Goal: Communication & Community: Answer question/provide support

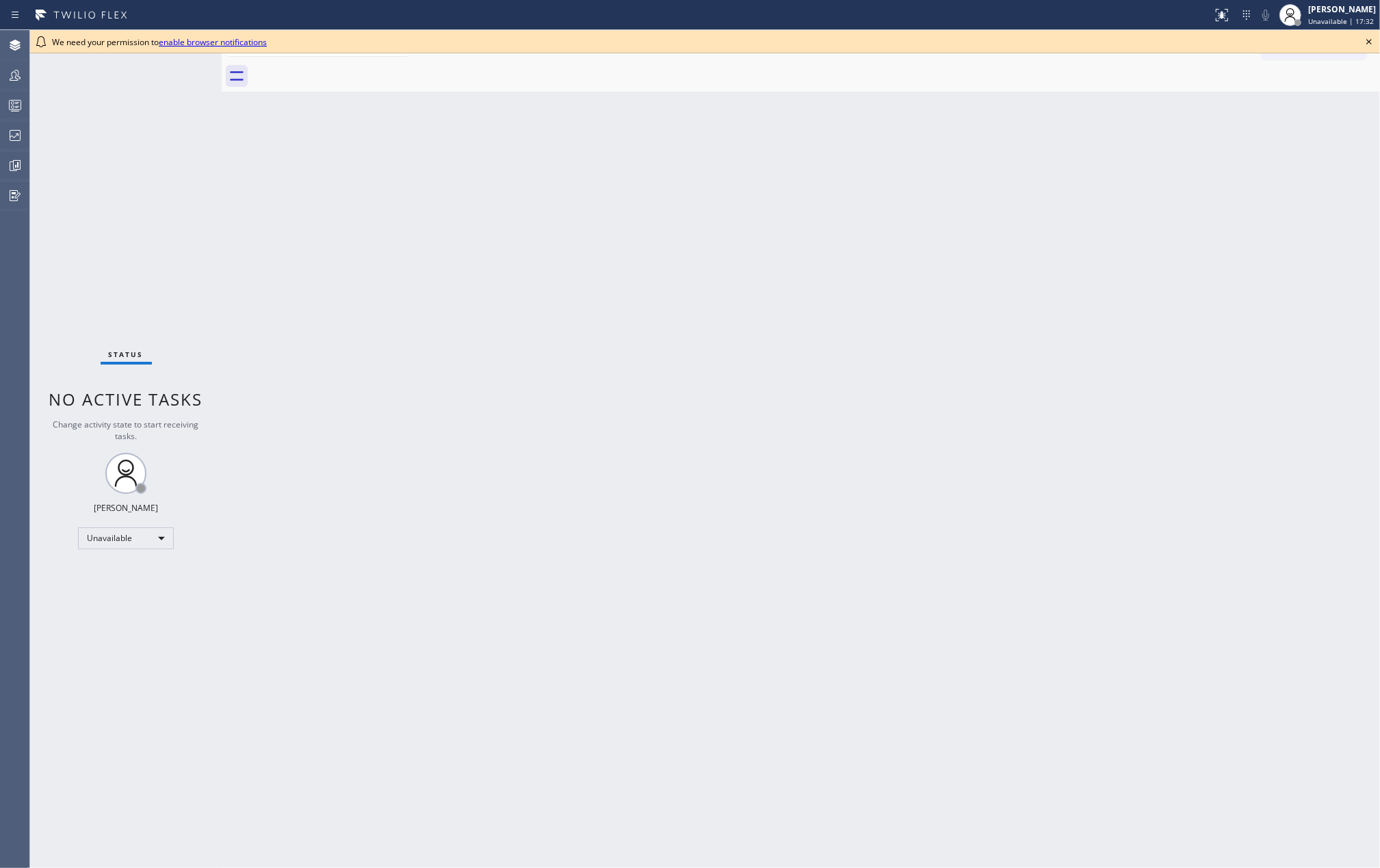
click at [1370, 36] on icon at bounding box center [1368, 41] width 16 height 16
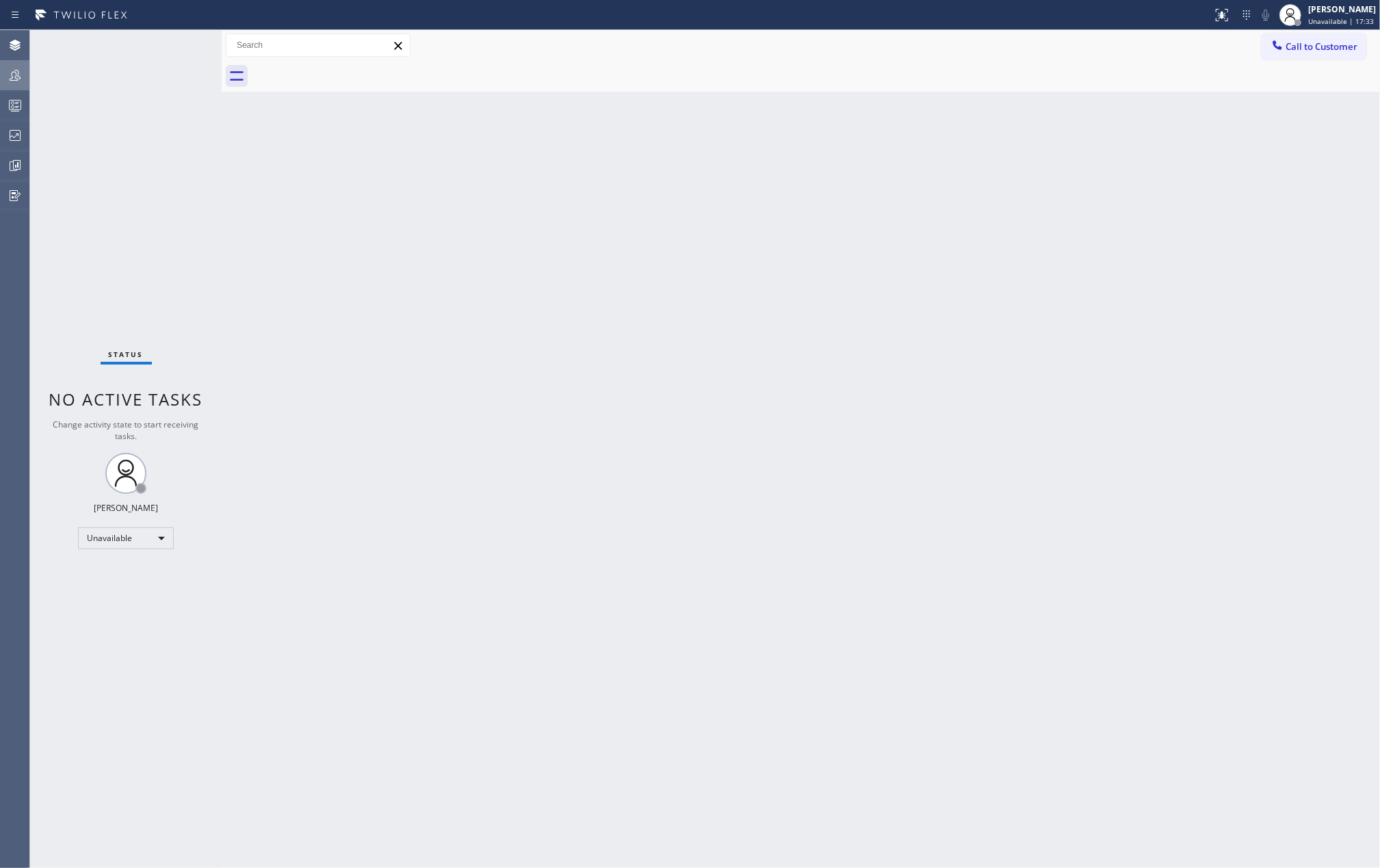
click at [16, 69] on icon at bounding box center [14, 75] width 16 height 16
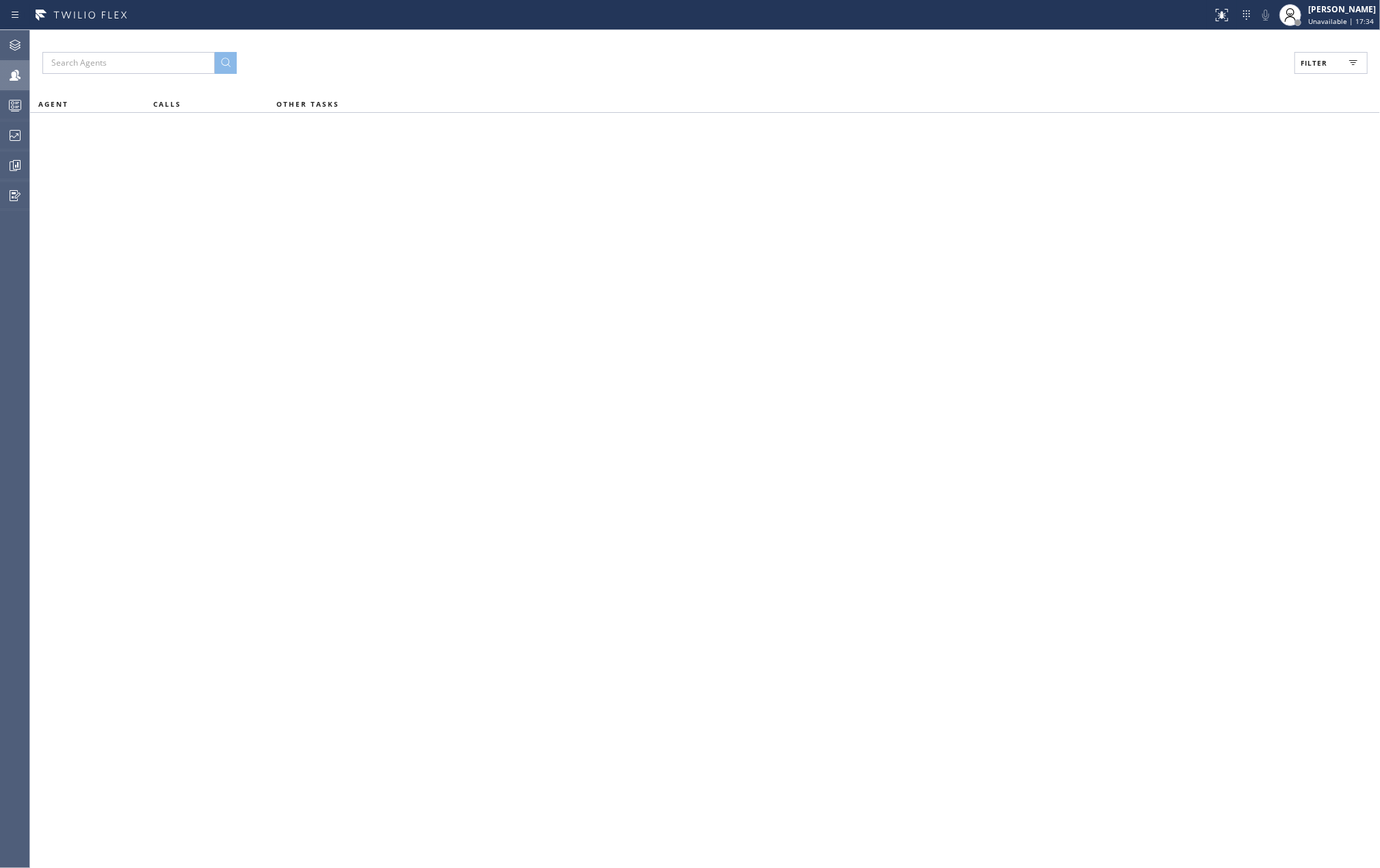
click at [1322, 67] on span "Filter" at bounding box center [1313, 62] width 26 height 9
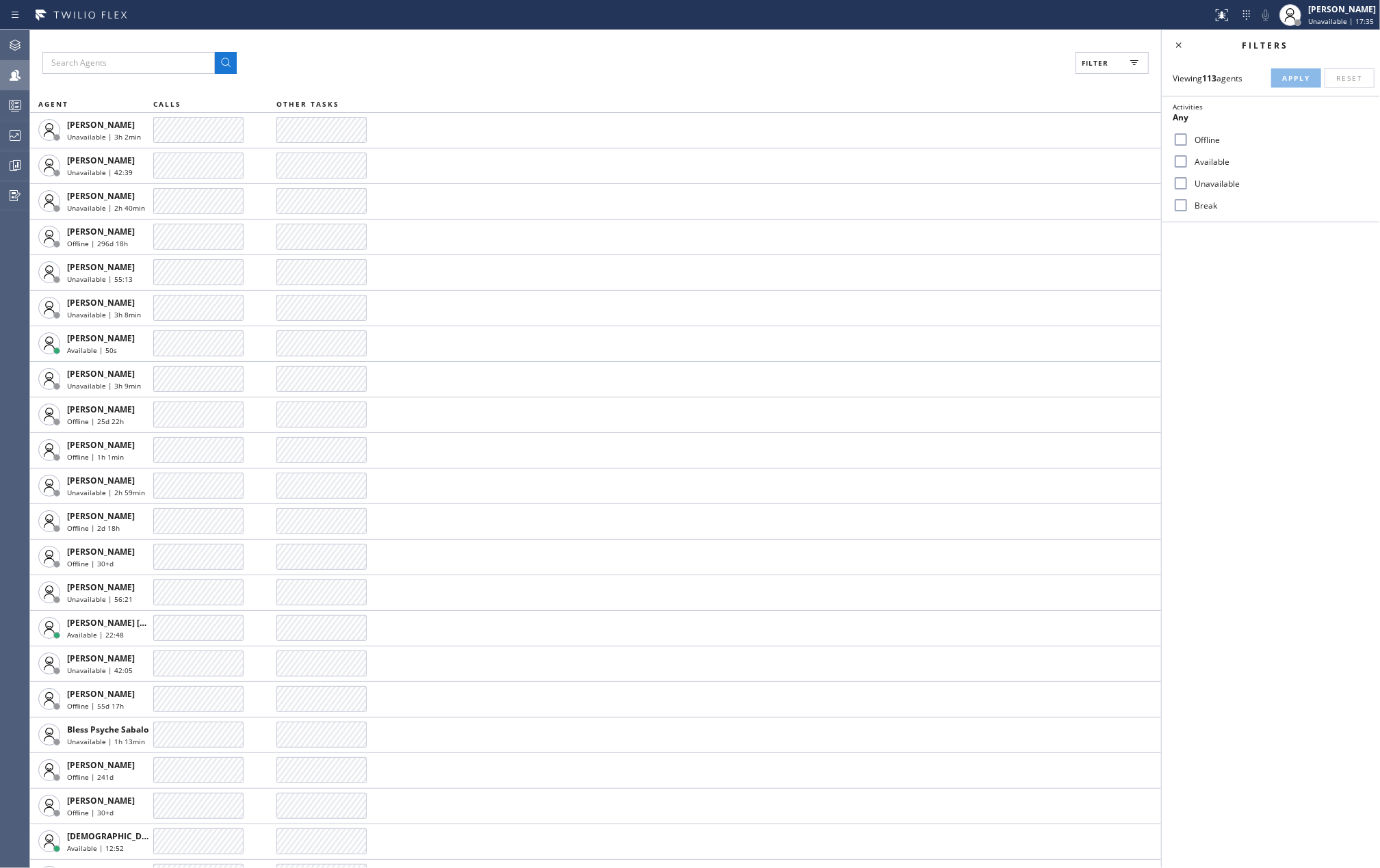
click at [1184, 157] on input "Available" at bounding box center [1180, 161] width 16 height 16
checkbox input "true"
click at [1174, 205] on input "Break" at bounding box center [1180, 205] width 16 height 16
checkbox input "true"
click at [1284, 78] on span "Apply" at bounding box center [1296, 78] width 28 height 9
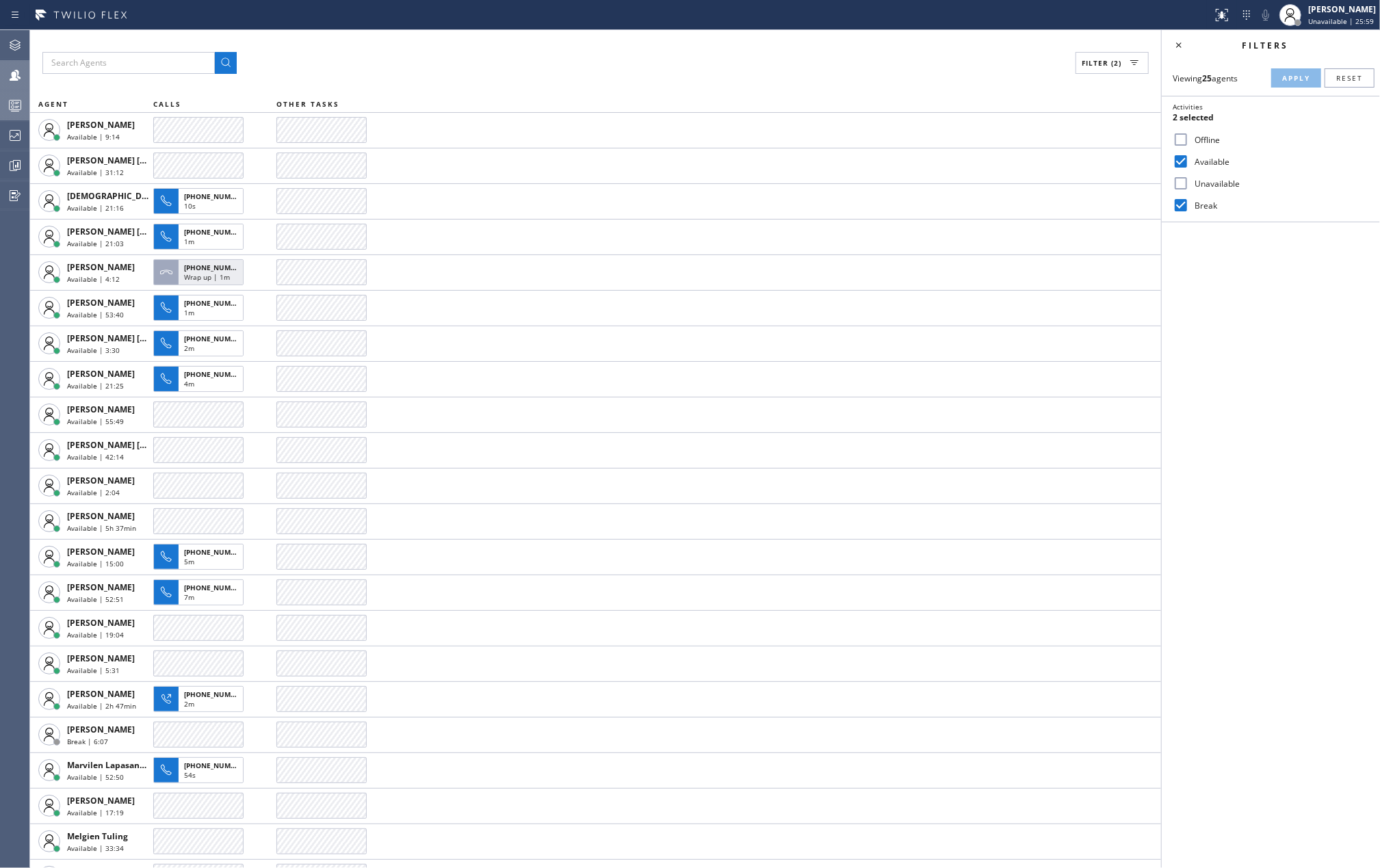
click at [16, 102] on icon at bounding box center [14, 105] width 16 height 16
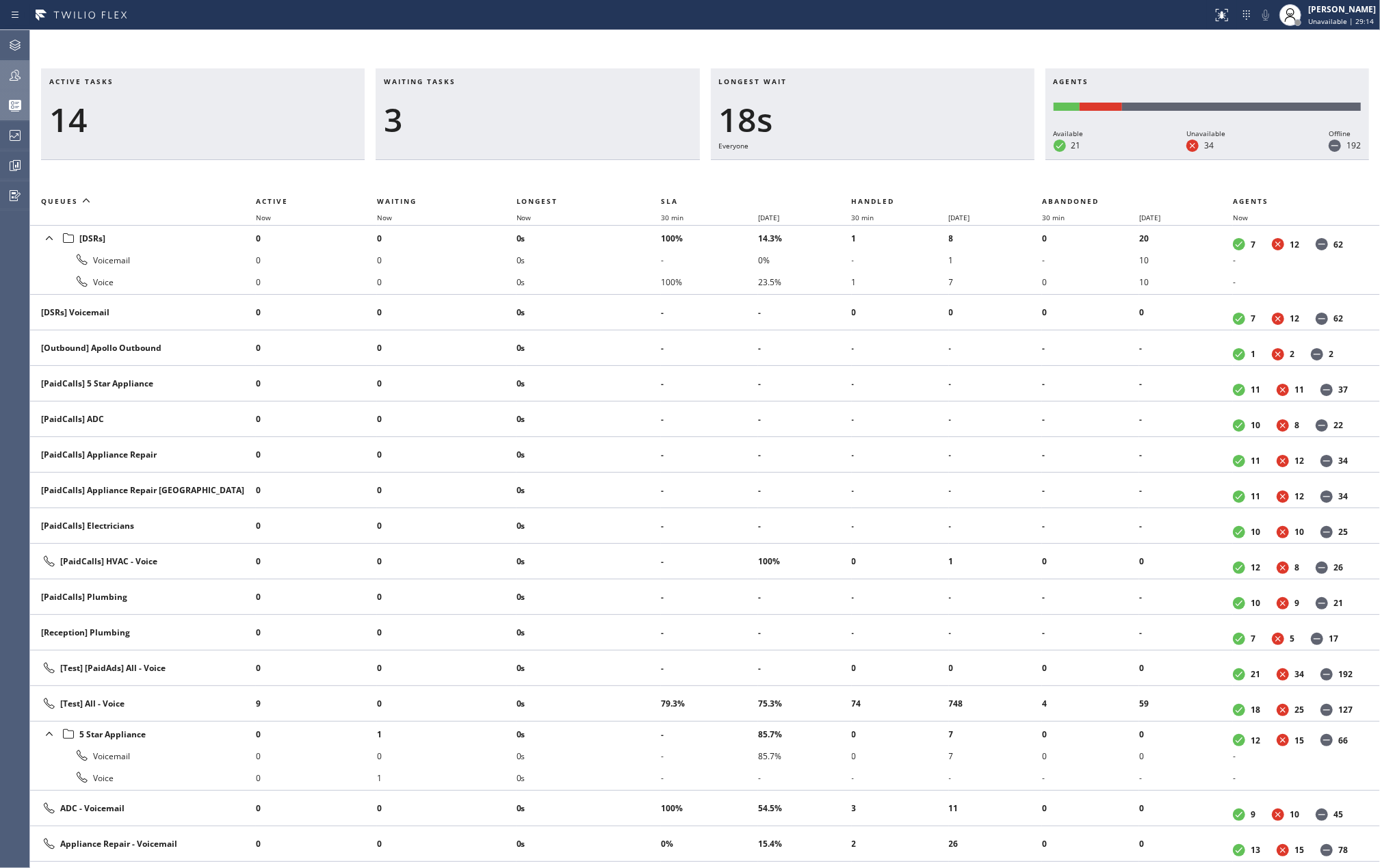
click at [7, 72] on icon at bounding box center [14, 75] width 16 height 16
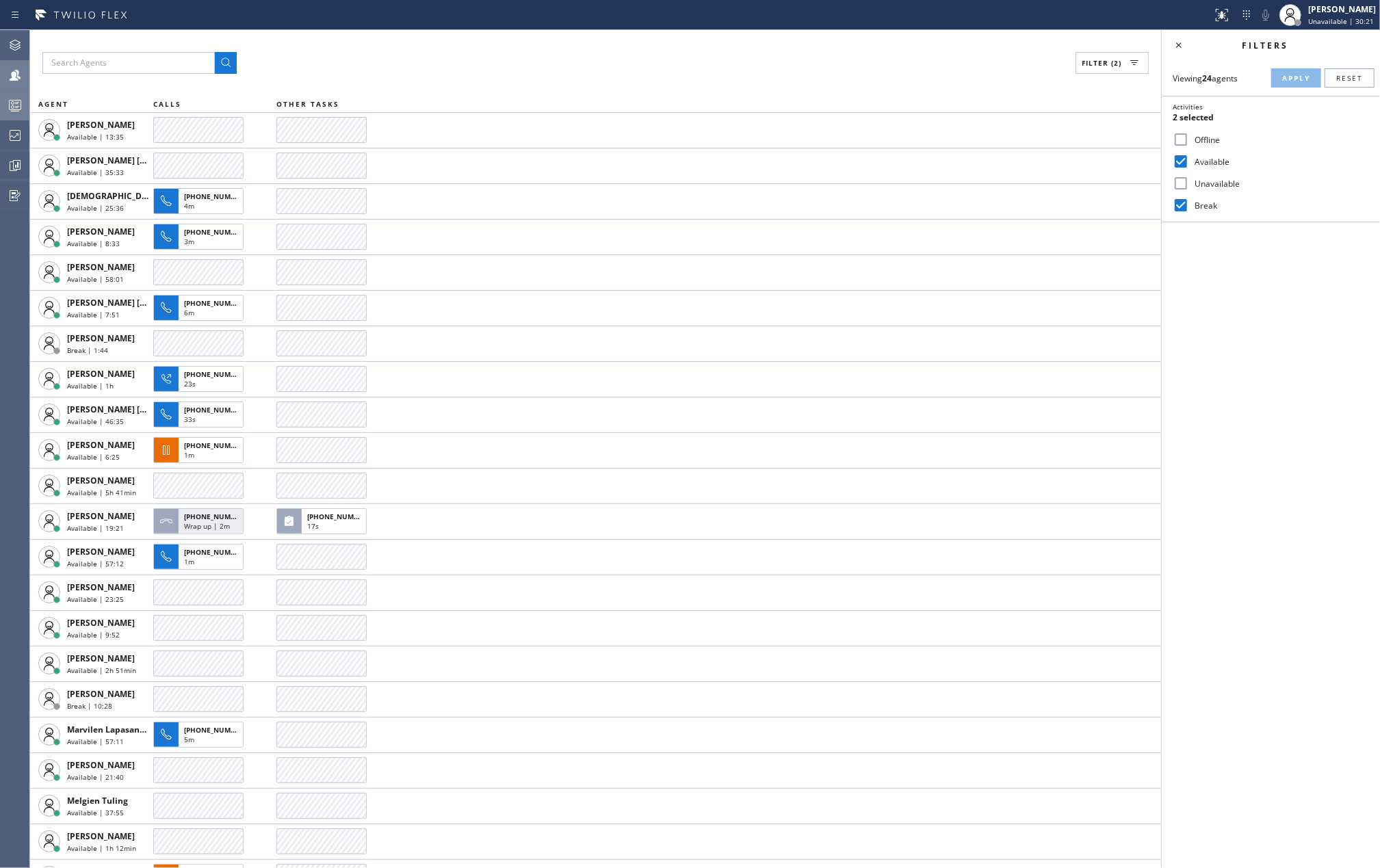
click at [365, 56] on div "Filter (2)" at bounding box center [595, 63] width 1106 height 22
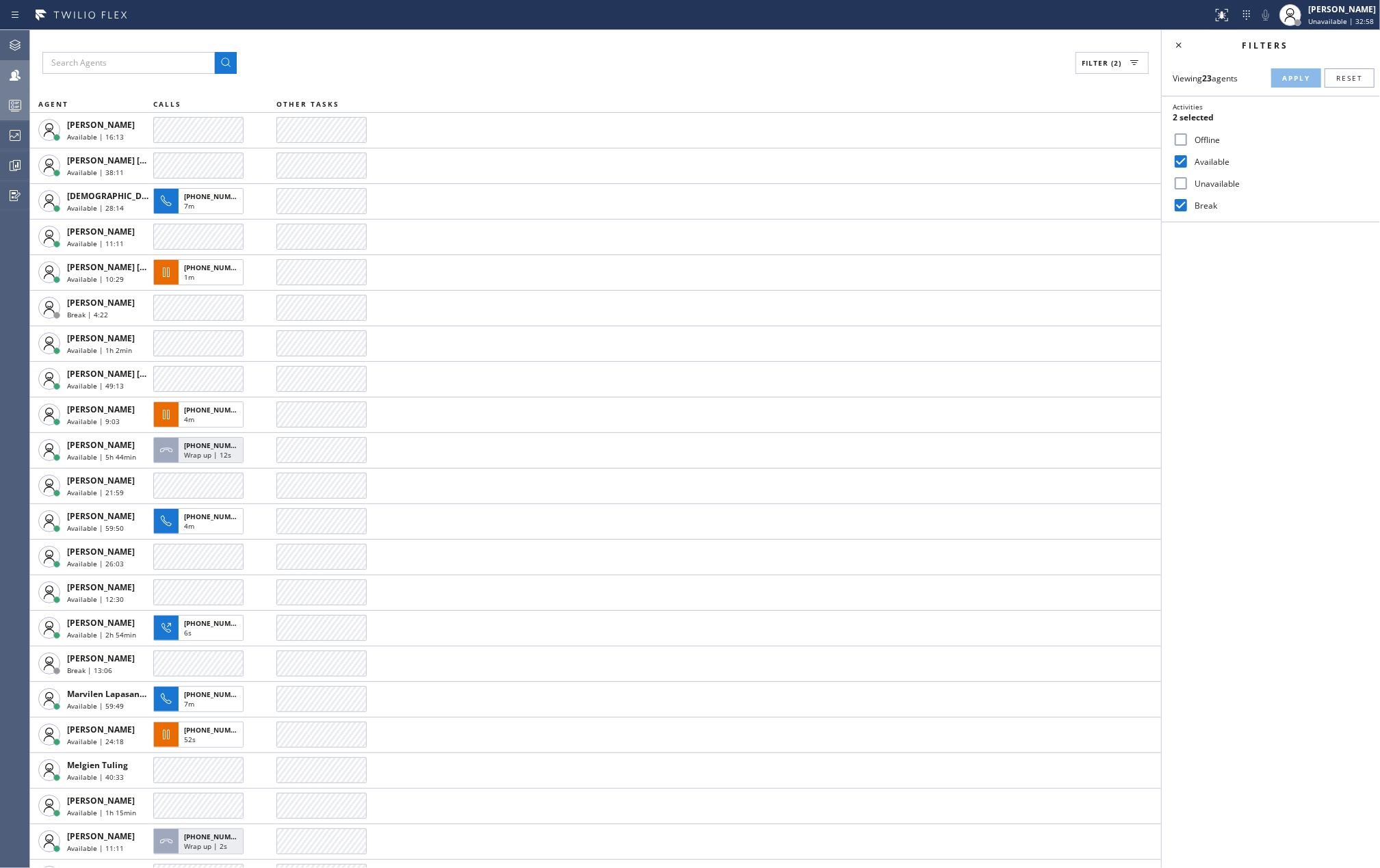
click at [3, 94] on div at bounding box center [14, 105] width 30 height 27
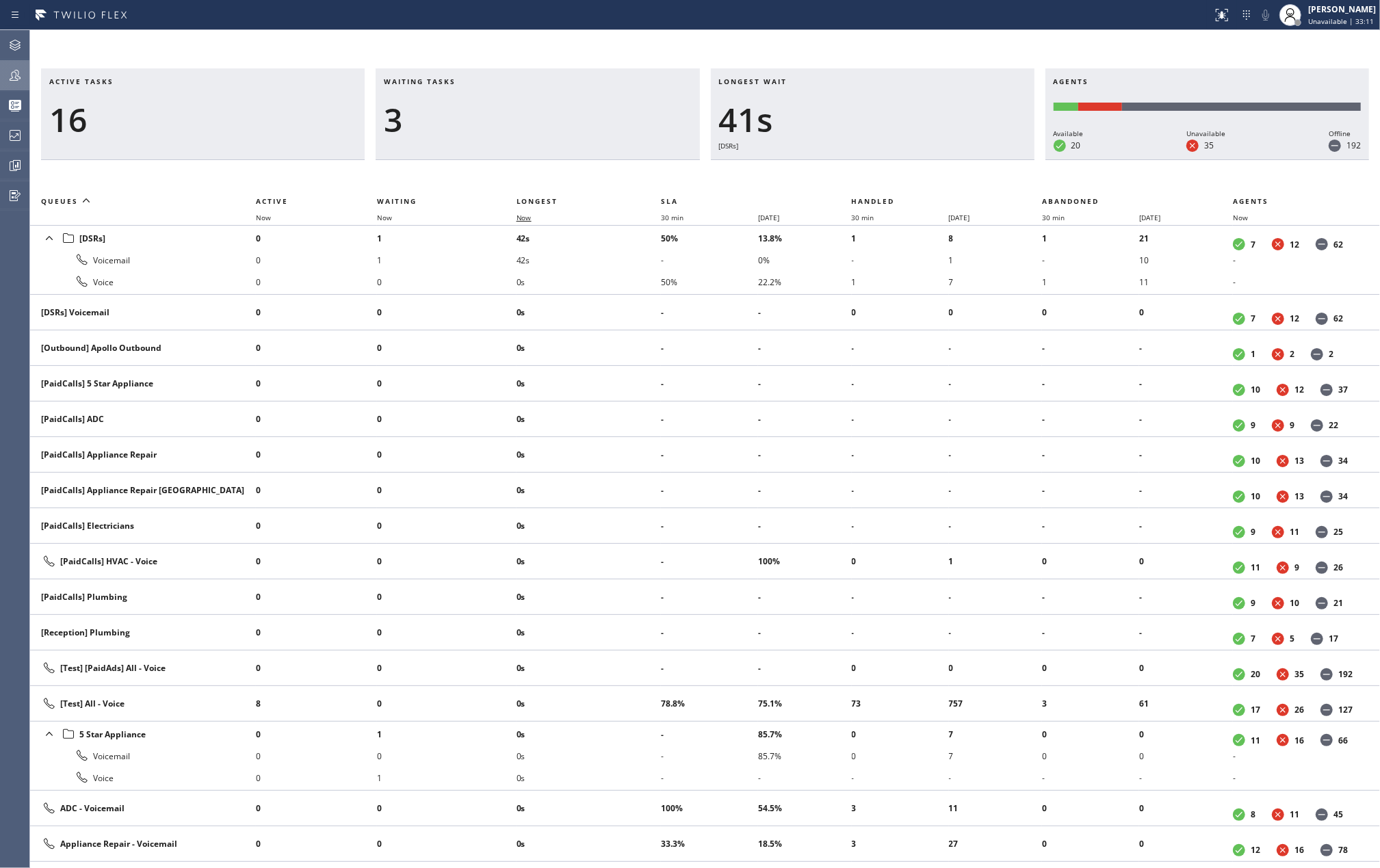
click at [520, 212] on span "Now" at bounding box center [525, 217] width 15 height 9
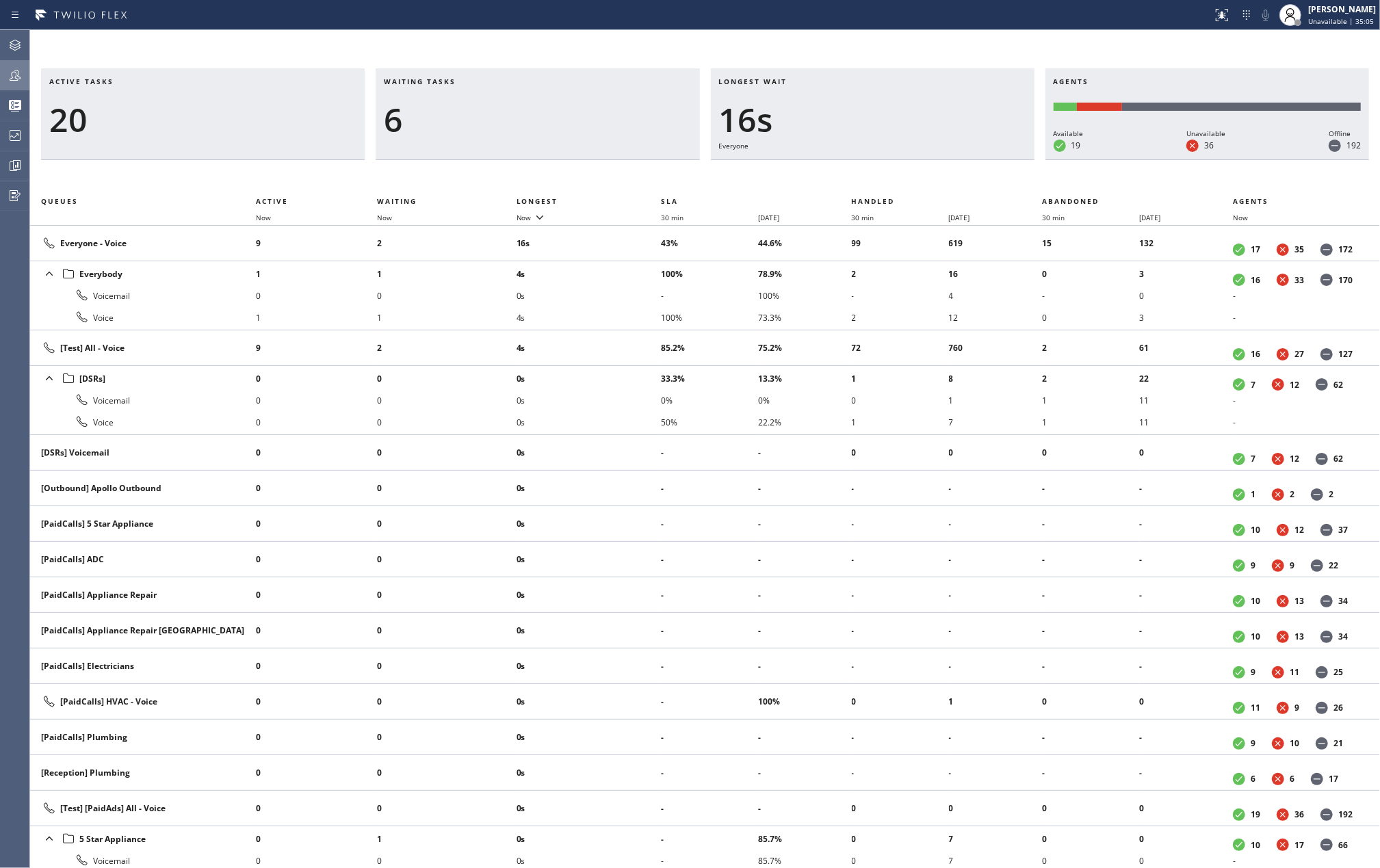
drag, startPoint x: 474, startPoint y: 40, endPoint x: 502, endPoint y: 54, distance: 31.3
click at [474, 40] on div "Active tasks 20 Waiting tasks 6 Longest wait 16s Everyone Agents Available 19 U…" at bounding box center [704, 448] width 1349 height 837
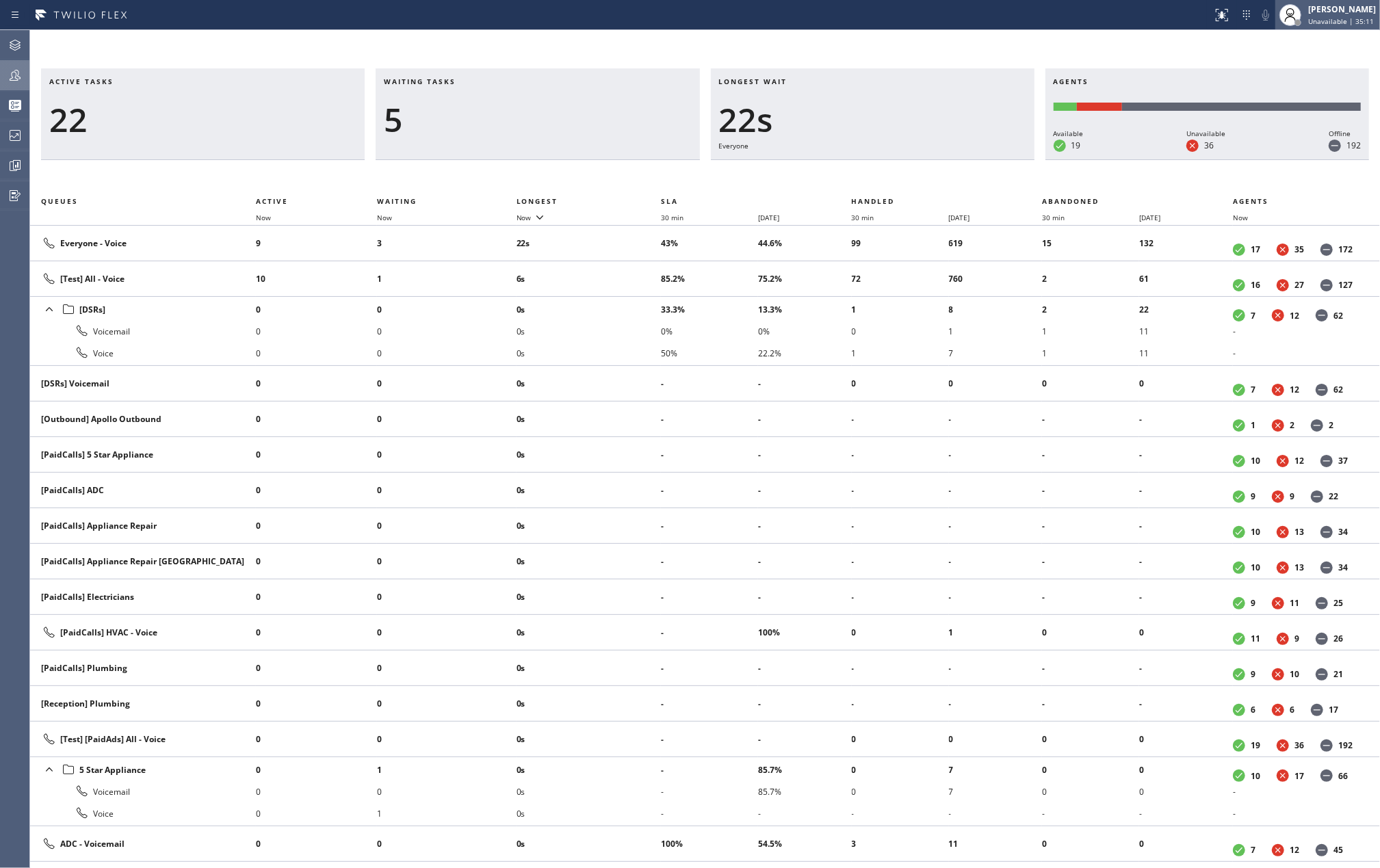
click at [1319, 11] on div "[PERSON_NAME]" at bounding box center [1341, 9] width 67 height 12
click at [1279, 67] on button "Available" at bounding box center [1311, 72] width 136 height 18
drag, startPoint x: 12, startPoint y: 37, endPoint x: 252, endPoint y: 55, distance: 240.7
click at [12, 37] on icon at bounding box center [14, 44] width 16 height 16
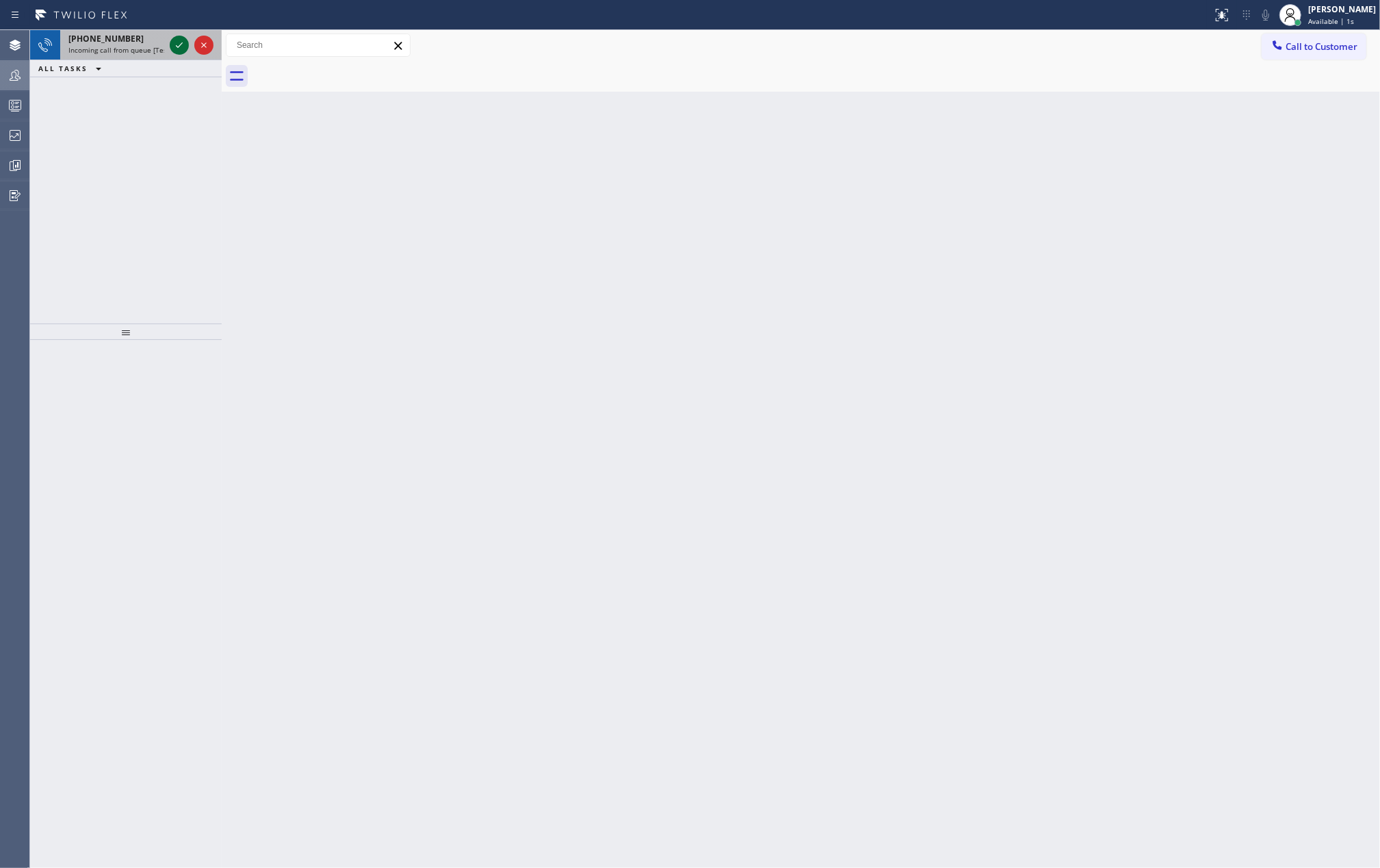
click at [182, 43] on icon at bounding box center [179, 44] width 16 height 16
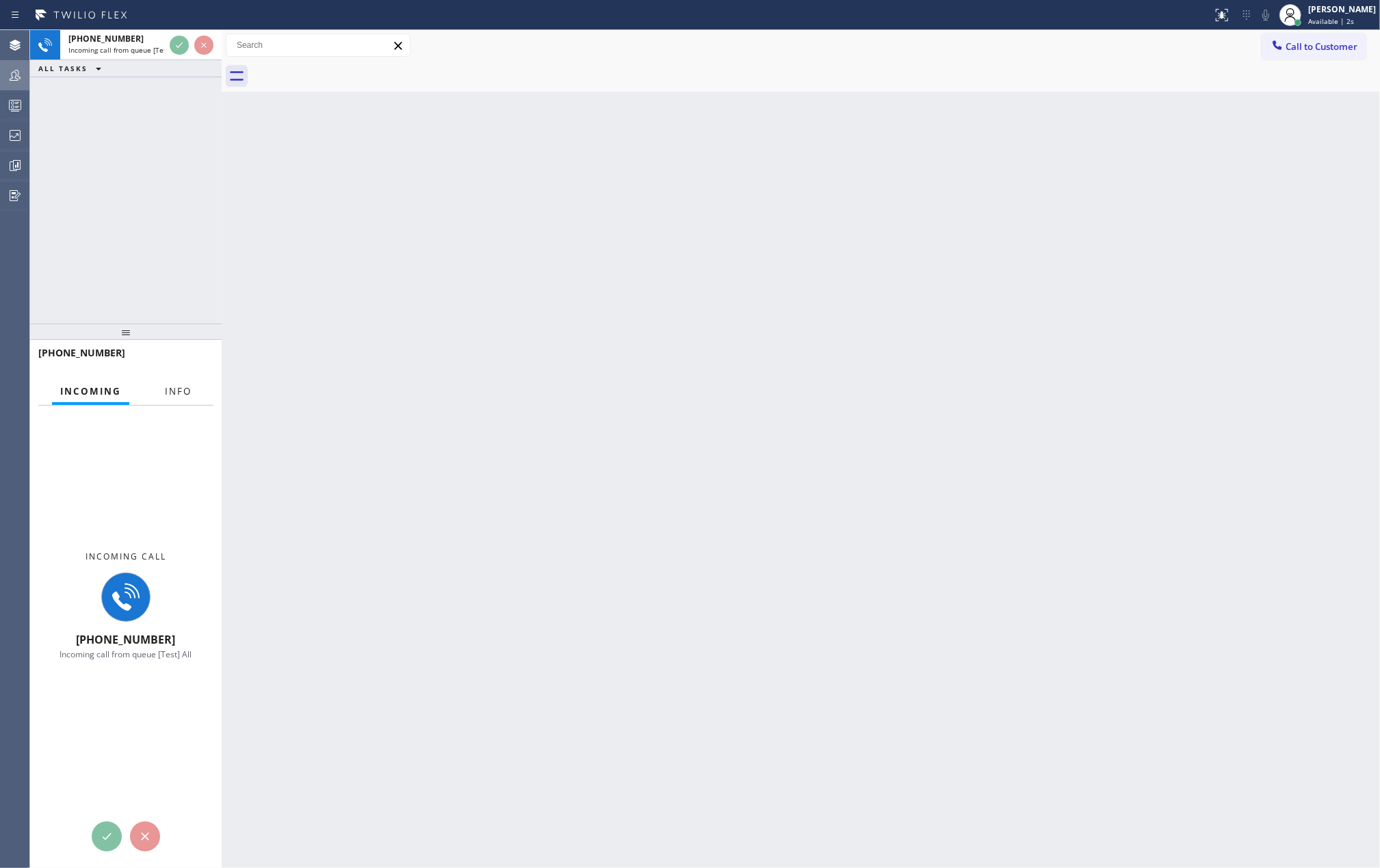
click at [167, 380] on button "Info" at bounding box center [178, 391] width 43 height 26
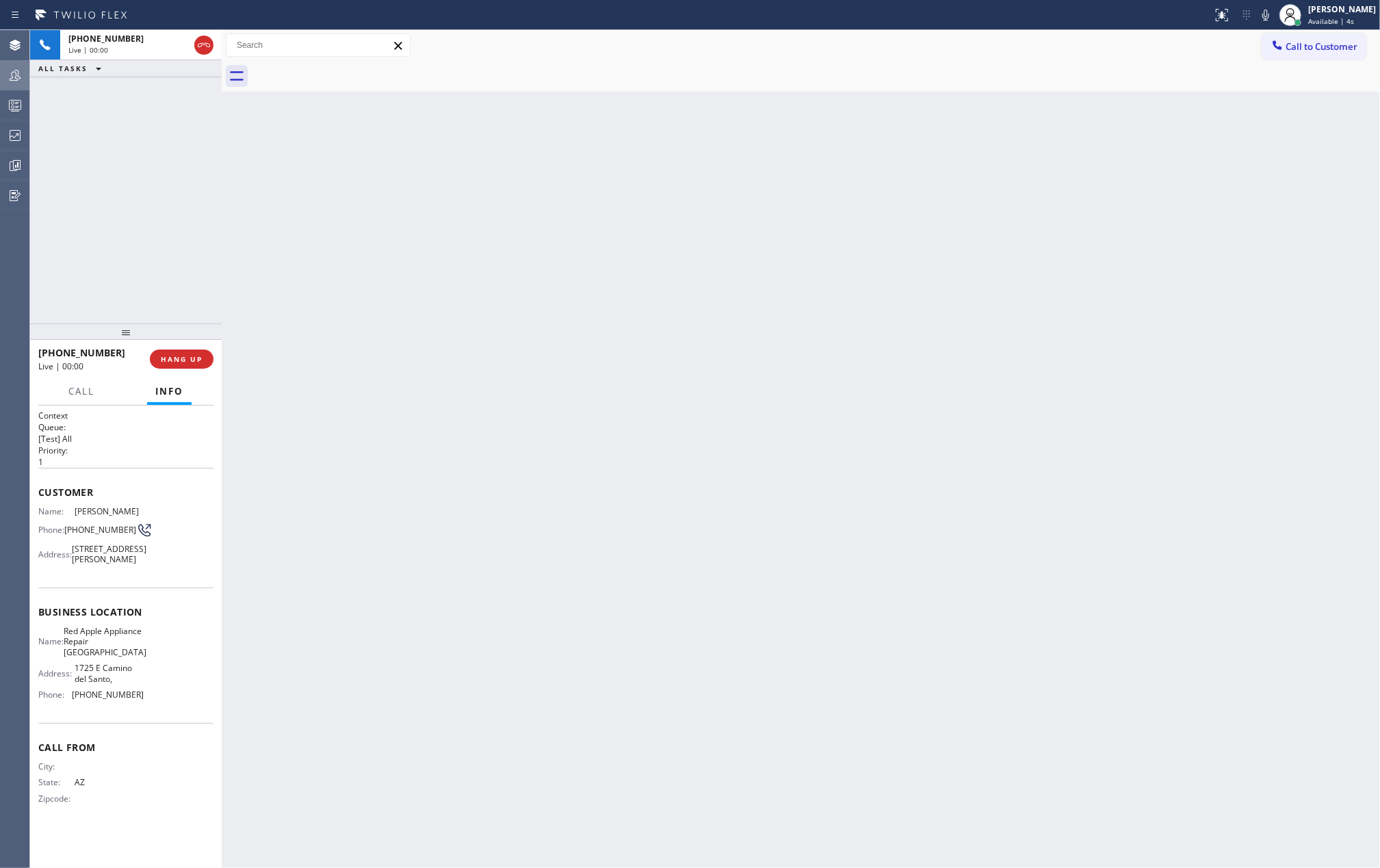
drag, startPoint x: 131, startPoint y: 327, endPoint x: 151, endPoint y: 176, distance: 152.3
click at [151, 176] on div "+16026323180 Live | 00:00 ALL TASKS ALL TASKS ACTIVE TASKS TASKS IN WRAP UP +16…" at bounding box center [125, 448] width 192 height 837
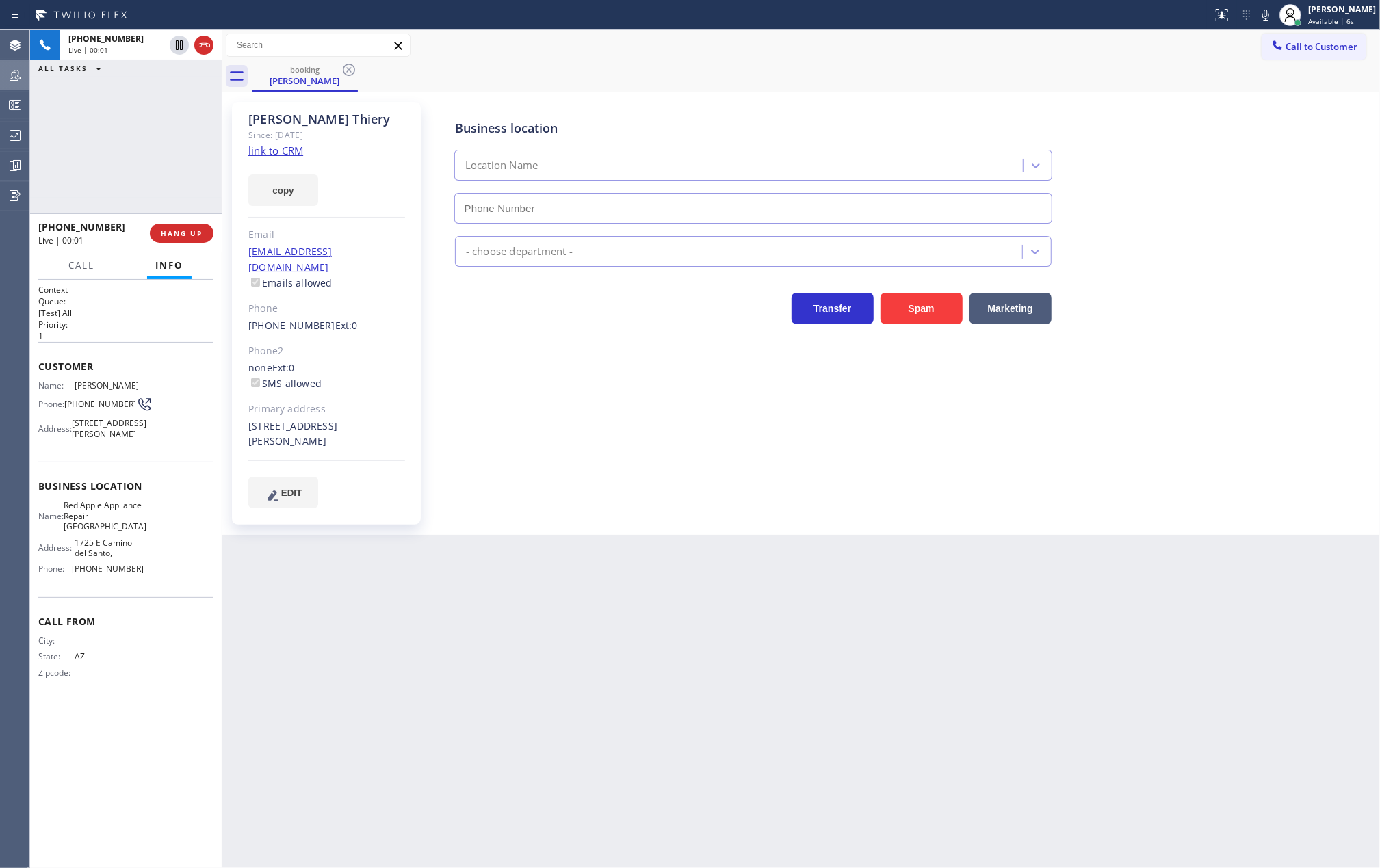
type input "(602) 353-7310"
click at [280, 152] on link "link to CRM" at bounding box center [275, 150] width 55 height 14
click at [174, 48] on icon at bounding box center [179, 44] width 16 height 16
click at [1273, 11] on icon at bounding box center [1265, 14] width 16 height 16
click at [177, 47] on icon at bounding box center [179, 44] width 16 height 16
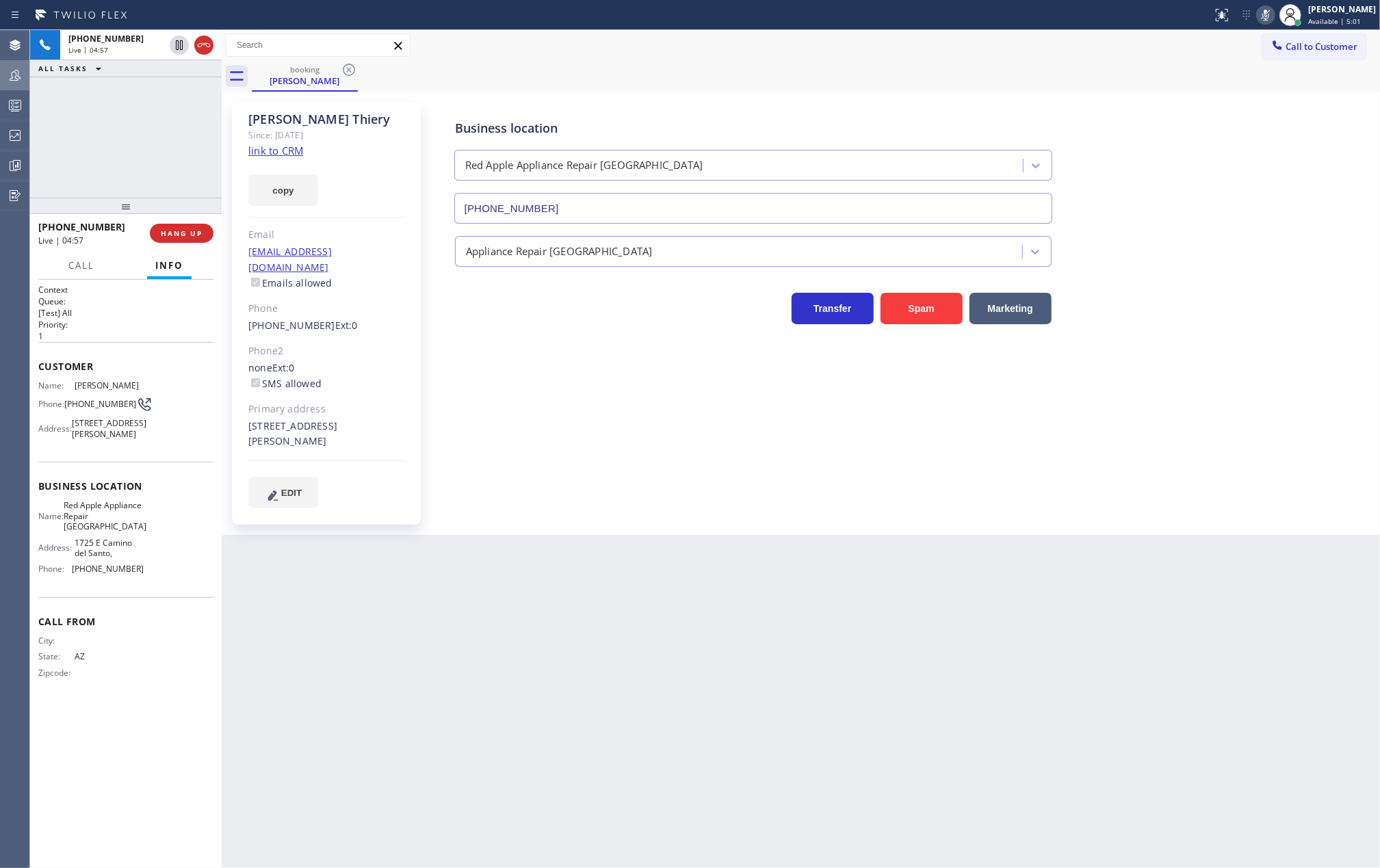
click at [1273, 15] on icon at bounding box center [1265, 14] width 16 height 16
click at [1273, 12] on icon at bounding box center [1265, 14] width 16 height 16
click at [1273, 9] on icon at bounding box center [1265, 14] width 16 height 16
click at [1334, 12] on div "[PERSON_NAME]" at bounding box center [1341, 9] width 67 height 12
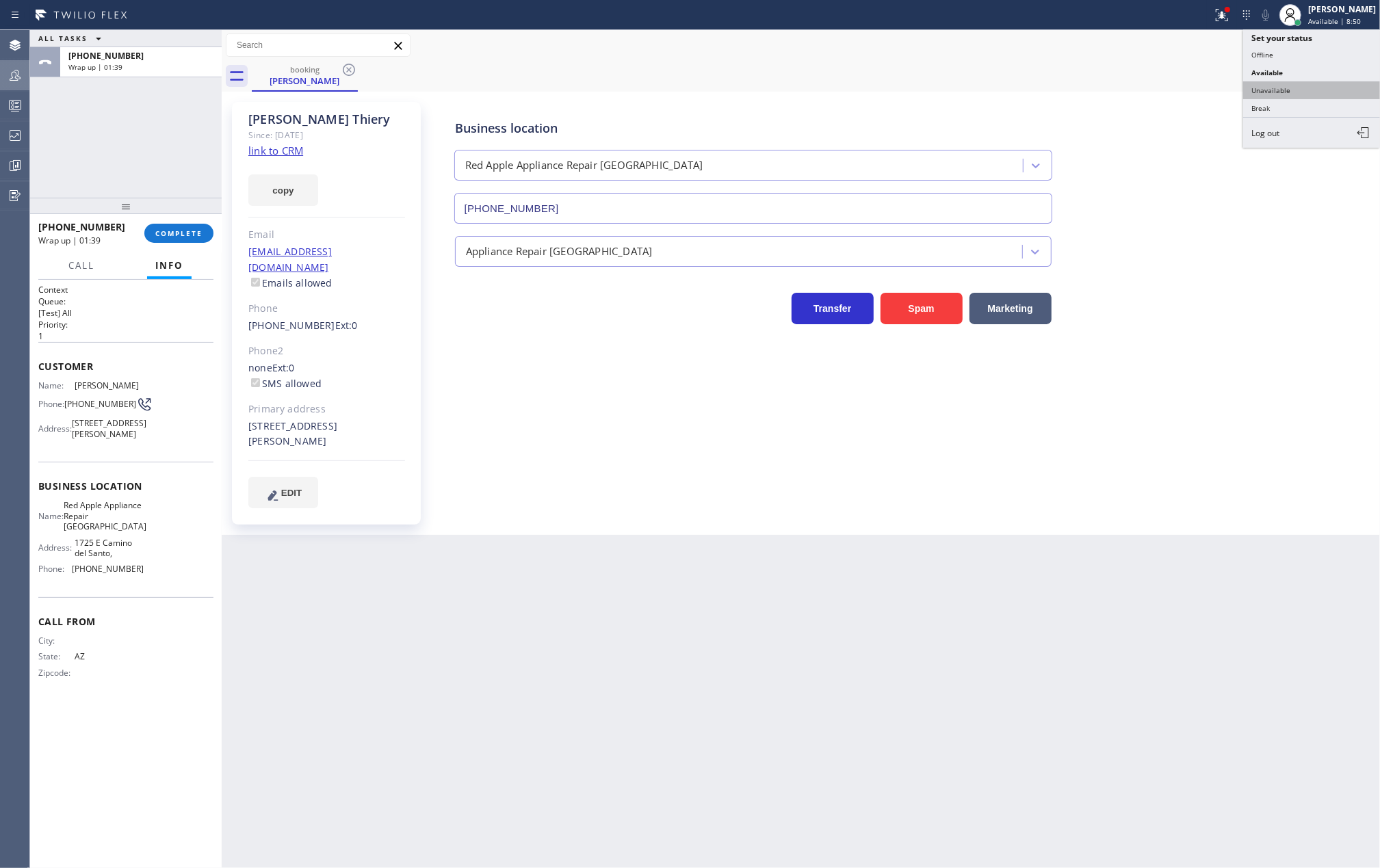
click at [1318, 88] on button "Unavailable" at bounding box center [1311, 90] width 136 height 18
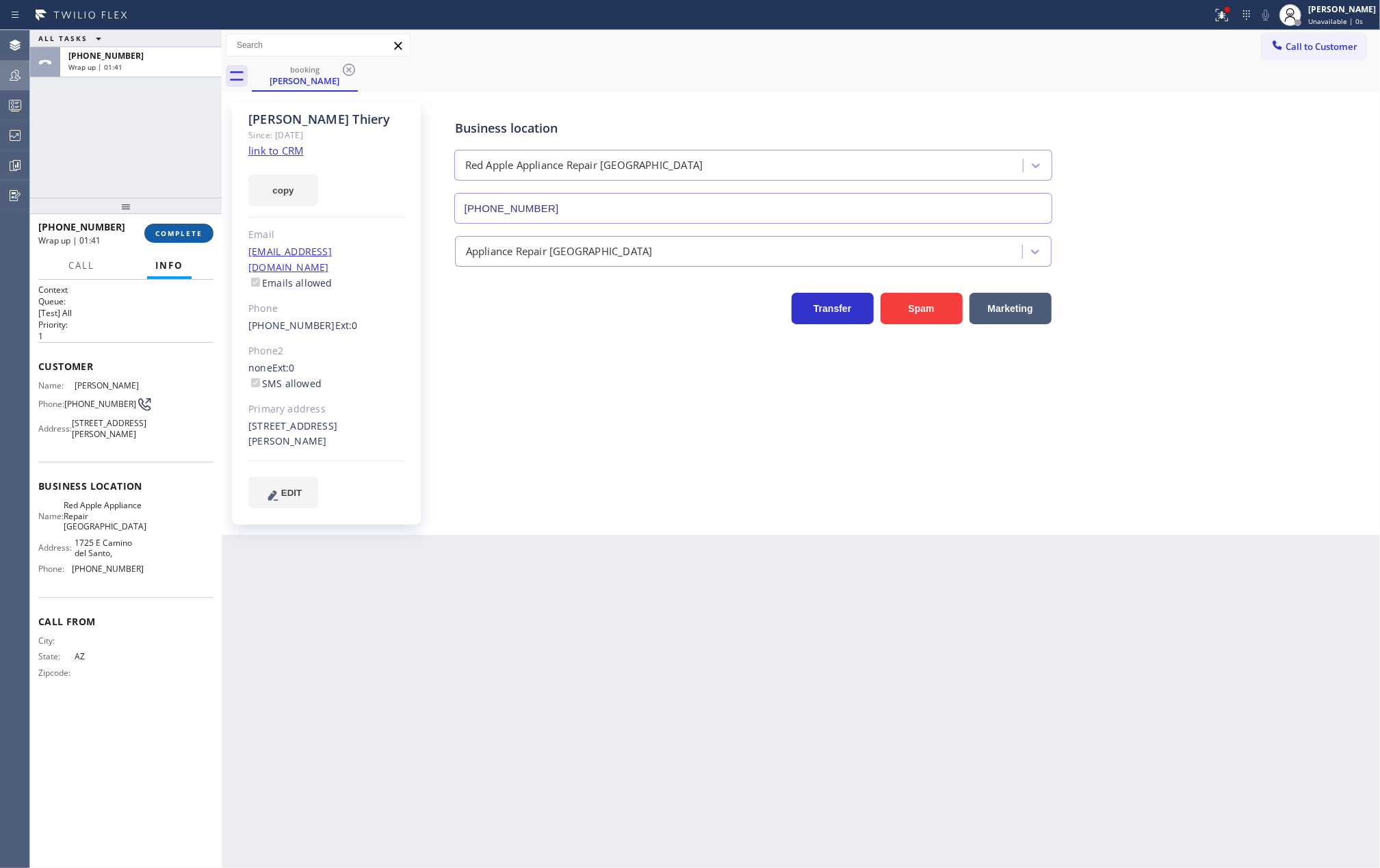
click at [187, 229] on span "COMPLETE" at bounding box center [178, 233] width 47 height 9
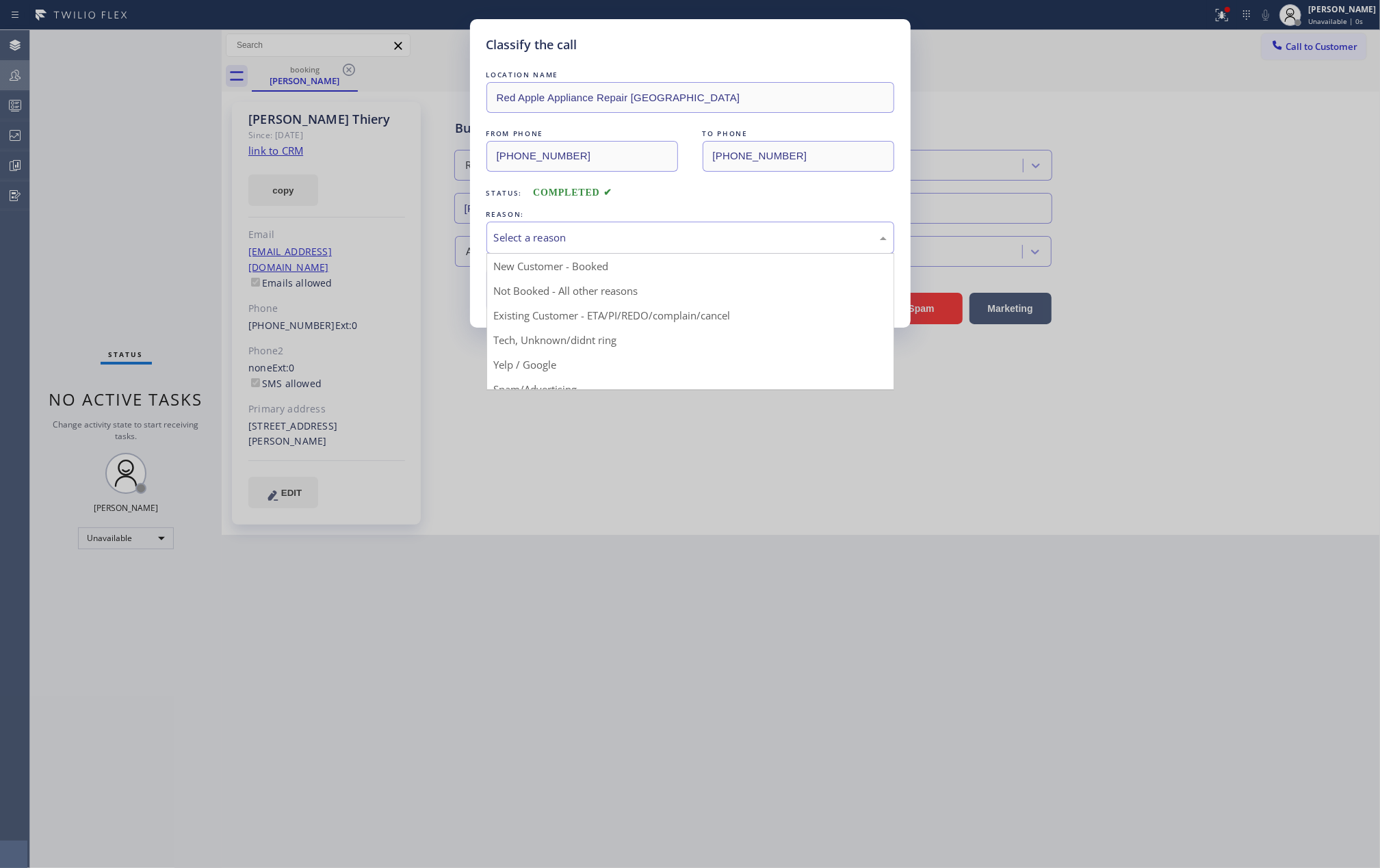
click at [788, 239] on div "Select a reason" at bounding box center [690, 237] width 392 height 15
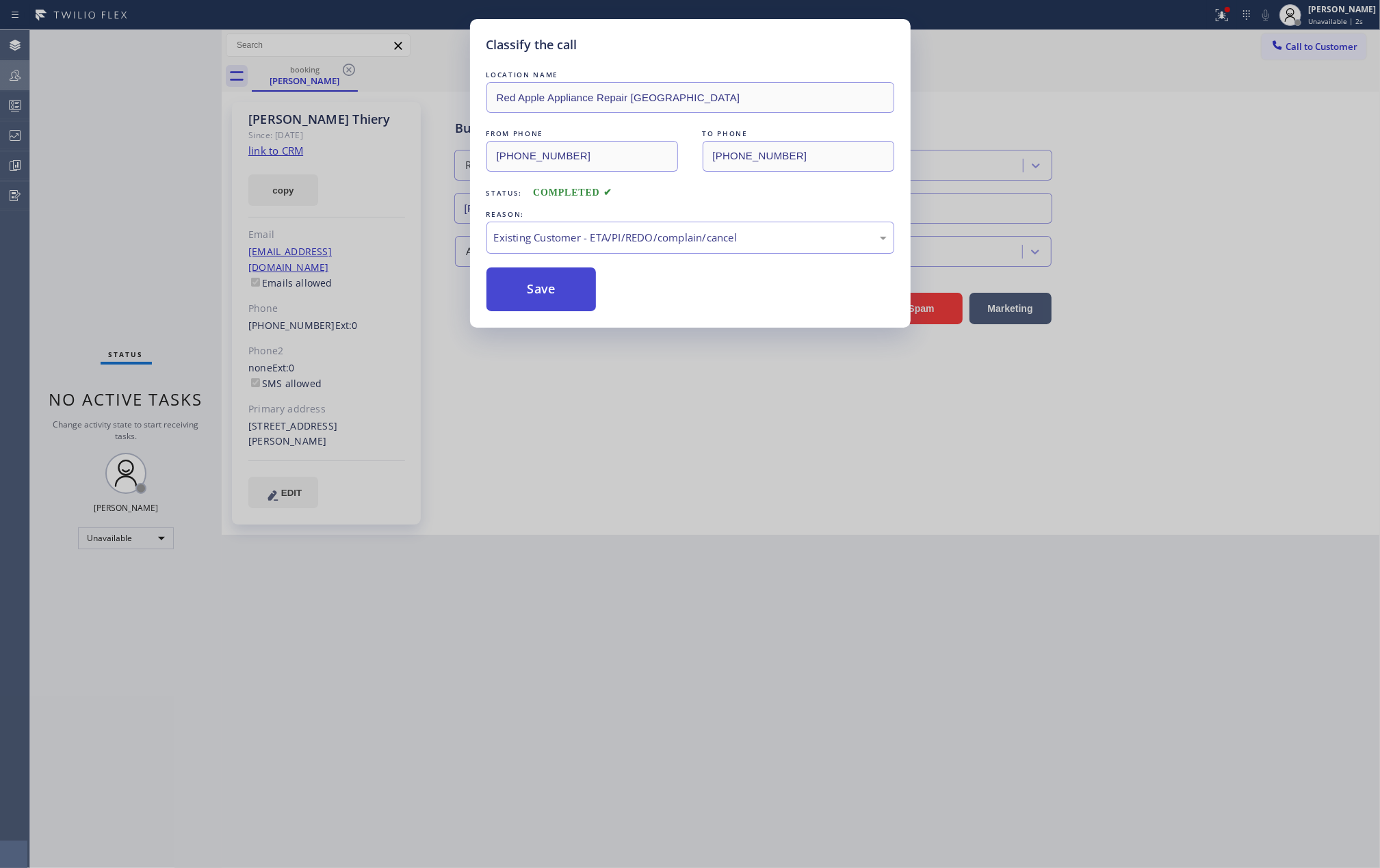
click at [562, 295] on button "Save" at bounding box center [541, 289] width 110 height 43
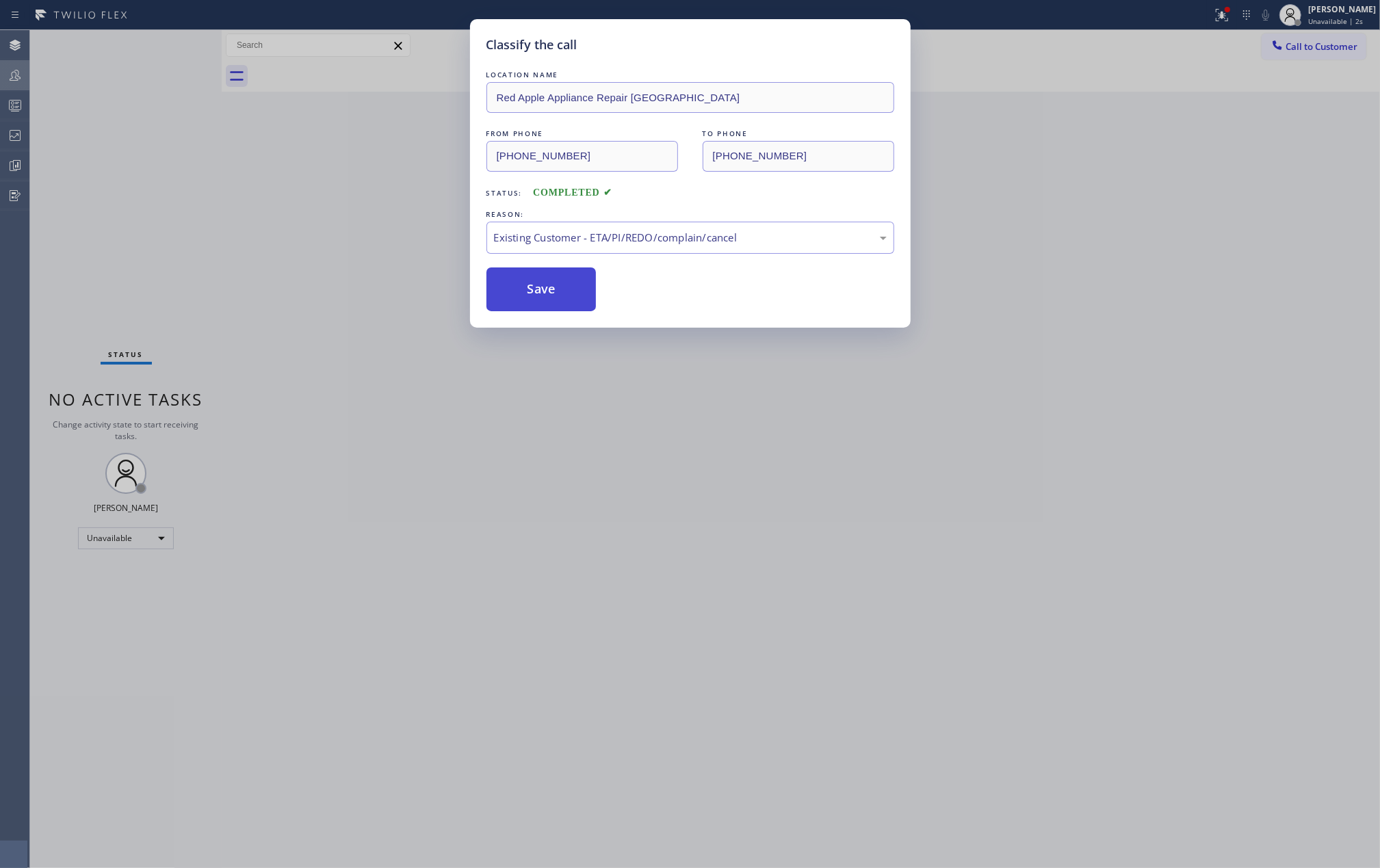
click at [562, 295] on button "Save" at bounding box center [541, 289] width 110 height 43
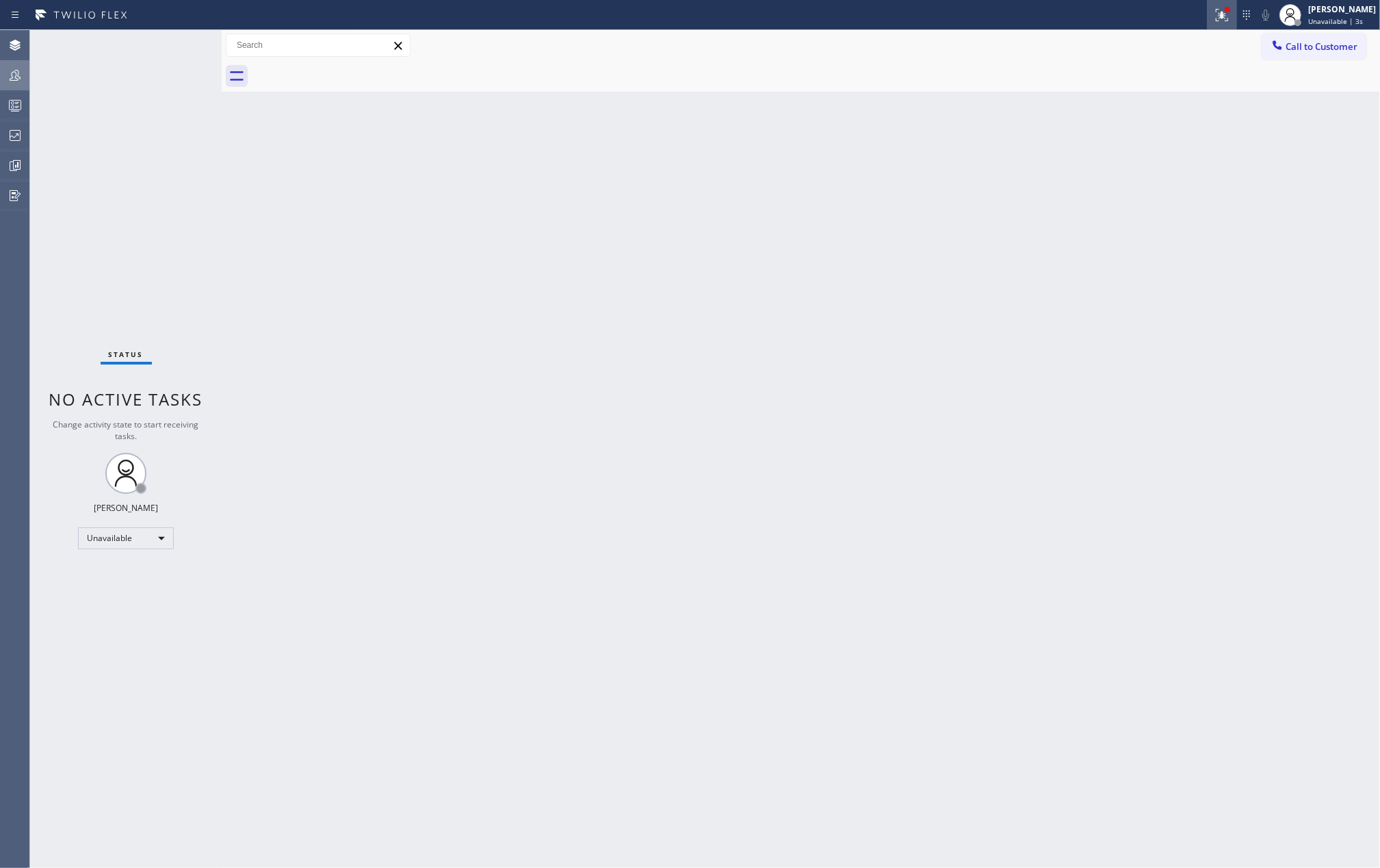
click at [1230, 17] on icon at bounding box center [1221, 14] width 16 height 16
click at [1150, 179] on span "Clear issues" at bounding box center [1163, 179] width 64 height 9
click at [14, 101] on icon at bounding box center [14, 105] width 16 height 16
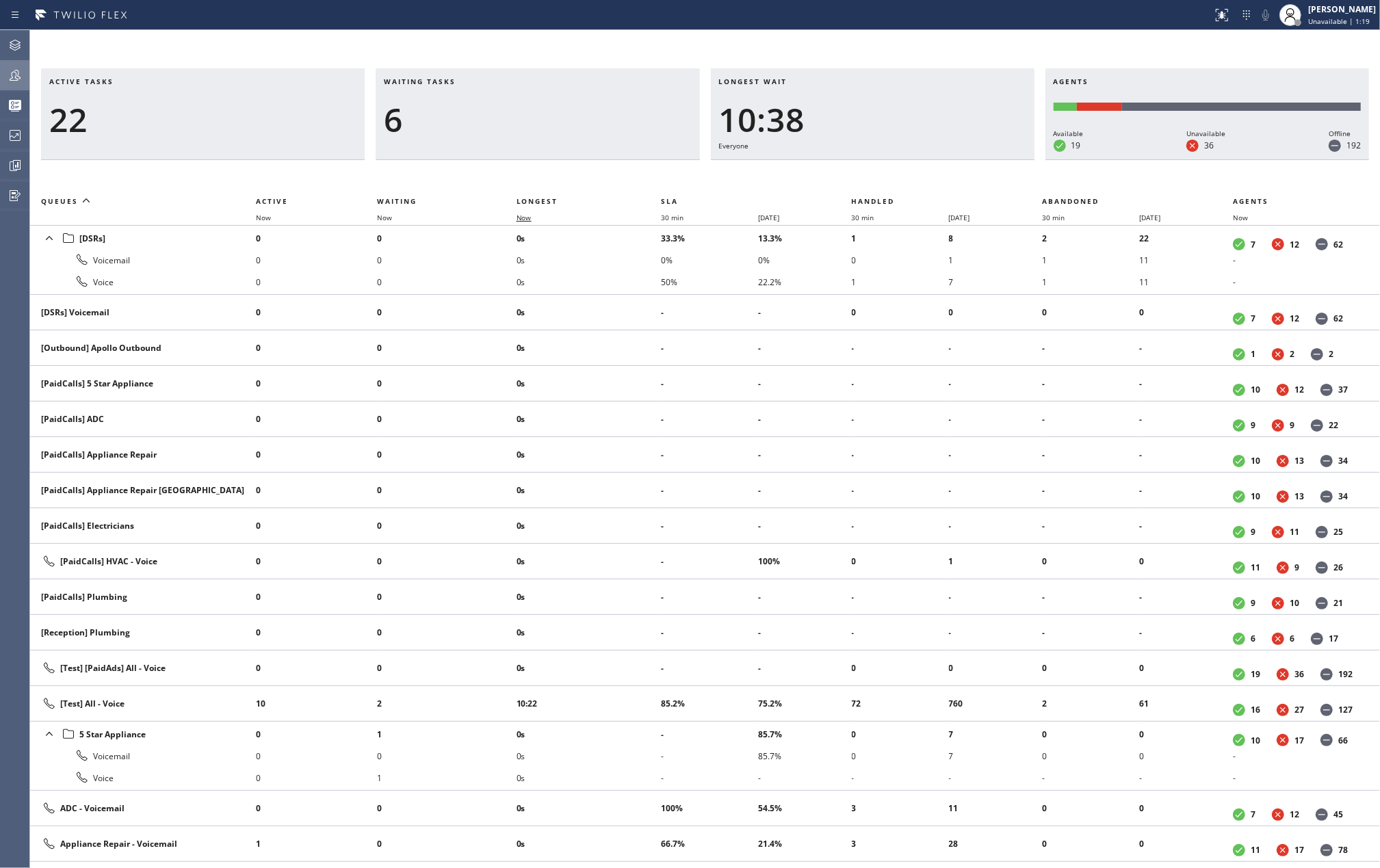
click at [520, 219] on span "Now" at bounding box center [525, 217] width 15 height 9
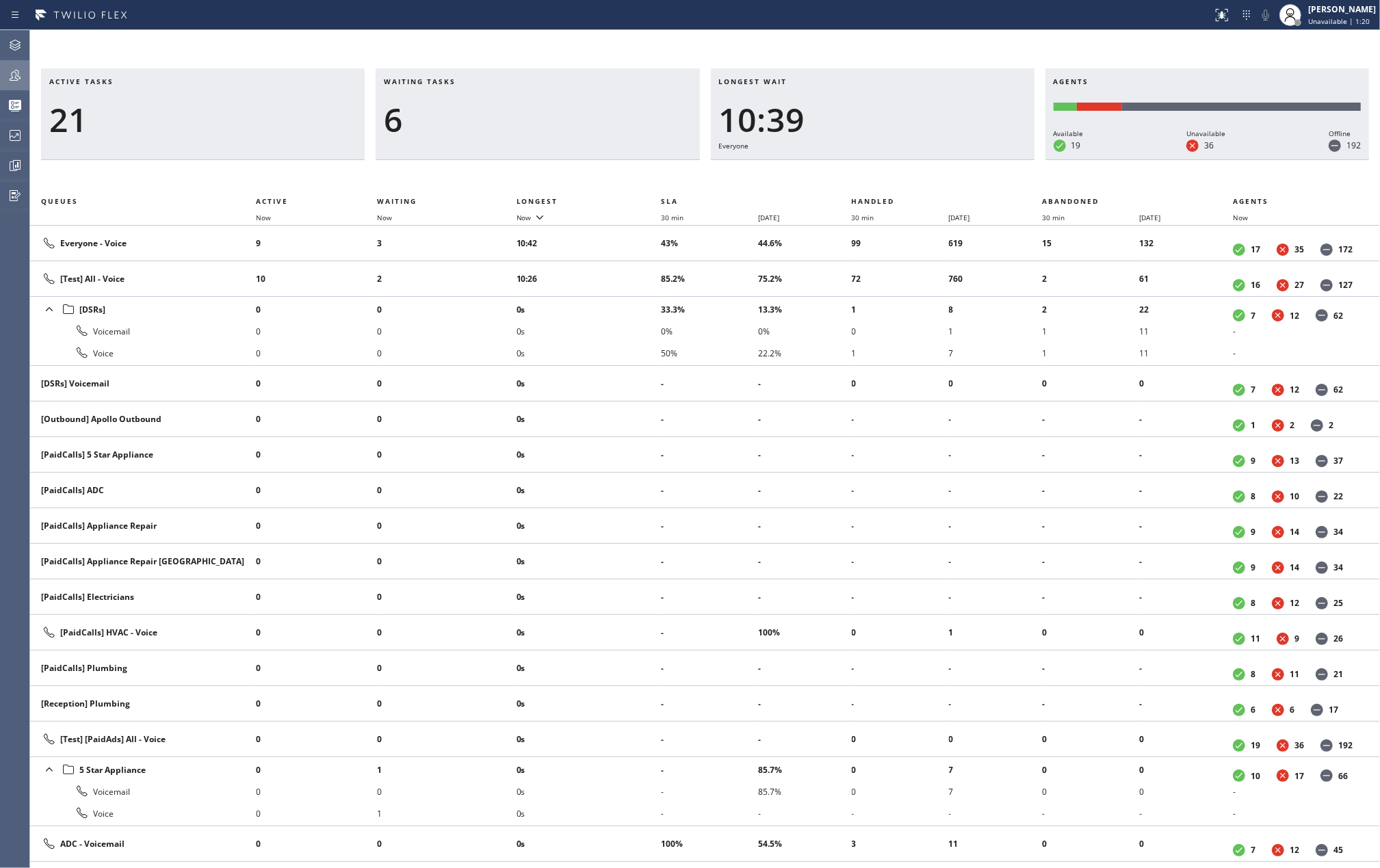
click at [9, 74] on icon at bounding box center [14, 75] width 16 height 16
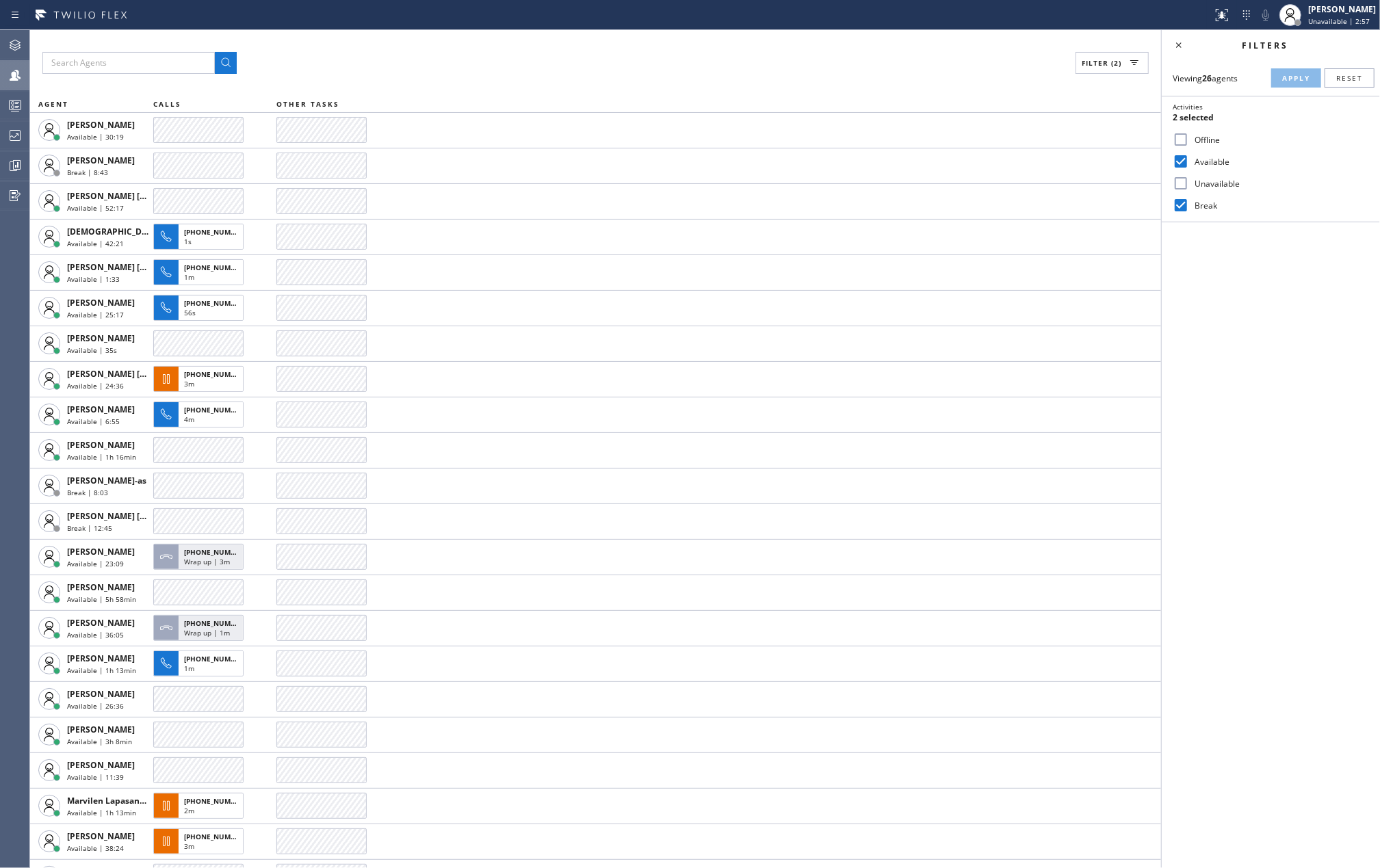
click at [7, 109] on icon at bounding box center [14, 105] width 16 height 16
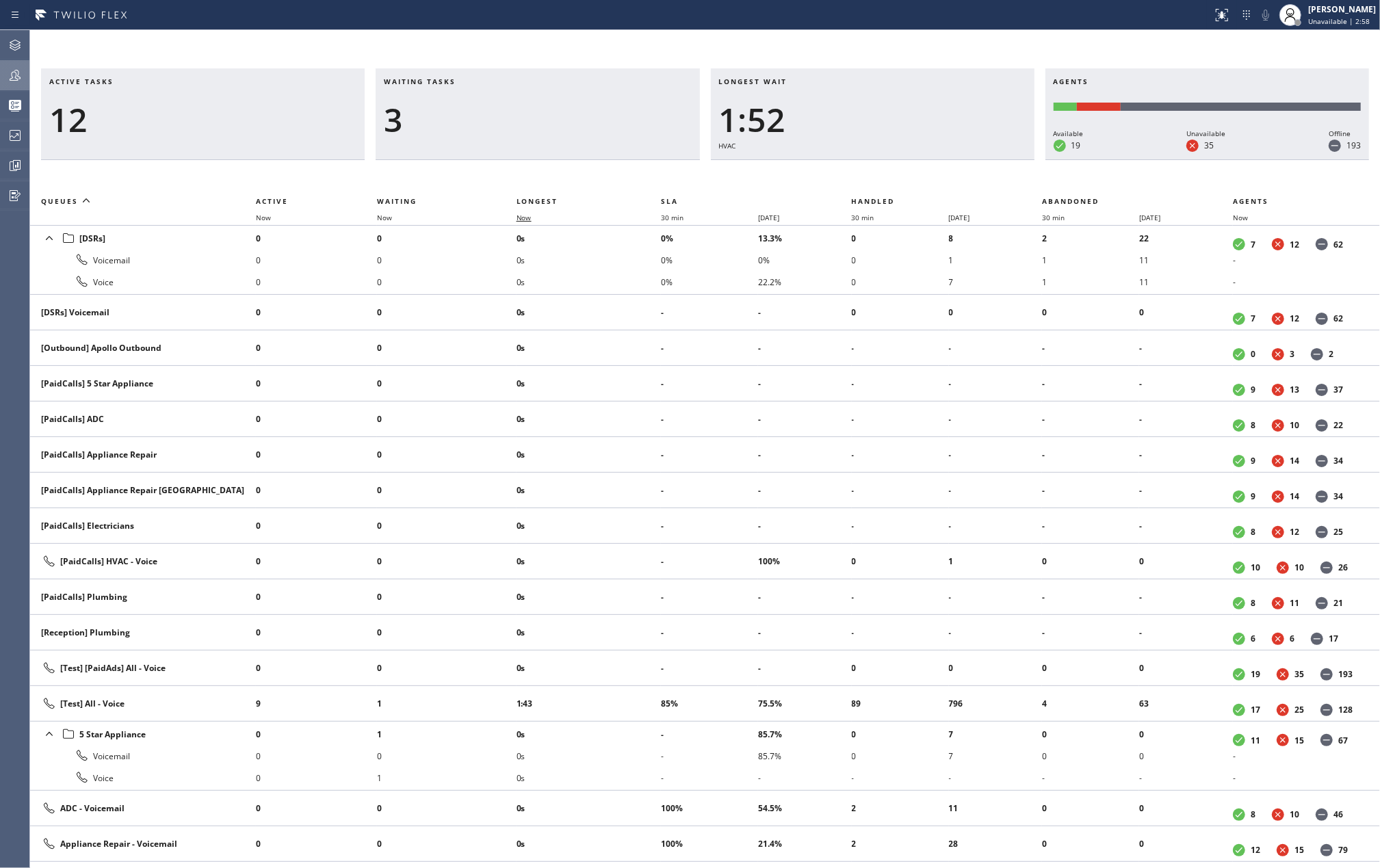
click at [529, 217] on span "Now" at bounding box center [525, 217] width 15 height 9
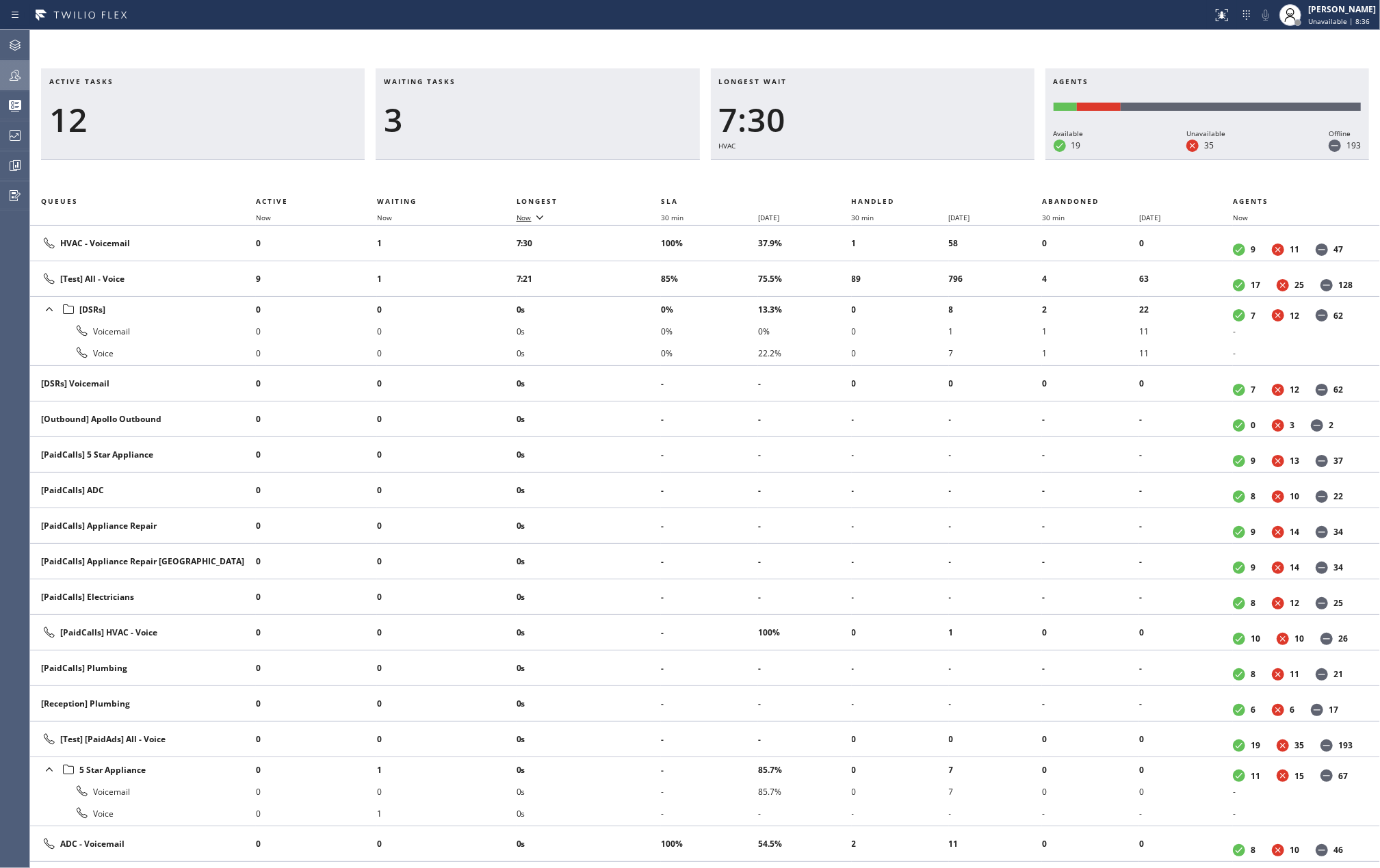
click at [531, 217] on span "Now" at bounding box center [525, 217] width 15 height 9
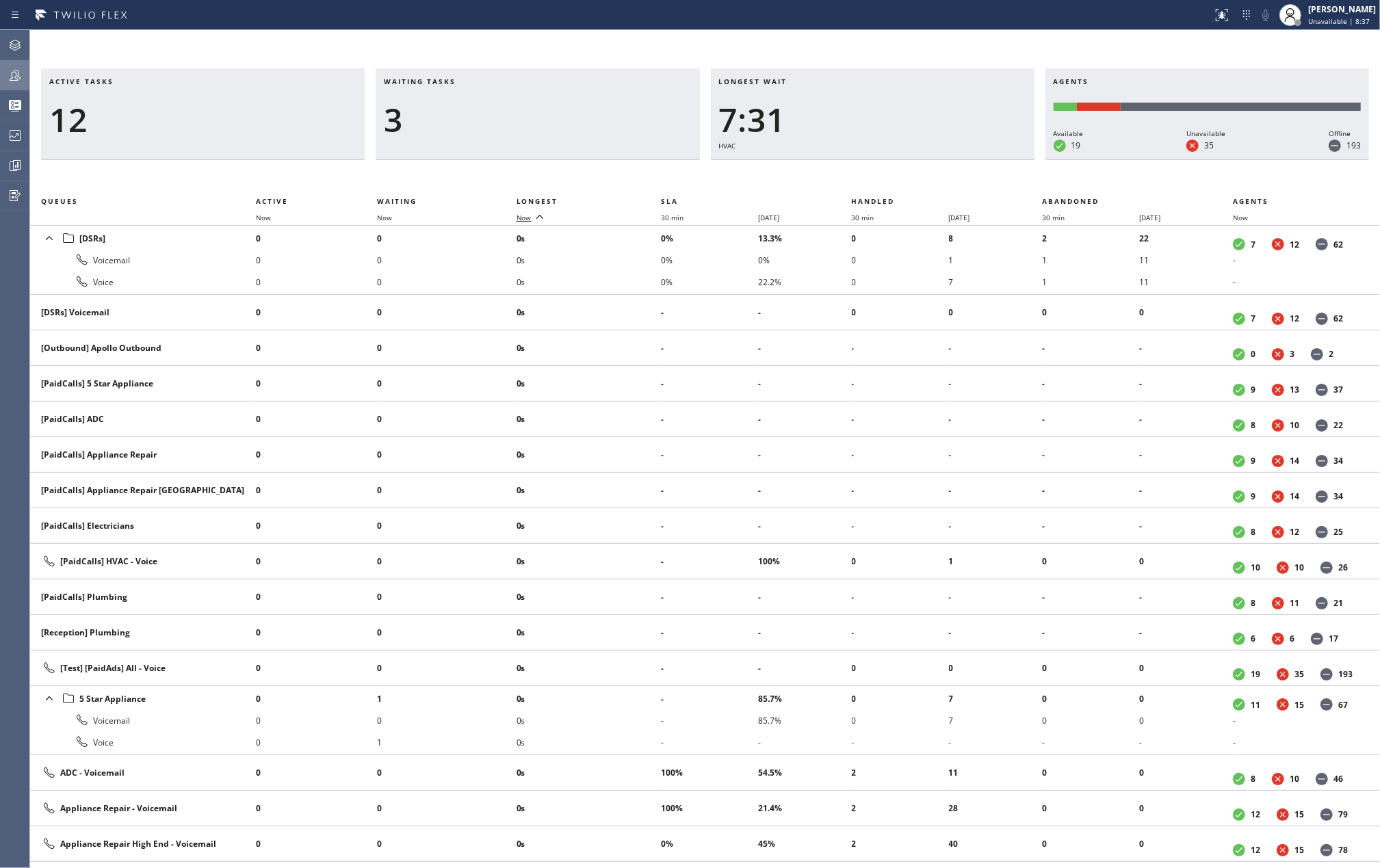
click at [531, 217] on span "Now" at bounding box center [525, 217] width 15 height 9
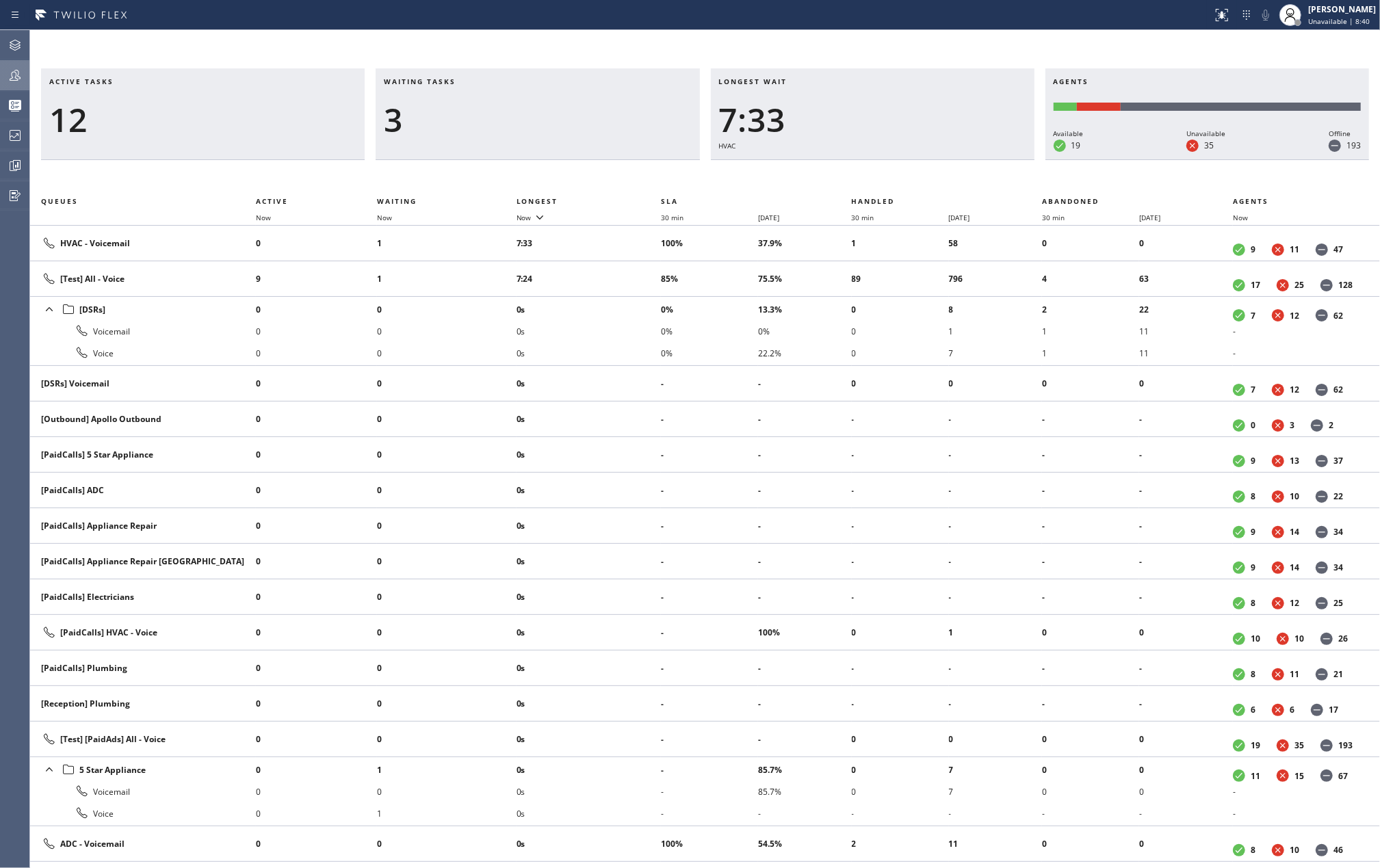
click at [9, 70] on icon at bounding box center [14, 75] width 16 height 16
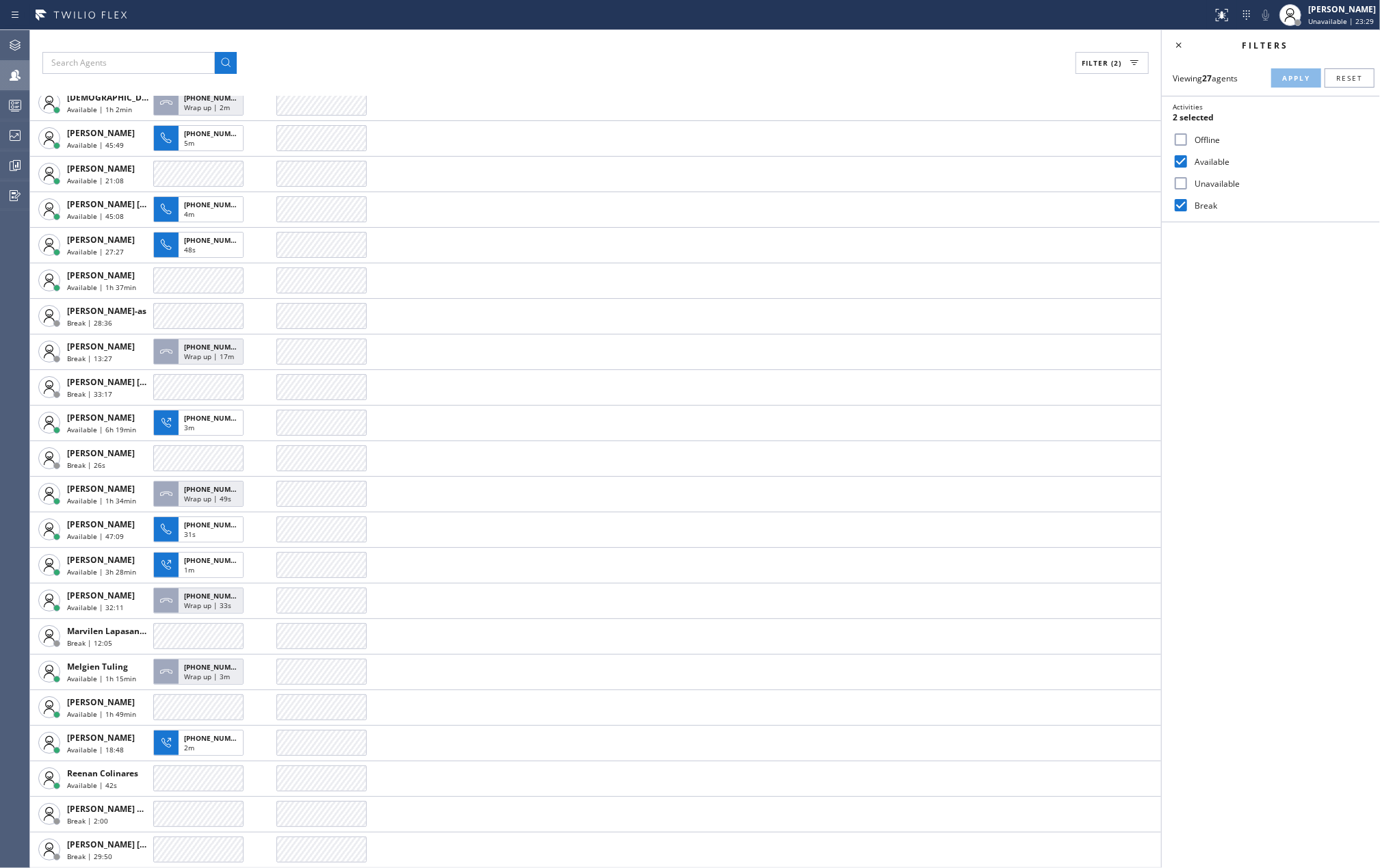
scroll to position [205, 0]
click at [7, 165] on icon at bounding box center [14, 165] width 16 height 16
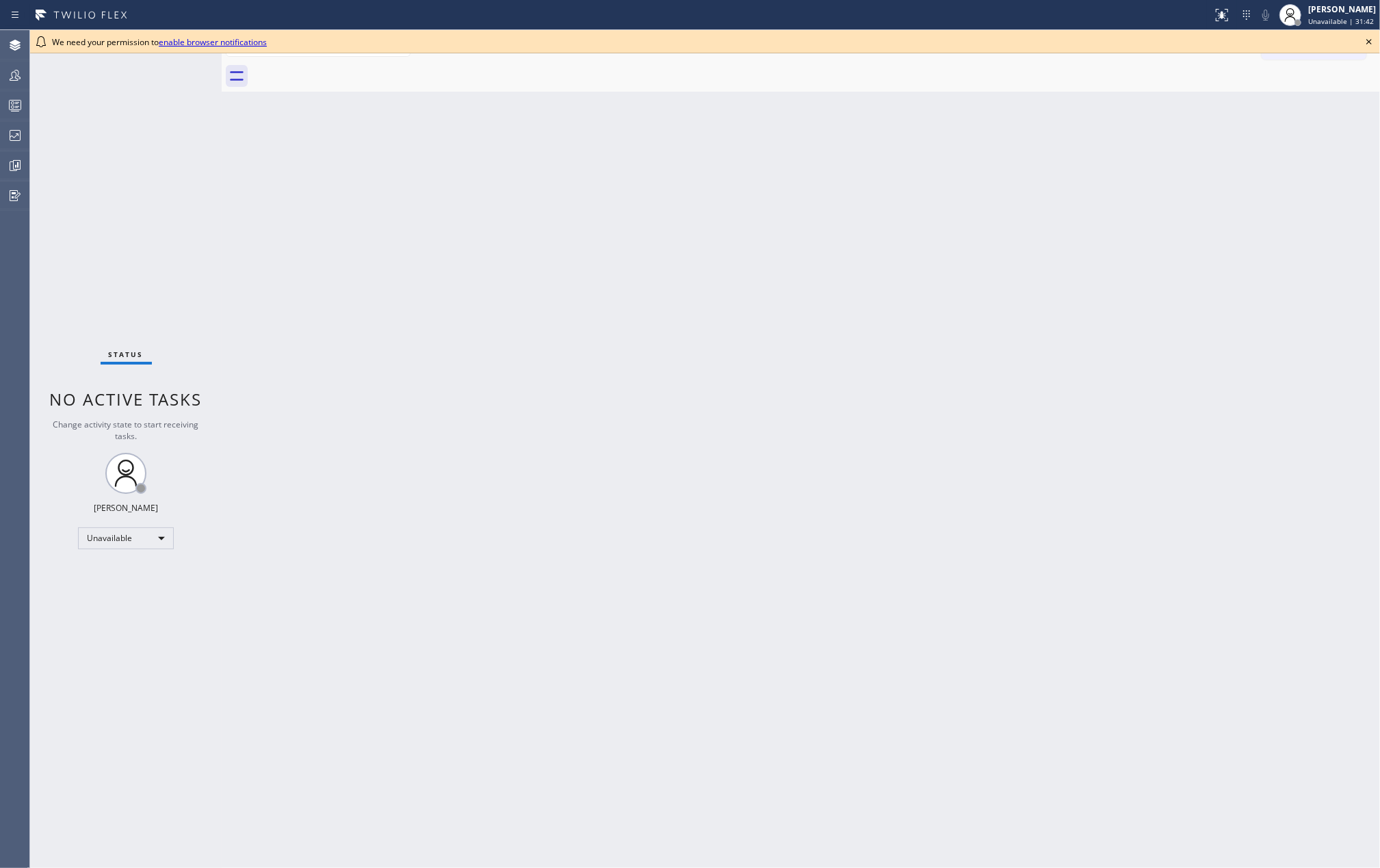
click at [594, 405] on div "Back to Dashboard Change Sender ID Customers Technicians Select a contact Outbo…" at bounding box center [801, 448] width 1158 height 837
click at [9, 102] on rect at bounding box center [15, 105] width 12 height 9
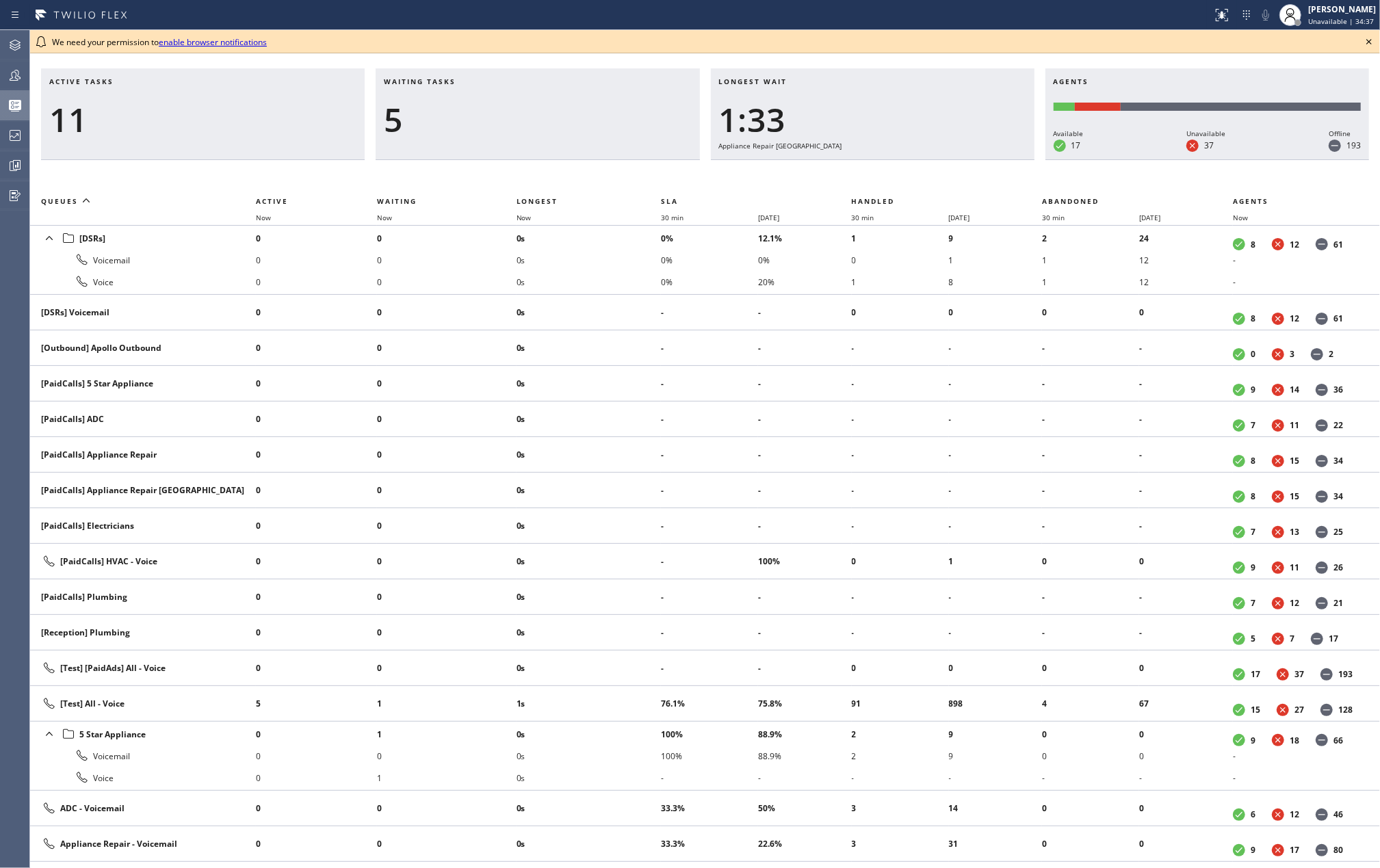
drag, startPoint x: 600, startPoint y: 57, endPoint x: 659, endPoint y: 57, distance: 59.0
click at [600, 57] on div "Active tasks 11 Waiting tasks 5 Longest wait 1:33 Appliance Repair High End Age…" at bounding box center [704, 448] width 1349 height 837
click at [1364, 41] on icon at bounding box center [1368, 41] width 16 height 16
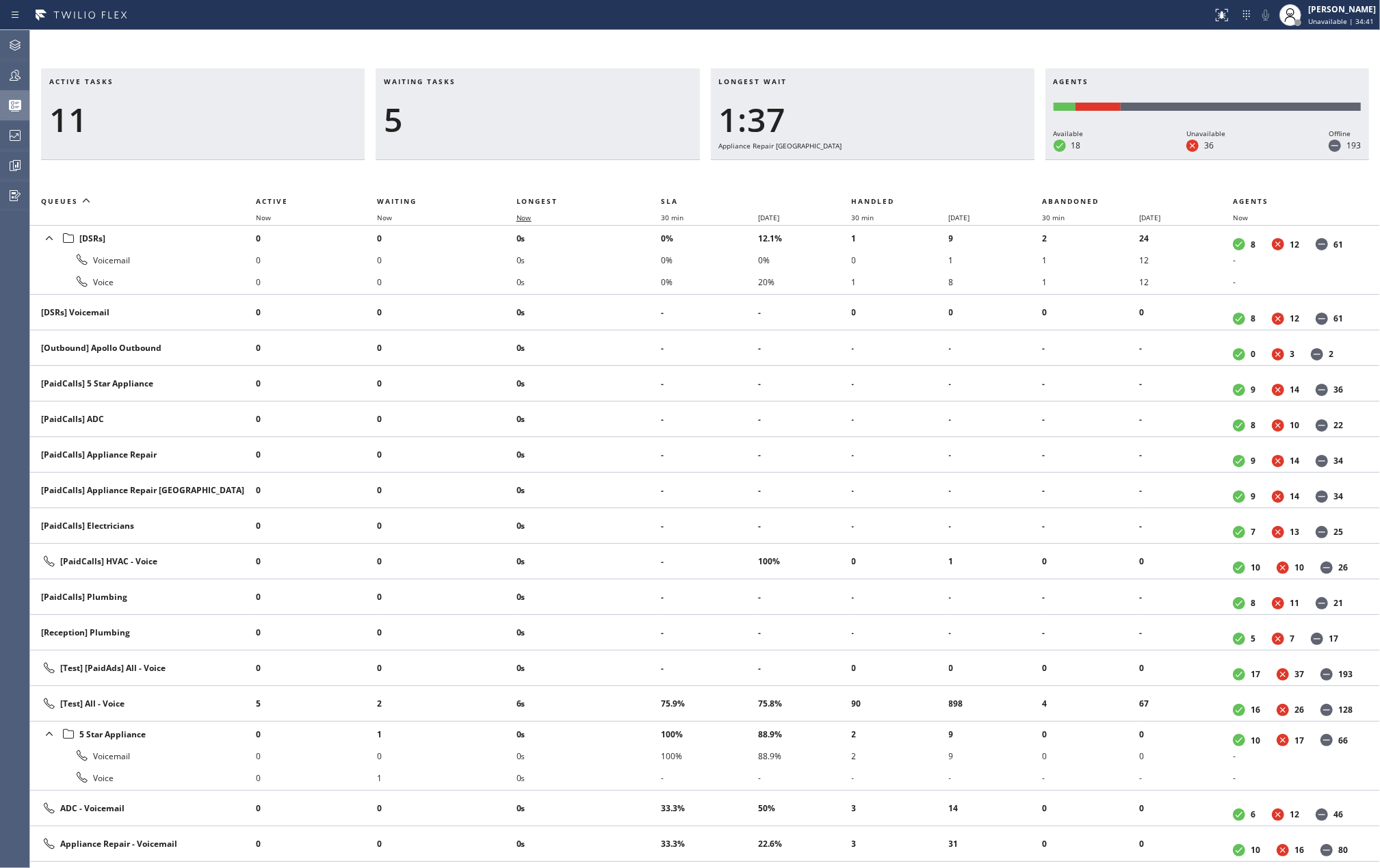
click at [520, 212] on span "Now" at bounding box center [525, 217] width 15 height 9
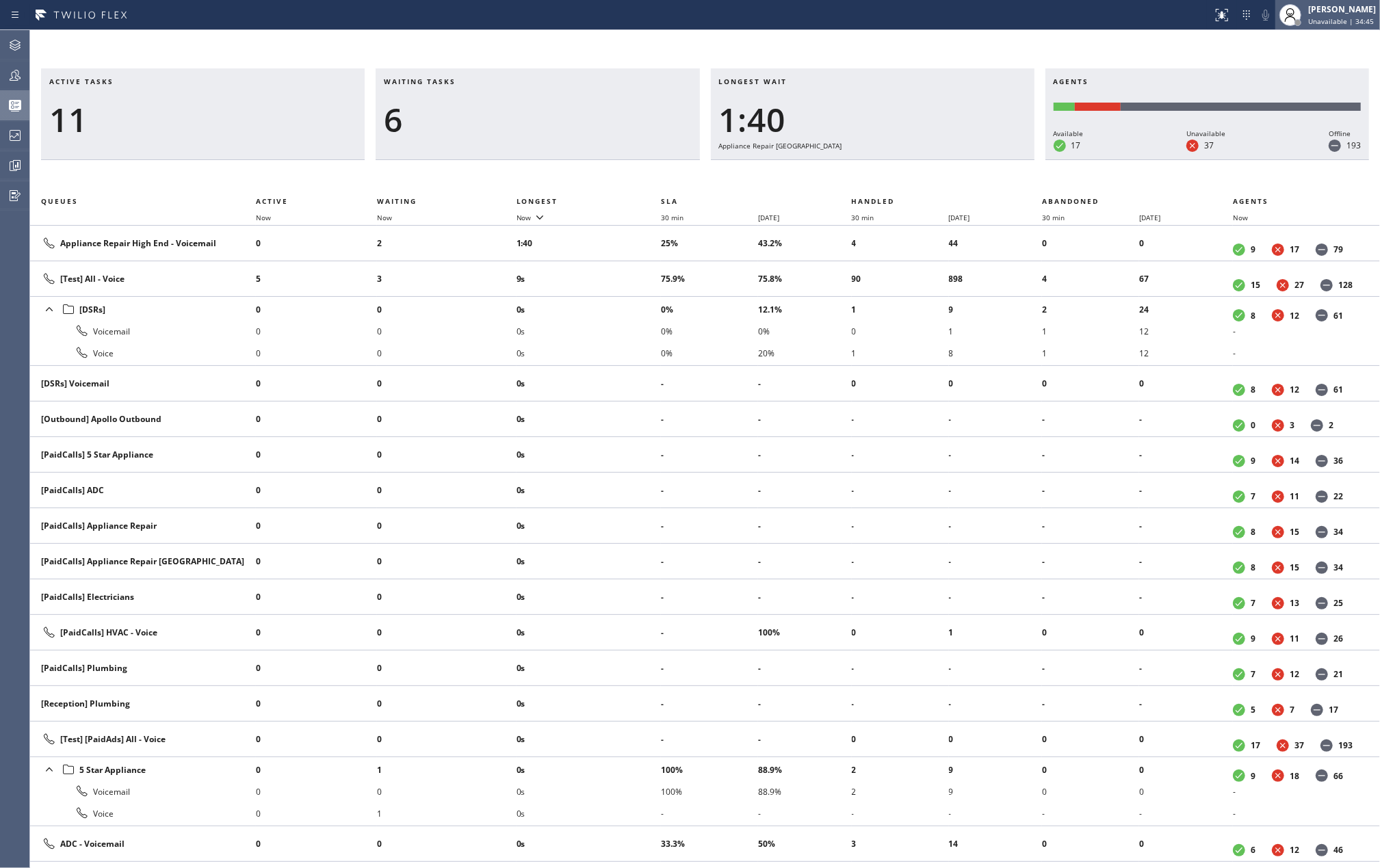
click at [1329, 12] on div "[PERSON_NAME]" at bounding box center [1341, 9] width 67 height 12
click at [1270, 67] on button "Available" at bounding box center [1311, 72] width 136 height 18
click at [17, 68] on icon at bounding box center [14, 75] width 16 height 16
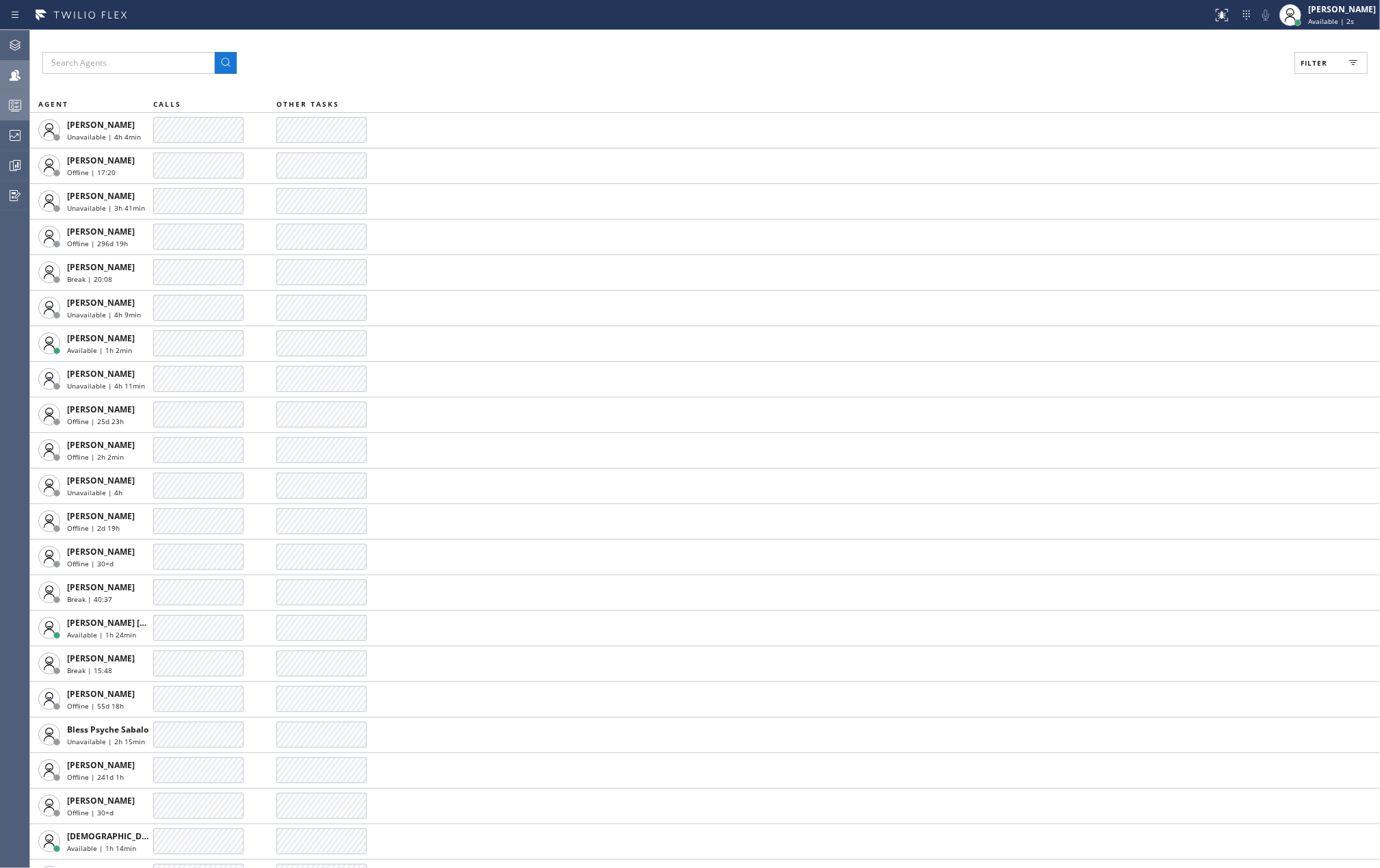
click at [1323, 63] on span "Filter" at bounding box center [1313, 62] width 26 height 9
click at [1210, 159] on label "Available" at bounding box center [1279, 162] width 180 height 12
click at [1189, 159] on input "Available" at bounding box center [1180, 161] width 16 height 16
checkbox input "true"
click at [1194, 204] on label "Break" at bounding box center [1279, 205] width 180 height 12
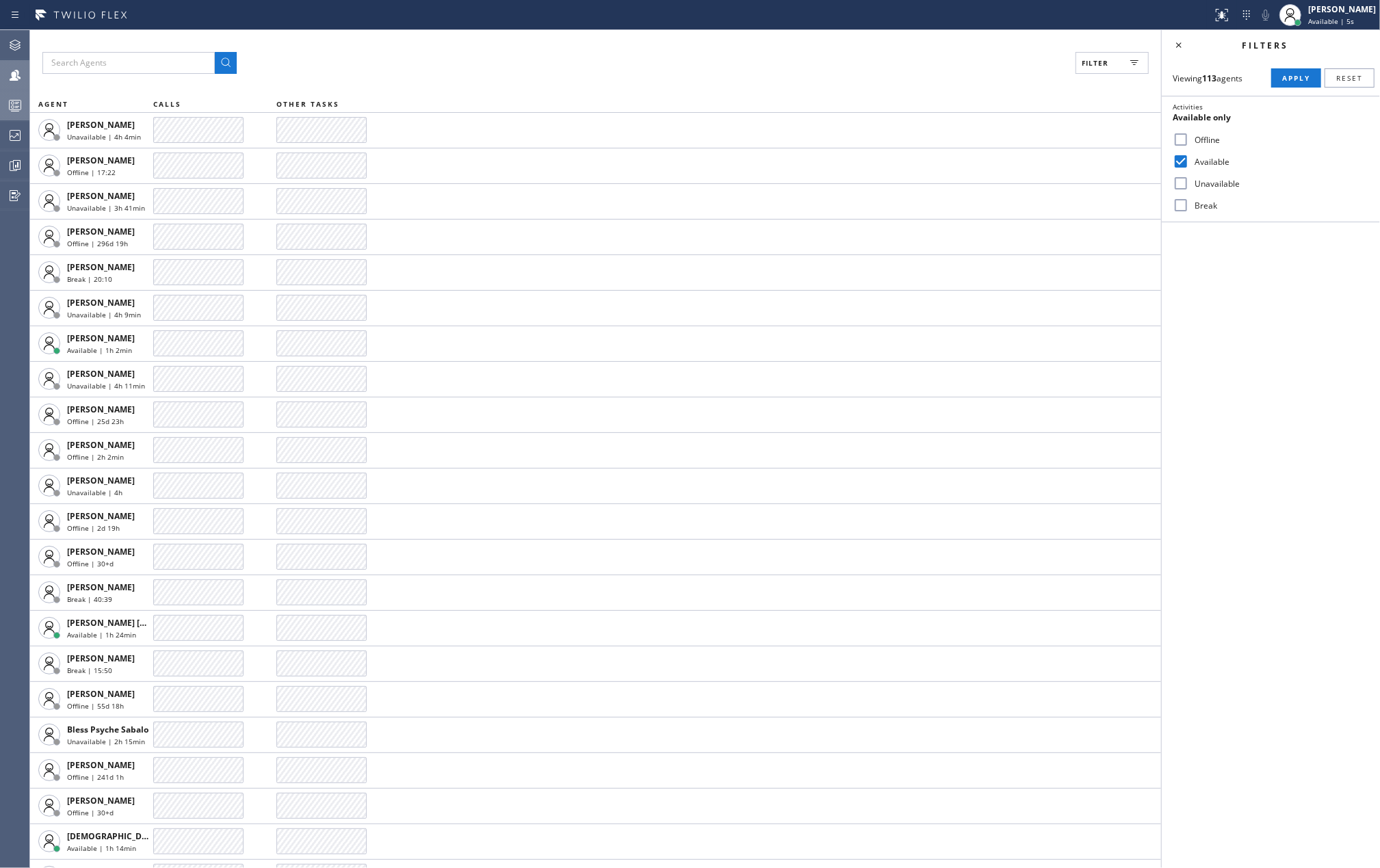
click at [1189, 204] on input "Break" at bounding box center [1180, 205] width 16 height 16
click at [1289, 79] on span "Apply" at bounding box center [1296, 78] width 28 height 9
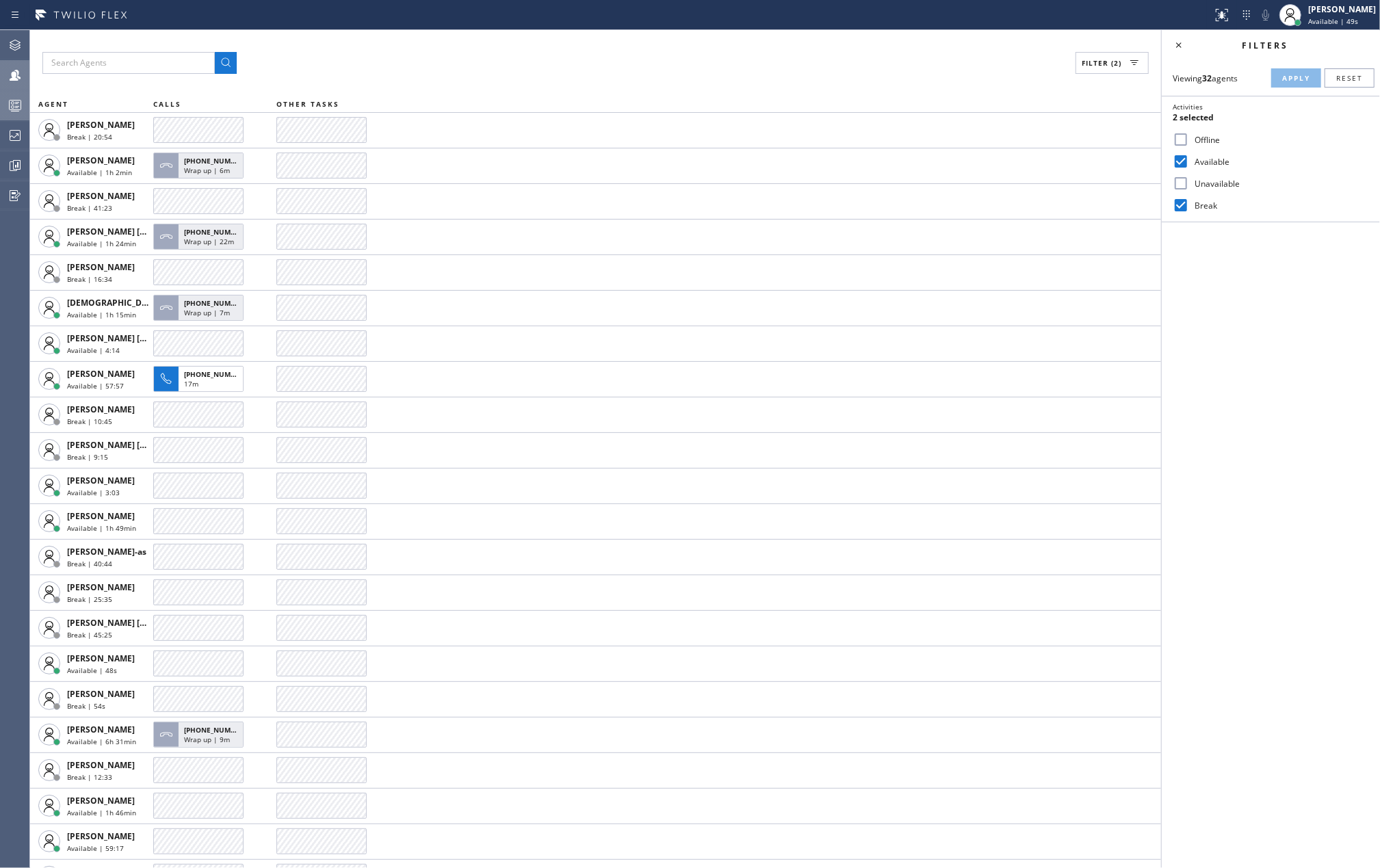
click at [641, 22] on div at bounding box center [606, 15] width 1201 height 22
click at [14, 109] on icon at bounding box center [14, 105] width 16 height 16
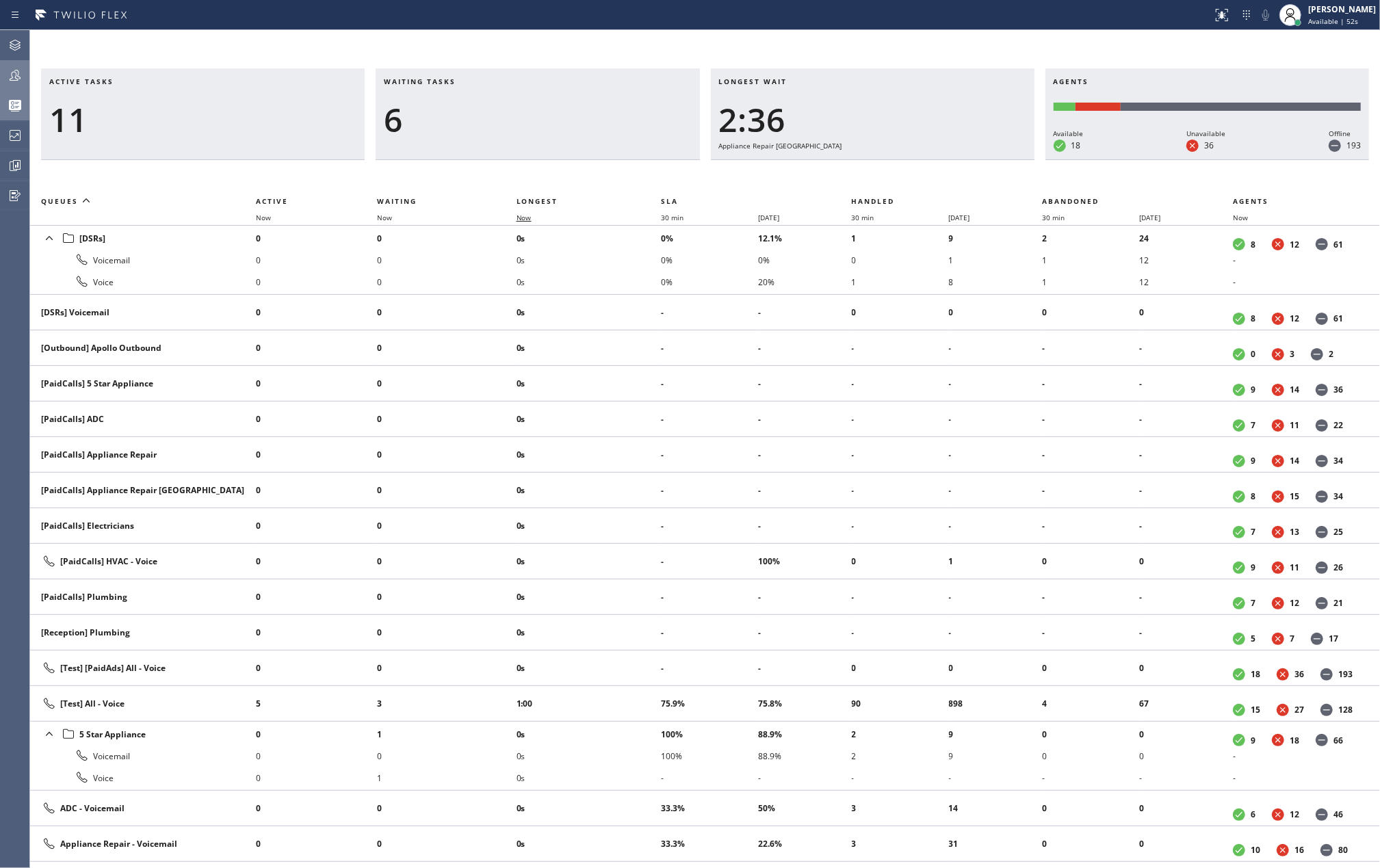
click at [535, 219] on span "Now" at bounding box center [532, 217] width 32 height 9
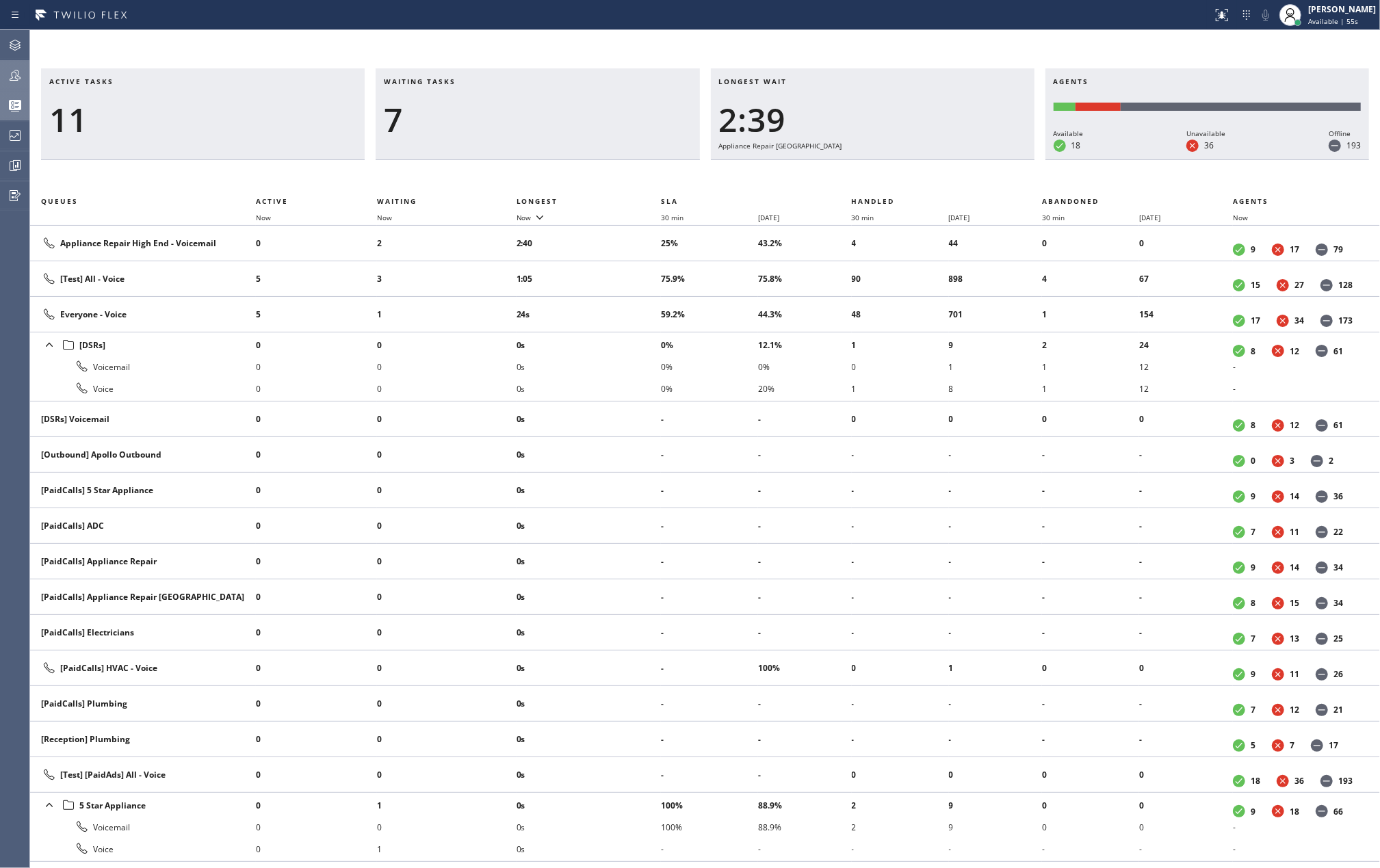
click at [16, 72] on icon at bounding box center [14, 75] width 16 height 16
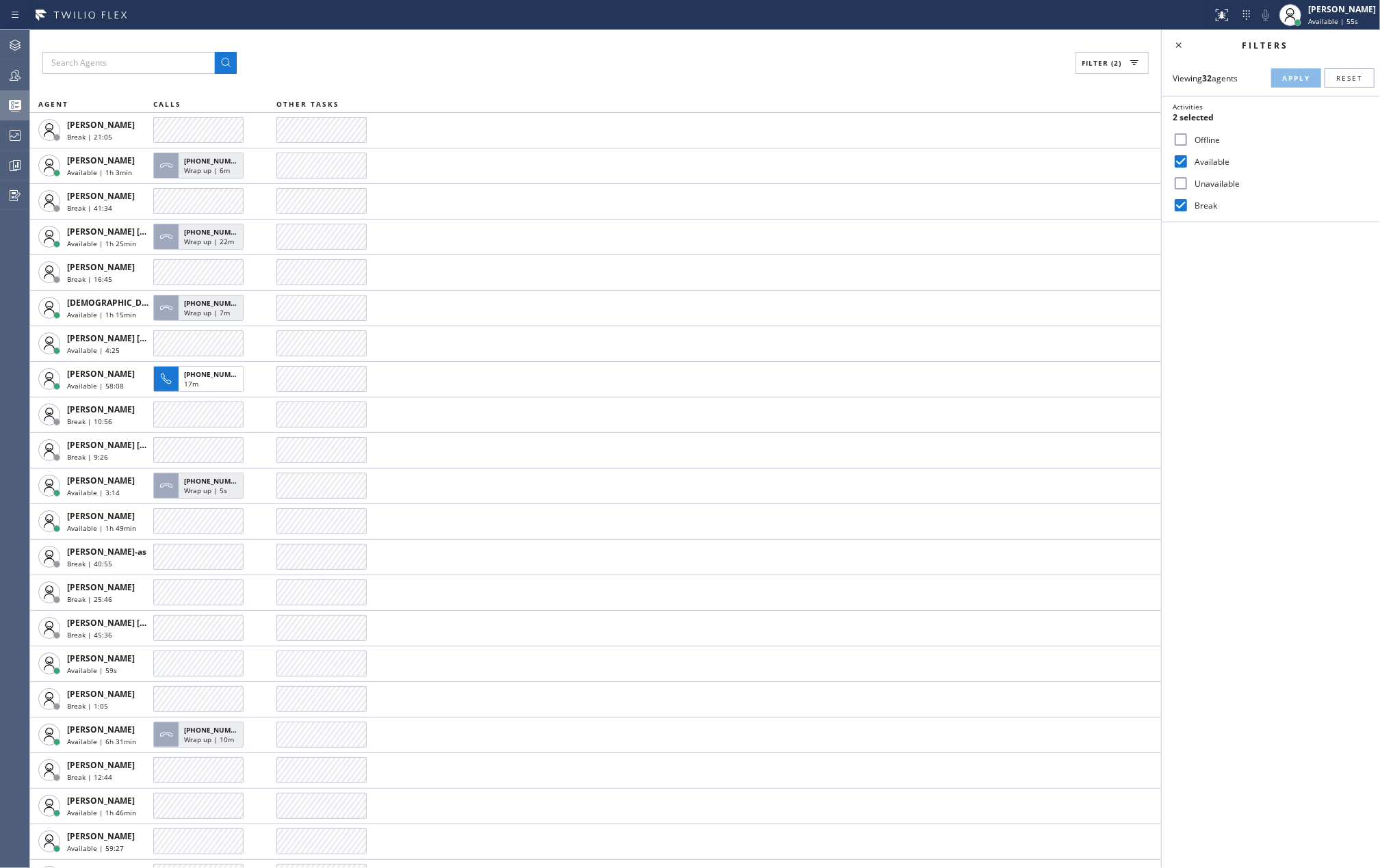
click at [1180, 205] on input "Break" at bounding box center [1180, 205] width 16 height 16
checkbox input "false"
click at [1287, 73] on span "Apply" at bounding box center [1296, 78] width 28 height 9
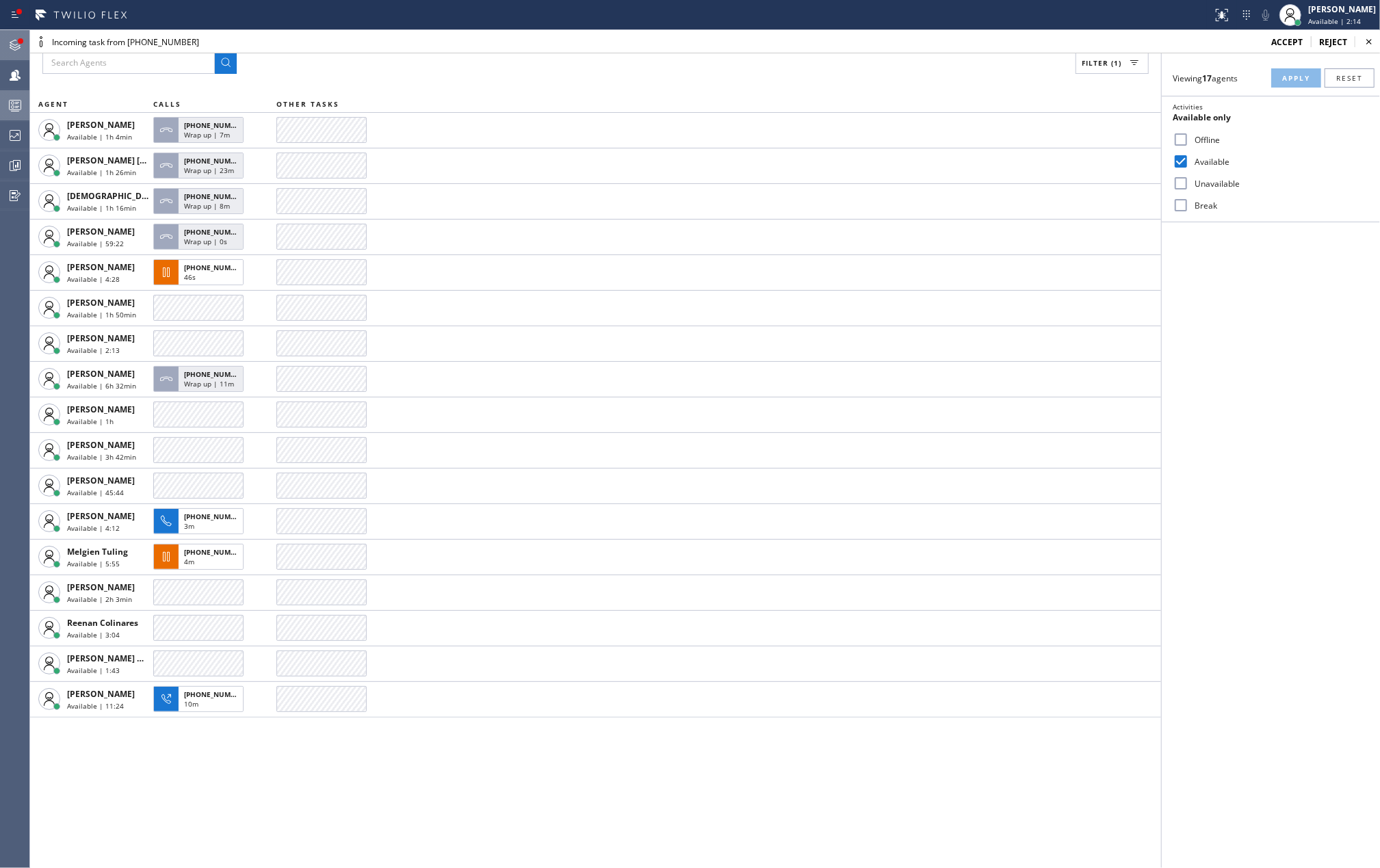
click at [22, 43] on div at bounding box center [20, 41] width 5 height 5
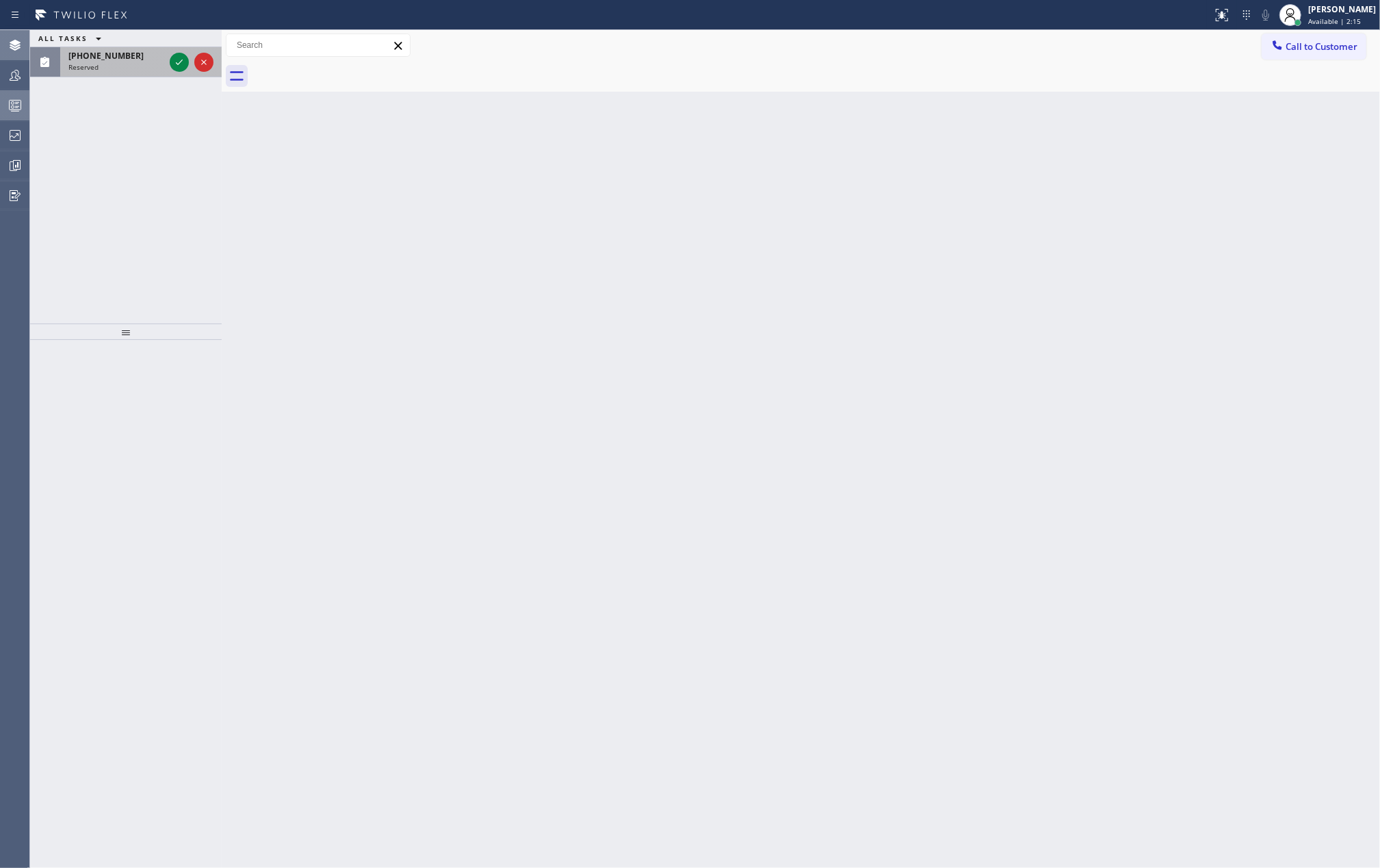
click at [175, 61] on icon at bounding box center [179, 61] width 16 height 16
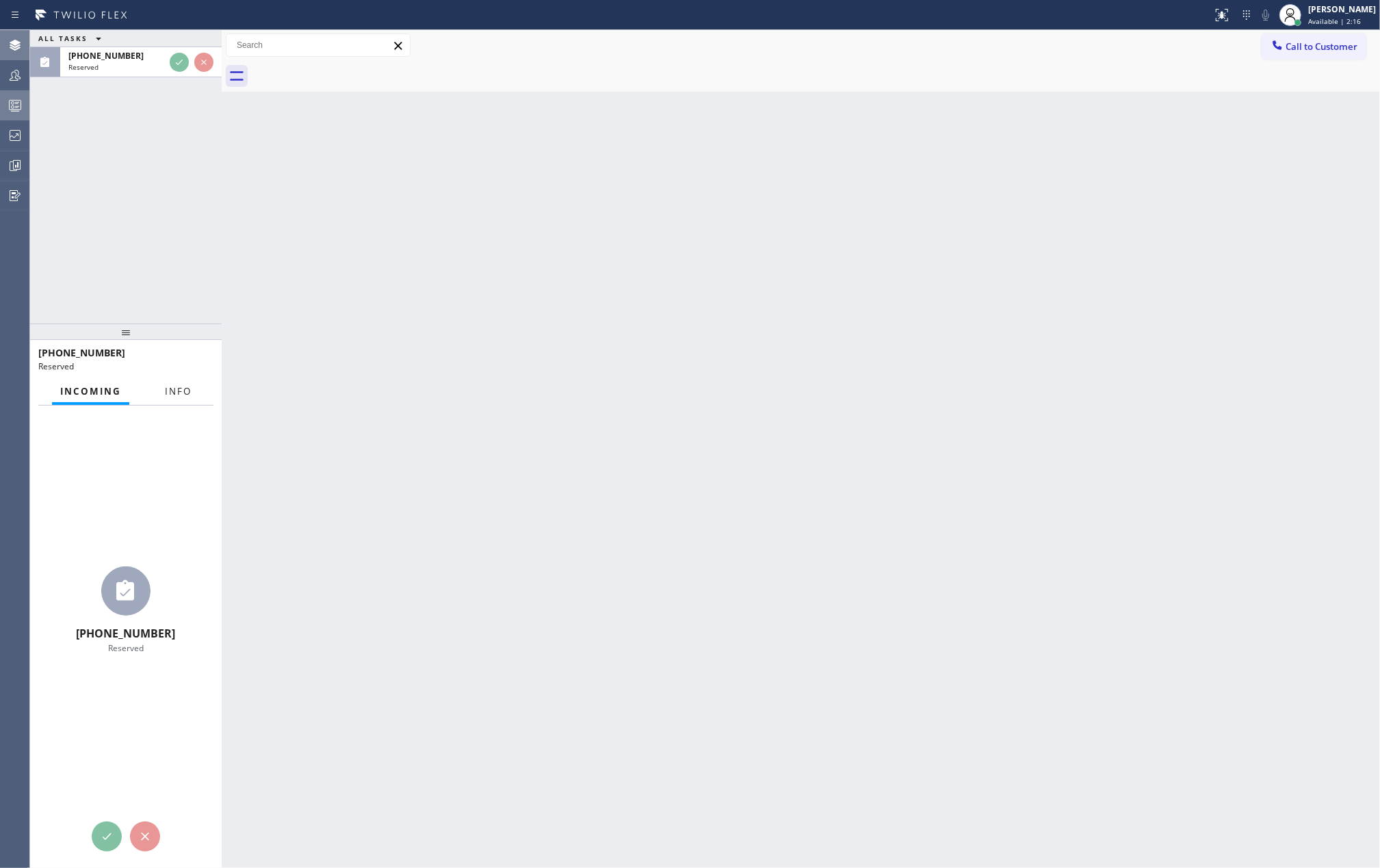
click at [178, 387] on div "Incoming Info" at bounding box center [125, 392] width 175 height 27
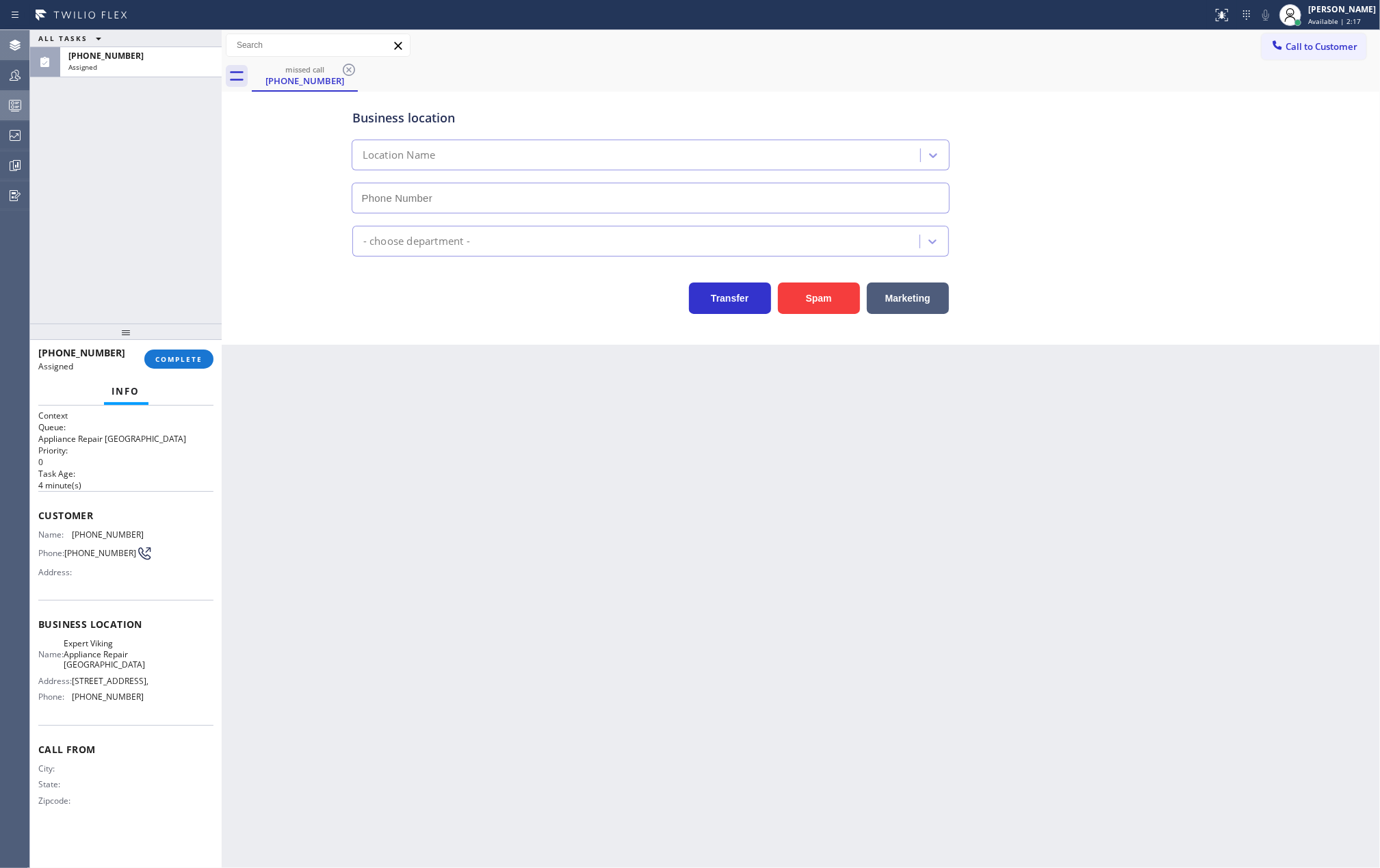
type input "(562) 526-7993"
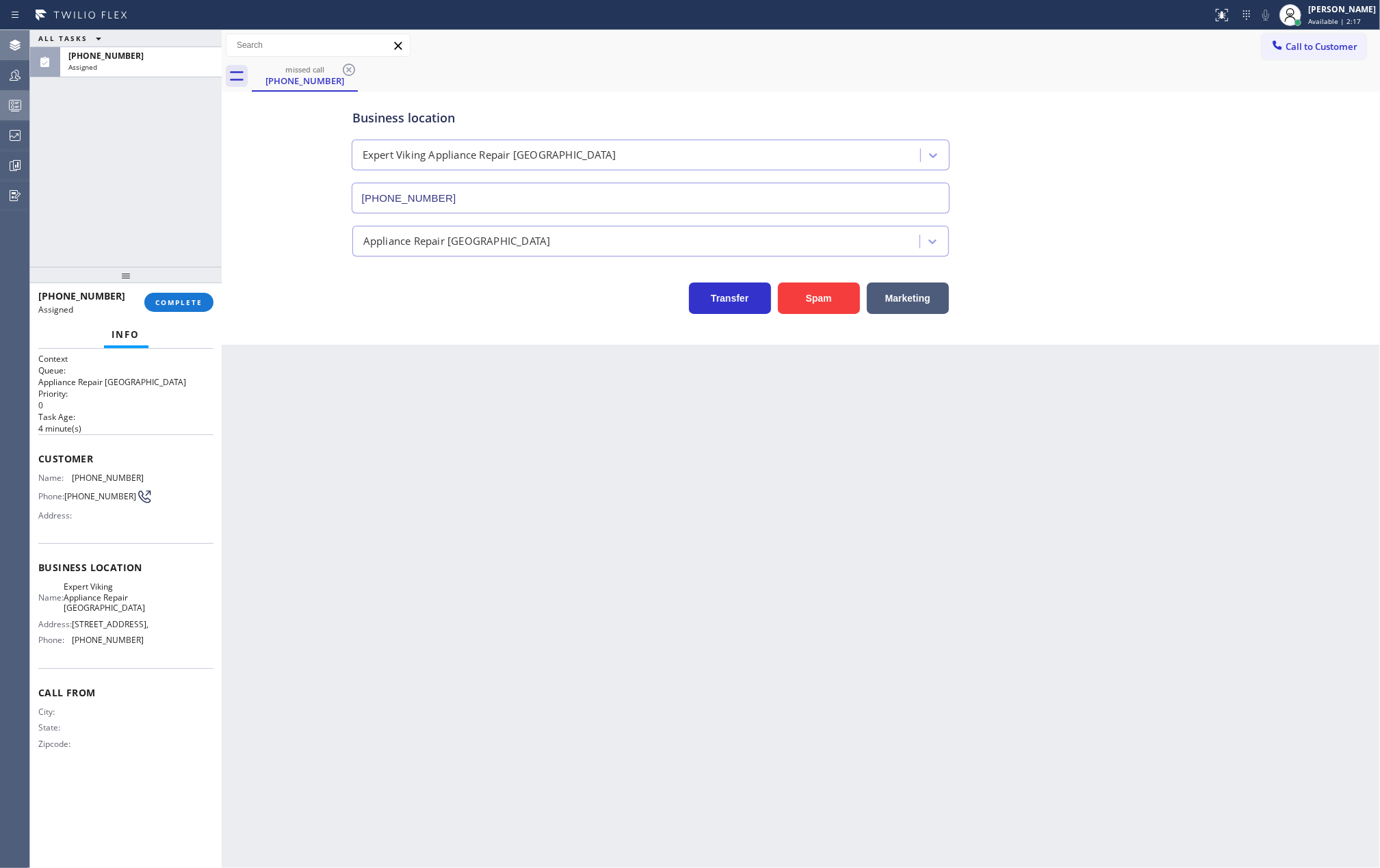
drag, startPoint x: 121, startPoint y: 323, endPoint x: 133, endPoint y: 208, distance: 115.6
click at [133, 267] on div at bounding box center [125, 275] width 192 height 16
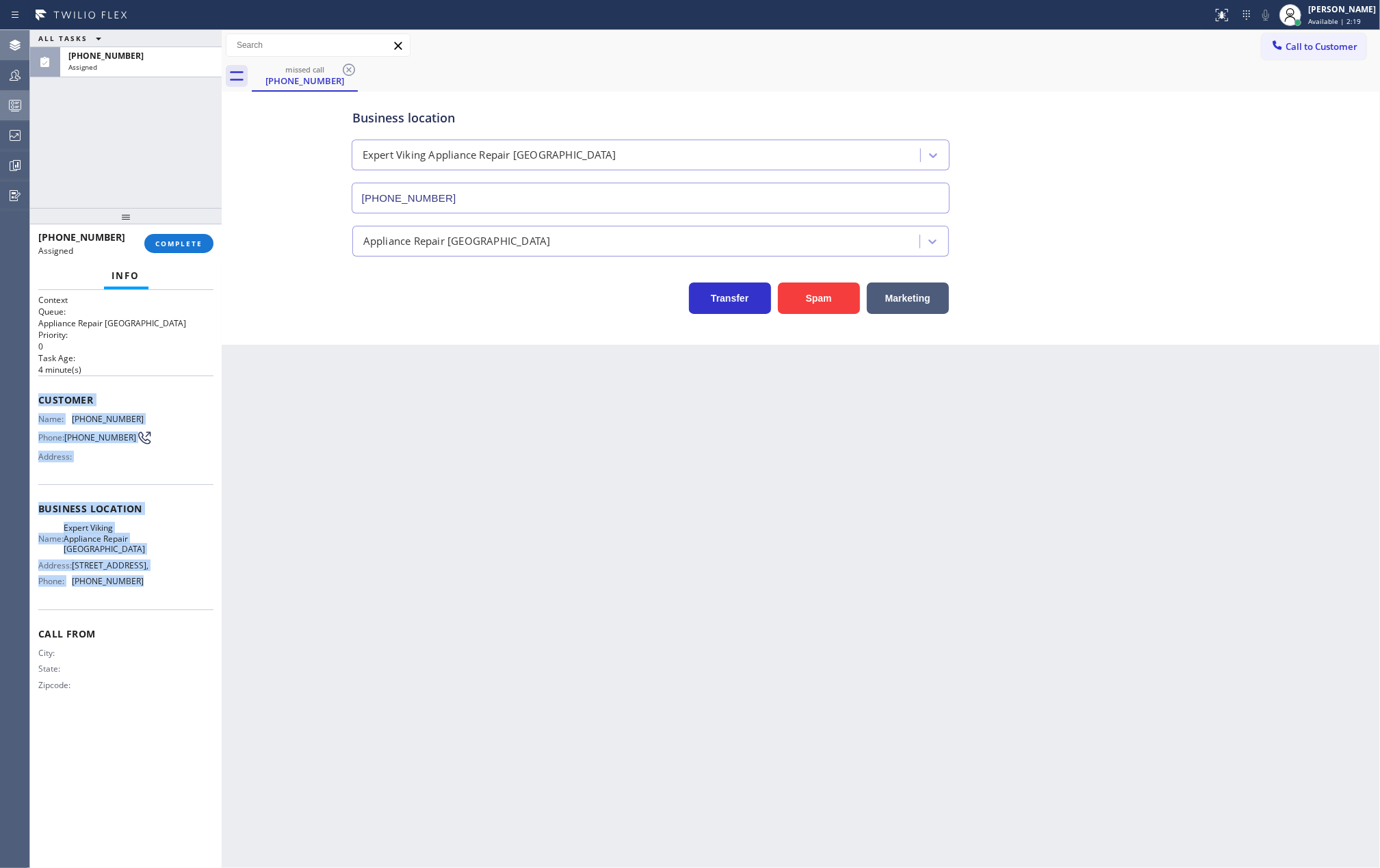
drag, startPoint x: 37, startPoint y: 402, endPoint x: 143, endPoint y: 594, distance: 219.3
click at [143, 594] on div "Context Queue: Appliance Repair High End Priority: 0 Task Age: 4 minute(s) Cust…" at bounding box center [125, 579] width 192 height 579
copy div "Customer Name: (949) 201-4826 Phone: (949) 201-4826 Address: Business location …"
drag, startPoint x: 1304, startPoint y: 49, endPoint x: 1375, endPoint y: 199, distance: 166.0
click at [1304, 49] on span "Call to Customer" at bounding box center [1321, 46] width 72 height 12
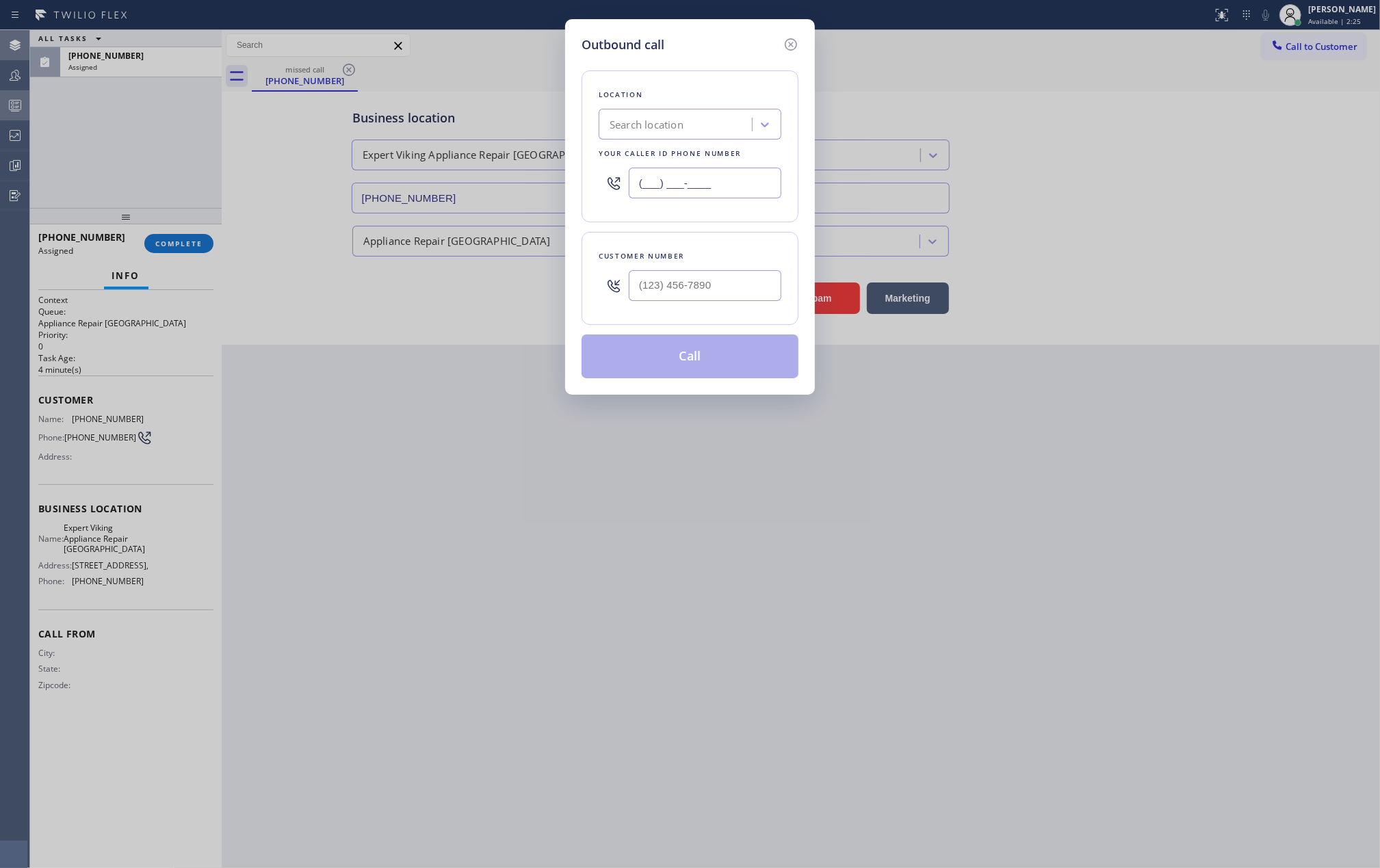
click at [748, 186] on input "(___) ___-____" at bounding box center [704, 182] width 153 height 31
paste input "562) 526-7993"
type input "(562) 526-7993"
click at [751, 282] on input "(___) ___-____" at bounding box center [704, 286] width 153 height 31
paste input "949) 201-4826"
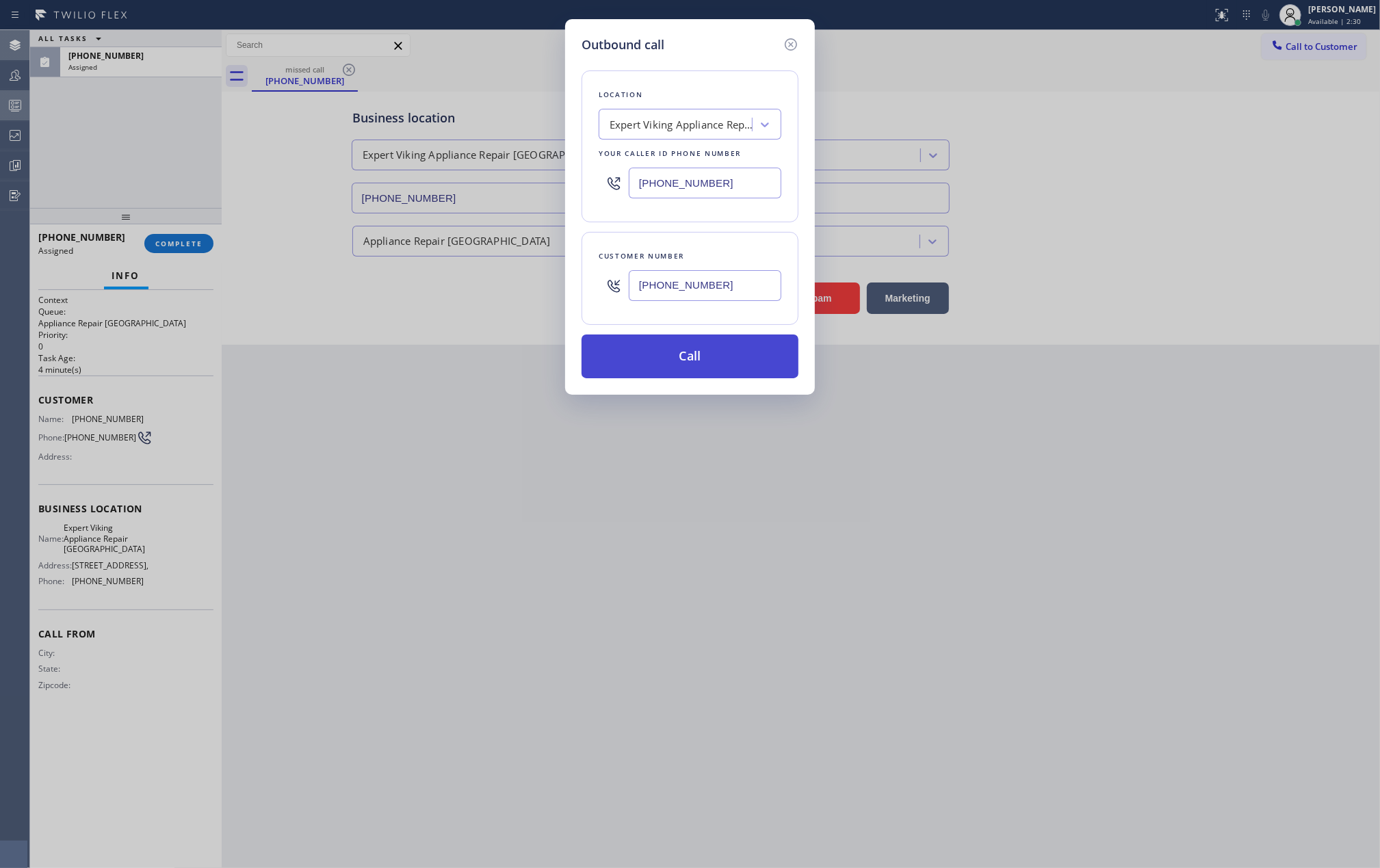
type input "(949) 201-4826"
click at [717, 360] on button "Call" at bounding box center [690, 356] width 217 height 43
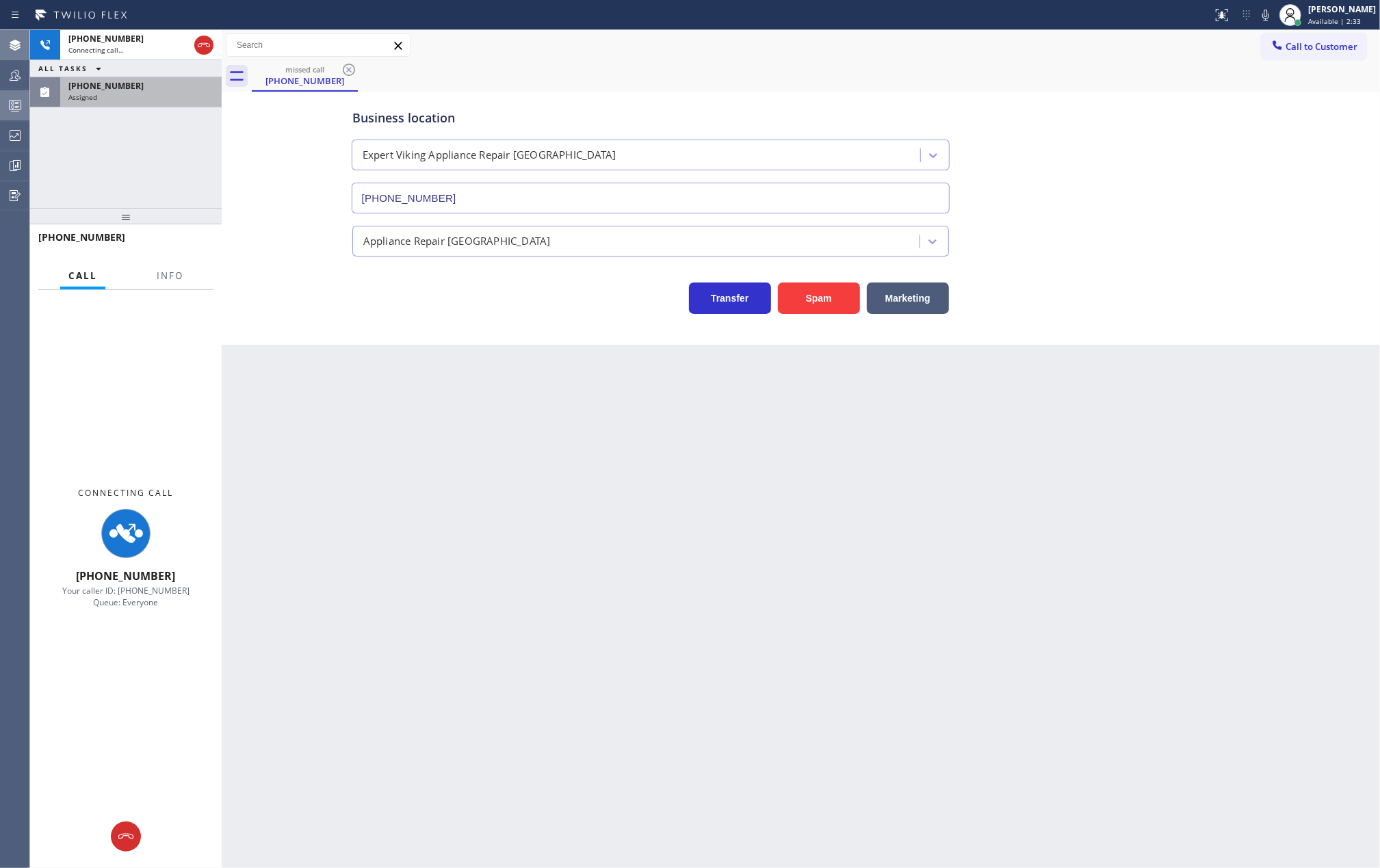
click at [151, 96] on div "Assigned" at bounding box center [141, 96] width 145 height 9
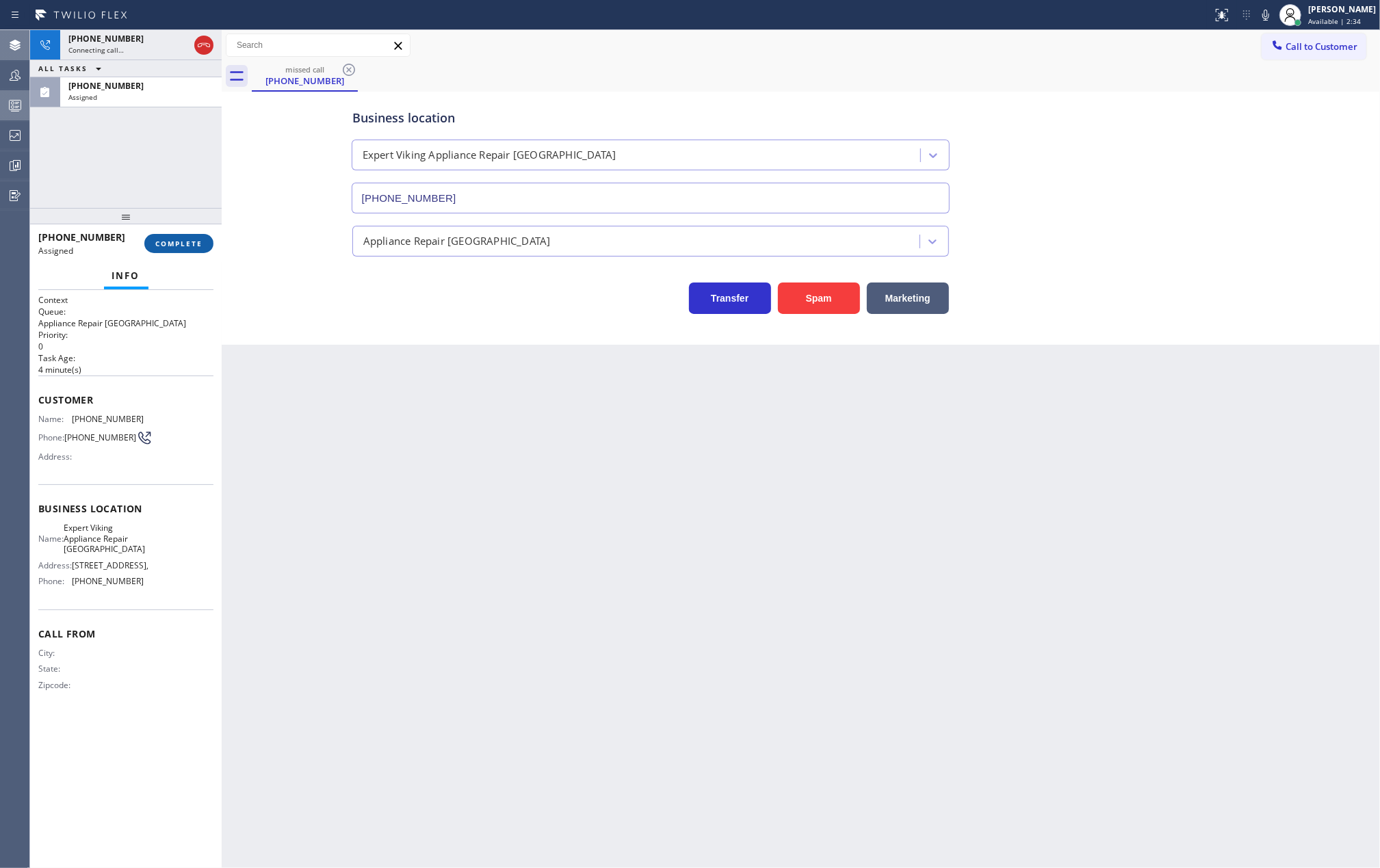
click at [182, 241] on span "COMPLETE" at bounding box center [178, 243] width 47 height 9
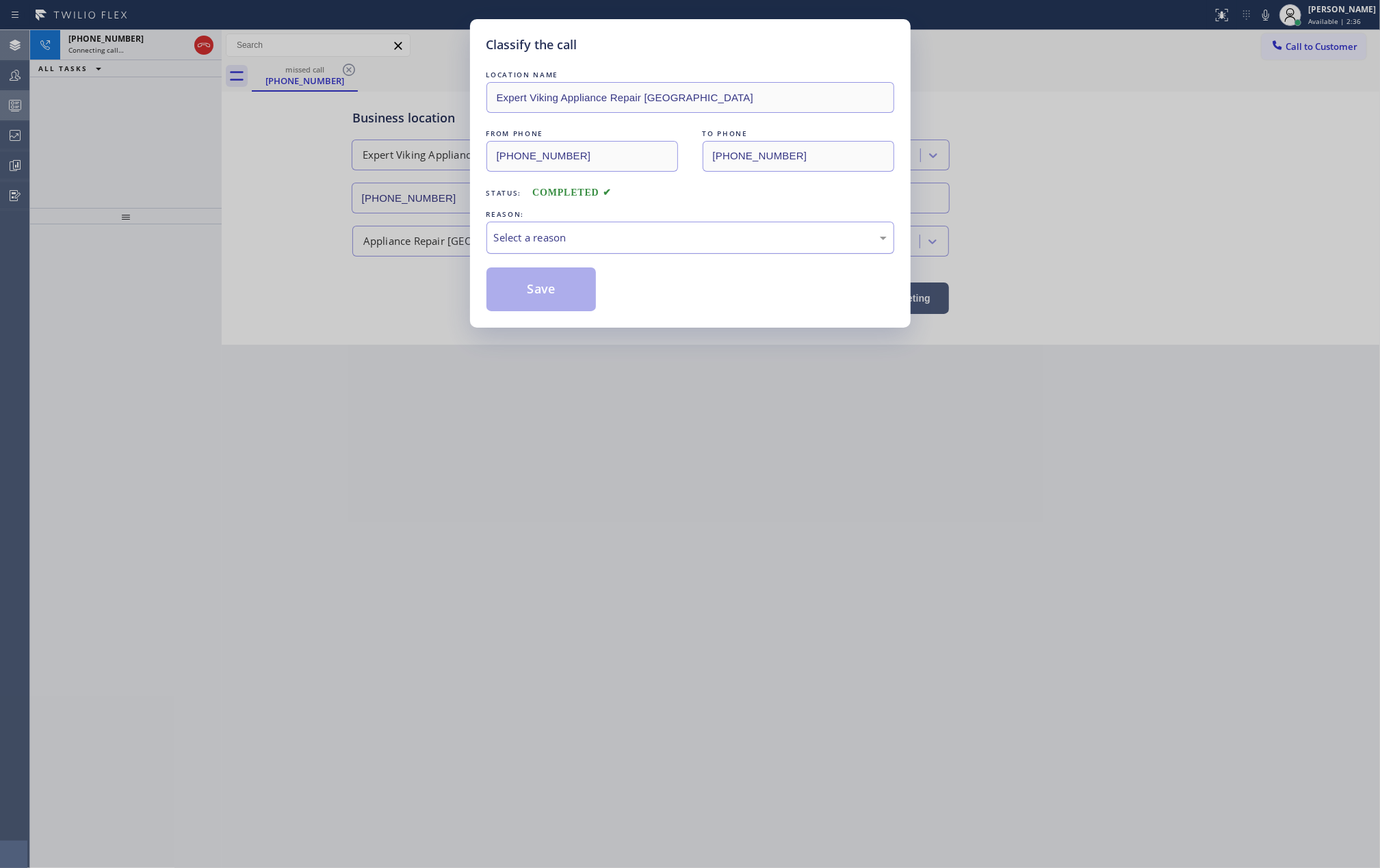
click at [658, 235] on div "Select a reason" at bounding box center [690, 237] width 392 height 15
click at [544, 280] on button "Save" at bounding box center [541, 289] width 110 height 43
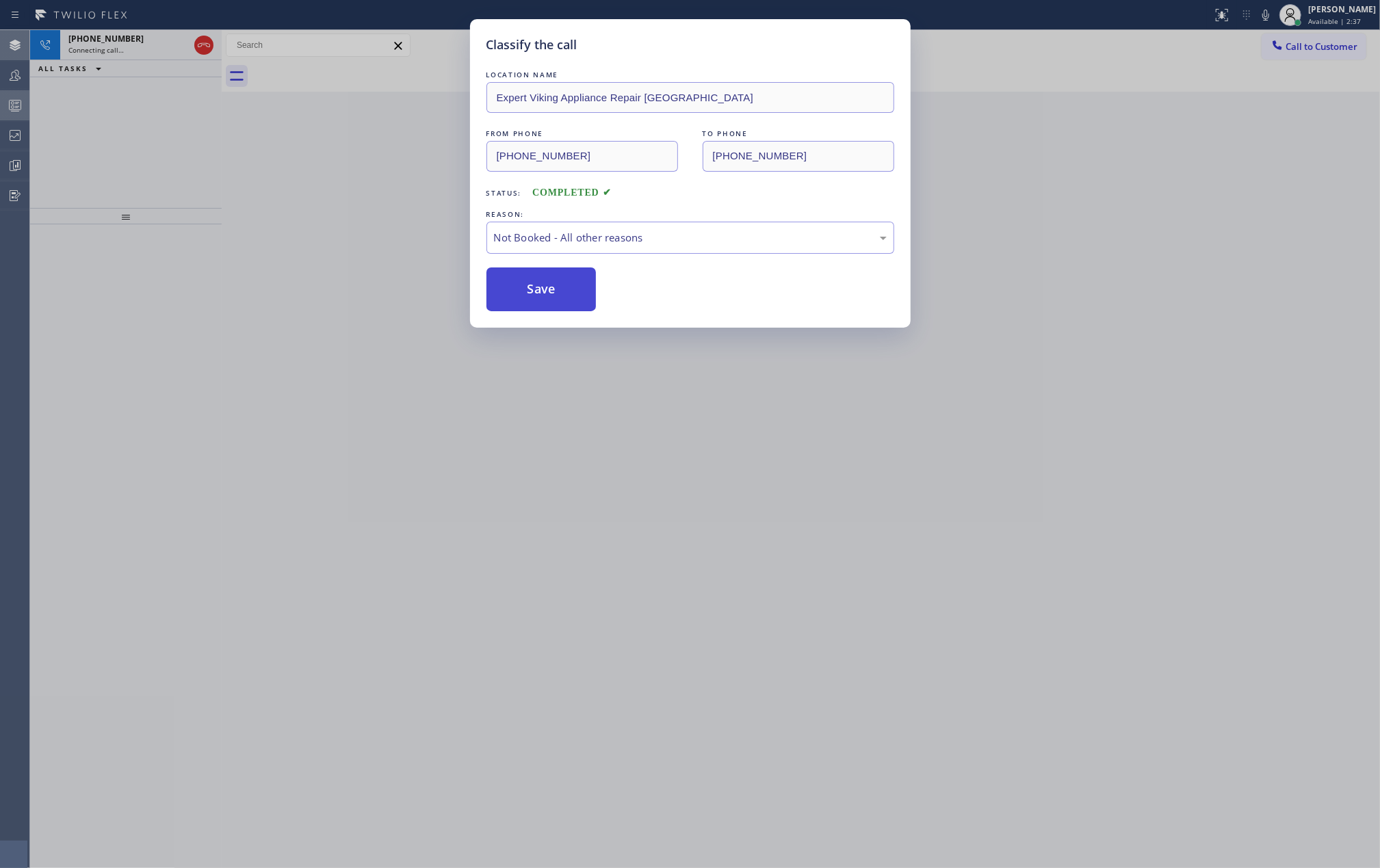
click at [544, 280] on button "Save" at bounding box center [541, 289] width 110 height 43
click at [320, 385] on div "Classify the call LOCATION NAME Expert Viking Appliance Repair Norwalk FROM PHO…" at bounding box center [690, 434] width 1380 height 868
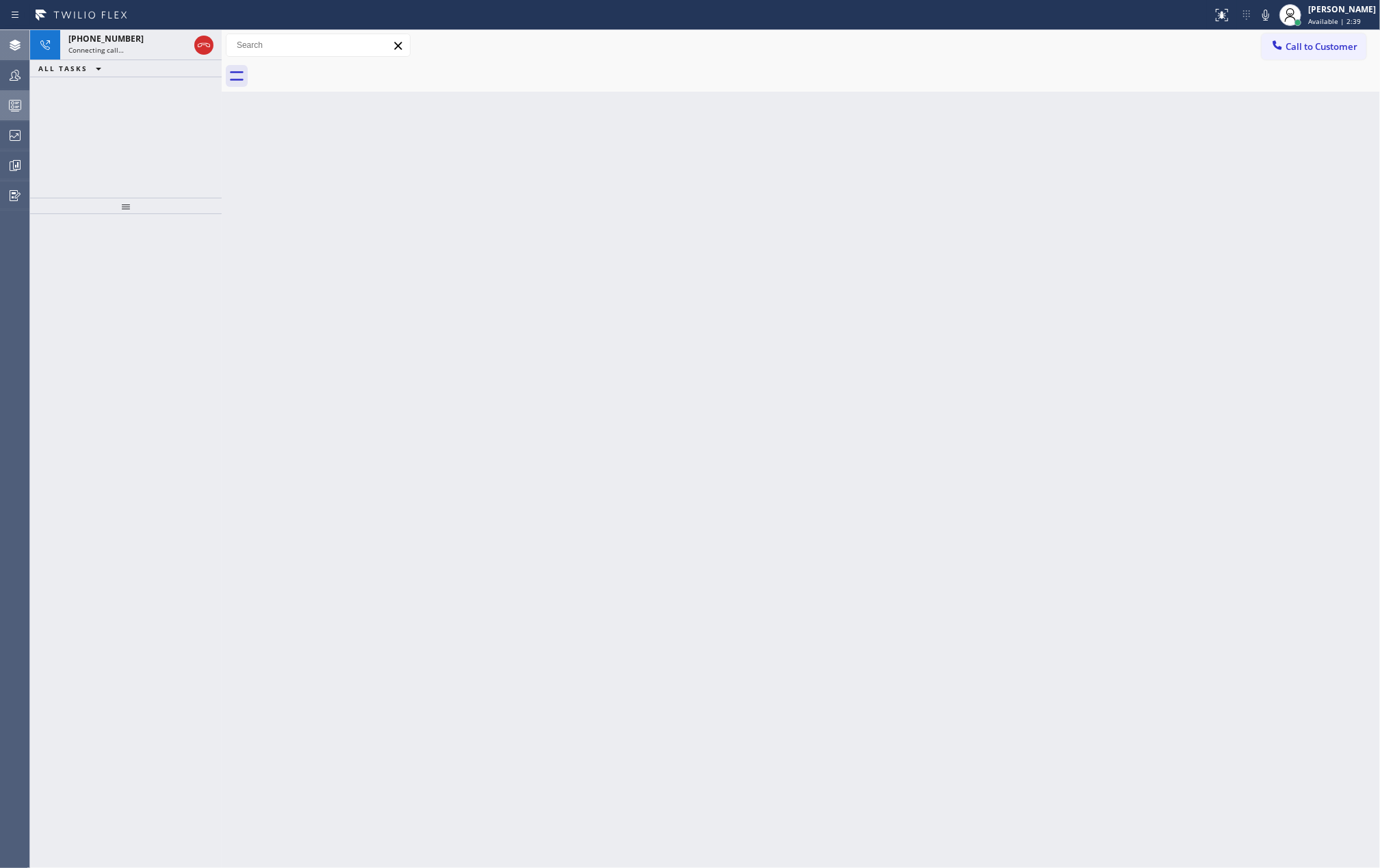
drag, startPoint x: 132, startPoint y: 222, endPoint x: 131, endPoint y: 168, distance: 54.0
click at [132, 170] on div "+19492014826 Connecting call… ALL TASKS ALL TASKS ACTIVE TASKS TASKS IN WRAP UP" at bounding box center [125, 448] width 192 height 837
click at [1273, 12] on icon at bounding box center [1265, 14] width 16 height 16
click at [201, 41] on icon at bounding box center [203, 44] width 16 height 16
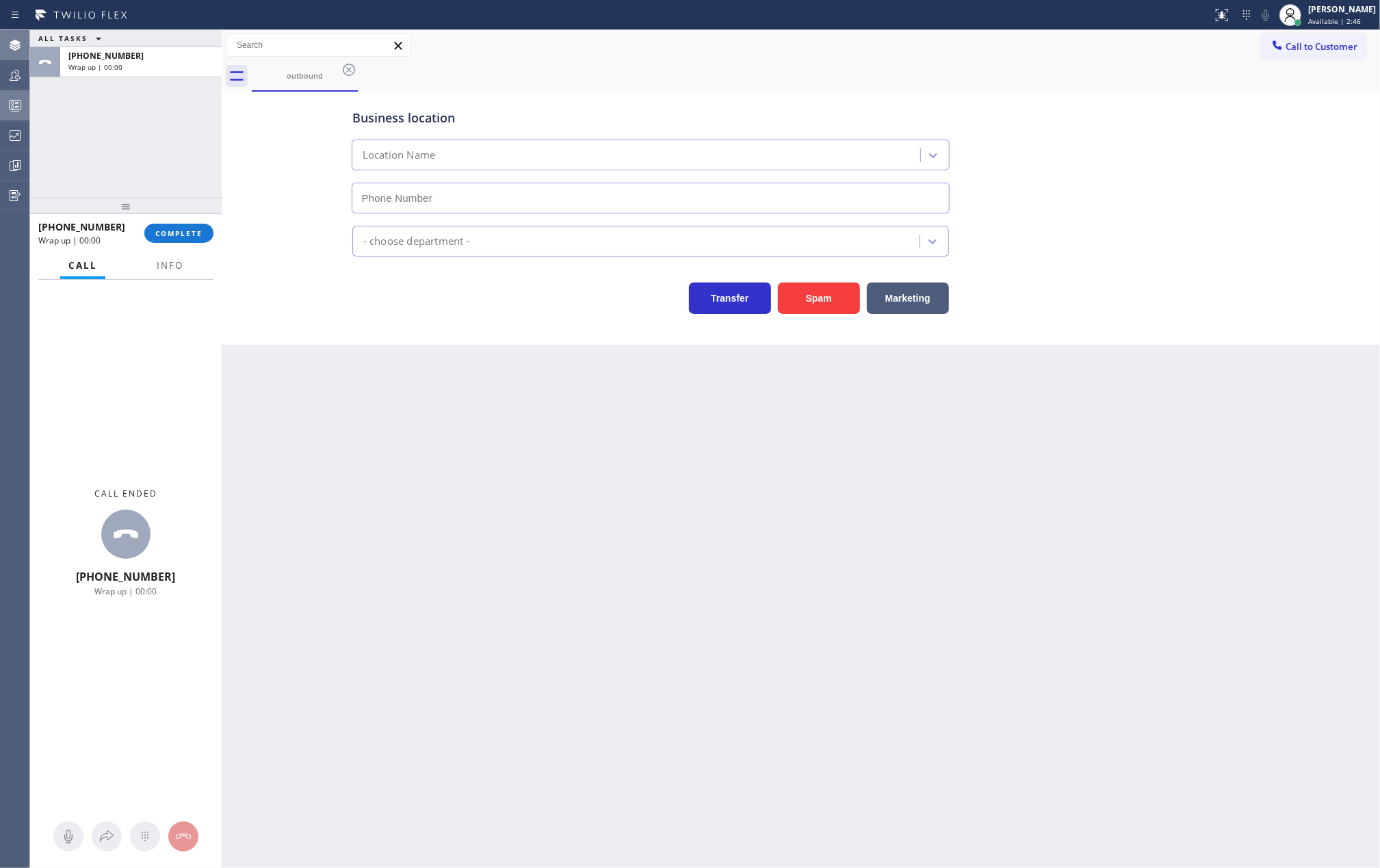
type input "(562) 526-7993"
click at [458, 416] on div "Back to Dashboard Change Sender ID Customers Technicians Select a contact Outbo…" at bounding box center [801, 448] width 1158 height 837
click at [165, 229] on span "COMPLETE" at bounding box center [178, 233] width 47 height 9
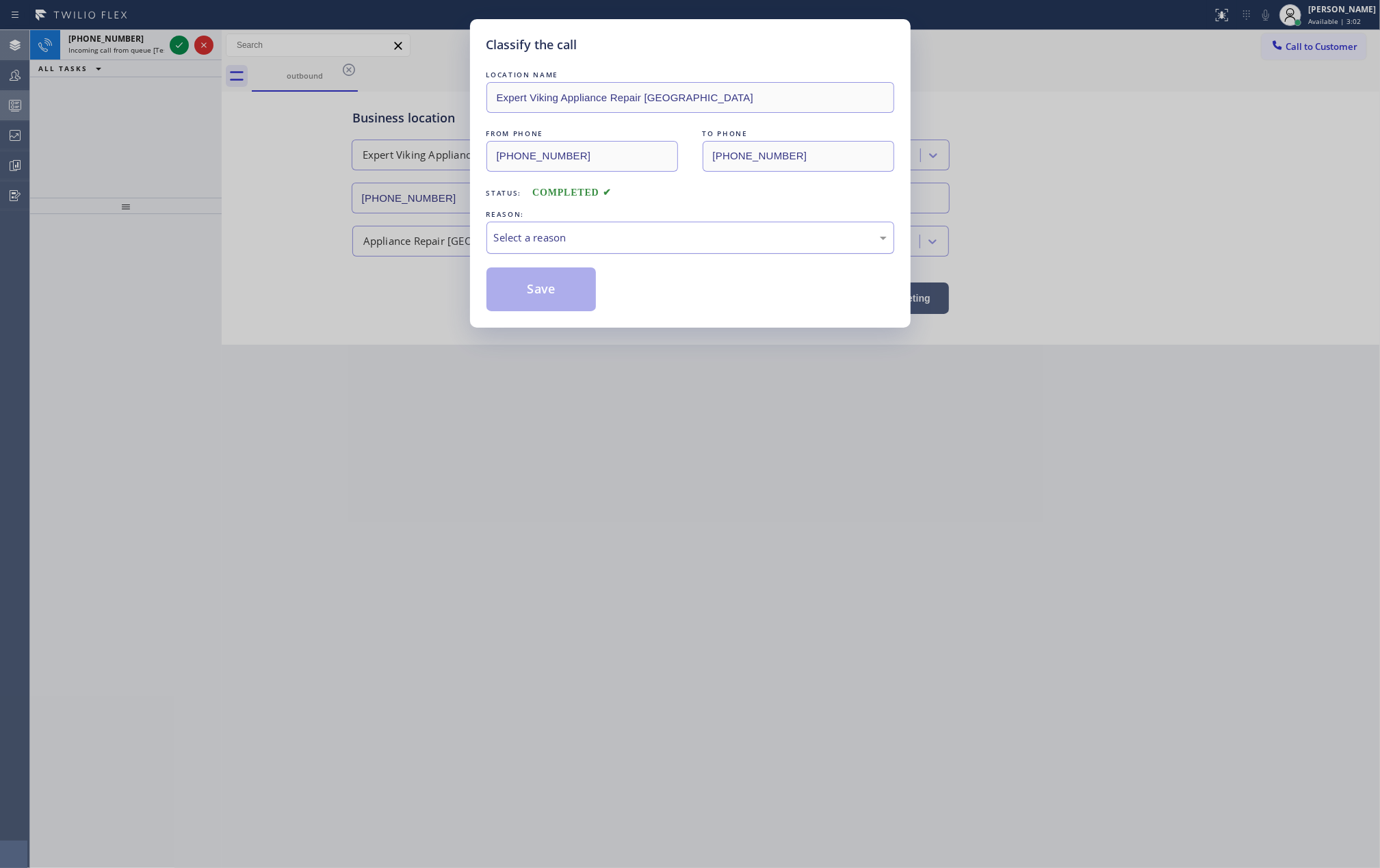
click at [720, 233] on div "Select a reason" at bounding box center [690, 237] width 392 height 15
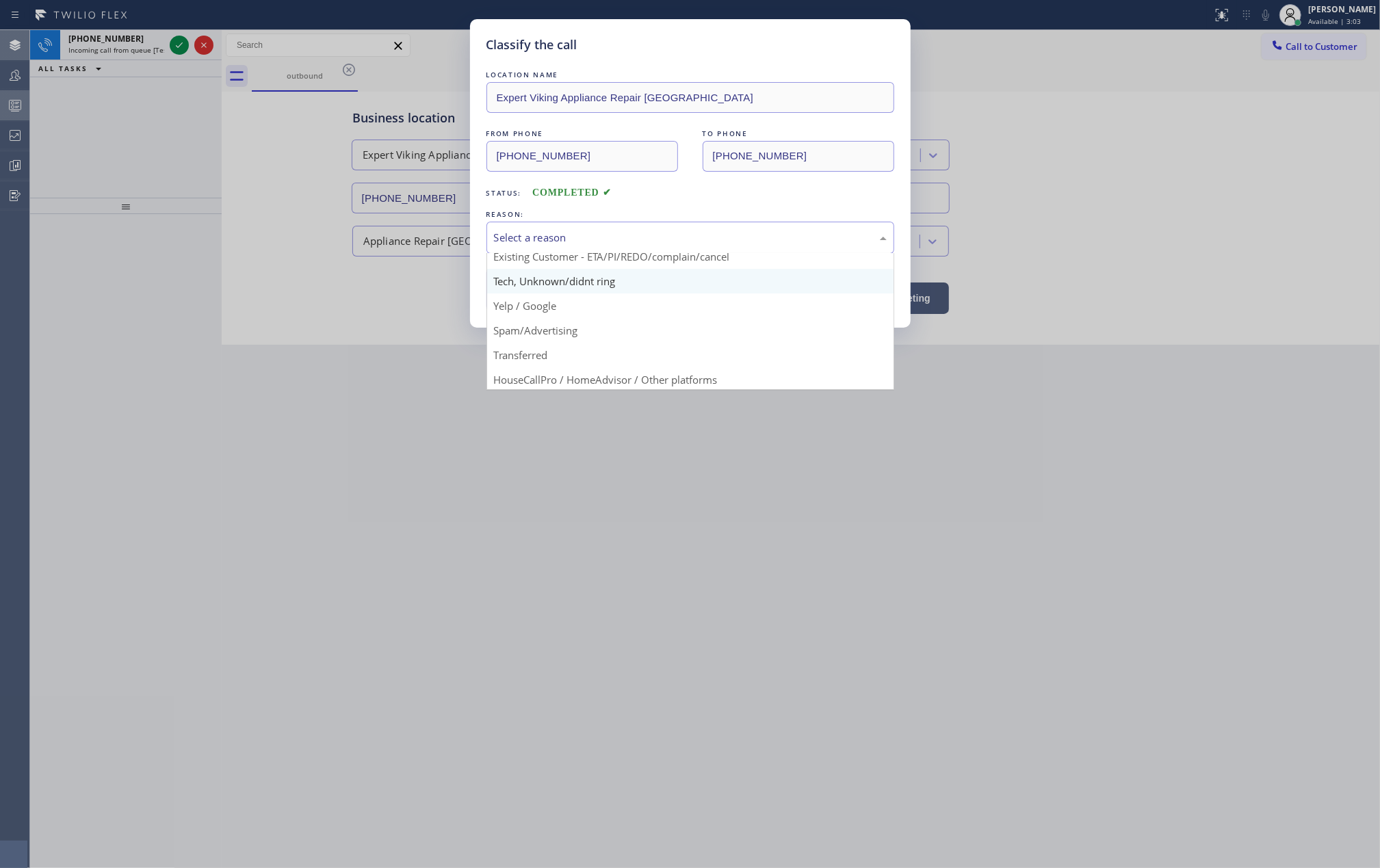
scroll to position [86, 0]
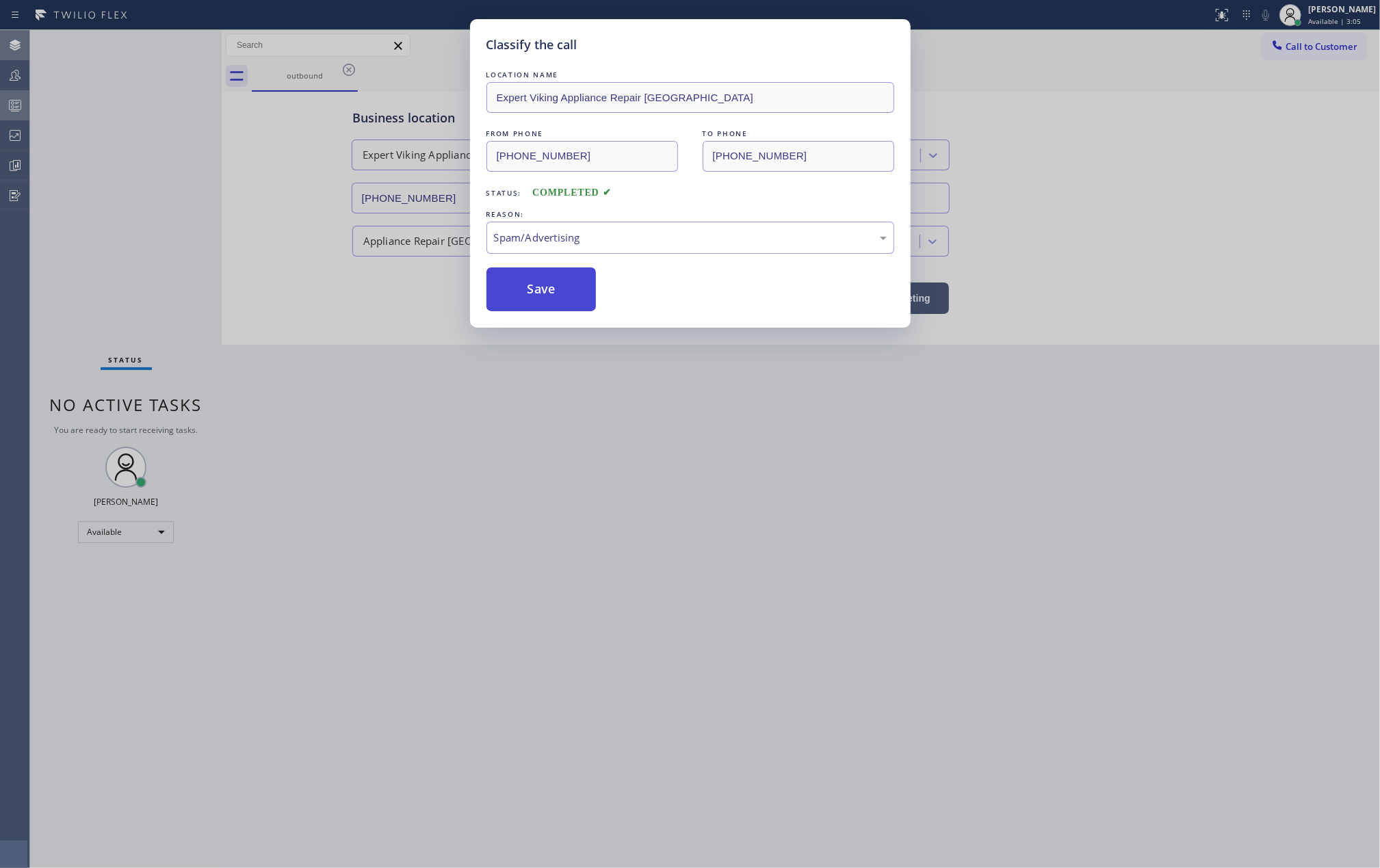
click at [569, 290] on button "Save" at bounding box center [541, 289] width 110 height 43
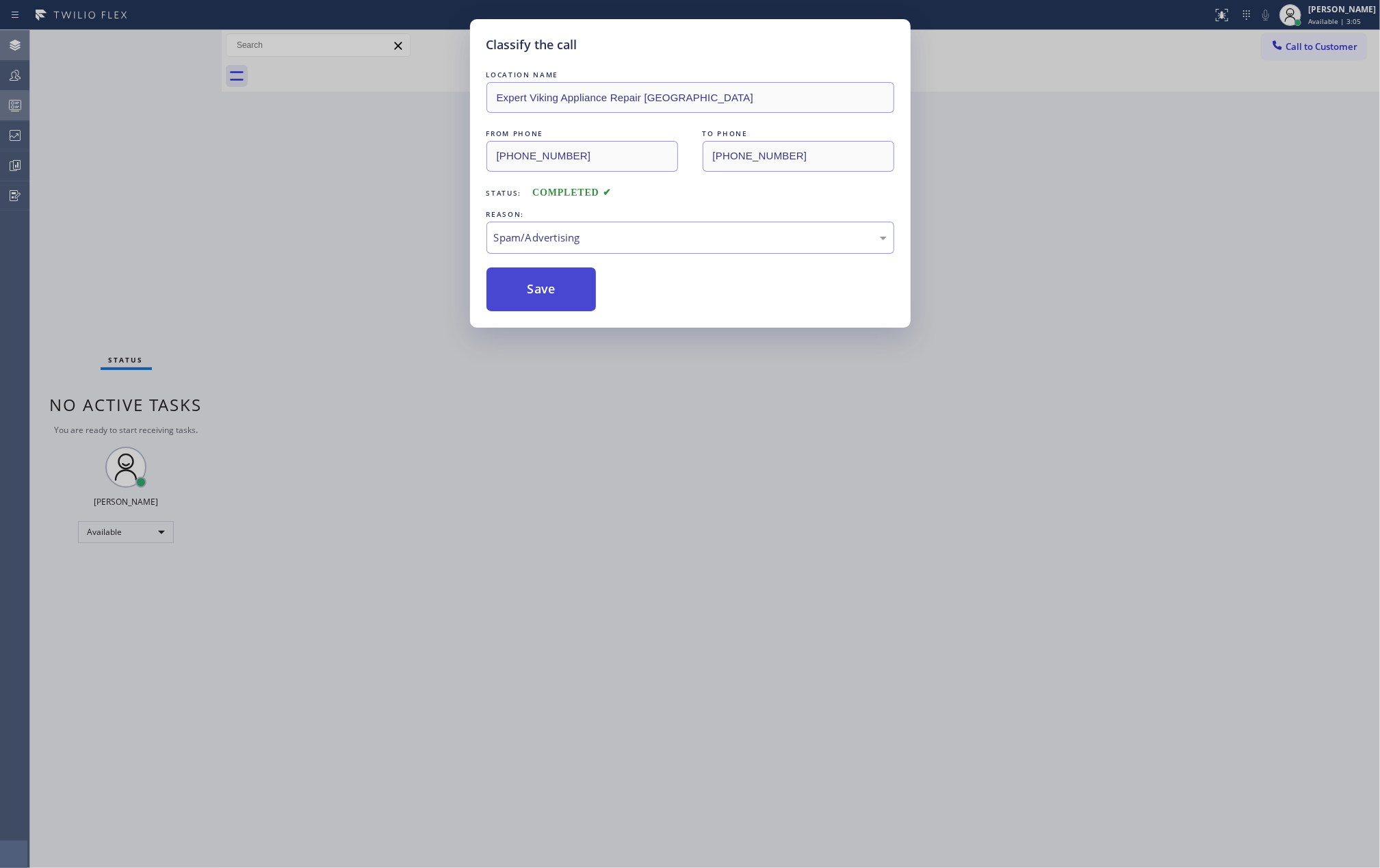
click at [569, 290] on button "Save" at bounding box center [541, 289] width 110 height 43
click at [362, 261] on div "Classify the call LOCATION NAME Expert Viking Appliance Repair Norwalk FROM PHO…" at bounding box center [704, 448] width 1349 height 837
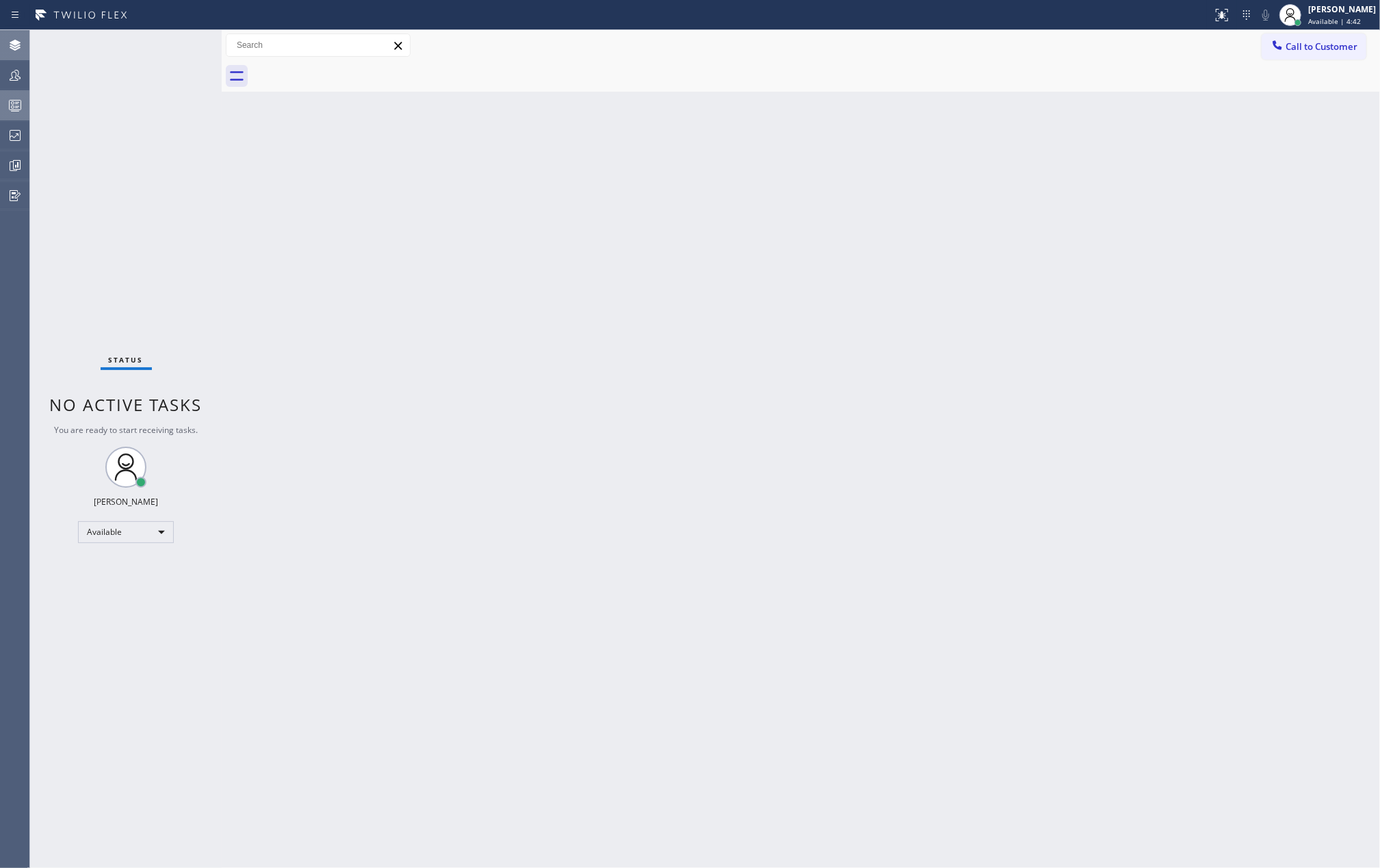
click at [745, 237] on div "Back to Dashboard Change Sender ID Customers Technicians Select a contact Outbo…" at bounding box center [801, 448] width 1158 height 837
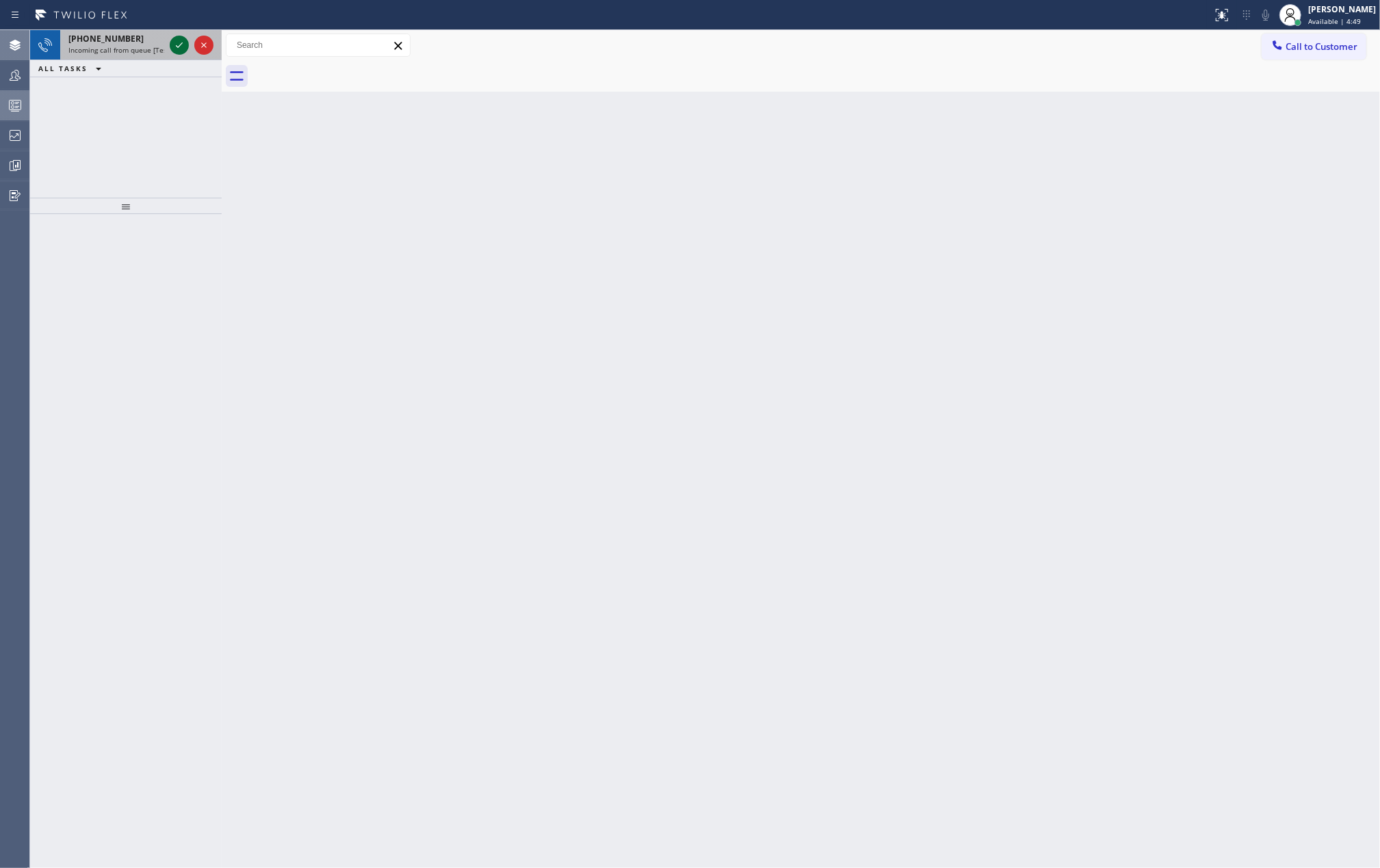
click at [177, 43] on icon at bounding box center [179, 44] width 16 height 16
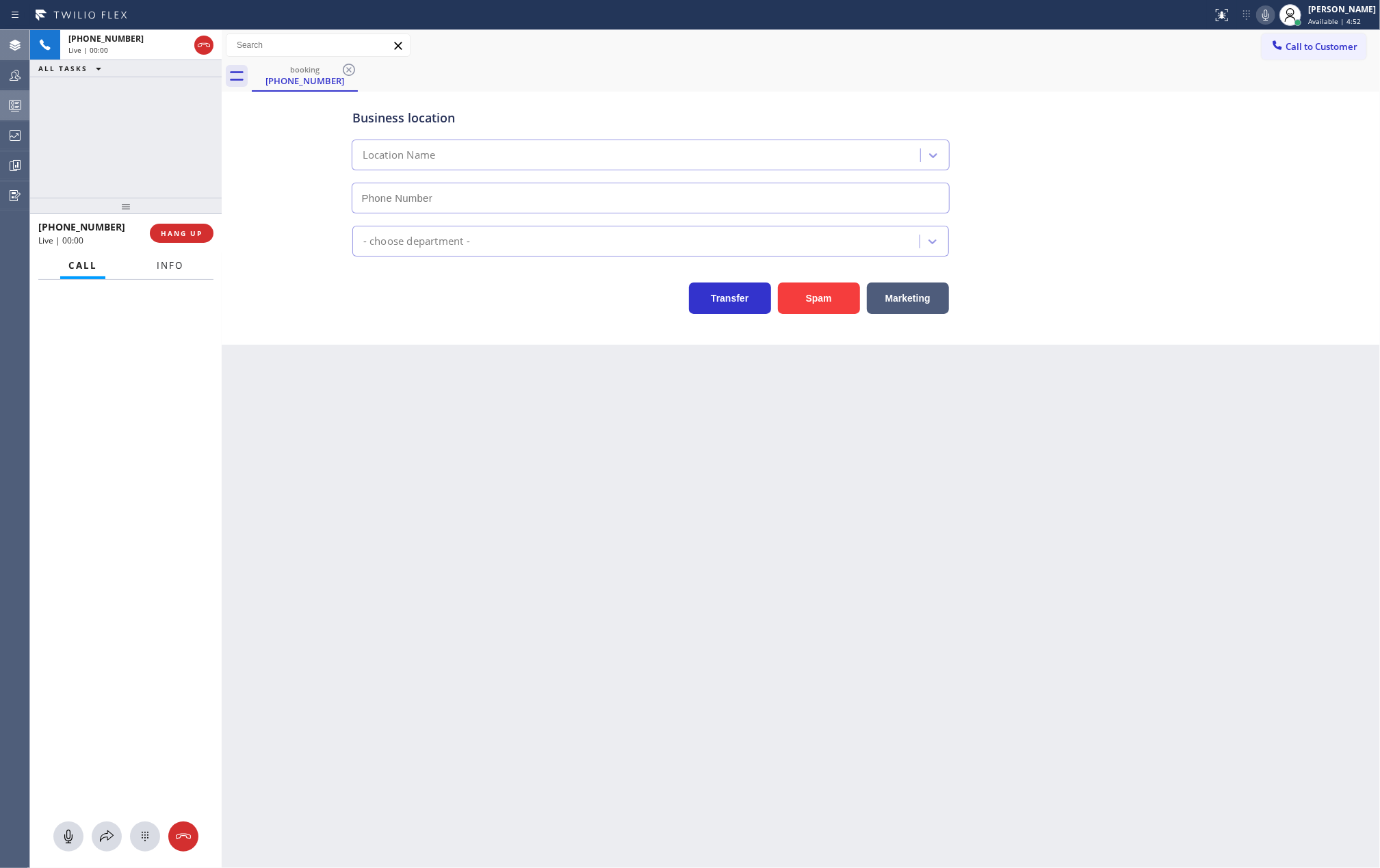
click at [178, 263] on span "Info" at bounding box center [170, 265] width 26 height 12
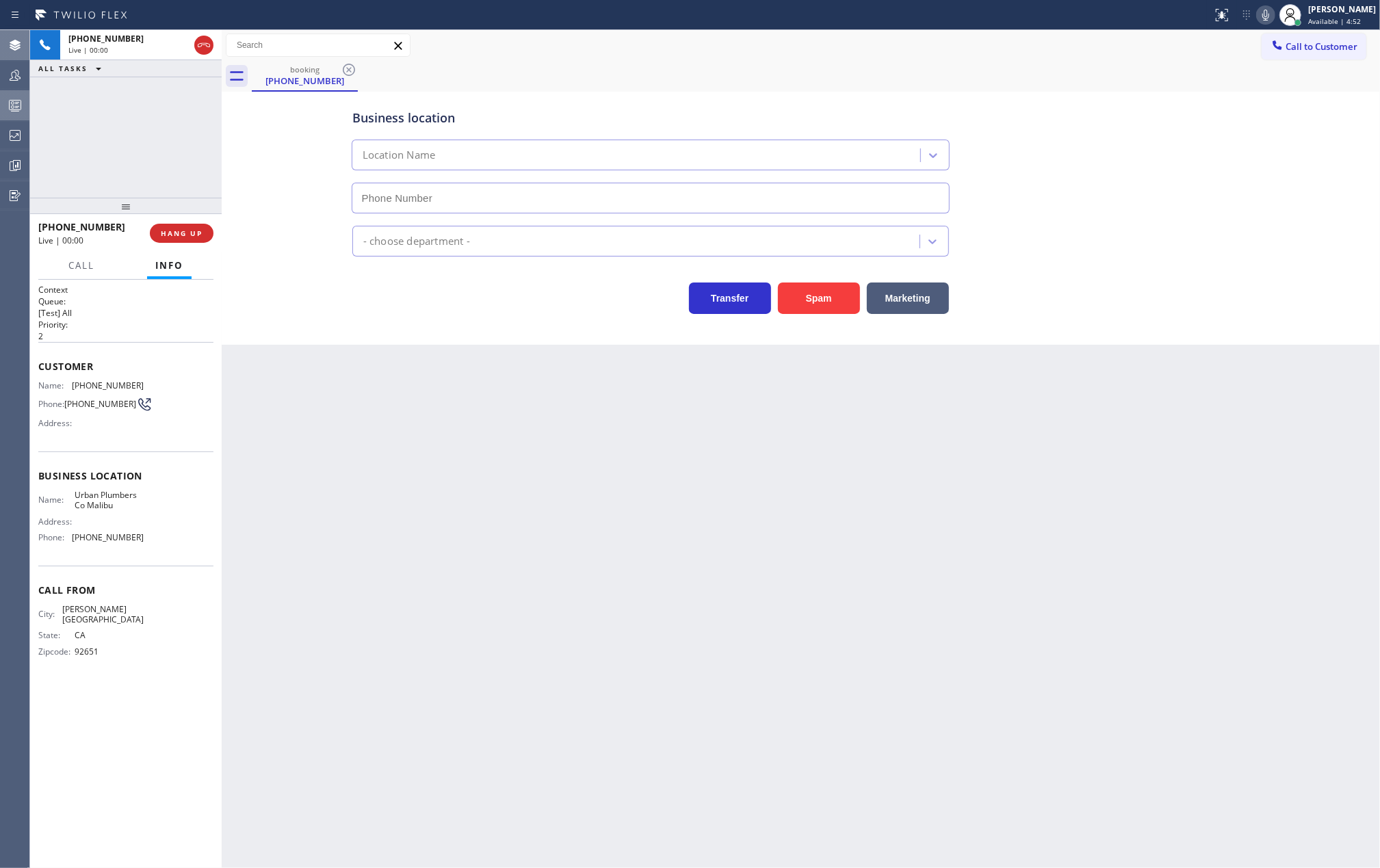
type input "(310) 388-3903"
click at [193, 229] on span "COMPLETE" at bounding box center [178, 233] width 47 height 9
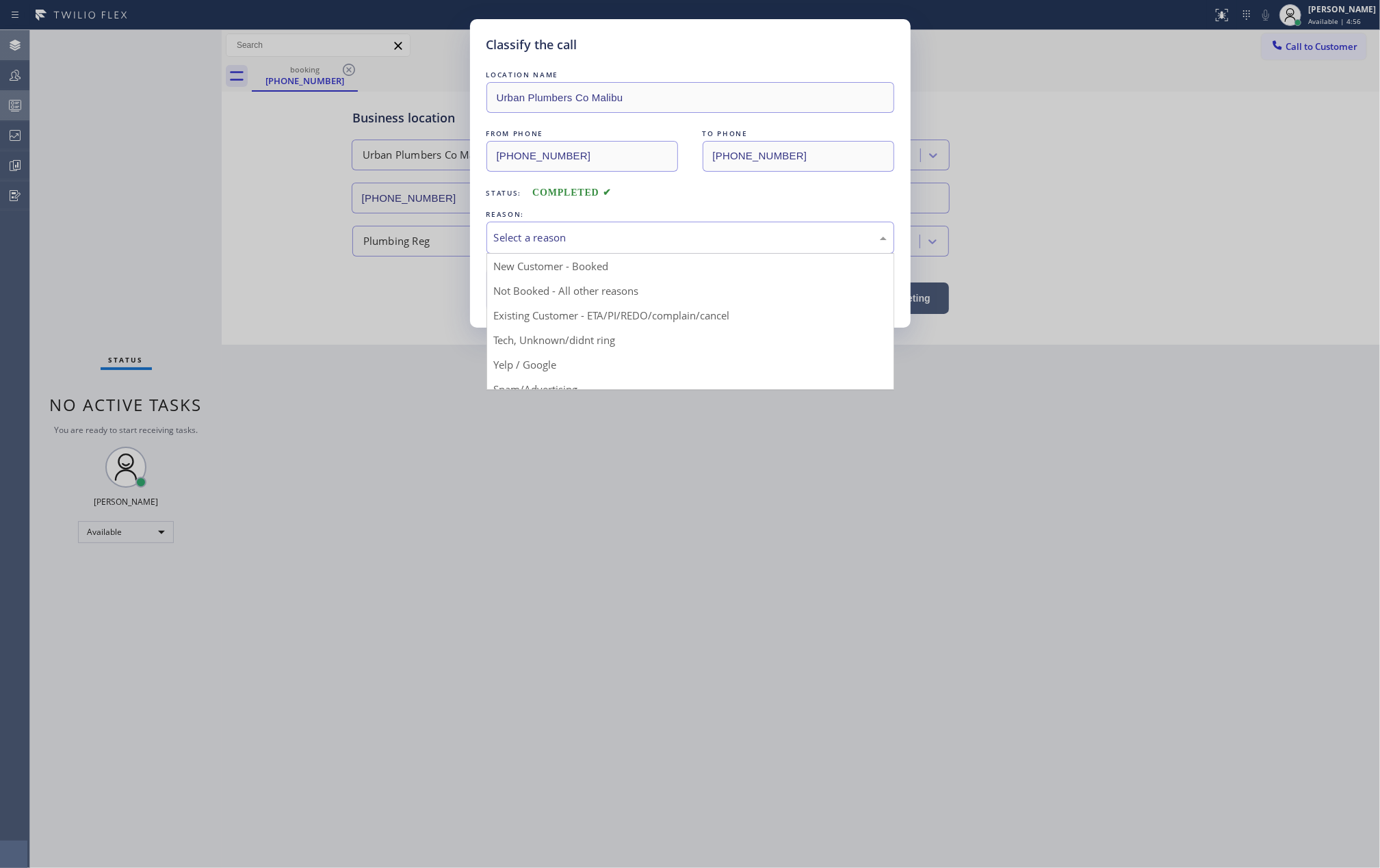
click at [530, 241] on div "Select a reason" at bounding box center [690, 237] width 392 height 15
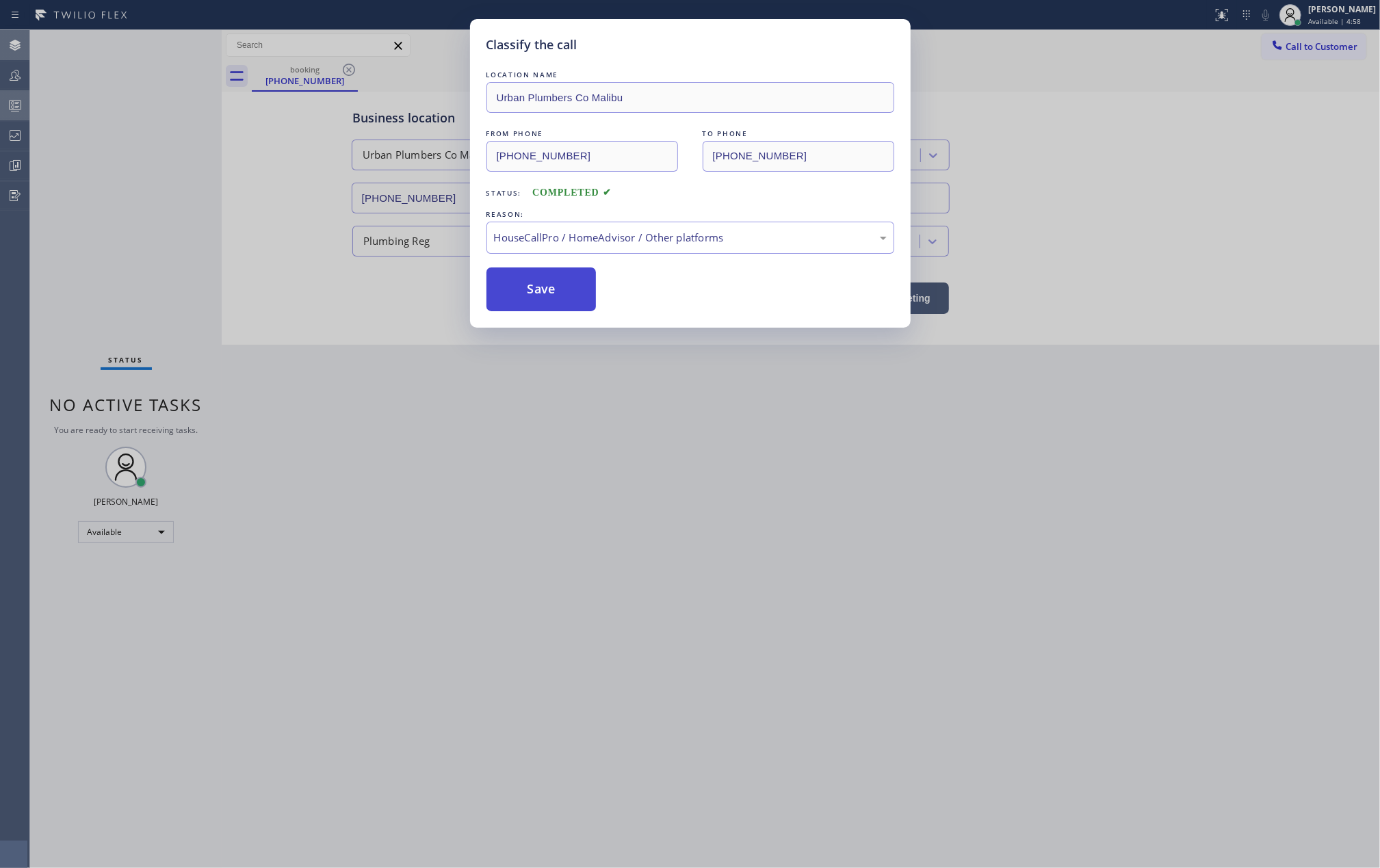
click at [542, 292] on button "Save" at bounding box center [541, 289] width 110 height 43
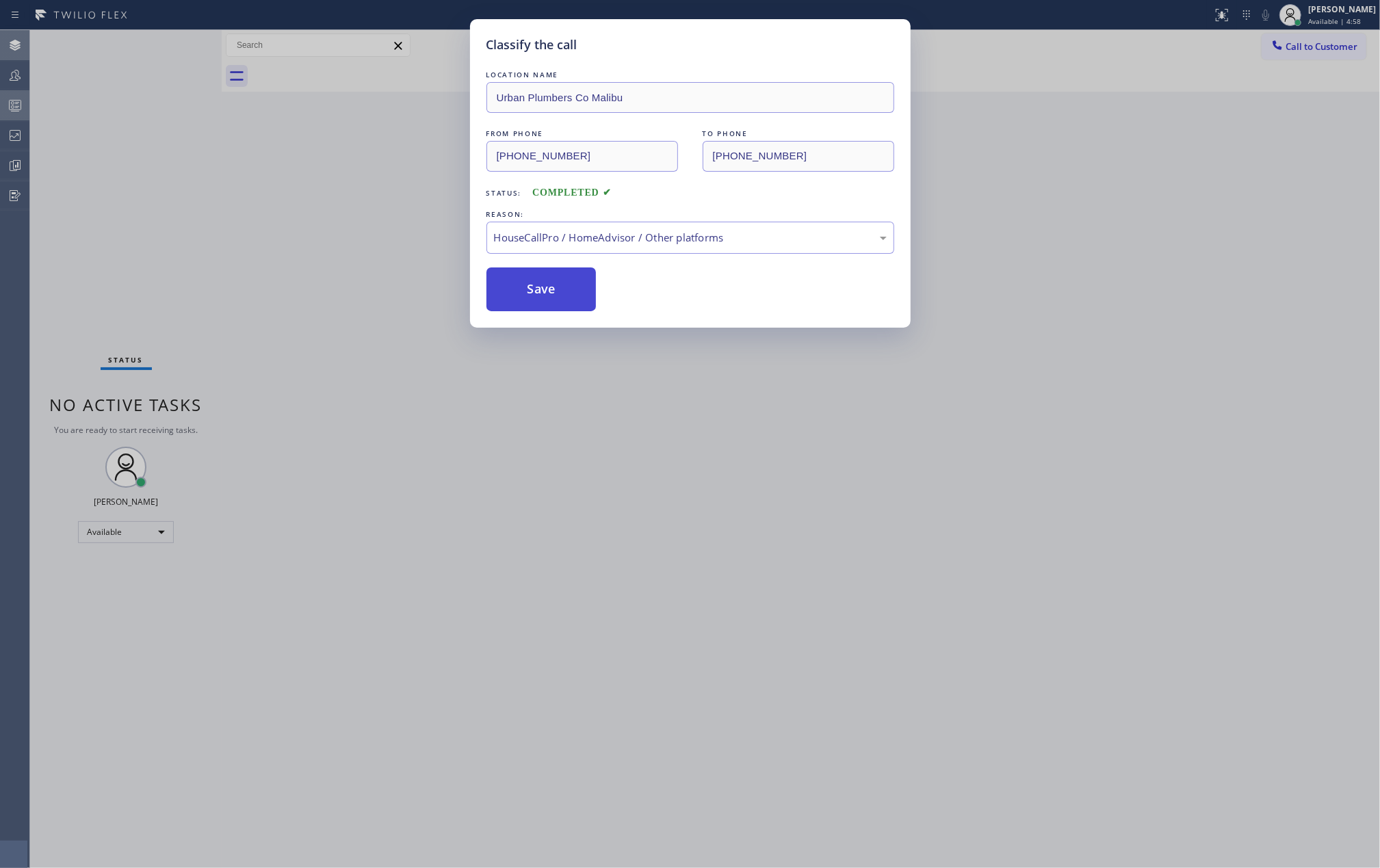
click at [542, 292] on button "Save" at bounding box center [541, 289] width 110 height 43
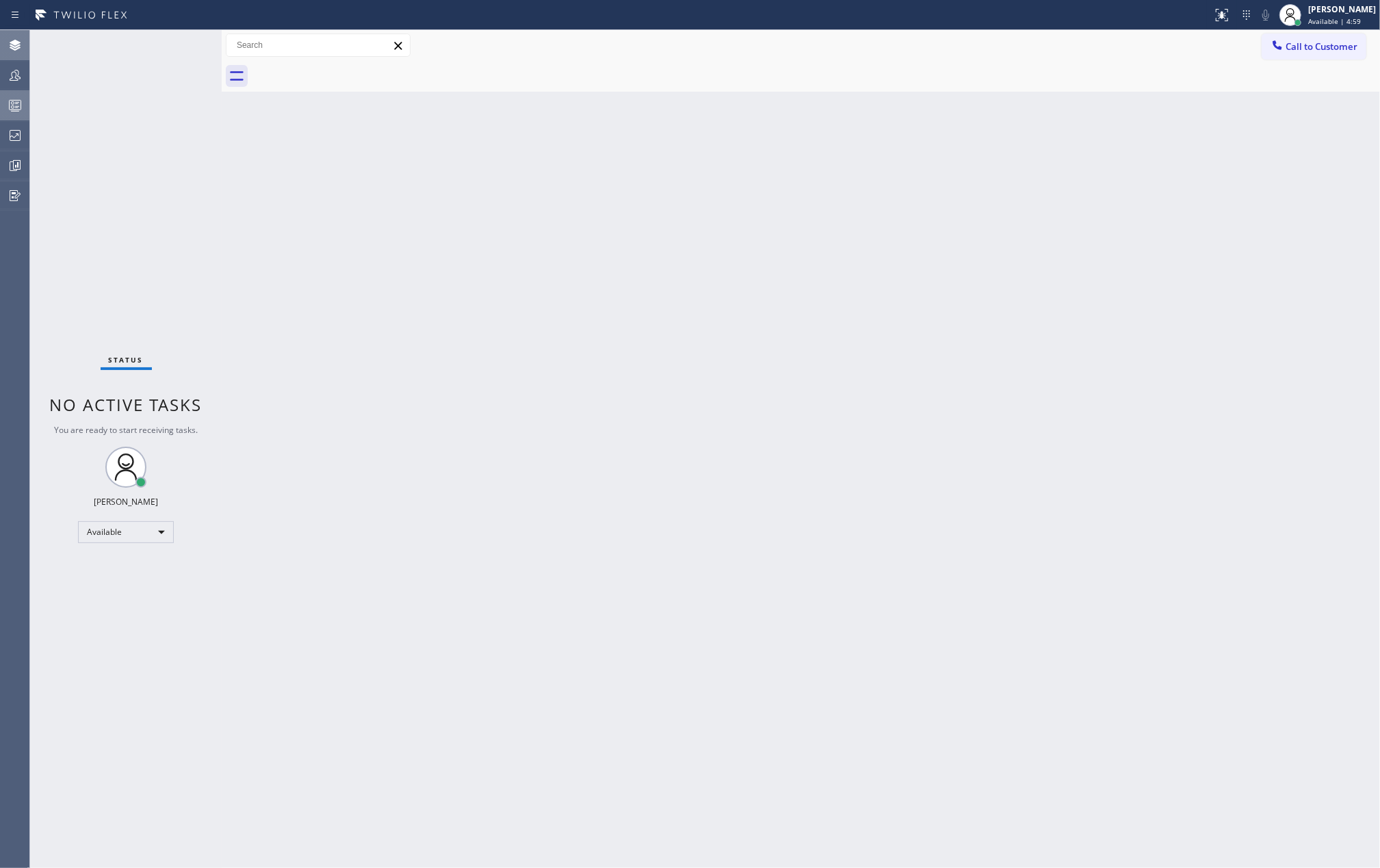
click at [411, 244] on div "Back to Dashboard Change Sender ID Customers Technicians Select a contact Outbo…" at bounding box center [801, 448] width 1158 height 837
click at [16, 97] on icon at bounding box center [14, 105] width 16 height 16
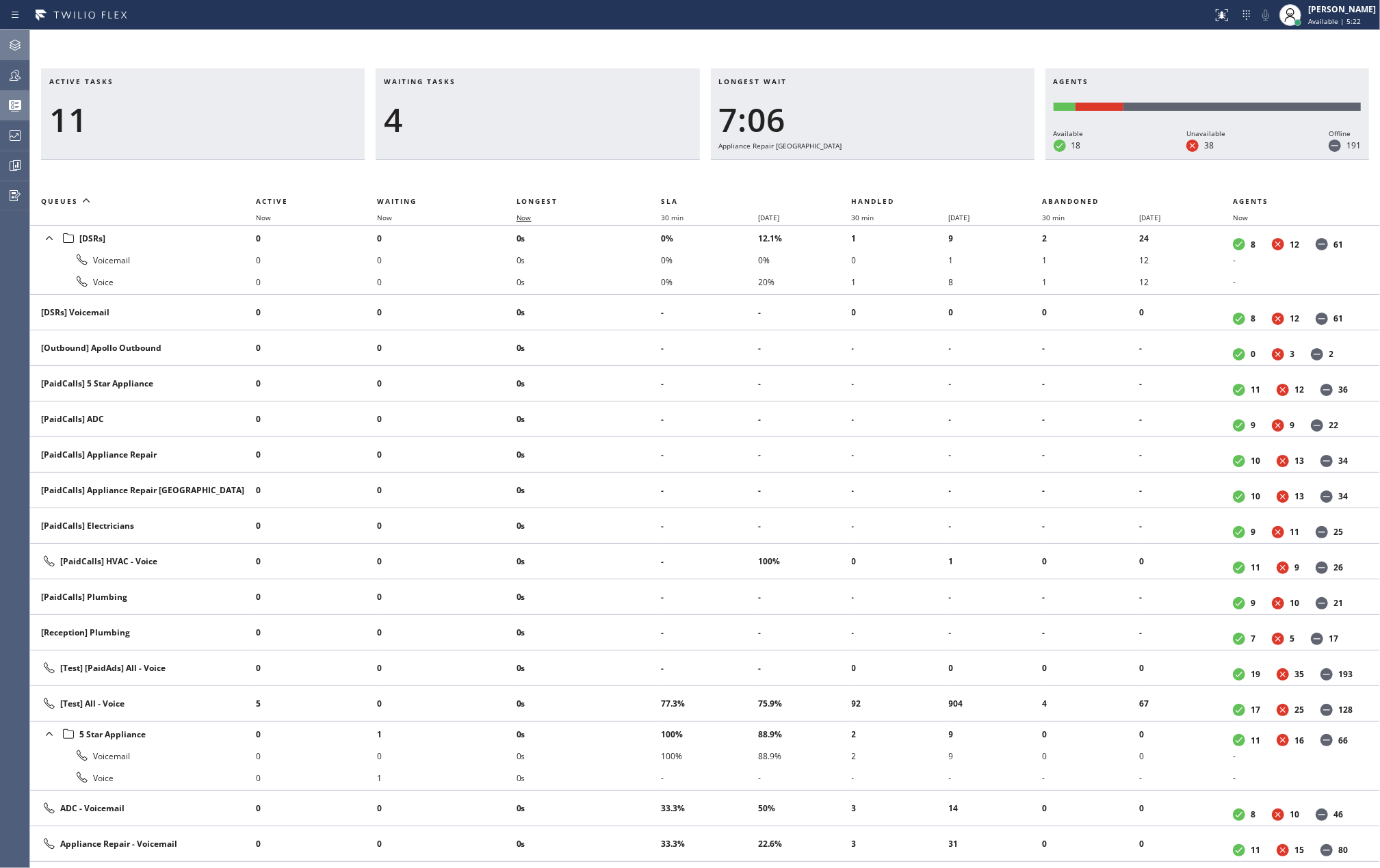
click at [528, 219] on span "Now" at bounding box center [525, 217] width 15 height 9
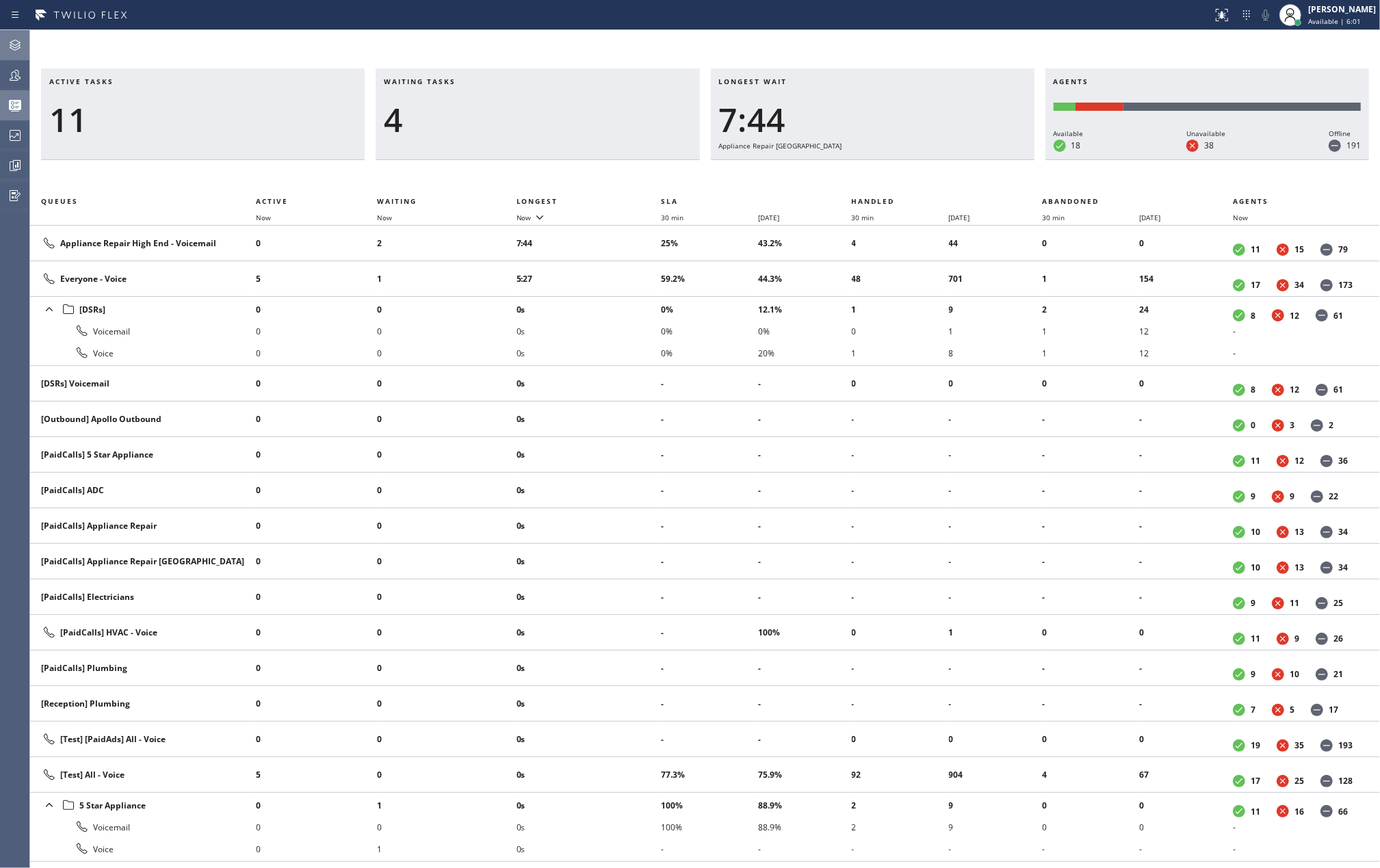
click at [845, 43] on div "Active tasks 11 Waiting tasks 4 Longest wait 7:44 Appliance Repair High End Age…" at bounding box center [704, 448] width 1349 height 837
click at [582, 75] on div "Waiting tasks 4" at bounding box center [536, 113] width 323 height 91
click at [576, 45] on div "Active tasks 11 Waiting tasks 4 Longest wait 8:23 Appliance Repair High End Age…" at bounding box center [704, 448] width 1349 height 837
click at [16, 41] on div at bounding box center [20, 41] width 9 height 9
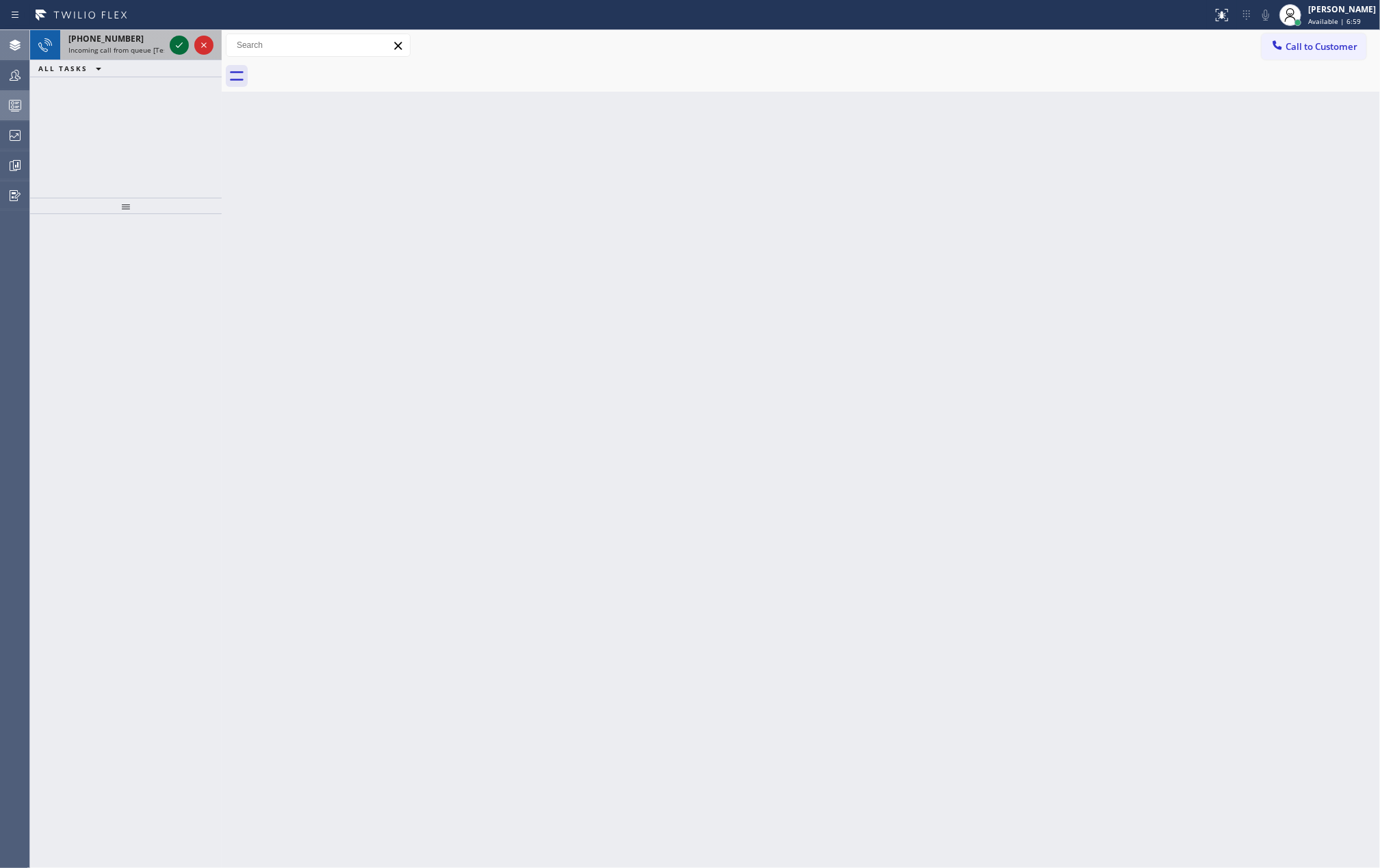
click at [173, 45] on icon at bounding box center [179, 44] width 16 height 16
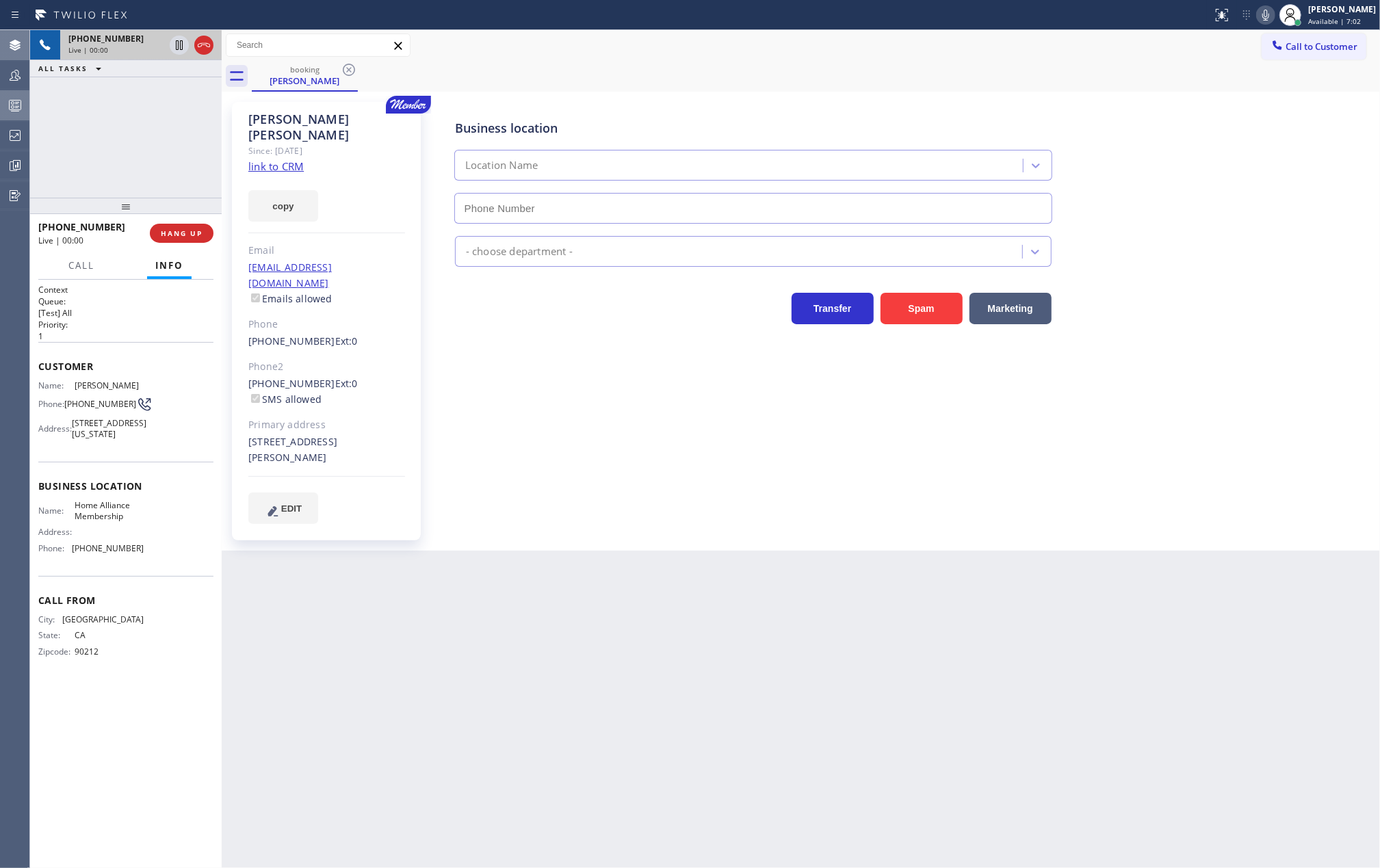
type input "(855) 946-3605"
click at [286, 159] on link "link to CRM" at bounding box center [275, 166] width 55 height 14
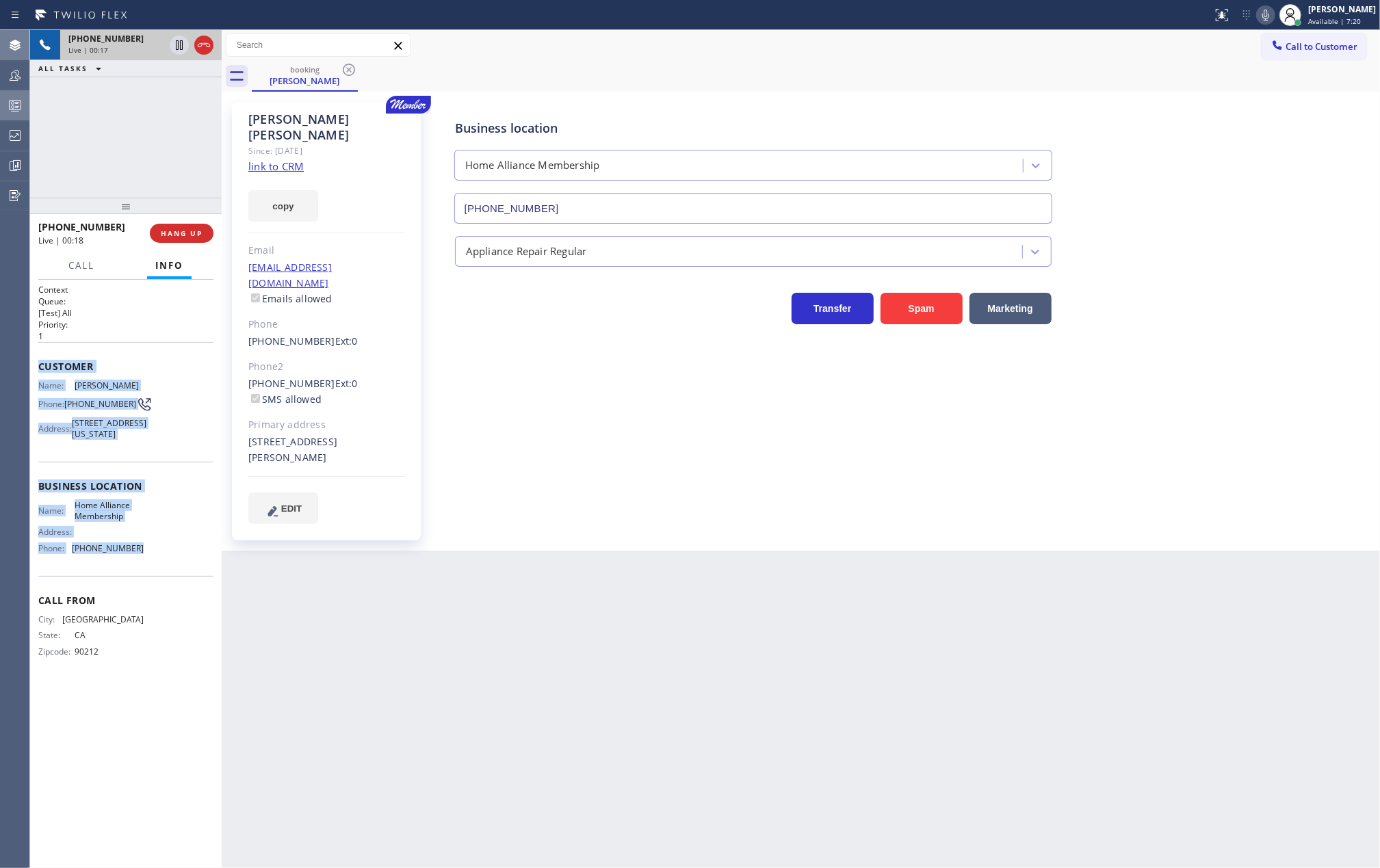
drag, startPoint x: 38, startPoint y: 367, endPoint x: 159, endPoint y: 562, distance: 229.5
click at [159, 562] on div "Context Queue: [Test] All Priority: 1 Customer Name: Chadwick Martin Phone: (31…" at bounding box center [125, 482] width 175 height 396
copy div "Customer Name: Chadwick Martin Phone: (310) 975-5433 Address: 2824 Arizona Ave,…"
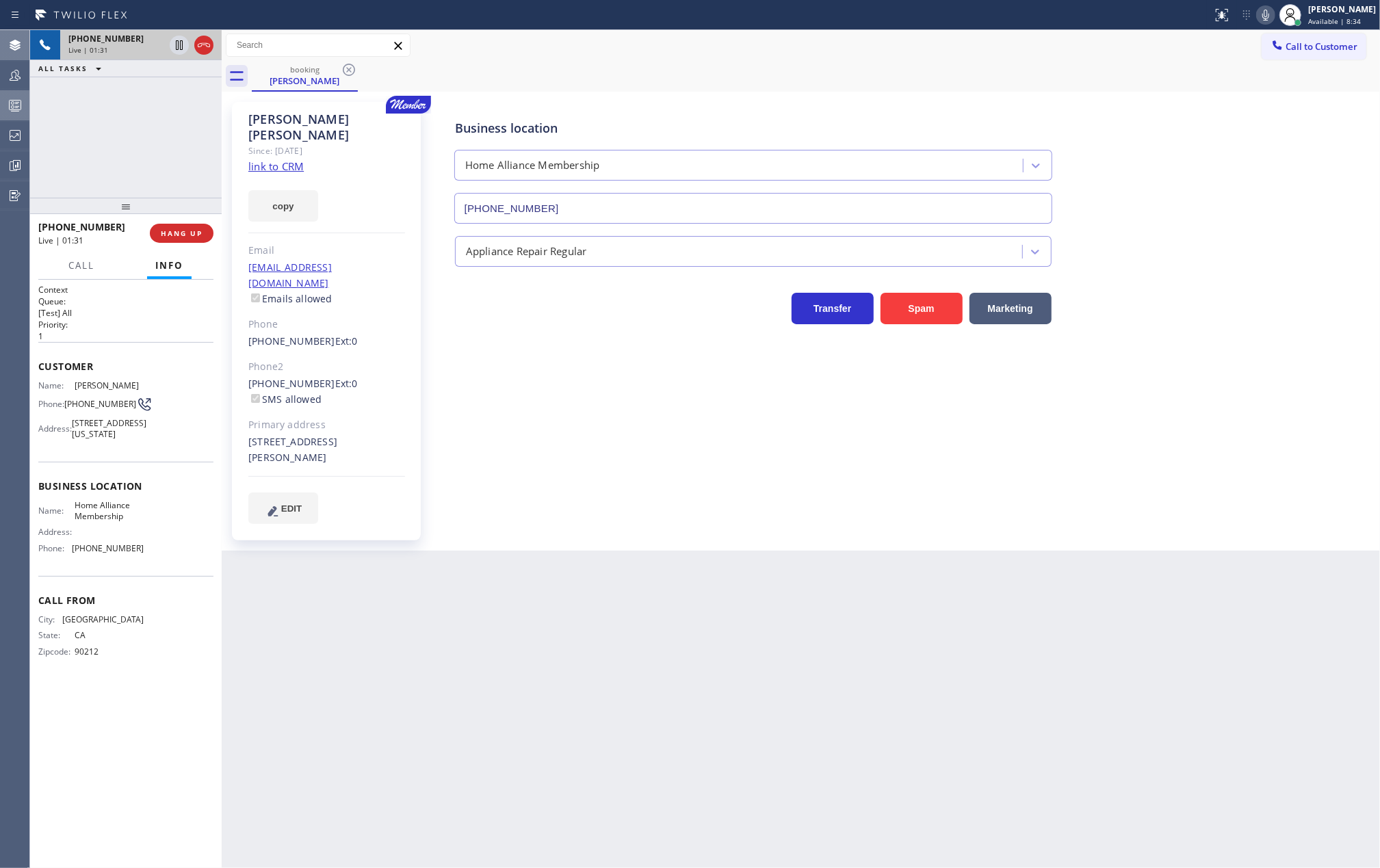
drag, startPoint x: 123, startPoint y: 204, endPoint x: 126, endPoint y: 164, distance: 40.1
click at [126, 164] on div "+13109755433 Live | 01:31 ALL TASKS ALL TASKS ACTIVE TASKS TASKS IN WRAP UP +13…" at bounding box center [125, 448] width 192 height 837
click at [177, 45] on icon at bounding box center [179, 44] width 16 height 16
click at [175, 44] on icon at bounding box center [179, 44] width 16 height 16
drag, startPoint x: 126, startPoint y: 205, endPoint x: 130, endPoint y: 176, distance: 29.3
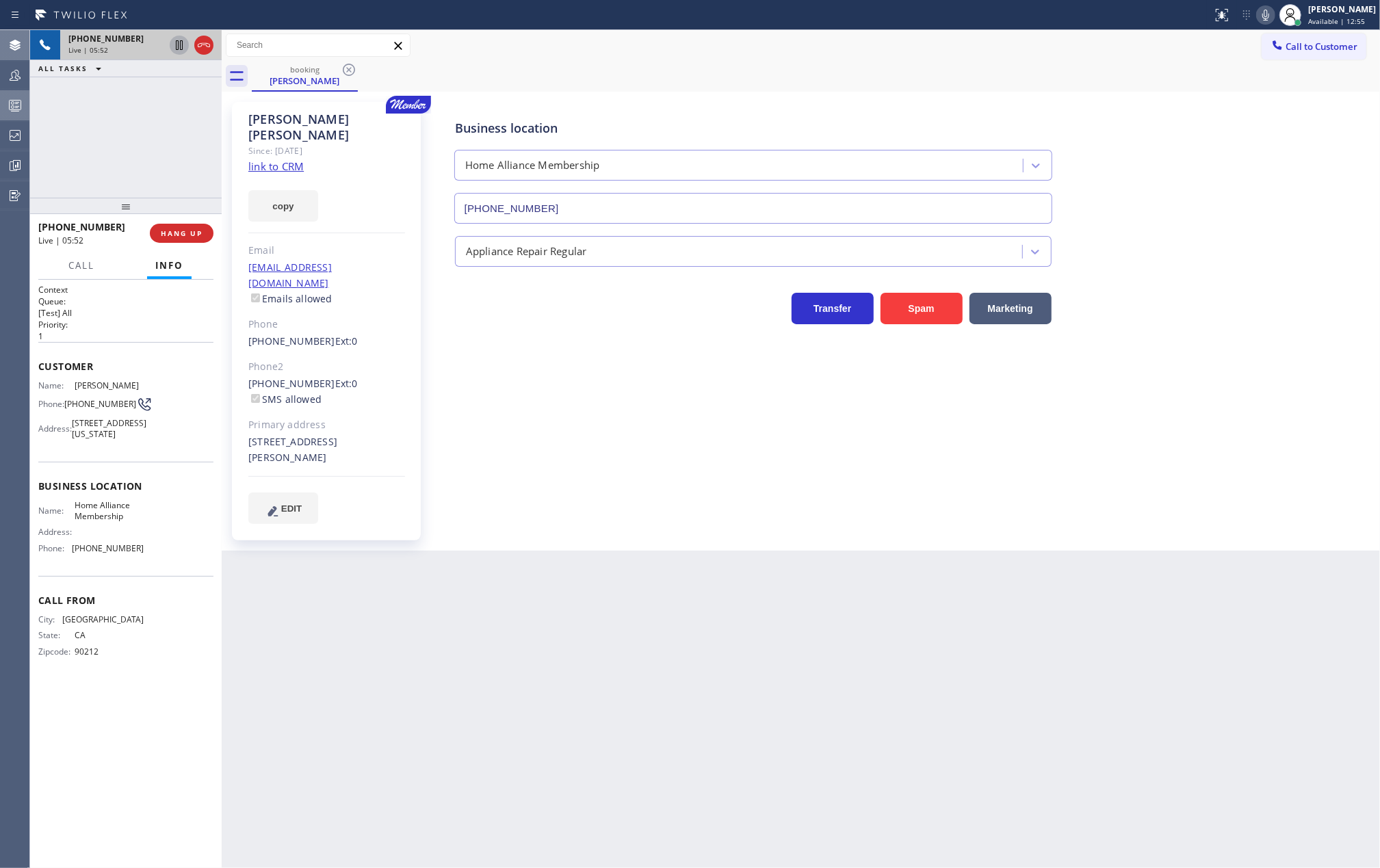
click at [130, 176] on div "+13109755433 Live | 05:52 ALL TASKS ALL TASKS ACTIVE TASKS TASKS IN WRAP UP +13…" at bounding box center [125, 448] width 192 height 837
drag, startPoint x: 124, startPoint y: 203, endPoint x: 127, endPoint y: 143, distance: 60.1
click at [127, 143] on div "+13109755433 Live | 05:58 ALL TASKS ALL TASKS ACTIVE TASKS TASKS IN WRAP UP +13…" at bounding box center [125, 448] width 192 height 837
drag, startPoint x: 123, startPoint y: 195, endPoint x: 123, endPoint y: 178, distance: 17.0
click at [123, 178] on div "+13109755433 Live | 06:14 ALL TASKS ALL TASKS ACTIVE TASKS TASKS IN WRAP UP +13…" at bounding box center [125, 448] width 192 height 837
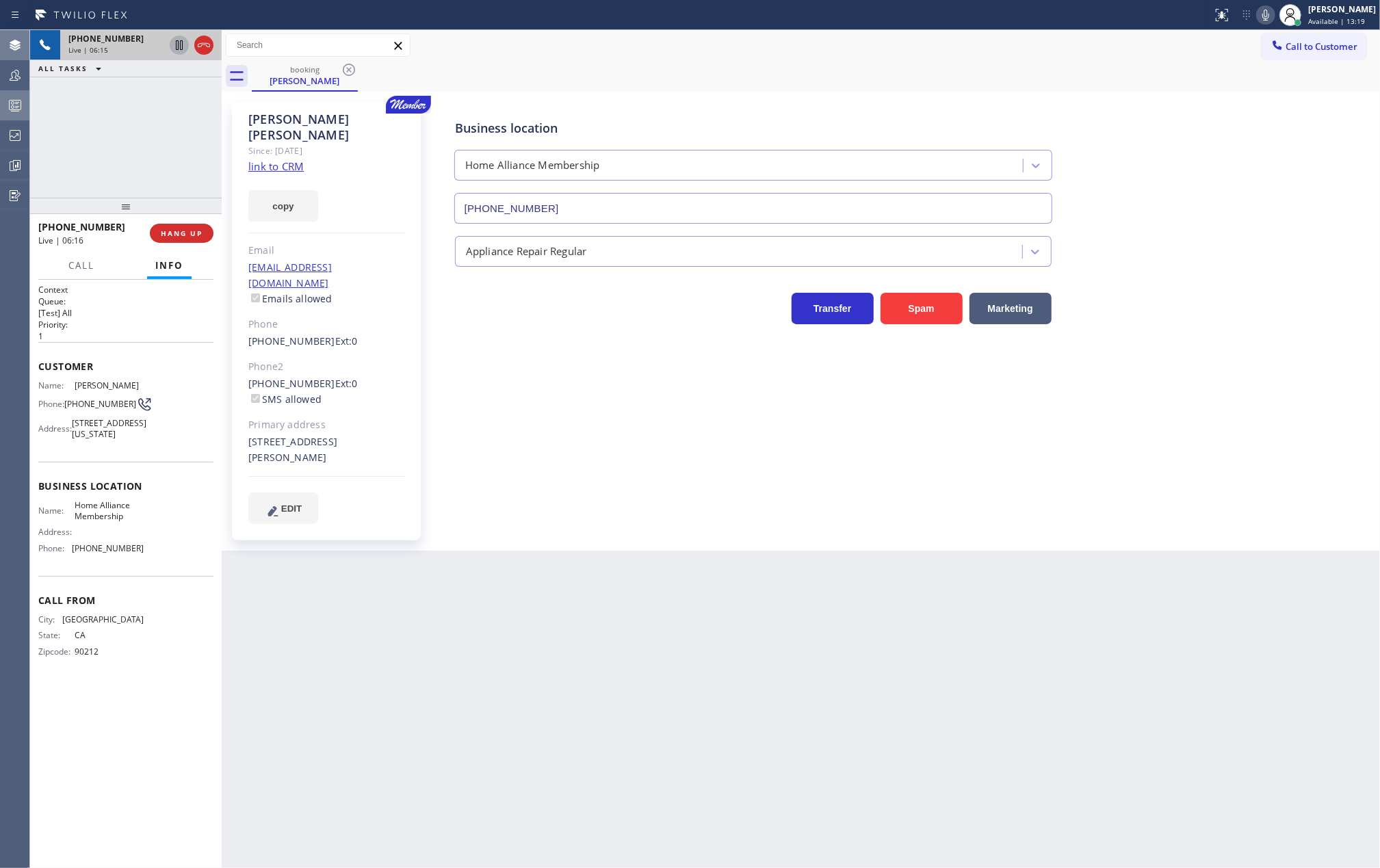
drag, startPoint x: 123, startPoint y: 208, endPoint x: 123, endPoint y: 163, distance: 45.0
click at [123, 163] on div "+13109755433 Live | 06:15 ALL TASKS ALL TASKS ACTIVE TASKS TASKS IN WRAP UP +13…" at bounding box center [125, 448] width 192 height 837
drag, startPoint x: 115, startPoint y: 202, endPoint x: 115, endPoint y: 160, distance: 42.0
click at [115, 178] on div "+13109755433 Live | 06:22 ALL TASKS ALL TASKS ACTIVE TASKS TASKS IN WRAP UP +13…" at bounding box center [125, 448] width 192 height 837
drag, startPoint x: 183, startPoint y: 229, endPoint x: 479, endPoint y: 439, distance: 362.9
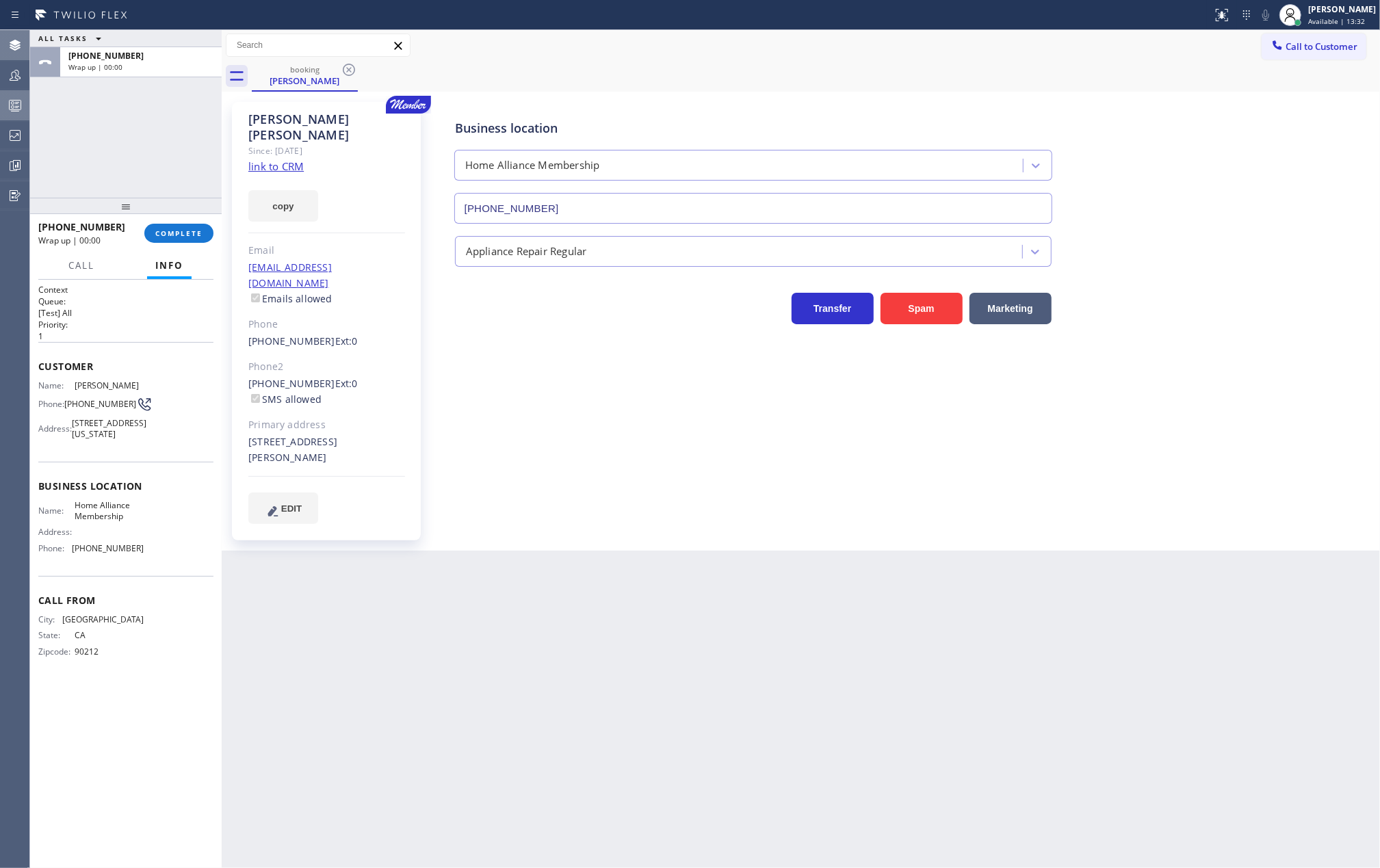
click at [476, 438] on div "ALL TASKS ALL TASKS ACTIVE TASKS TASKS IN WRAP UP +13109755433 Wrap up | 00:00 …" at bounding box center [704, 448] width 1349 height 837
click at [9, 97] on icon at bounding box center [14, 105] width 16 height 16
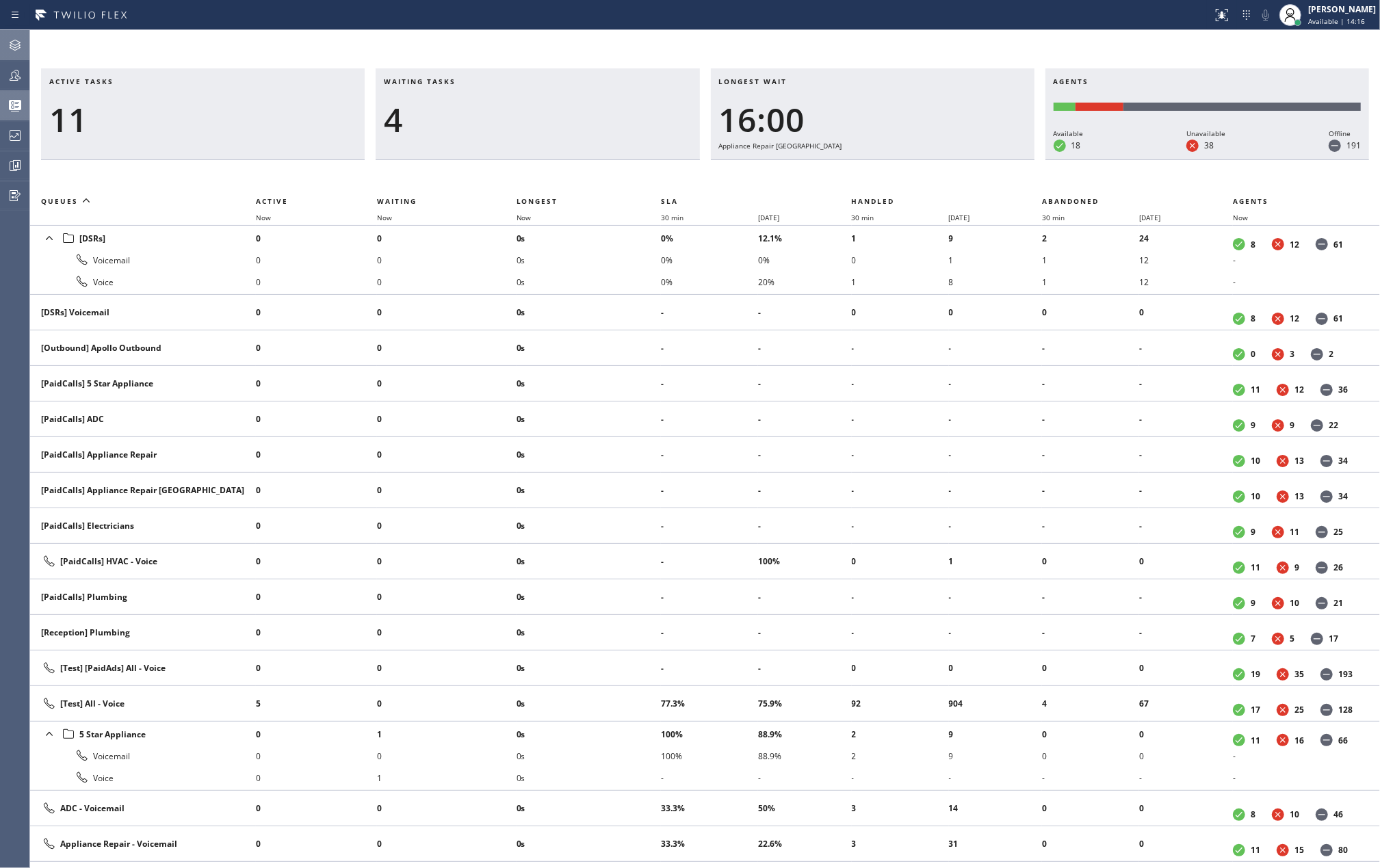
click at [19, 47] on icon at bounding box center [14, 44] width 16 height 16
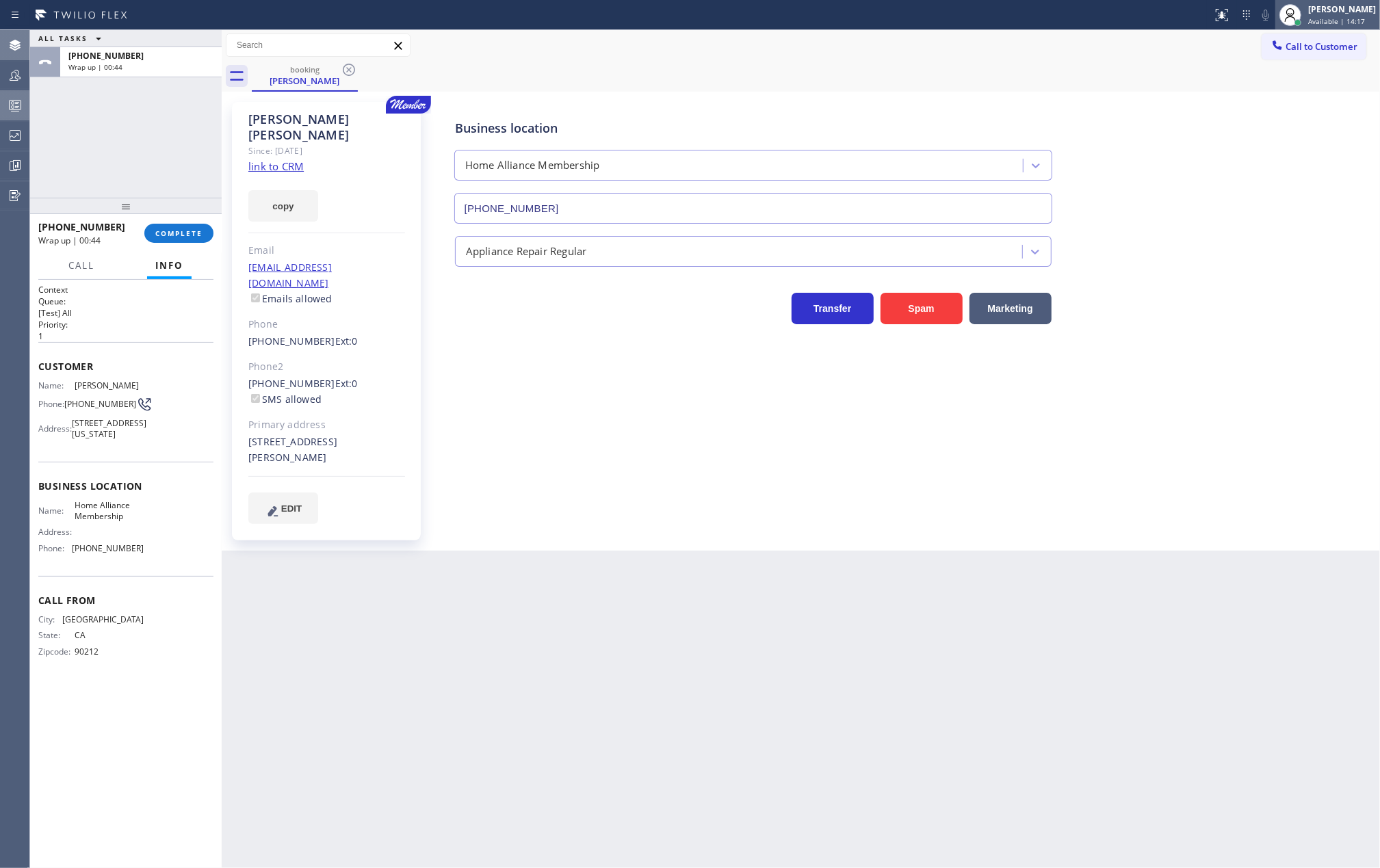
click at [1336, 12] on div "[PERSON_NAME]" at bounding box center [1341, 9] width 67 height 12
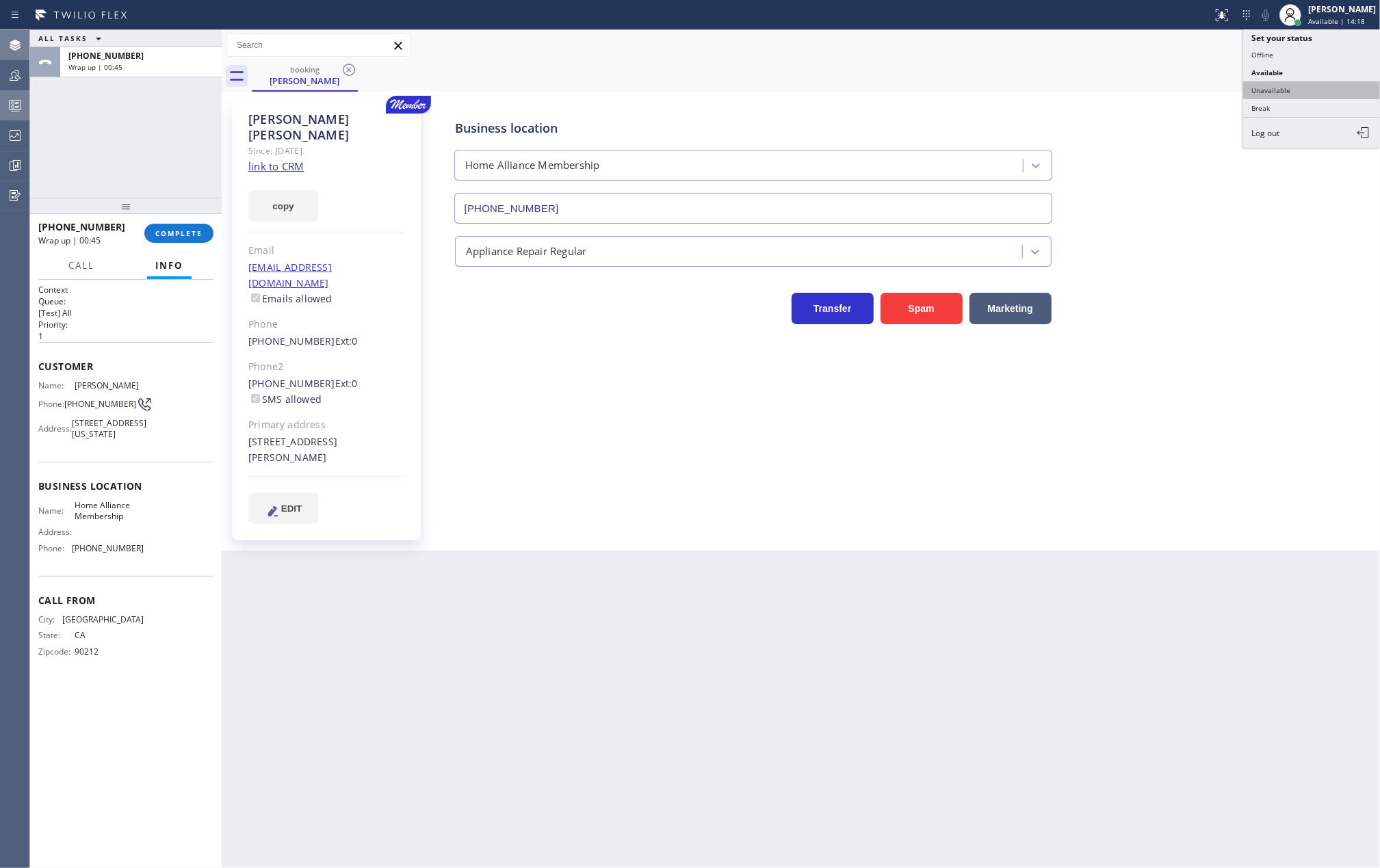
click at [1303, 88] on button "Unavailable" at bounding box center [1311, 90] width 136 height 18
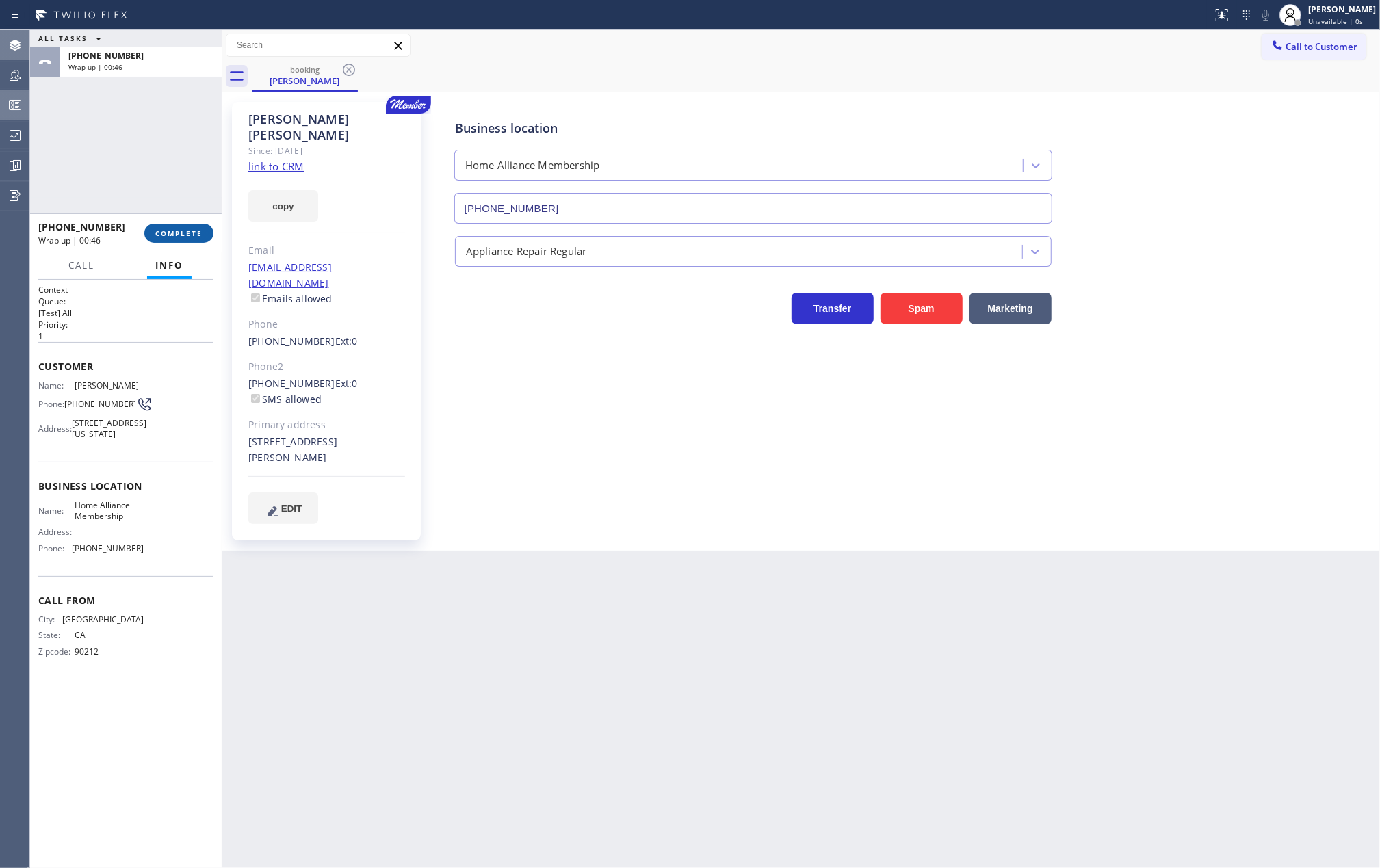
click at [193, 224] on button "COMPLETE" at bounding box center [178, 233] width 69 height 19
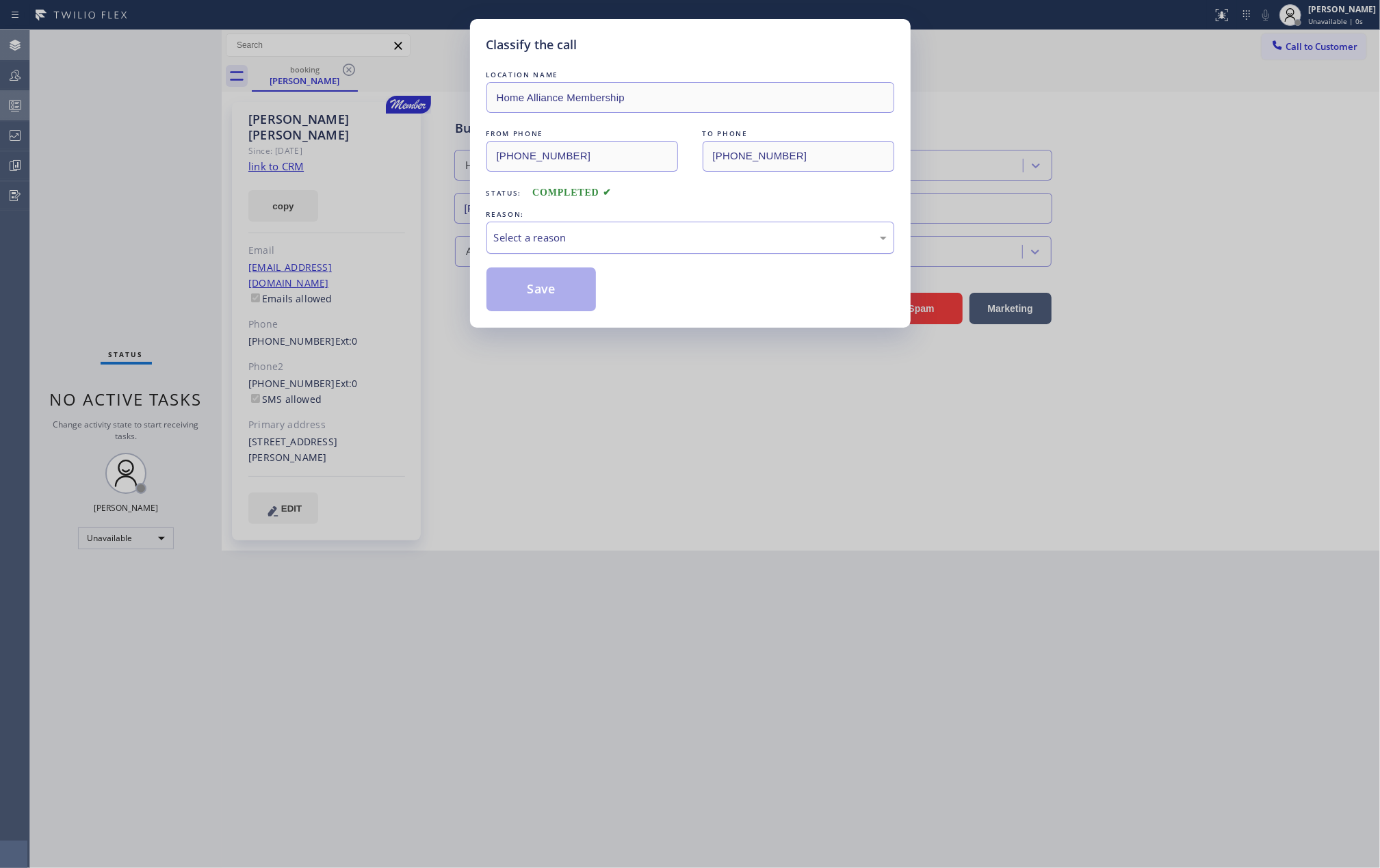
click at [662, 231] on div "Select a reason" at bounding box center [690, 237] width 392 height 15
click at [551, 285] on button "Save" at bounding box center [541, 289] width 110 height 43
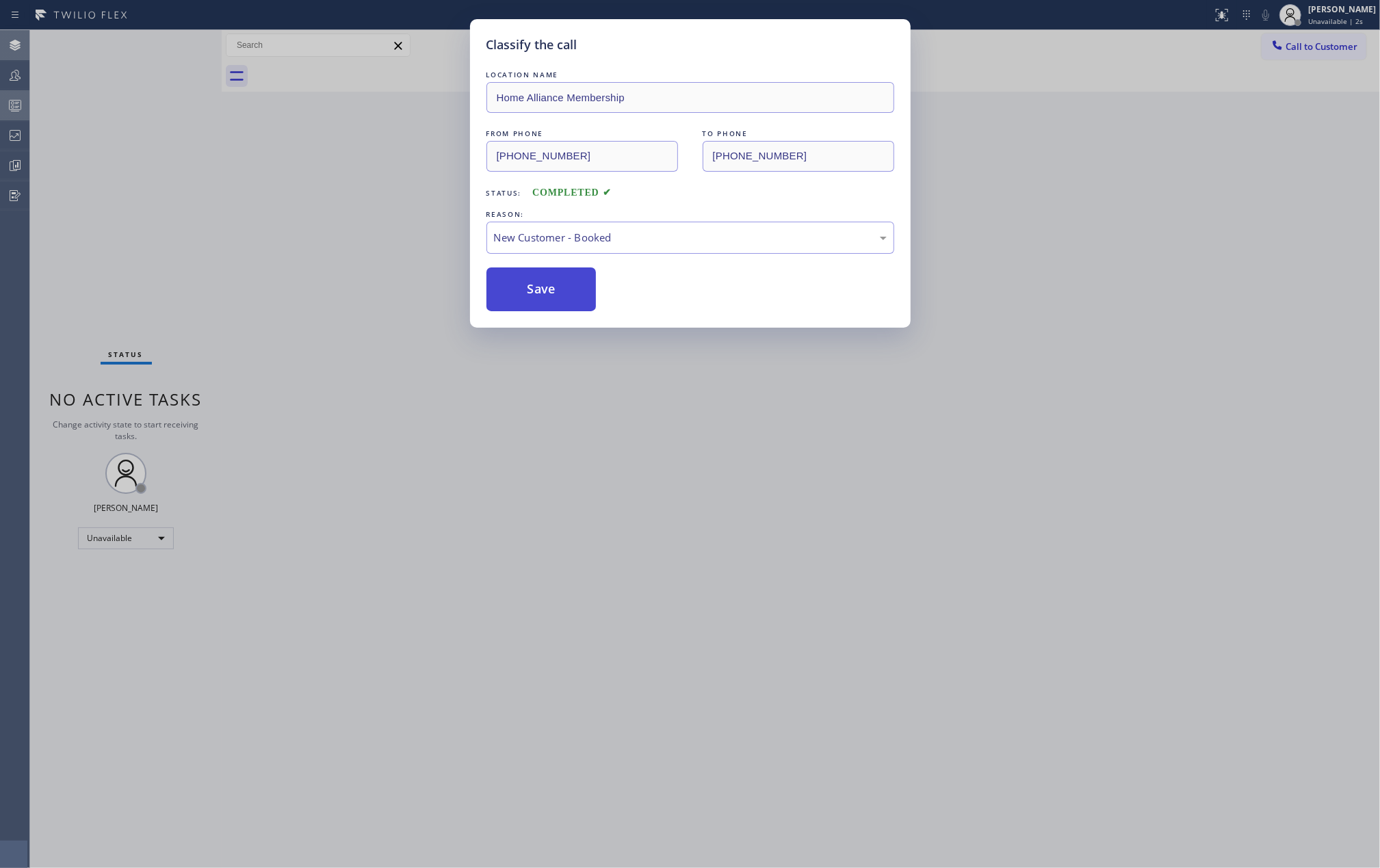
click at [551, 285] on button "Save" at bounding box center [541, 289] width 110 height 43
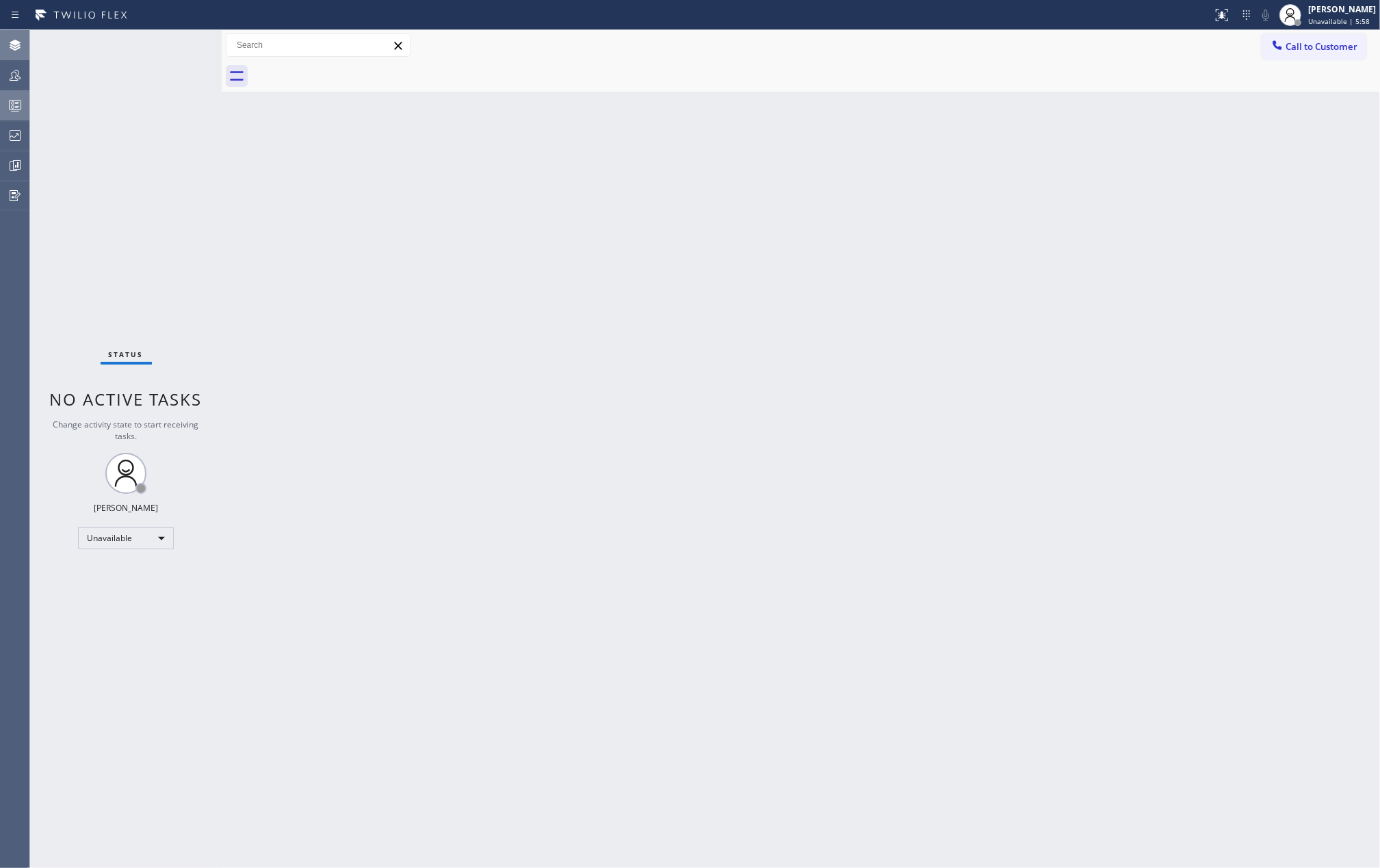
click at [9, 45] on icon at bounding box center [14, 44] width 16 height 16
click at [14, 99] on icon at bounding box center [14, 105] width 16 height 16
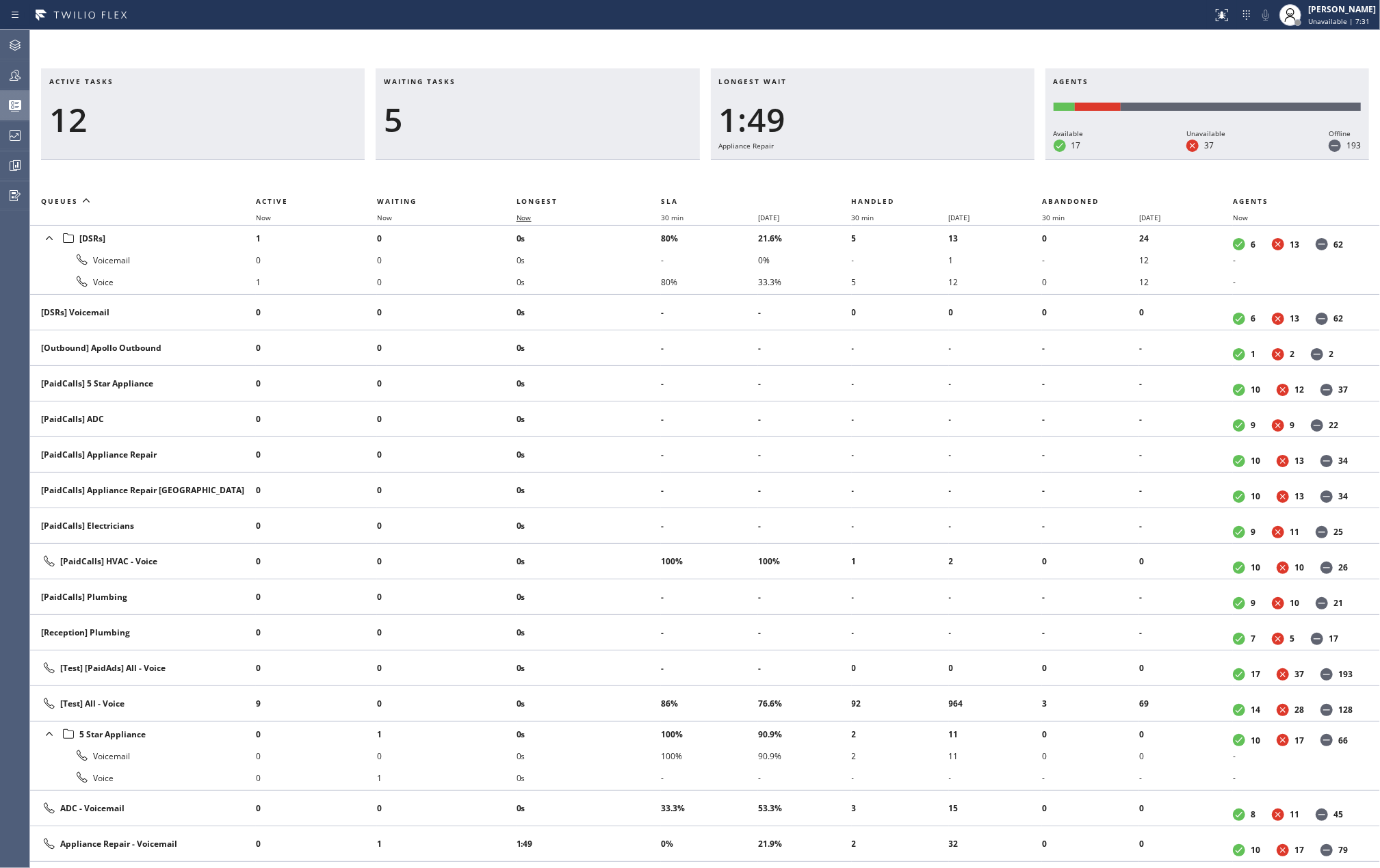
click at [527, 216] on span "Now" at bounding box center [525, 217] width 15 height 9
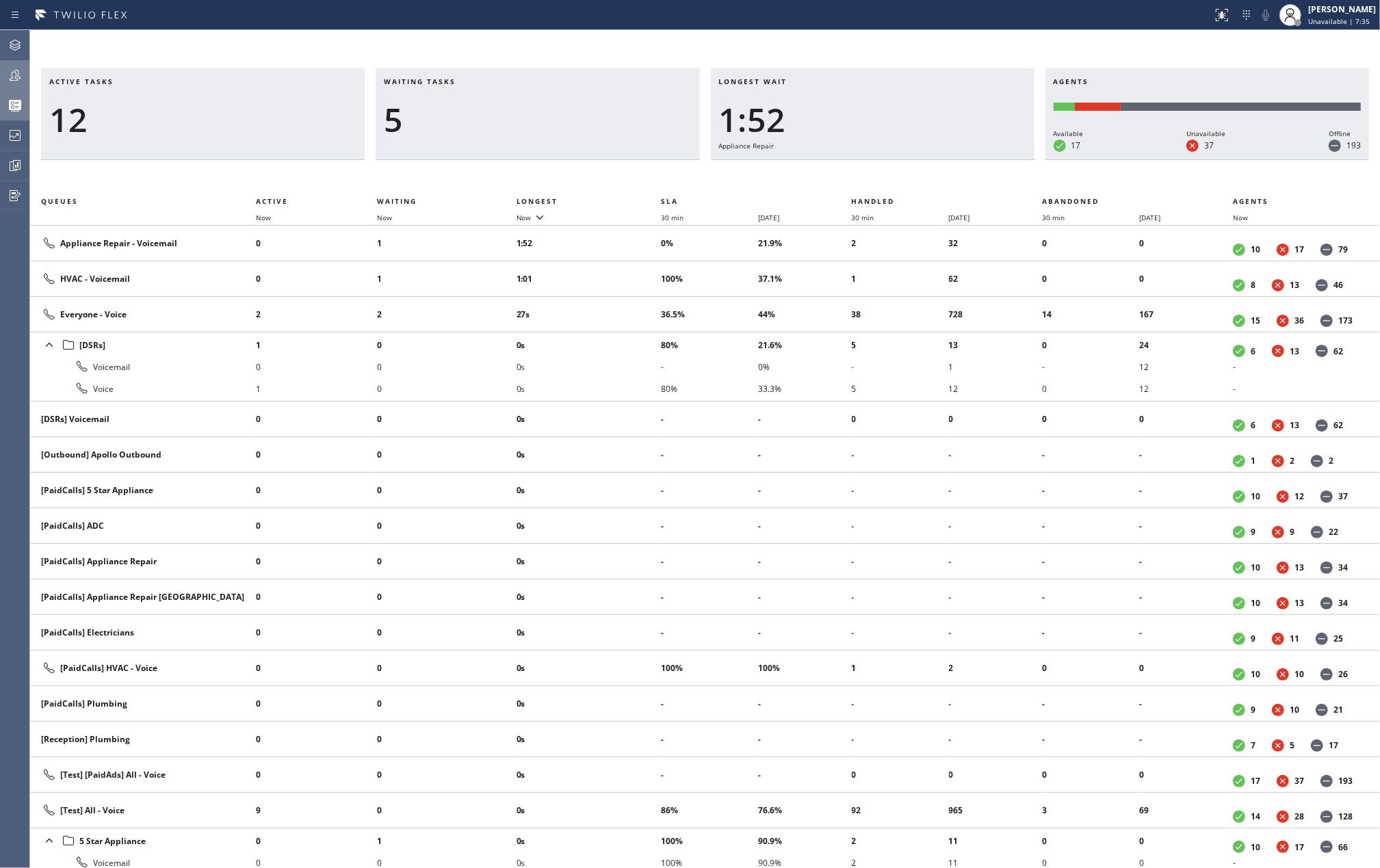
click at [12, 79] on icon at bounding box center [14, 75] width 16 height 16
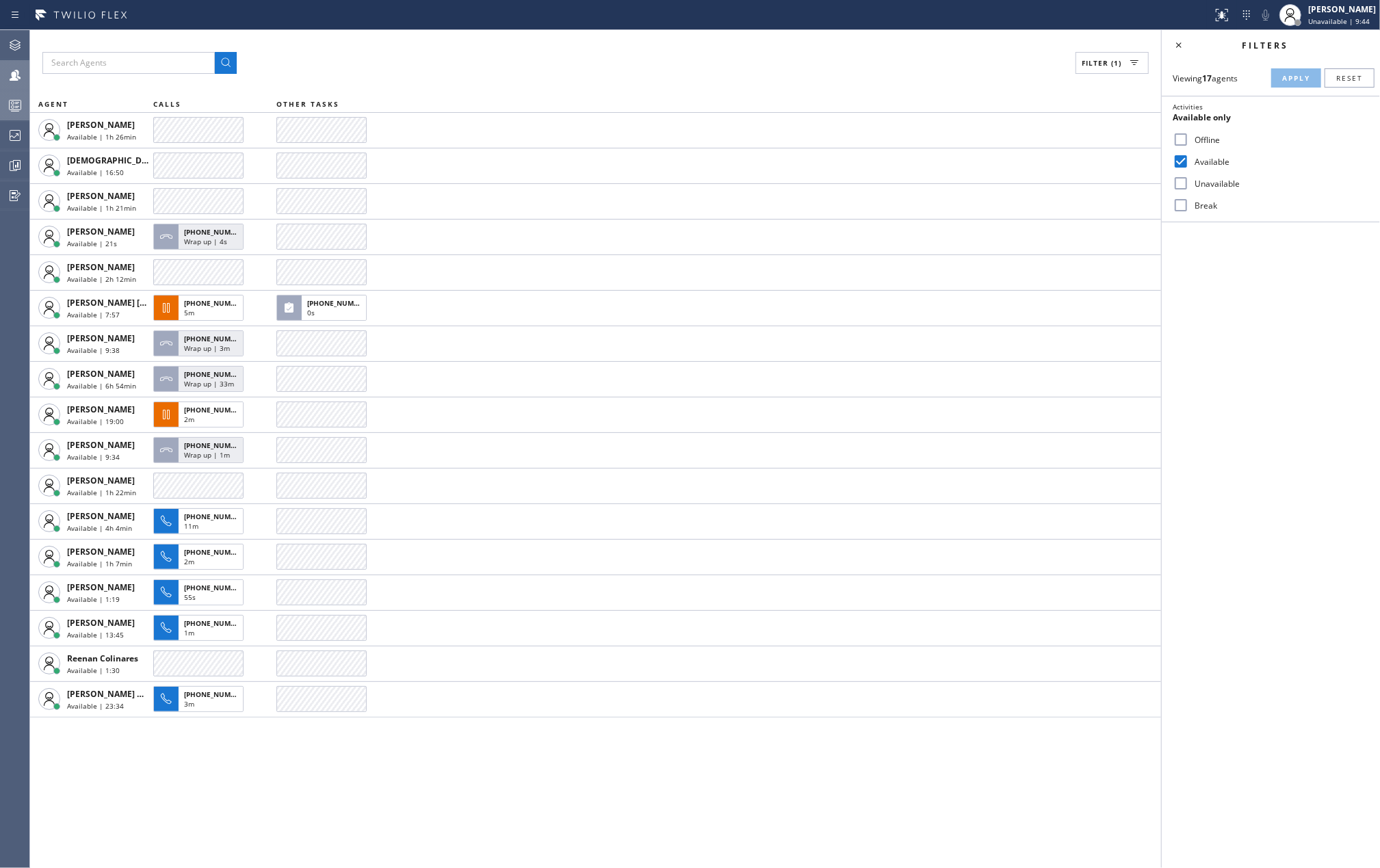
click at [431, 55] on div "Filter (1)" at bounding box center [595, 63] width 1106 height 22
click at [17, 102] on icon at bounding box center [14, 105] width 16 height 16
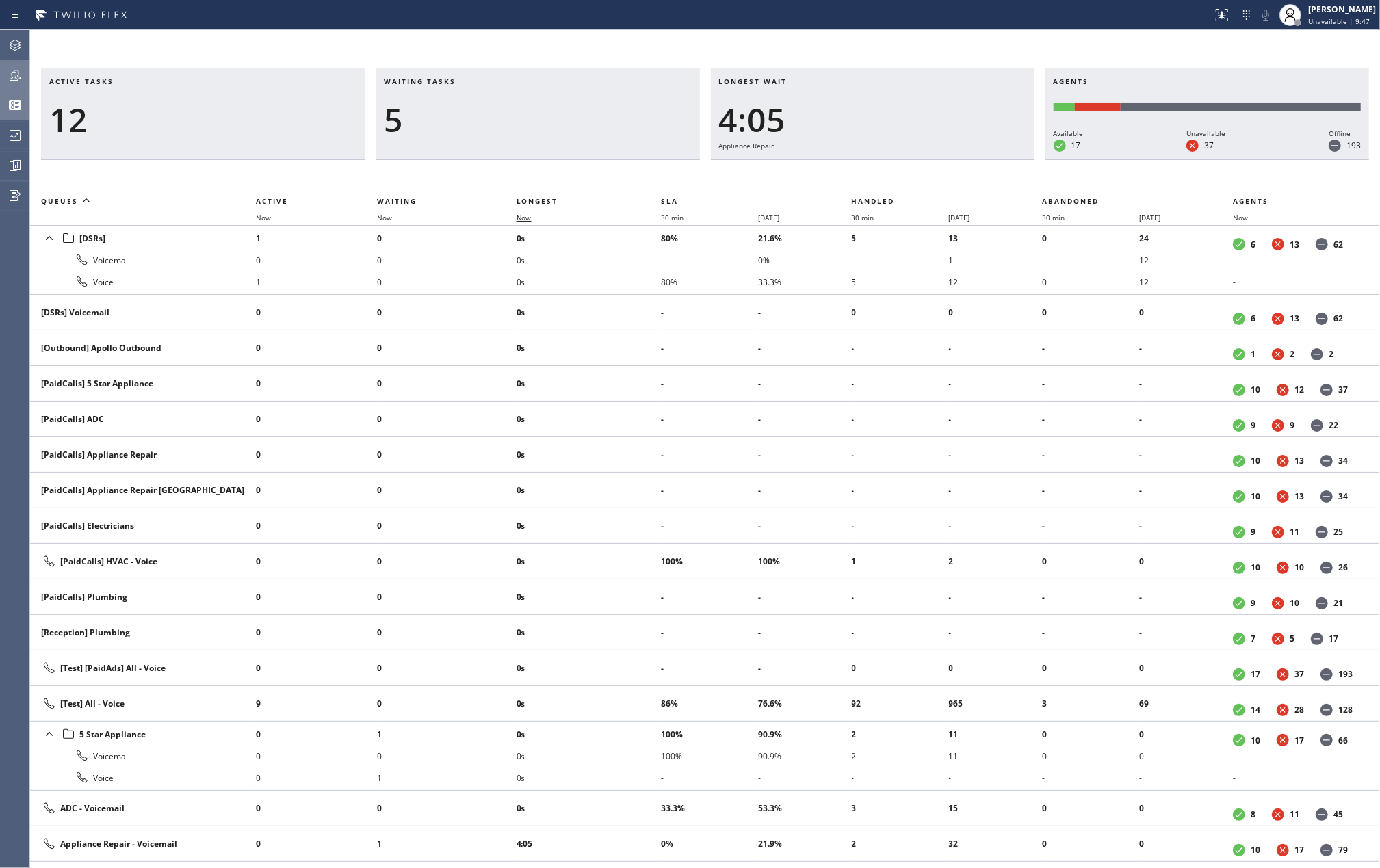
click at [529, 219] on span "Now" at bounding box center [525, 217] width 15 height 9
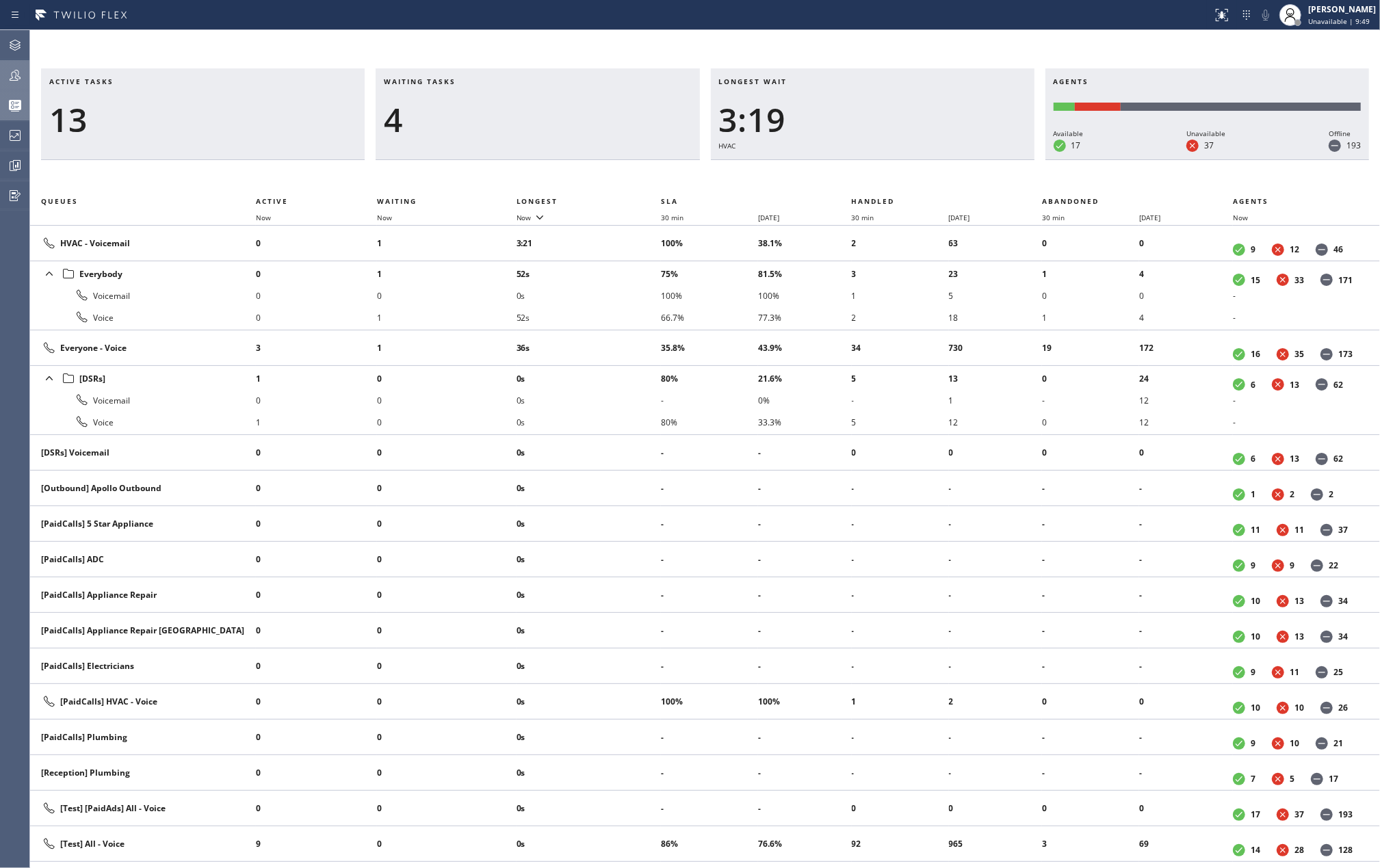
click at [16, 72] on icon at bounding box center [14, 75] width 16 height 16
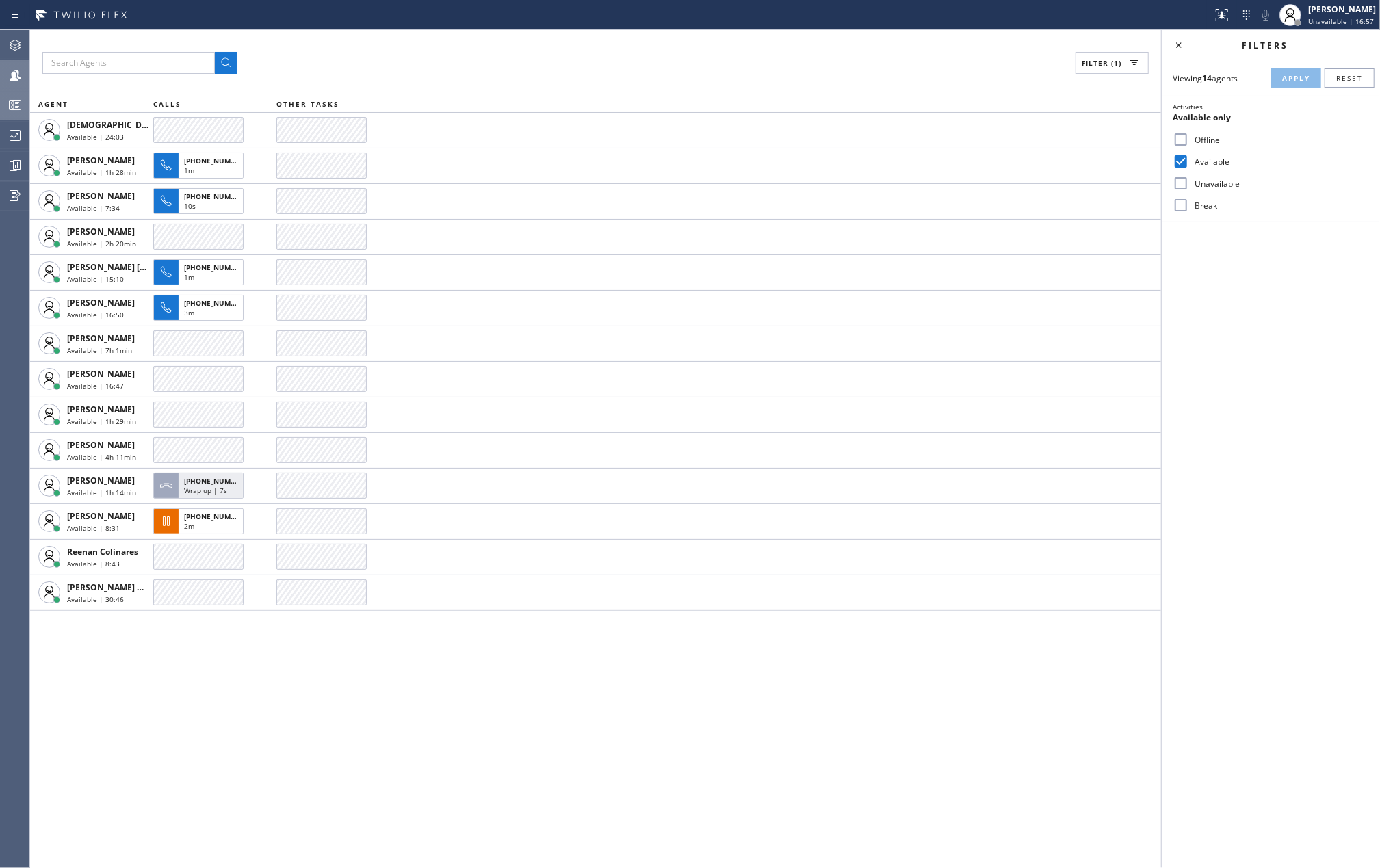
click at [12, 105] on icon at bounding box center [14, 105] width 16 height 16
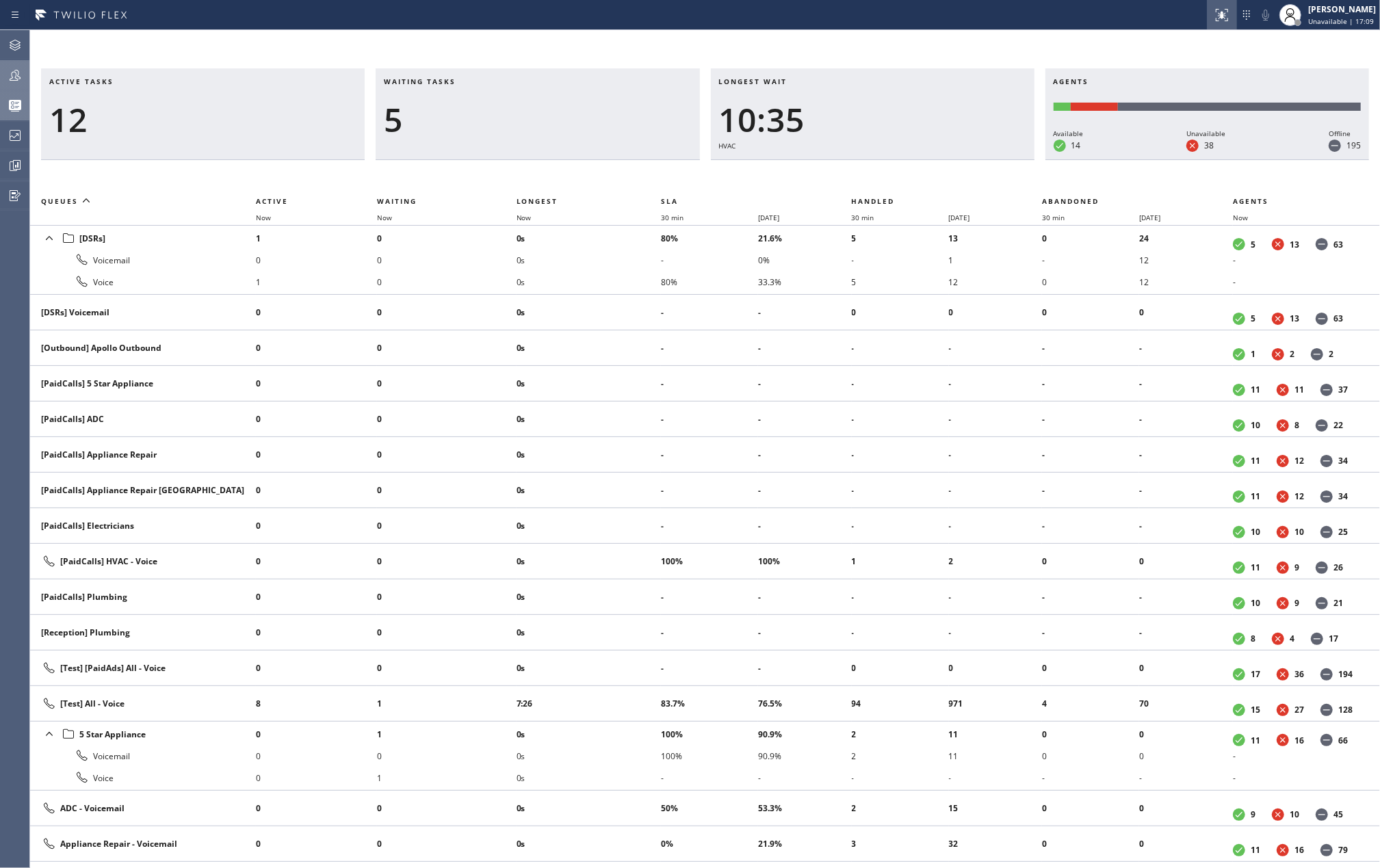
drag, startPoint x: 381, startPoint y: 19, endPoint x: 1232, endPoint y: 14, distance: 851.0
click at [460, 15] on div at bounding box center [606, 15] width 1201 height 22
click at [1349, 20] on span "Unavailable | 17:09" at bounding box center [1340, 20] width 66 height 9
click at [1298, 71] on button "Available" at bounding box center [1311, 72] width 136 height 18
click at [1353, 17] on span "Available | 0s" at bounding box center [1331, 20] width 46 height 9
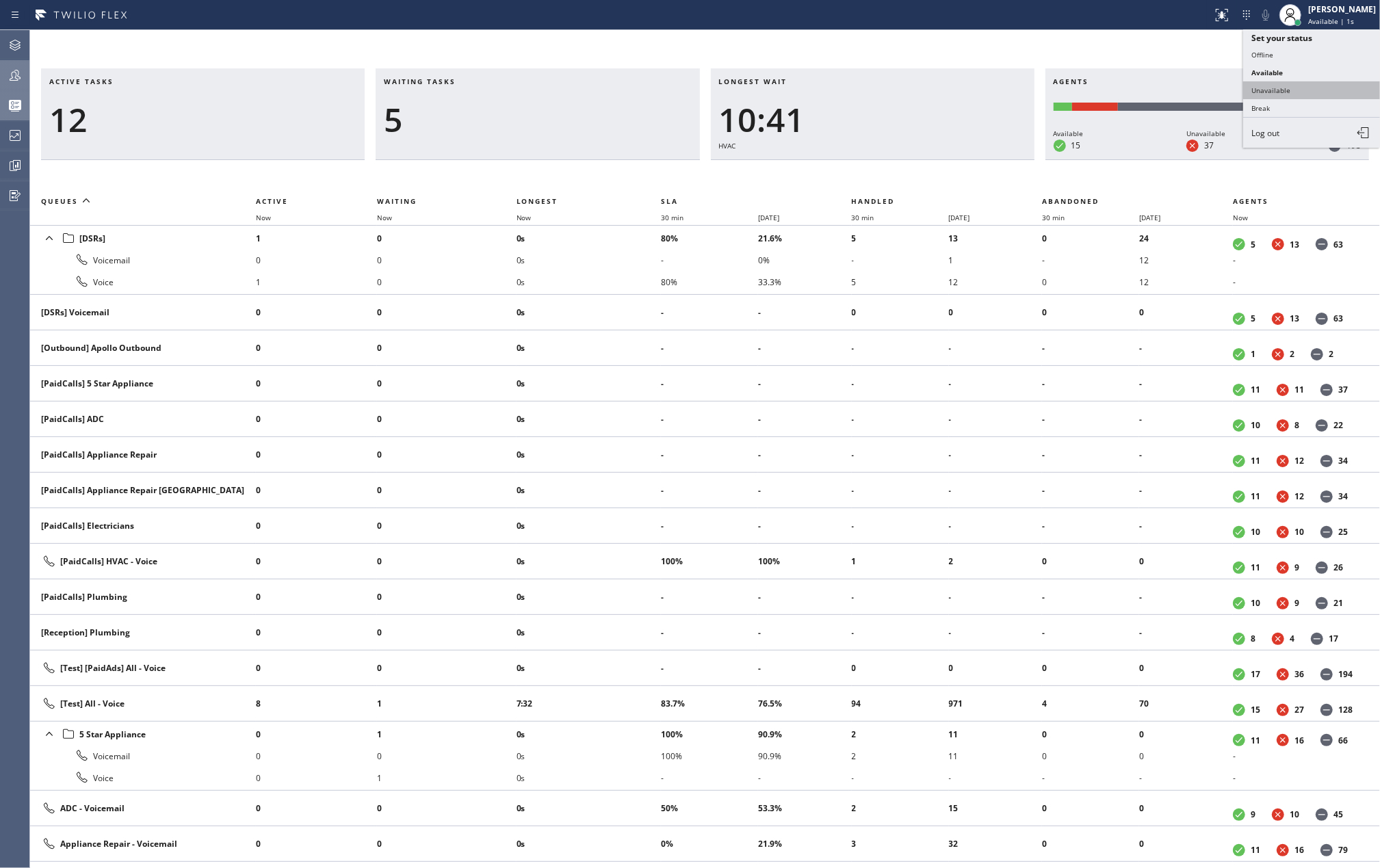
click at [1301, 84] on button "Unavailable" at bounding box center [1311, 90] width 136 height 18
click at [531, 217] on span "Now" at bounding box center [525, 217] width 15 height 9
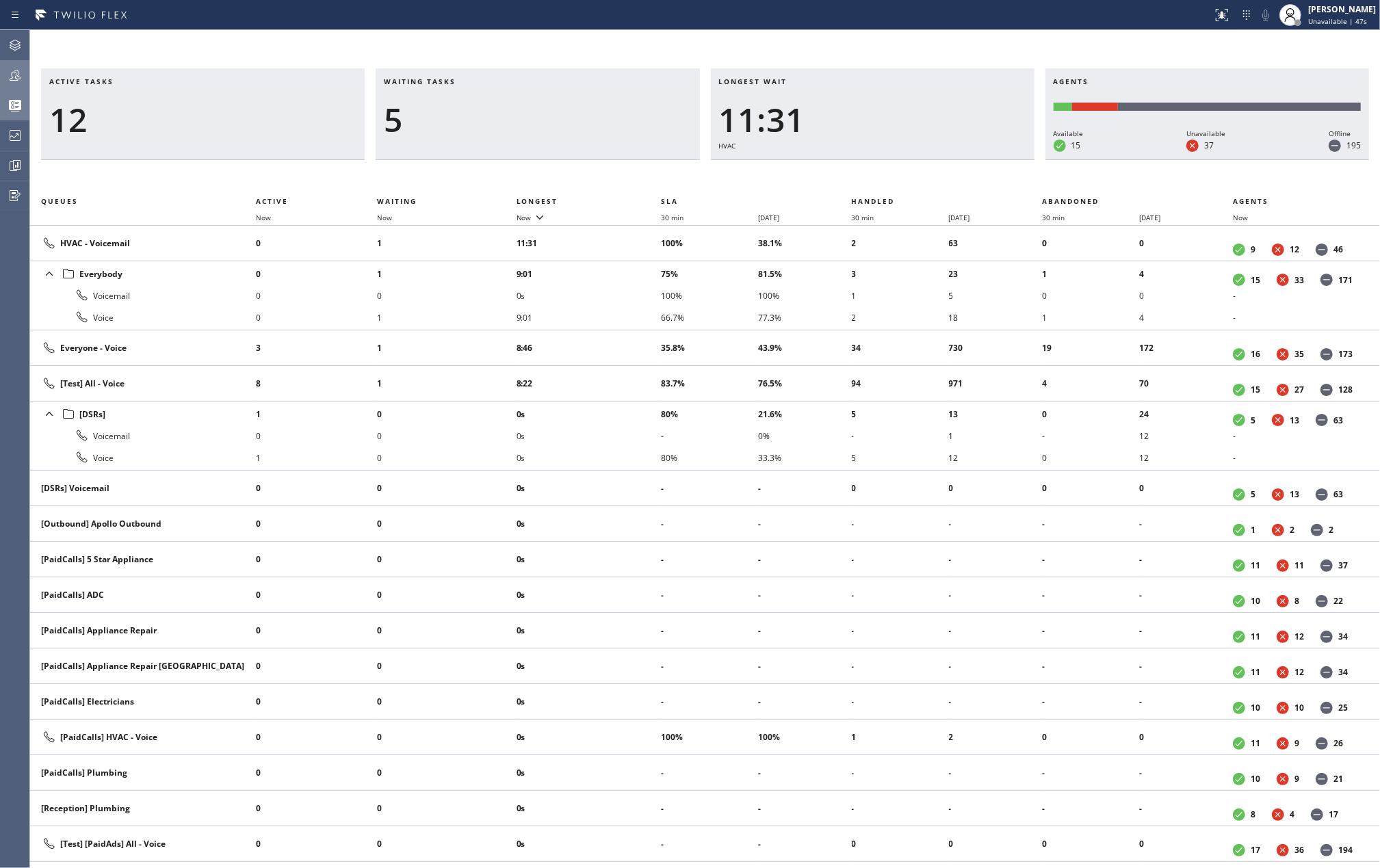
click at [387, 43] on div "Active tasks 12 Waiting tasks 5 Longest wait 11:31 HVAC Agents Available 15 Una…" at bounding box center [704, 448] width 1349 height 837
click at [531, 212] on span "Now" at bounding box center [525, 217] width 15 height 9
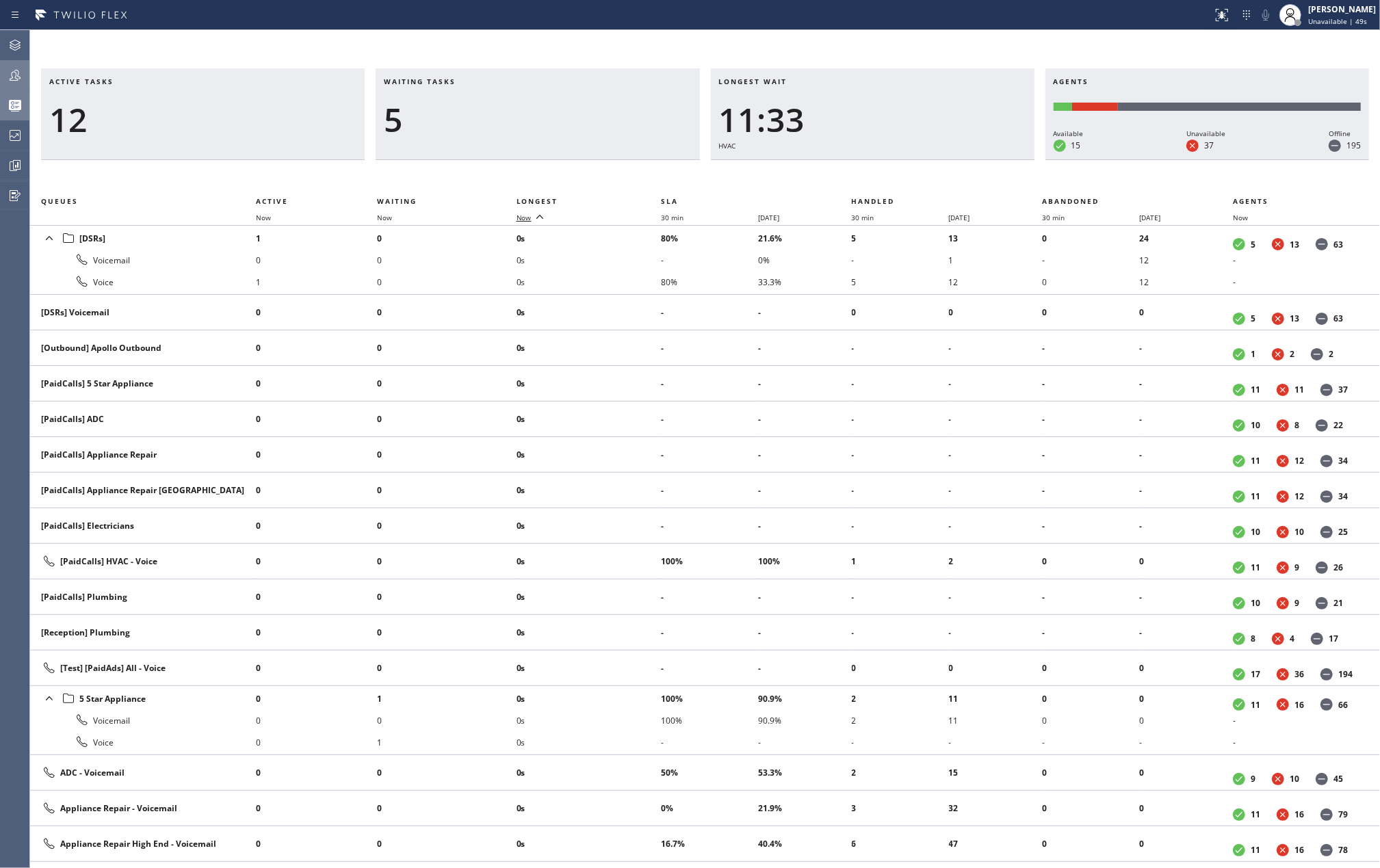
click at [531, 212] on span "Now" at bounding box center [525, 217] width 15 height 9
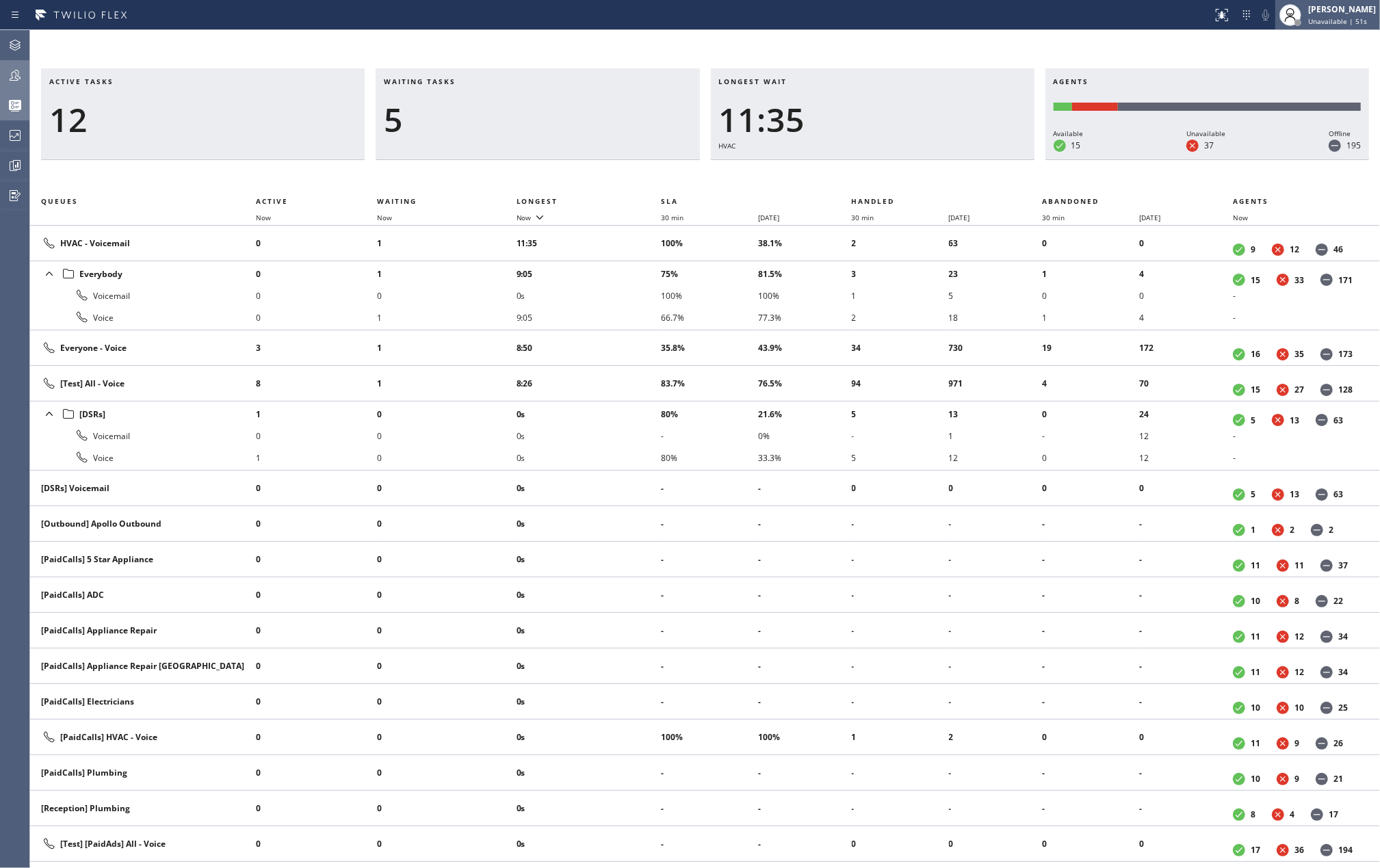
click at [1356, 16] on span "Unavailable | 51s" at bounding box center [1337, 20] width 59 height 9
click at [1291, 67] on button "Available" at bounding box center [1311, 72] width 136 height 18
click at [26, 79] on div at bounding box center [14, 75] width 30 height 16
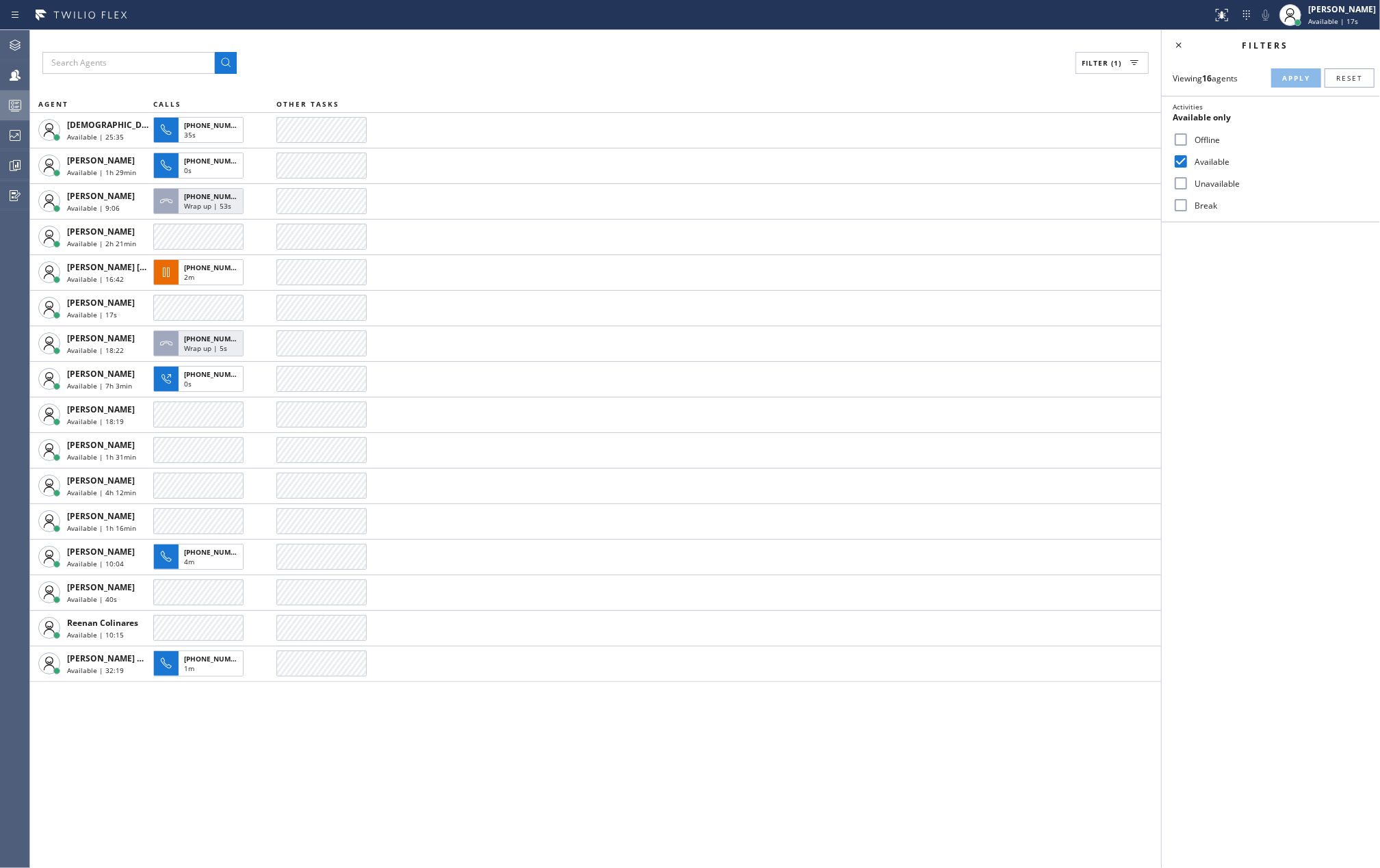
click at [1176, 205] on input "Break" at bounding box center [1180, 205] width 16 height 16
checkbox input "true"
click at [1290, 78] on span "Apply" at bounding box center [1296, 78] width 28 height 9
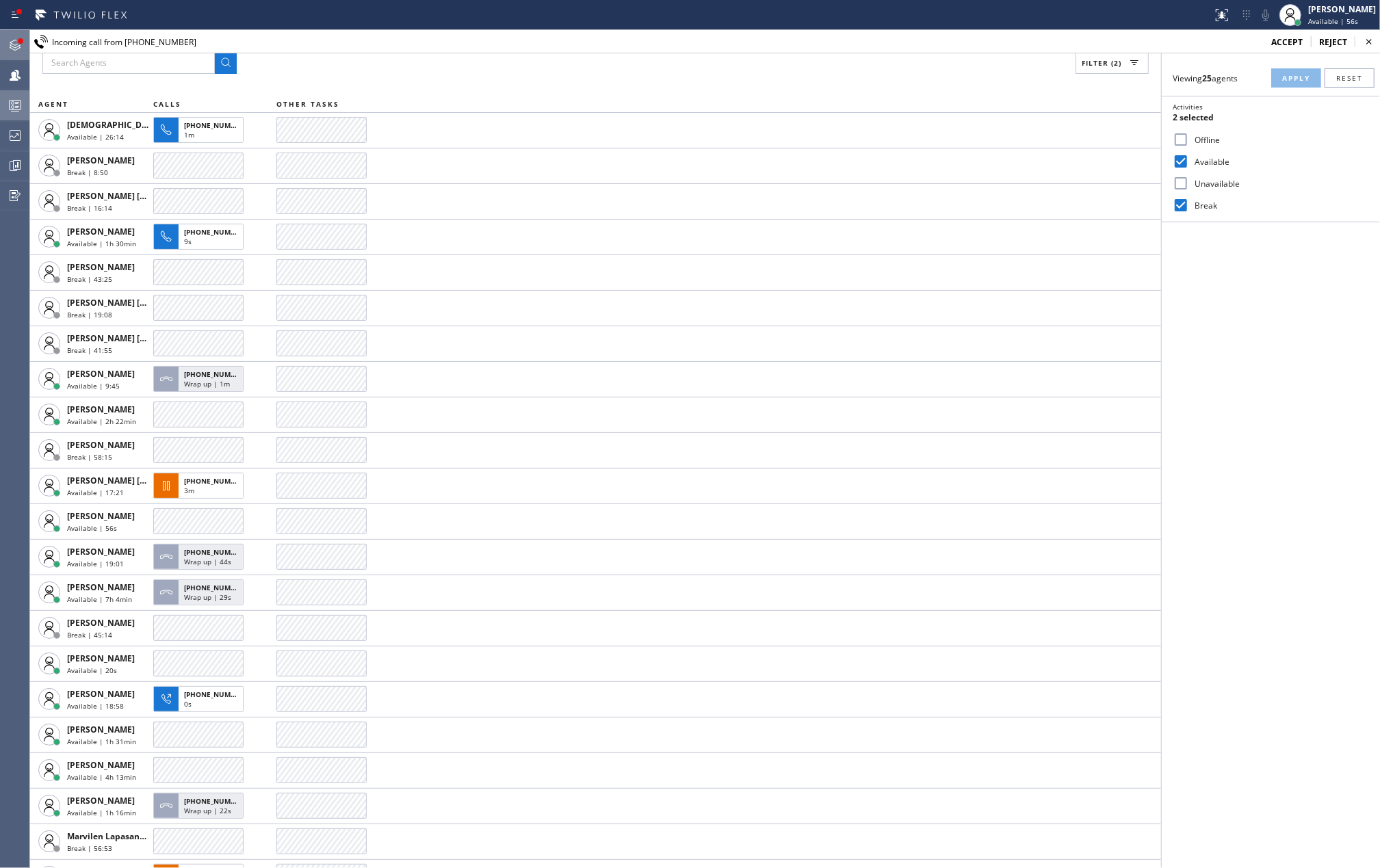
click at [23, 44] on div at bounding box center [14, 44] width 30 height 16
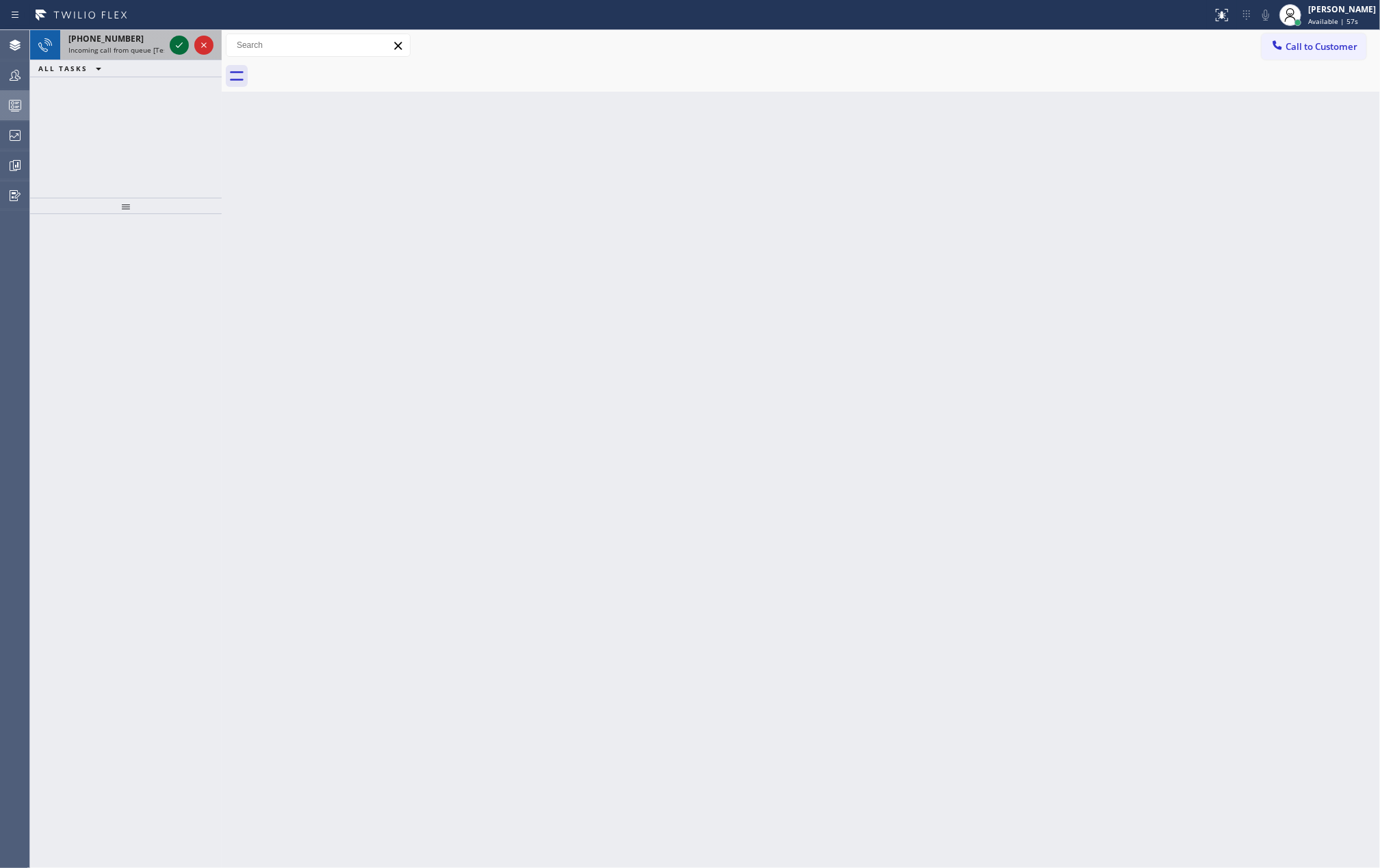
click at [174, 37] on icon at bounding box center [179, 44] width 16 height 16
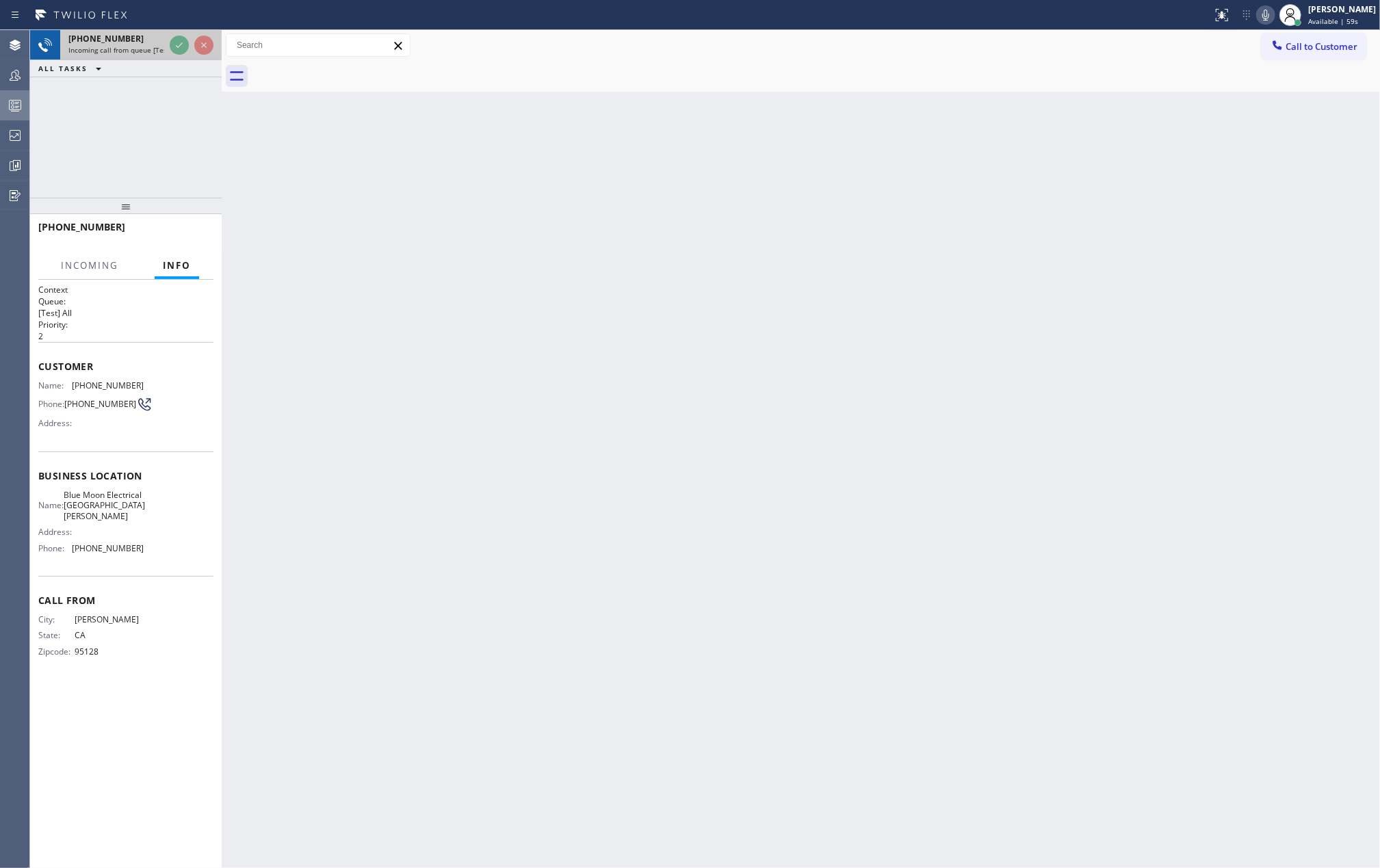
click at [175, 41] on icon at bounding box center [179, 44] width 16 height 16
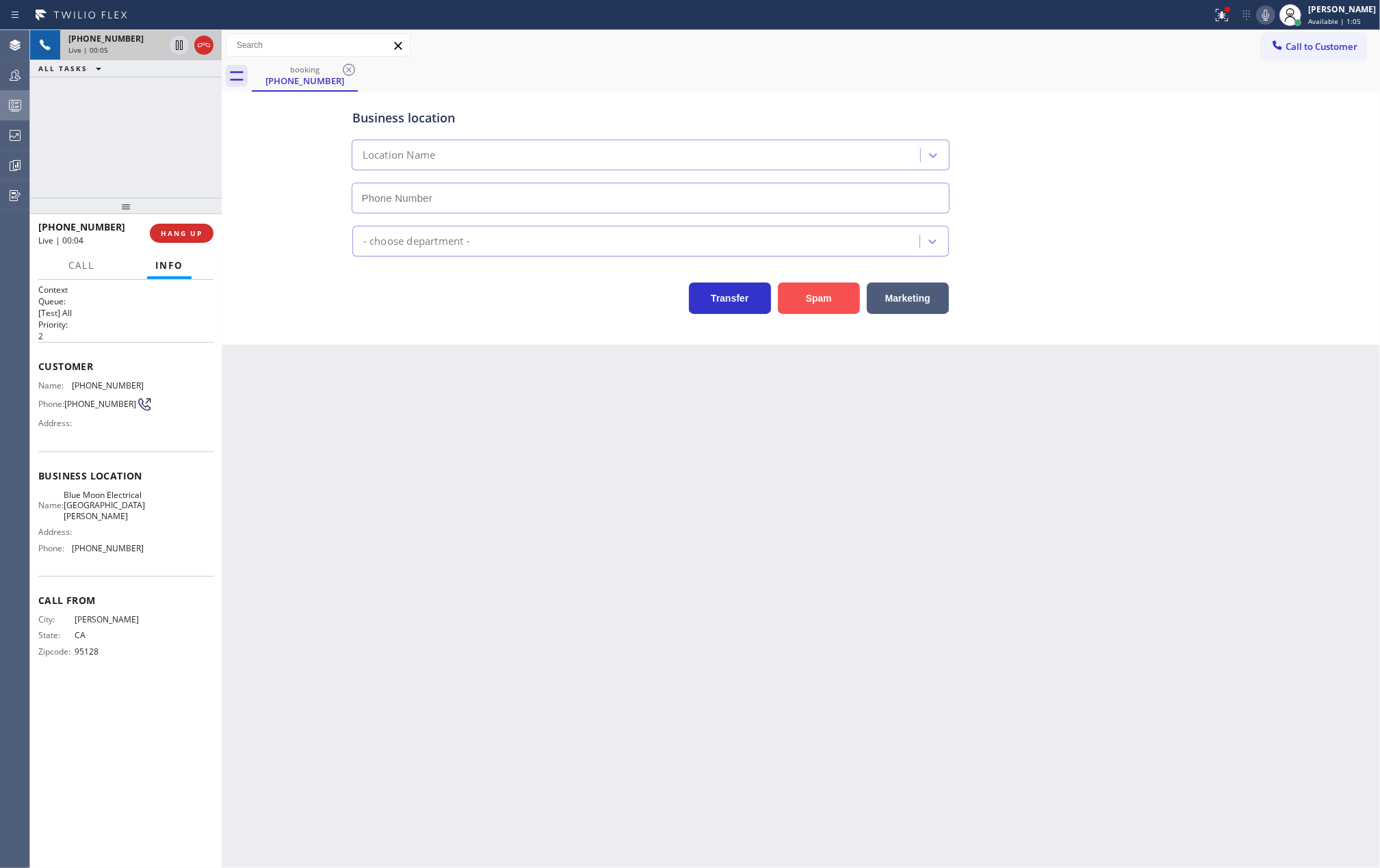
click at [817, 294] on button "Spam" at bounding box center [819, 298] width 82 height 32
click at [163, 229] on span "COMPLETE" at bounding box center [178, 233] width 47 height 9
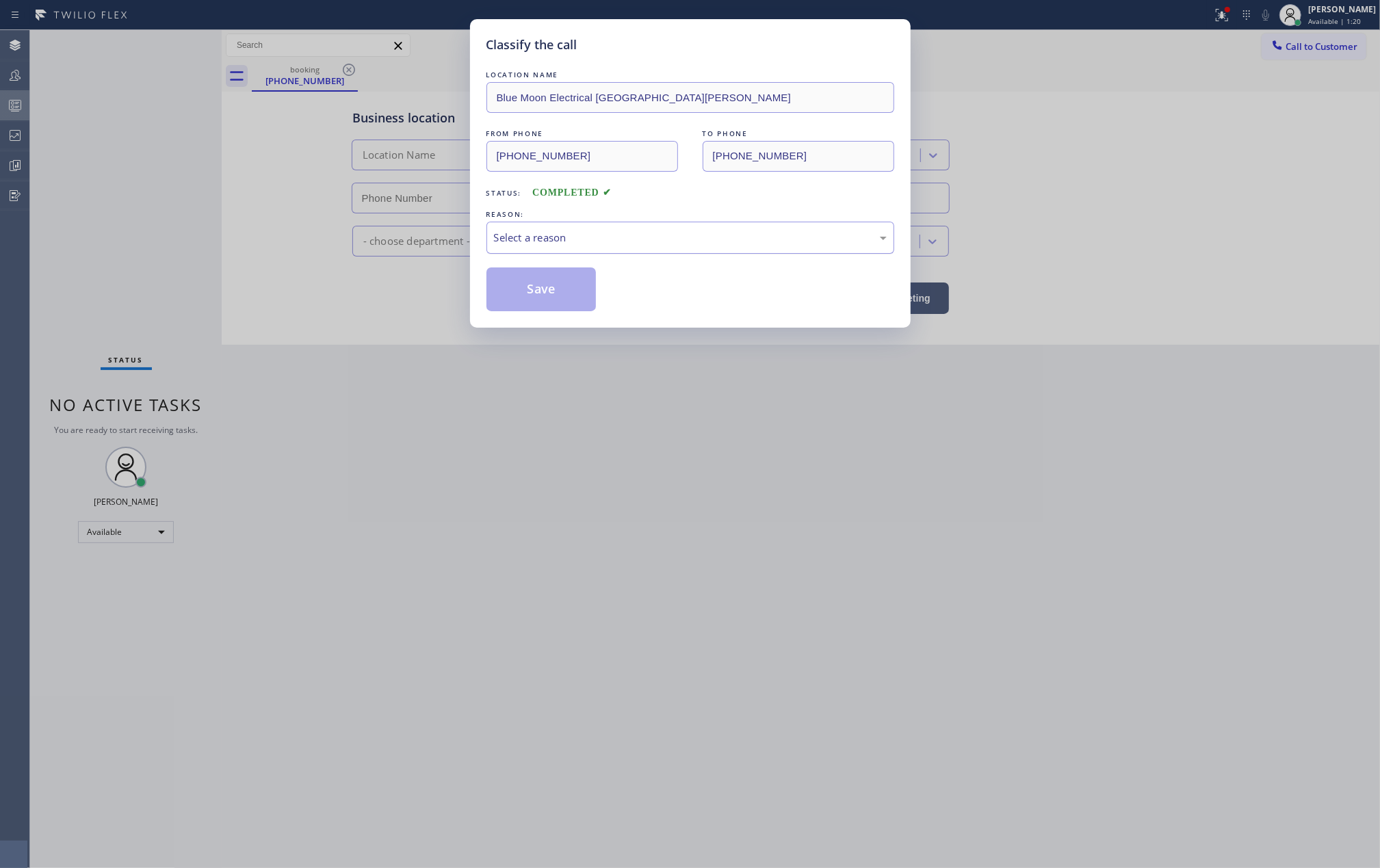
click at [647, 239] on div "Select a reason" at bounding box center [690, 237] width 392 height 15
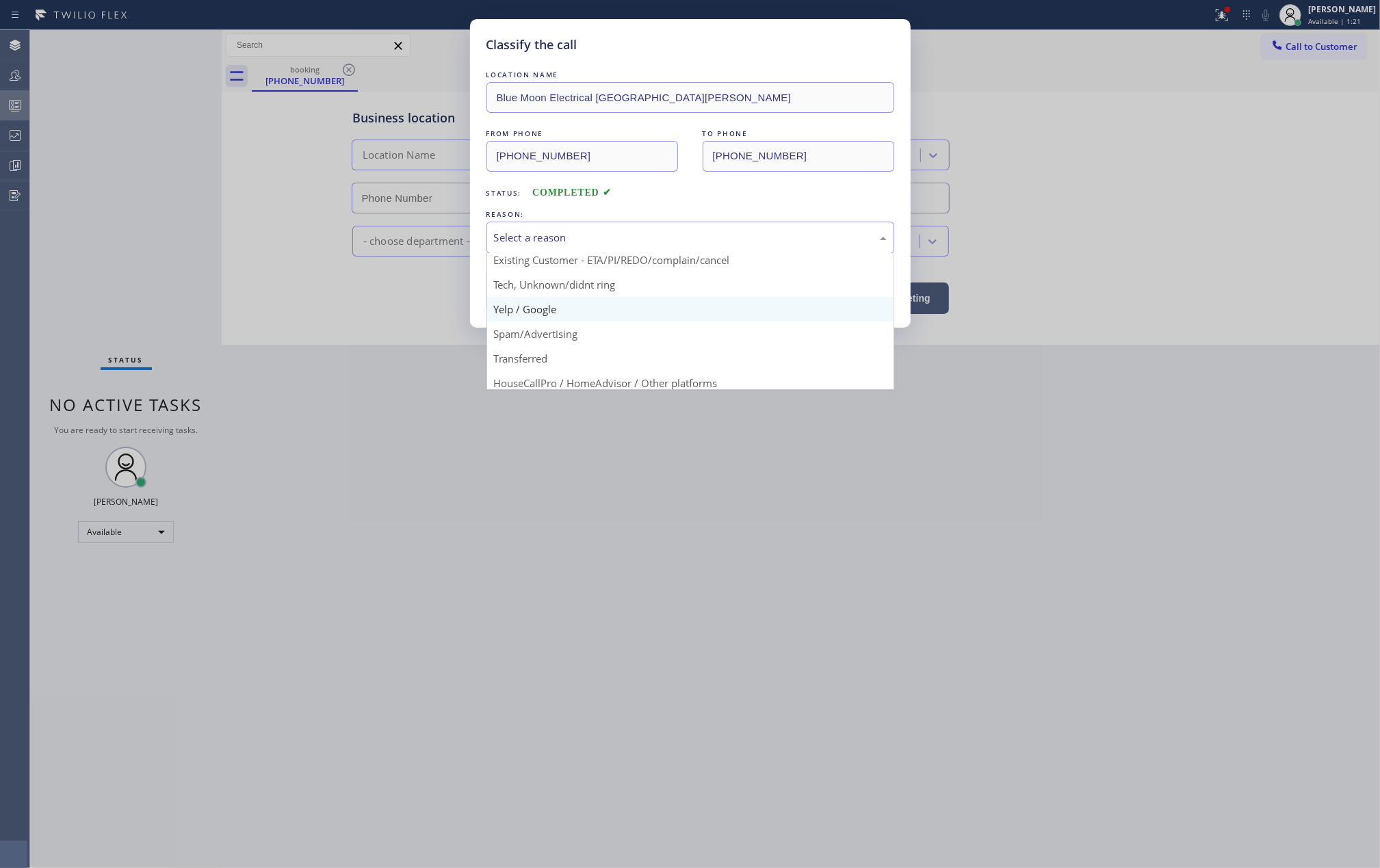
scroll to position [86, 0]
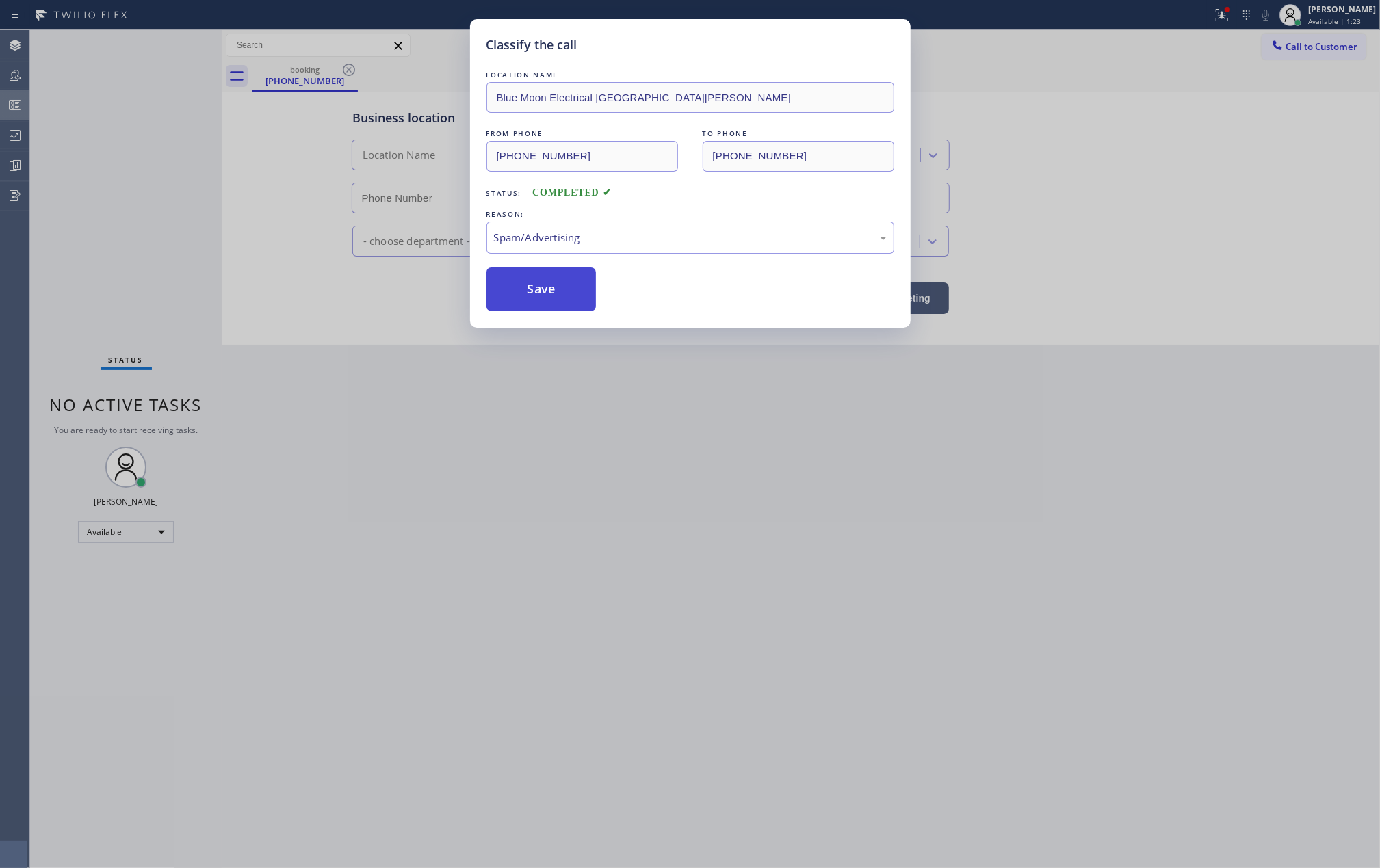
click at [551, 283] on button "Save" at bounding box center [541, 289] width 110 height 43
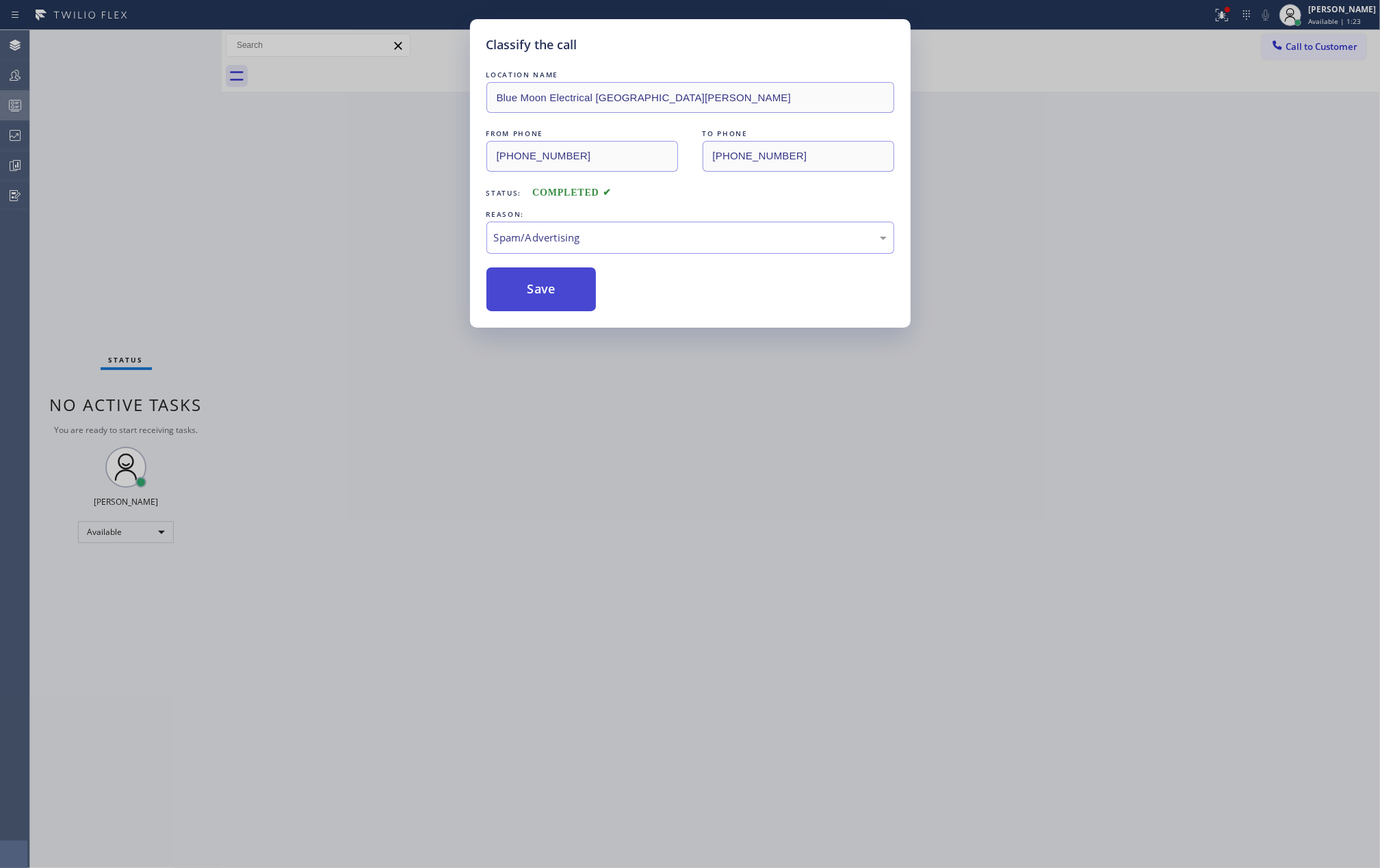
click at [551, 283] on button "Save" at bounding box center [541, 289] width 110 height 43
click at [214, 244] on div "Status No active tasks You are ready to start receiving tasks. Jovelle Tadle Av…" at bounding box center [125, 448] width 192 height 837
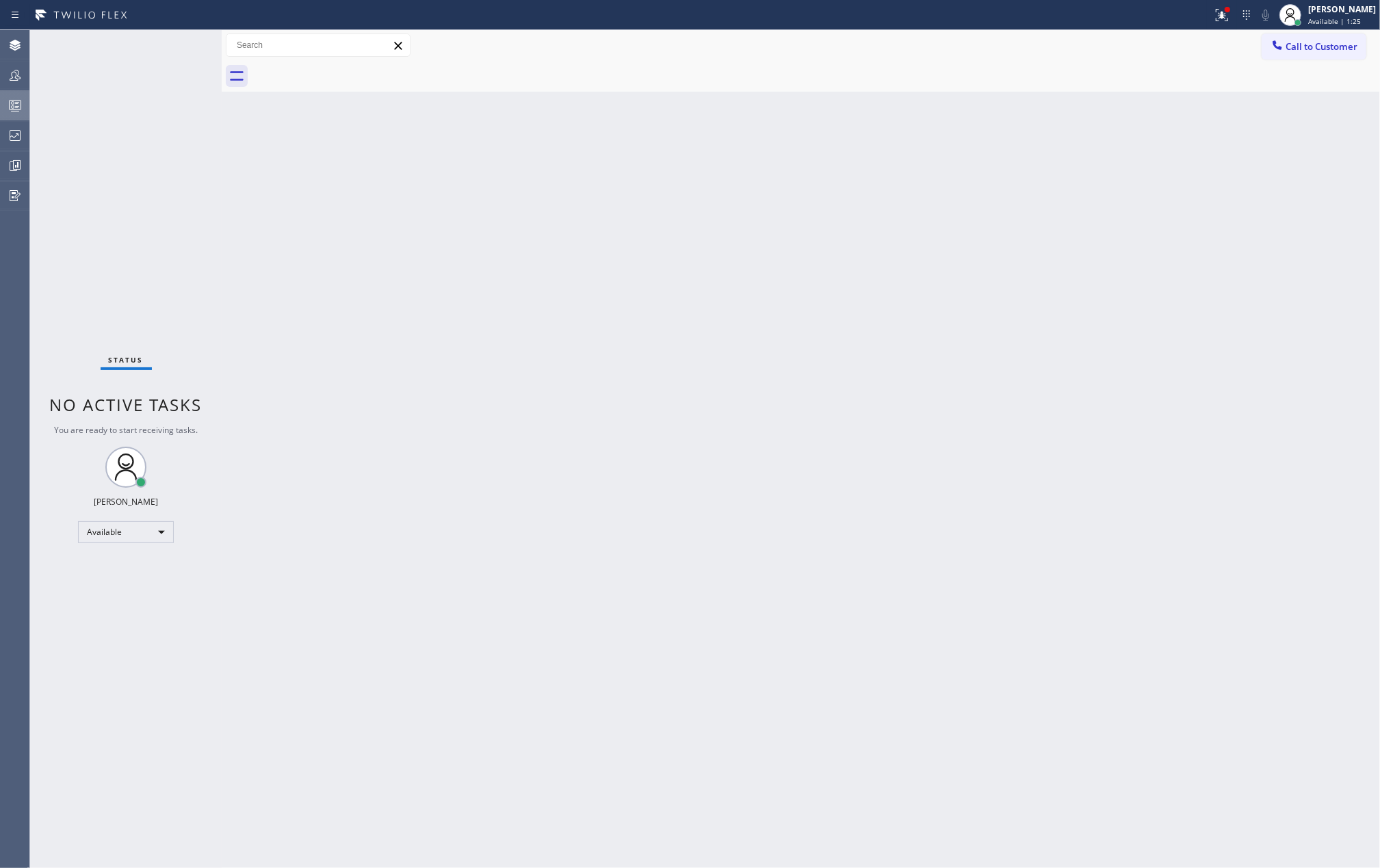
click at [20, 102] on icon at bounding box center [14, 105] width 16 height 16
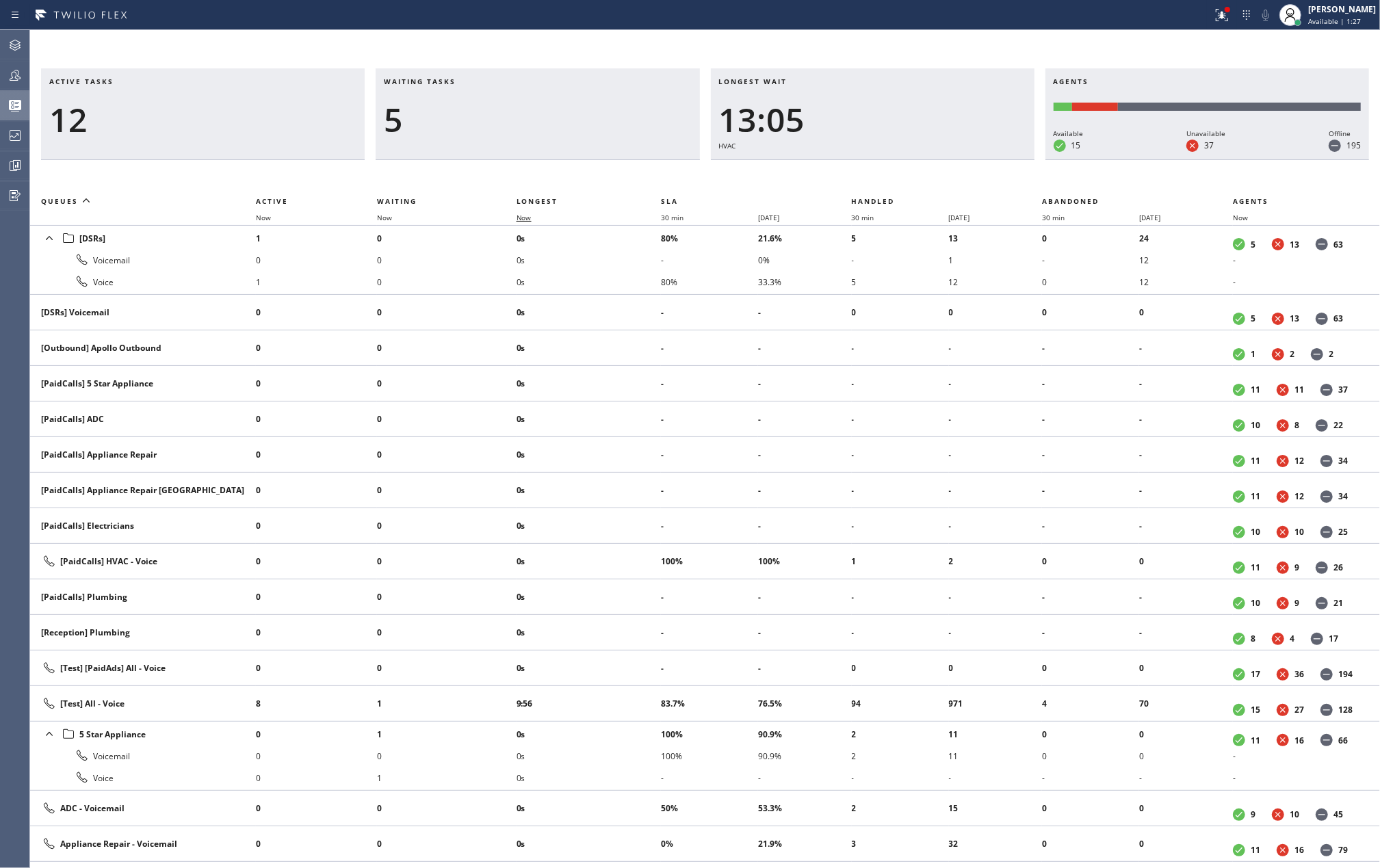
click at [531, 216] on span "Now" at bounding box center [525, 217] width 15 height 9
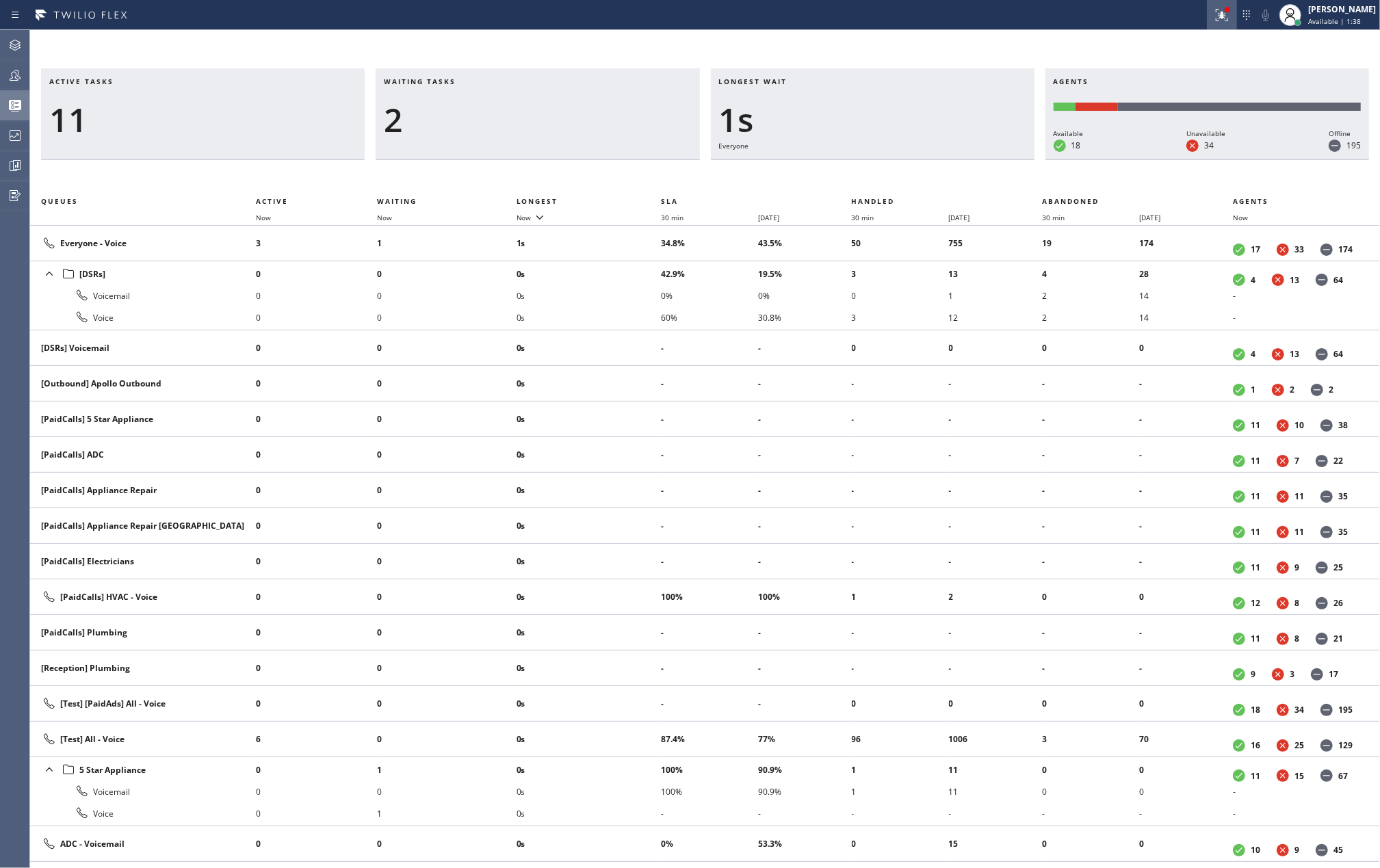
click at [1224, 18] on icon at bounding box center [1220, 13] width 9 height 9
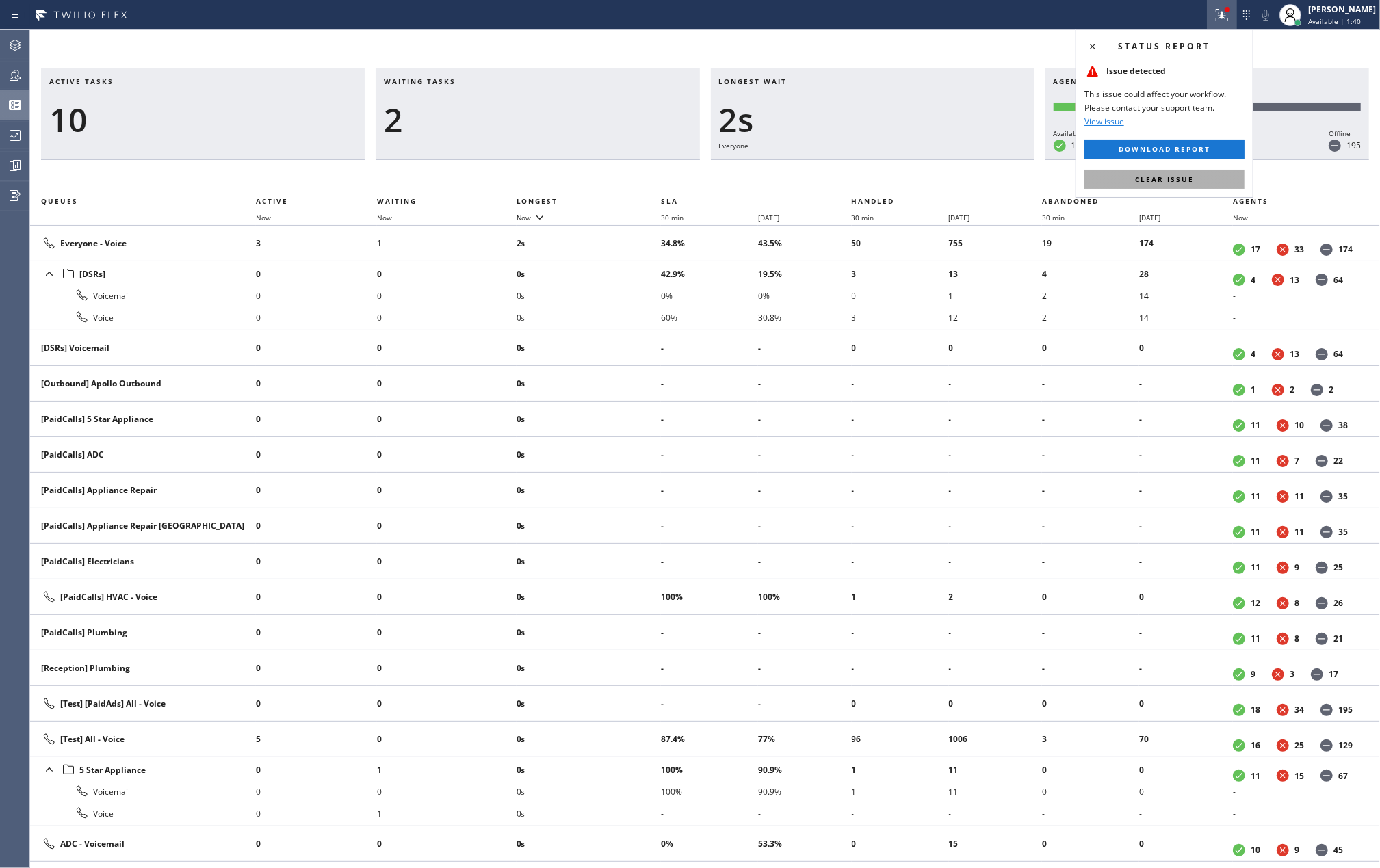
click at [1177, 175] on span "Clear issue" at bounding box center [1164, 179] width 59 height 9
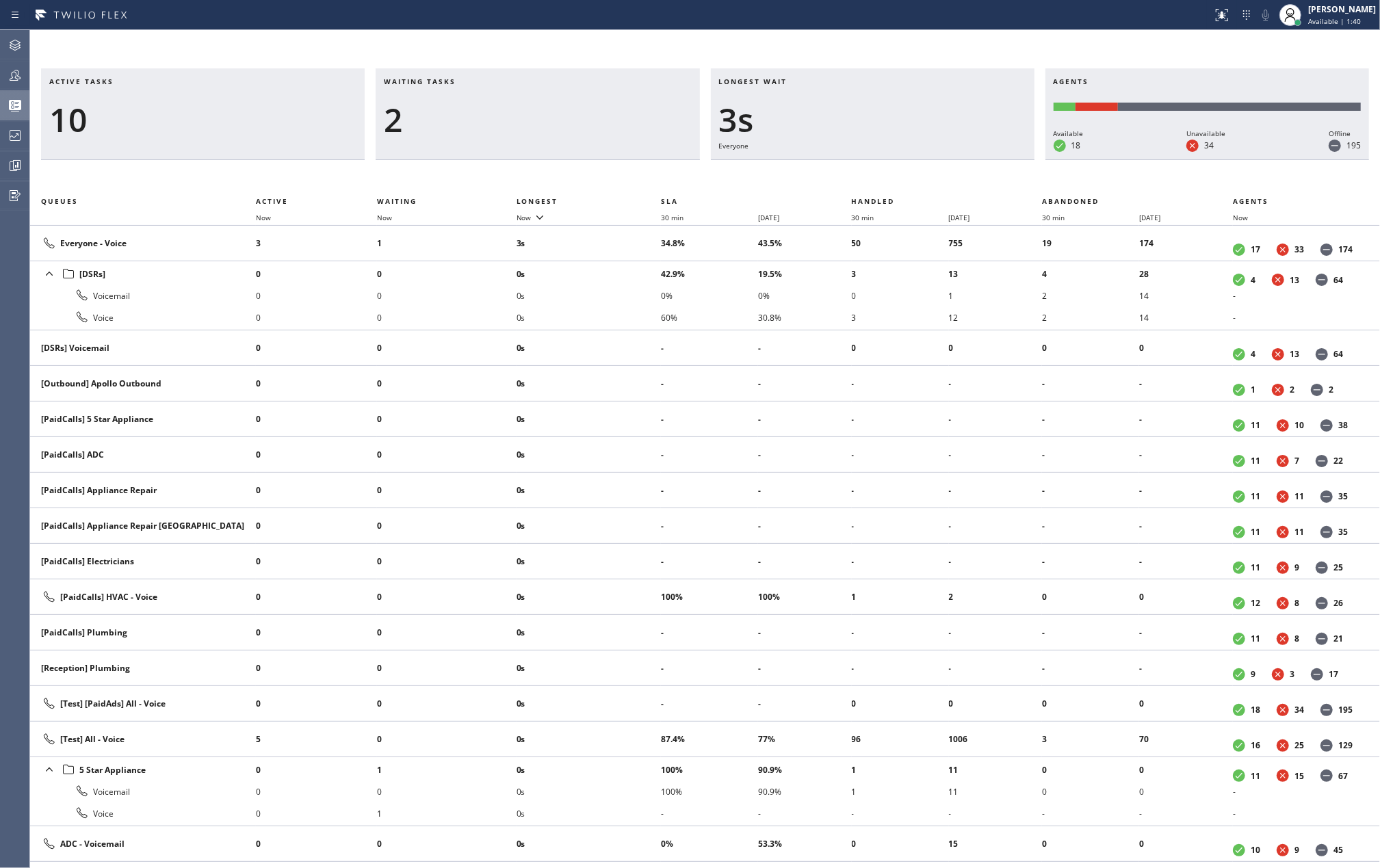
click at [872, 56] on div "Active tasks 10 Waiting tasks 2 Longest wait 3s Everyone Agents Available 18 Un…" at bounding box center [704, 448] width 1349 height 837
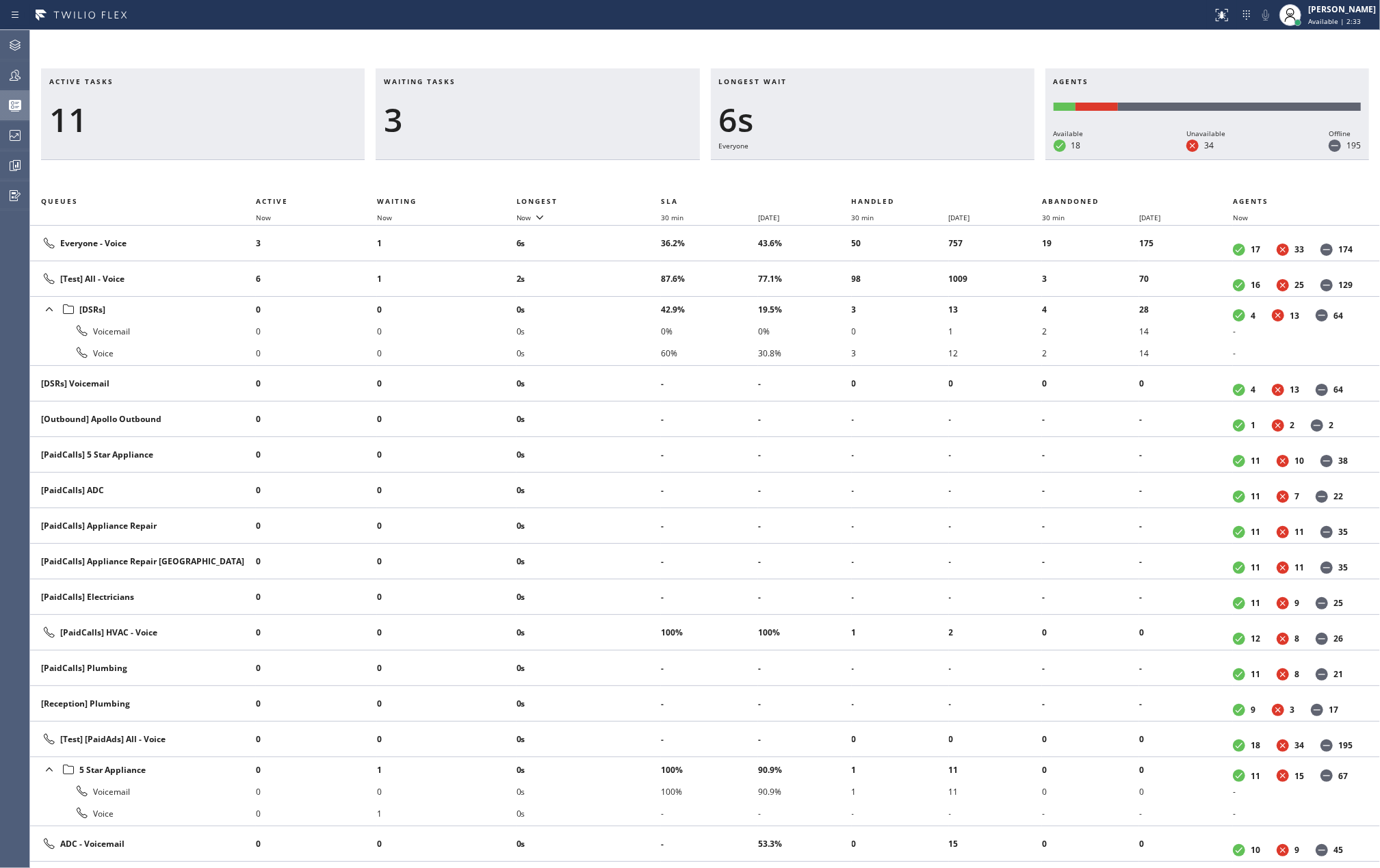
click at [282, 42] on div "Active tasks 11 Waiting tasks 3 Longest wait 6s Everyone Agents Available 18 Un…" at bounding box center [704, 448] width 1349 height 837
click at [530, 214] on span "Now" at bounding box center [525, 217] width 15 height 9
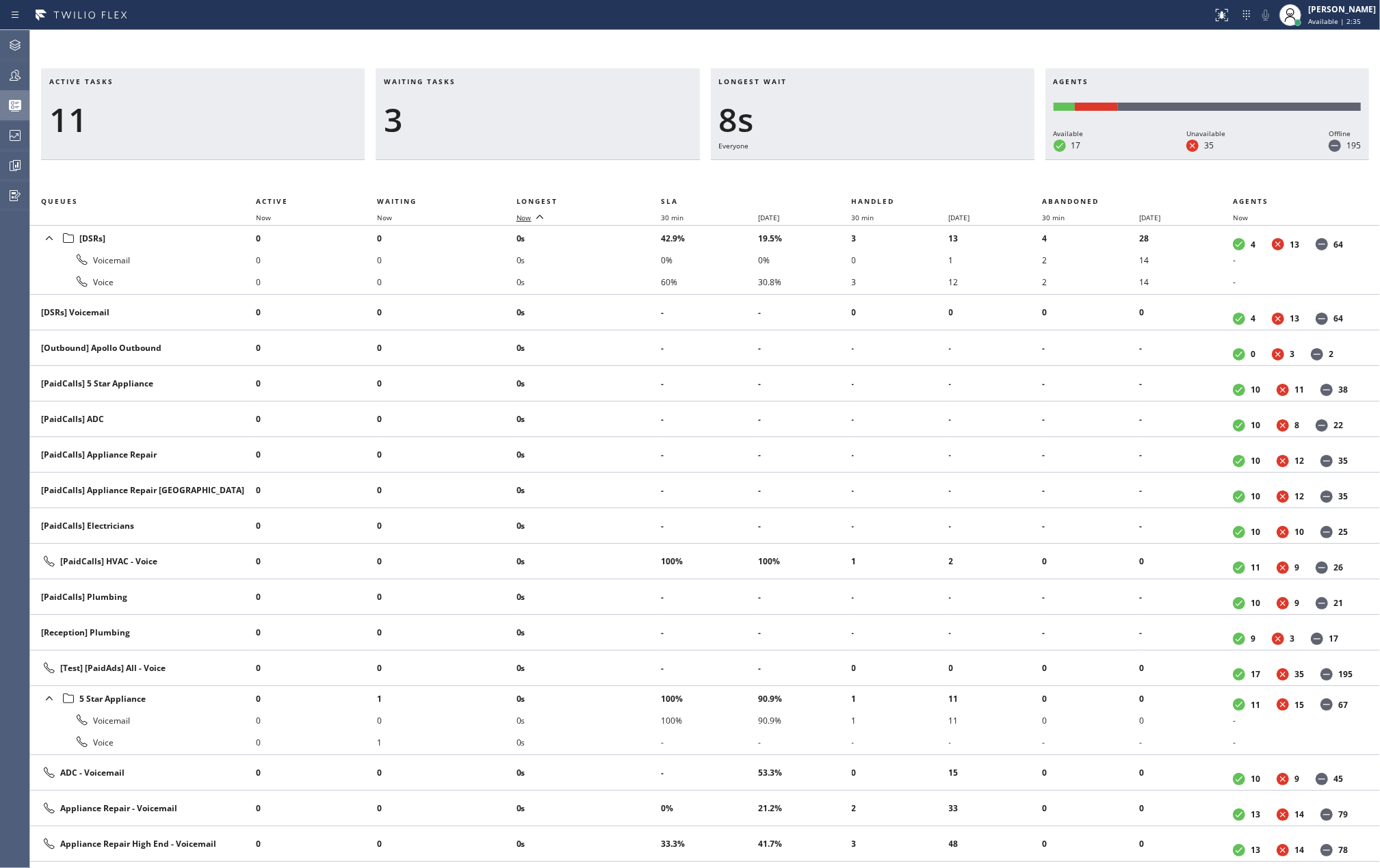
click at [530, 214] on span "Now" at bounding box center [525, 217] width 15 height 9
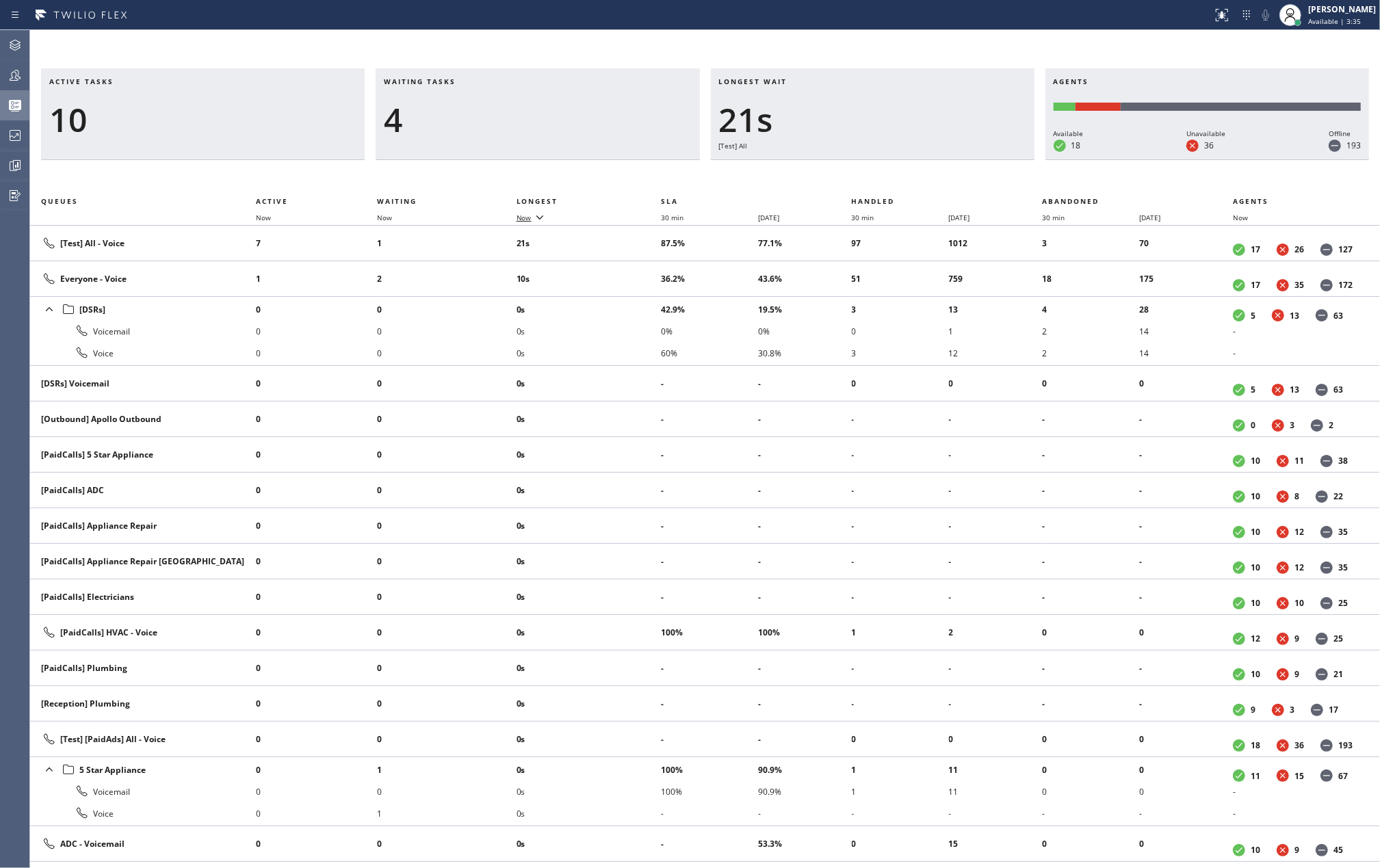
click at [531, 213] on span "Now" at bounding box center [525, 217] width 15 height 9
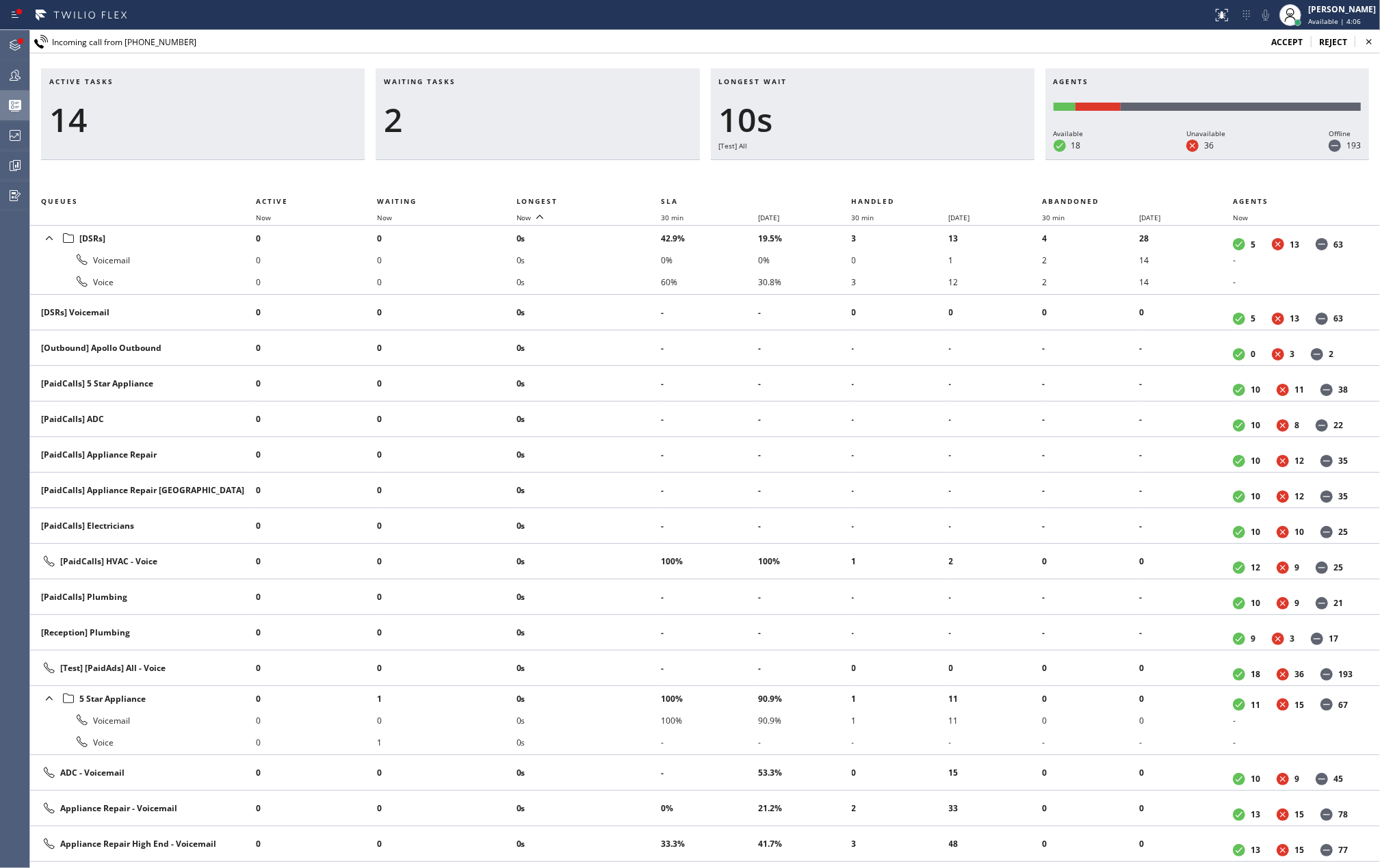
click at [1290, 37] on span "accept" at bounding box center [1286, 43] width 32 height 12
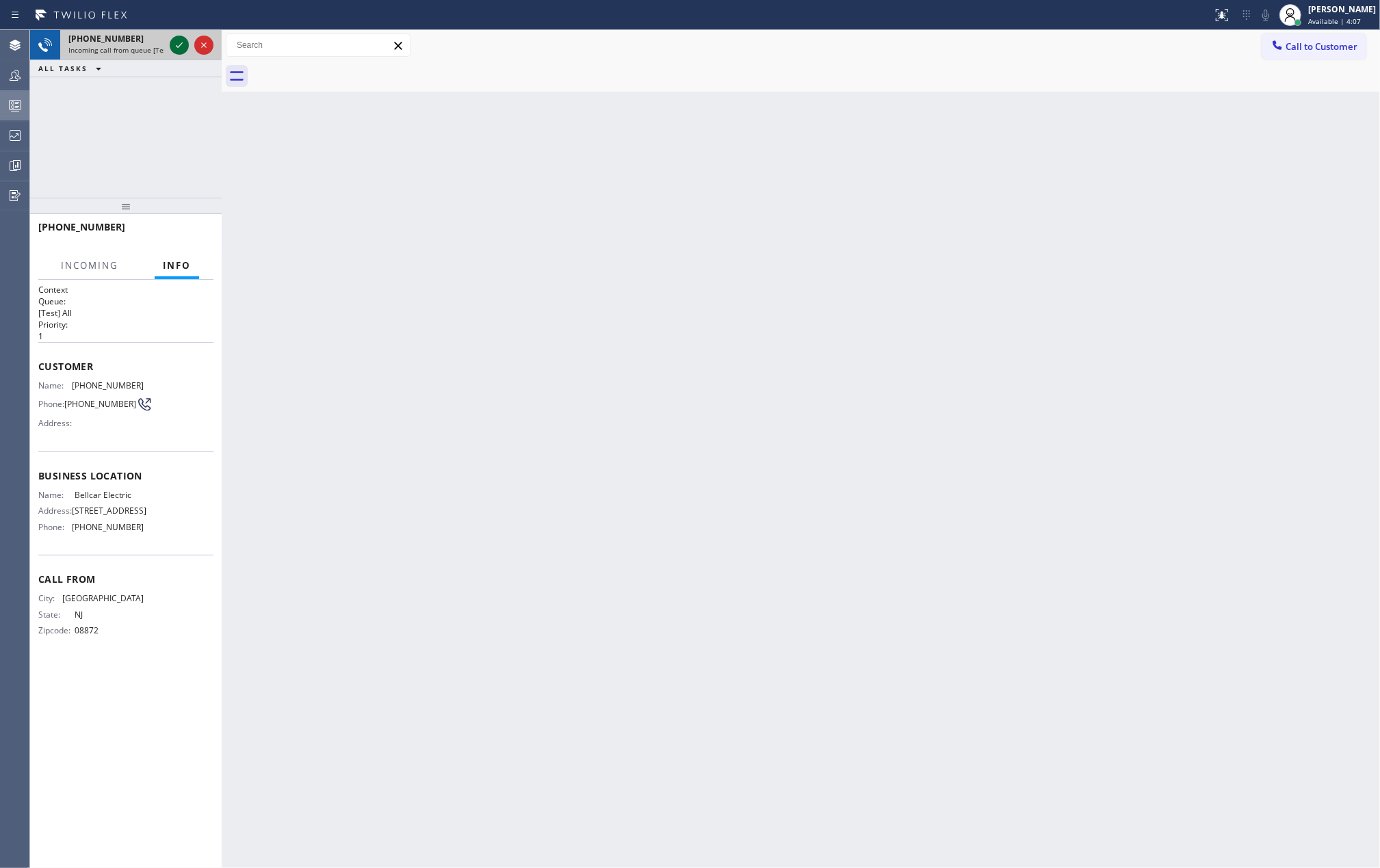
click at [176, 45] on icon at bounding box center [179, 45] width 7 height 5
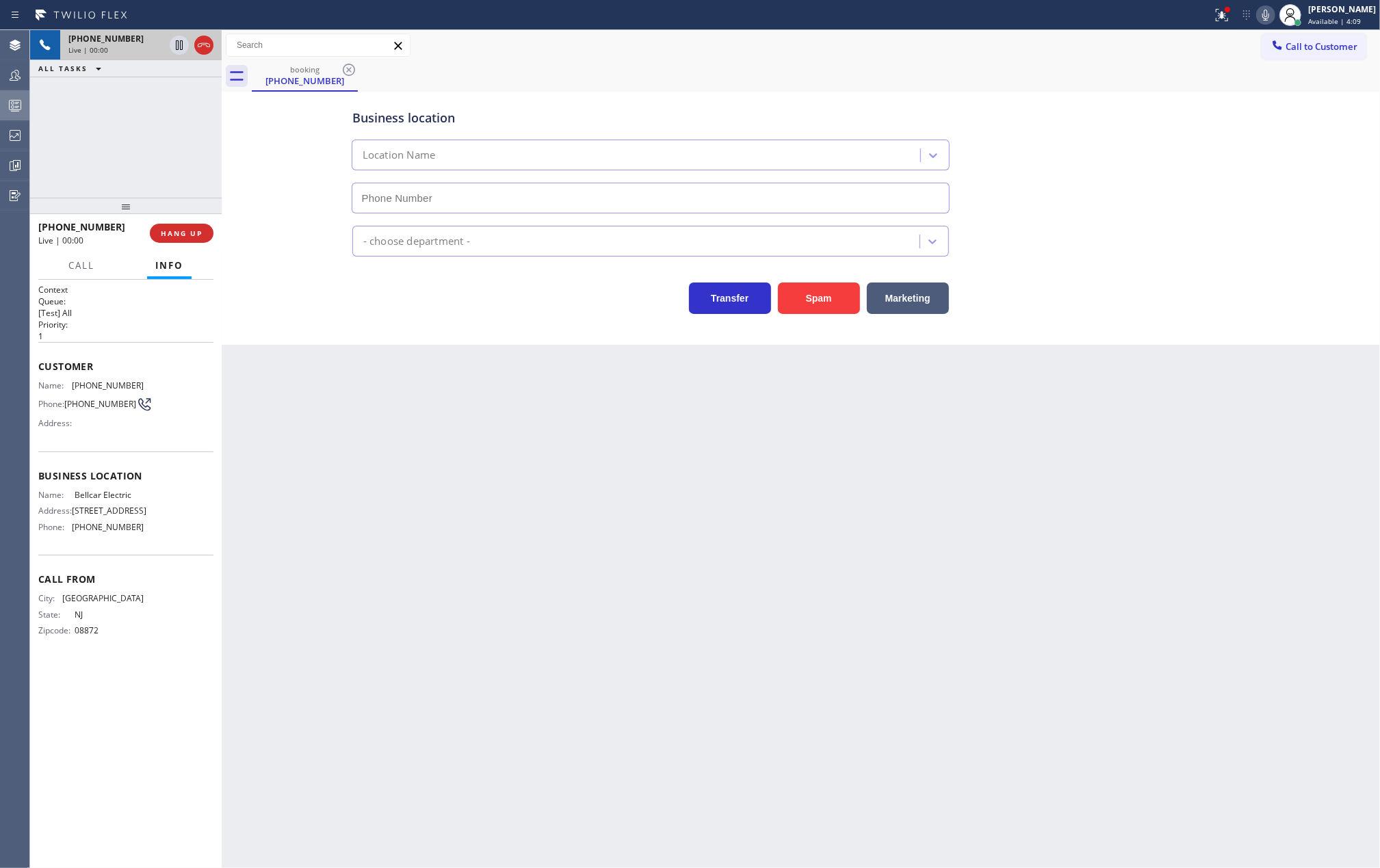
type input "(640) 252-8595"
click at [818, 304] on button "Spam" at bounding box center [819, 298] width 82 height 32
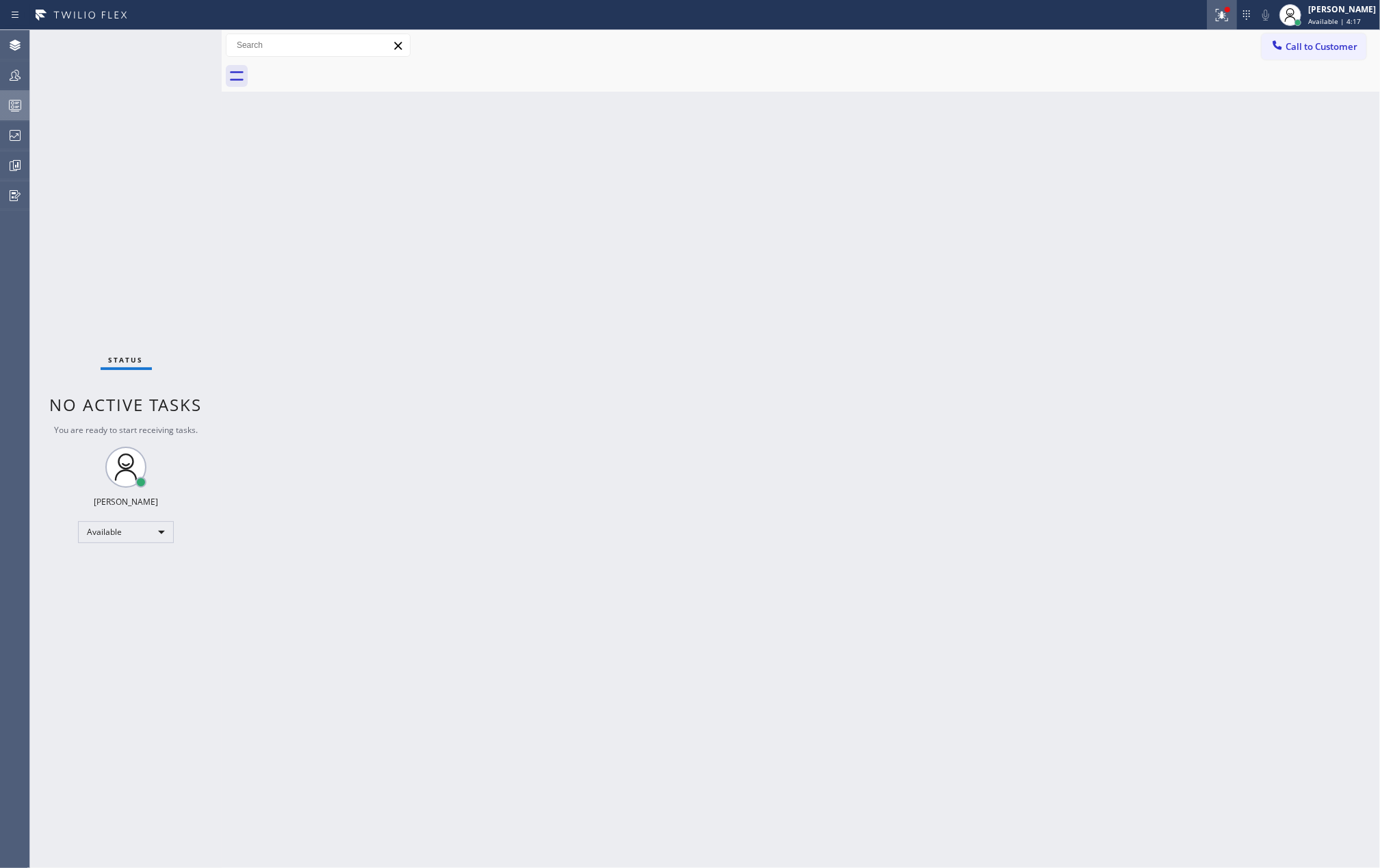
click at [1224, 17] on icon at bounding box center [1220, 13] width 9 height 9
click at [1183, 172] on button "Clear issues" at bounding box center [1164, 179] width 160 height 19
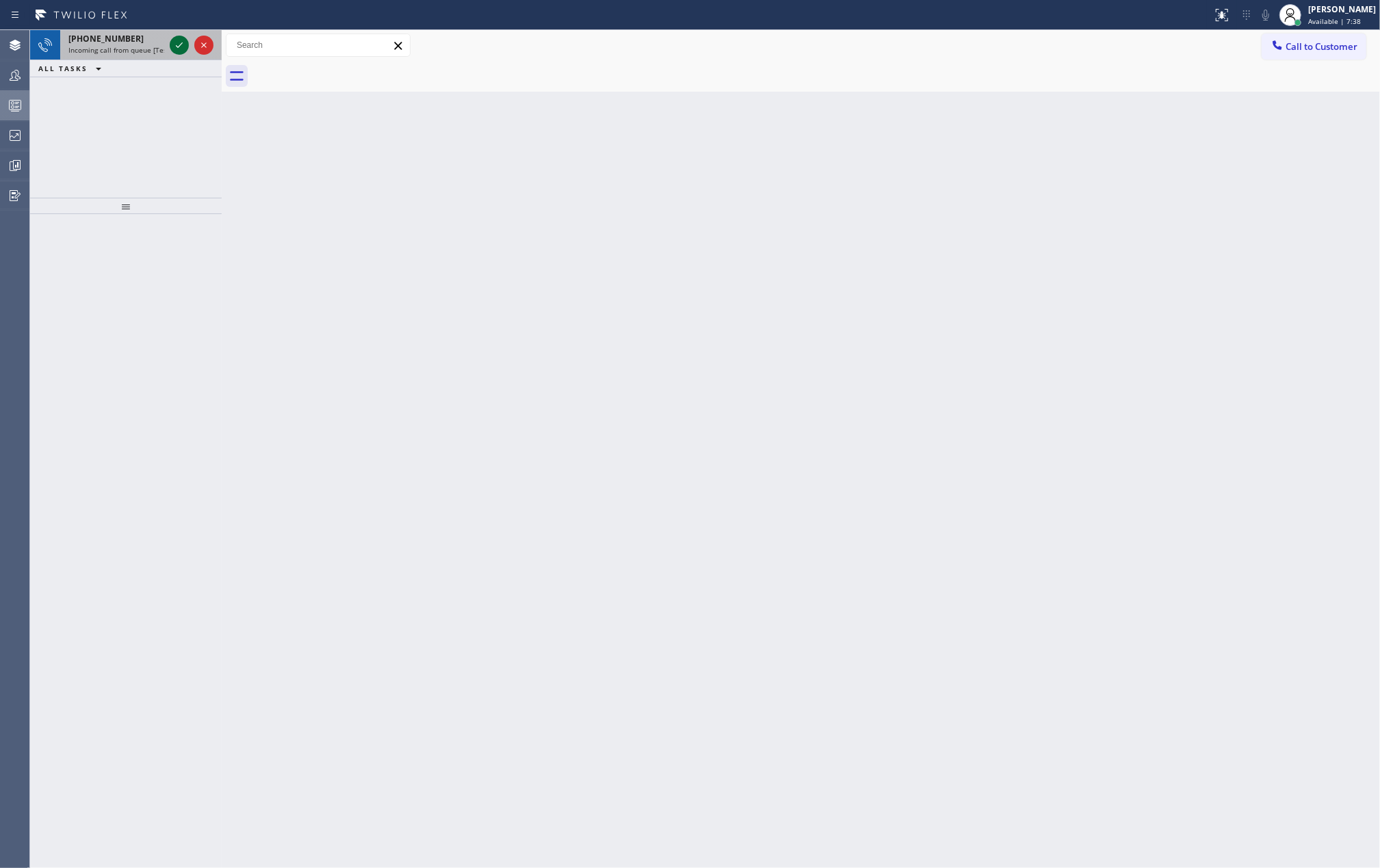
click at [176, 48] on icon at bounding box center [179, 44] width 16 height 16
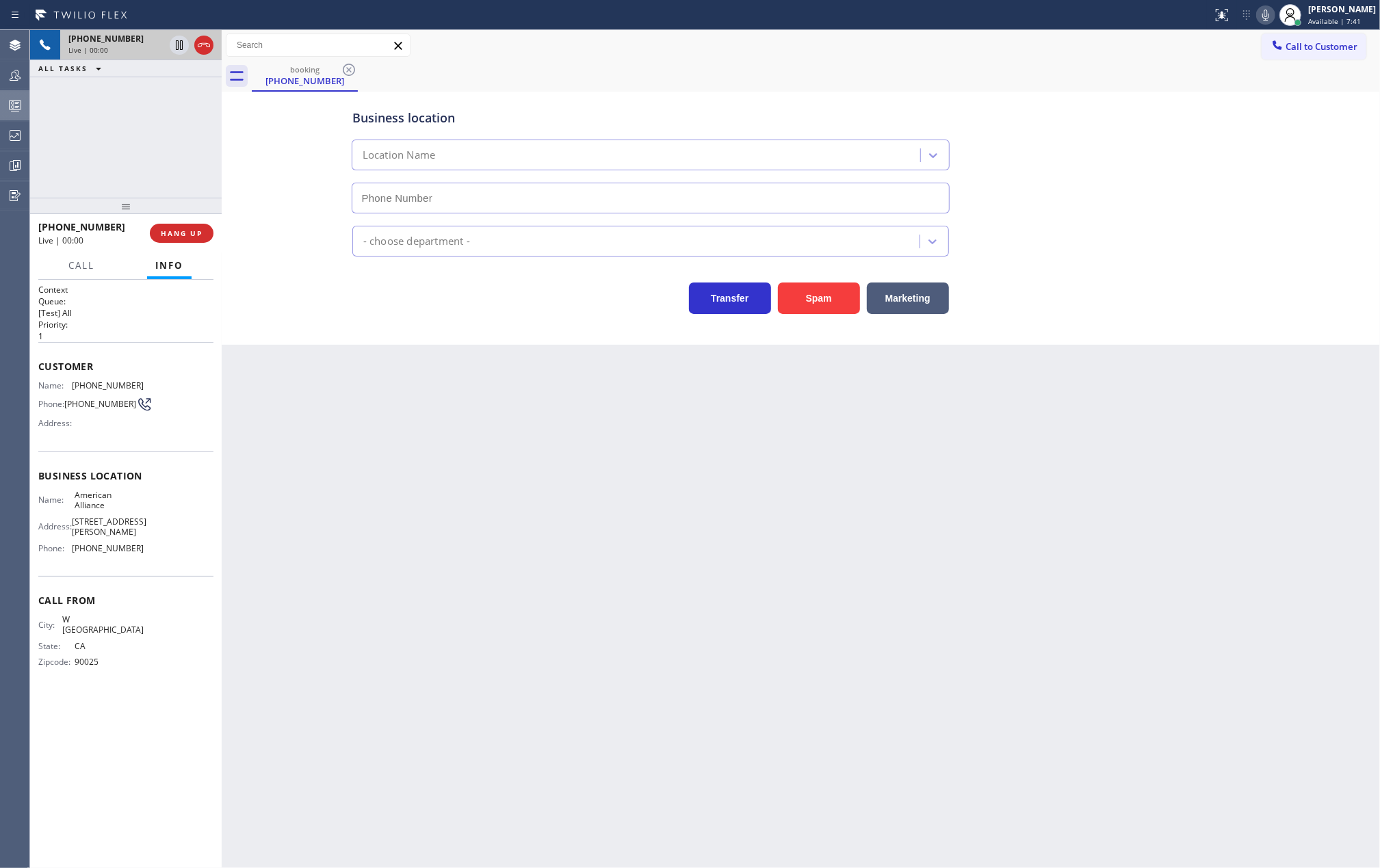
type input "(855) 400-0084"
drag, startPoint x: 115, startPoint y: 209, endPoint x: 124, endPoint y: 145, distance: 64.6
click at [124, 145] on div "+13107757582 Live | 00:00 ALL TASKS ALL TASKS ACTIVE TASKS TASKS IN WRAP UP +13…" at bounding box center [125, 448] width 192 height 837
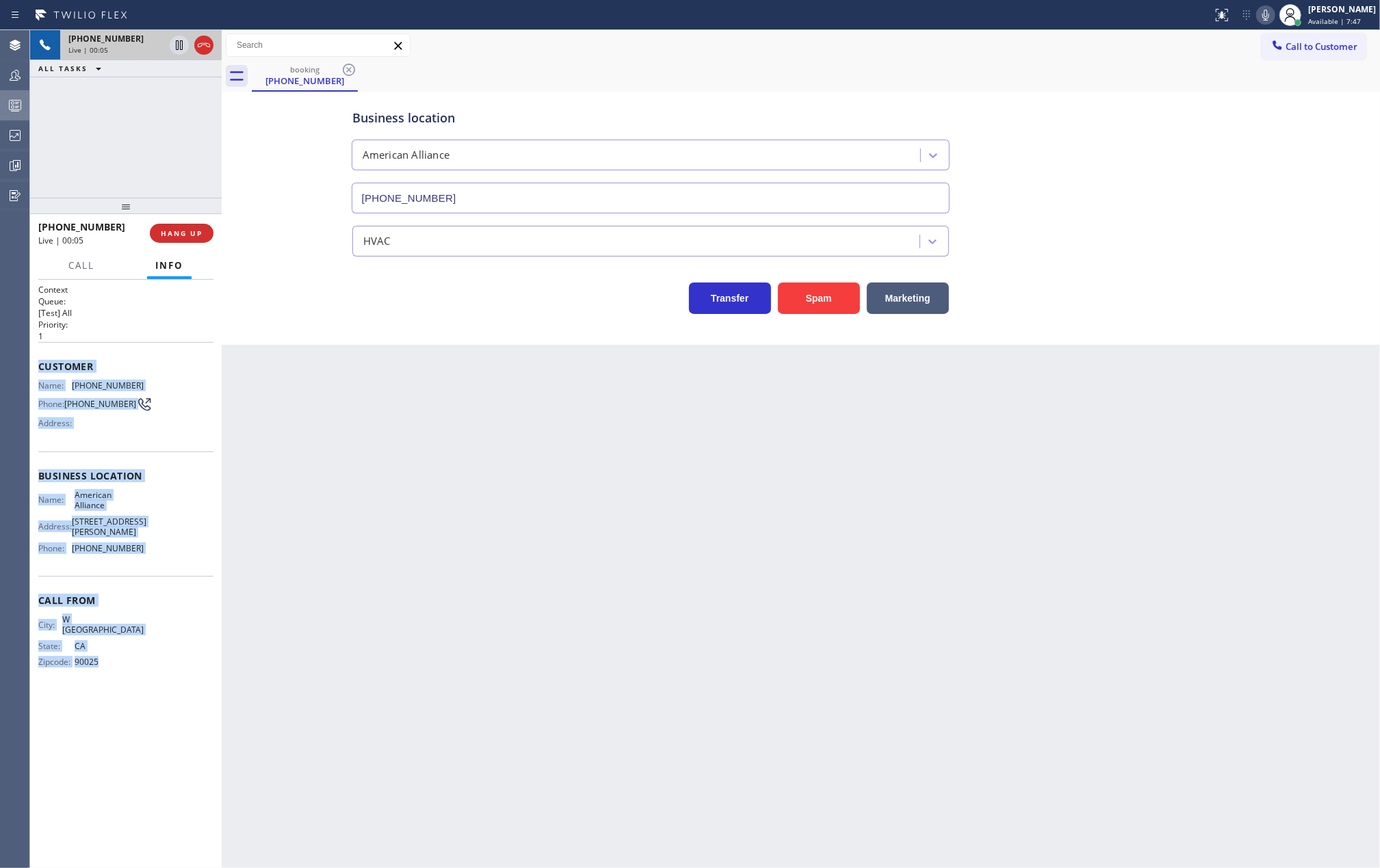
drag, startPoint x: 40, startPoint y: 367, endPoint x: 141, endPoint y: 646, distance: 296.7
click at [141, 646] on div "Context Queue: [Test] All Priority: 1 Customer Name: (310) 775-7582 Phone: (310…" at bounding box center [125, 487] width 175 height 406
copy div "Customer Name: (310) 775-7582 Phone: (310) 775-7582 Address: Business location …"
drag, startPoint x: 1282, startPoint y: 12, endPoint x: 1253, endPoint y: 63, distance: 58.7
click at [1273, 12] on icon at bounding box center [1265, 14] width 16 height 16
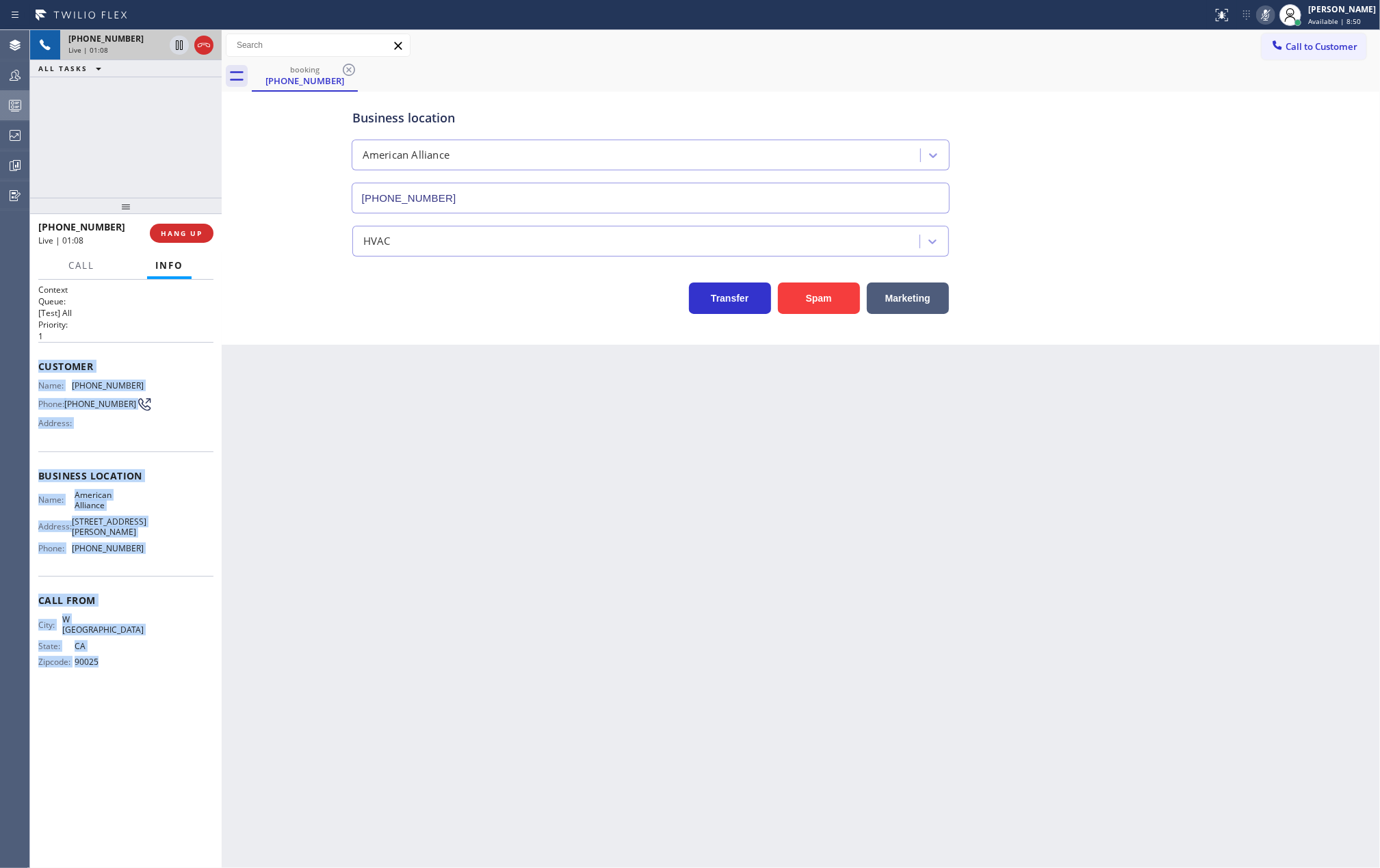
click at [1275, 5] on button at bounding box center [1266, 14] width 19 height 19
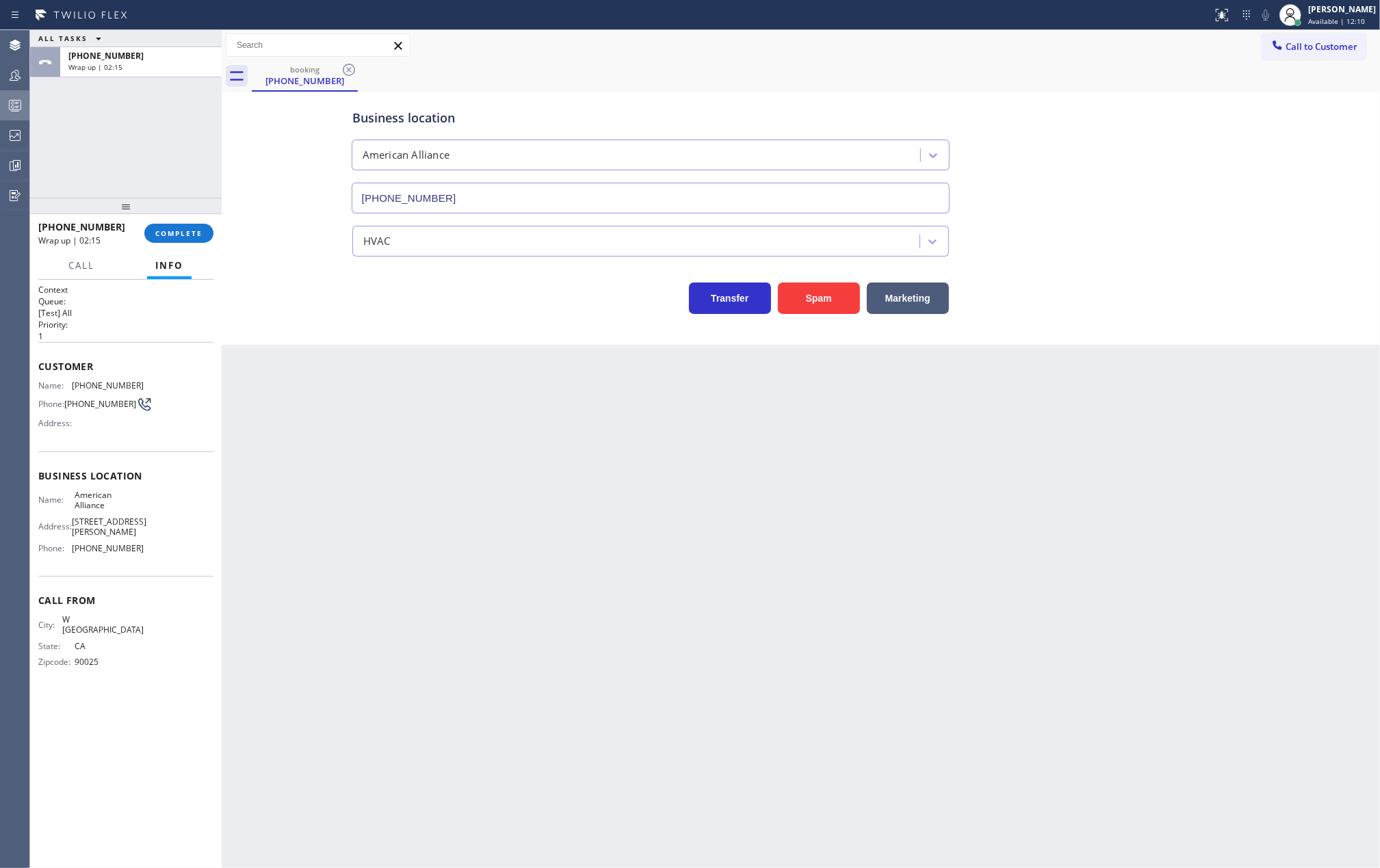
drag, startPoint x: 148, startPoint y: 136, endPoint x: 130, endPoint y: 119, distance: 24.8
click at [148, 136] on div "ALL TASKS ALL TASKS ACTIVE TASKS TASKS IN WRAP UP +13107757582 Wrap up | 02:15" at bounding box center [125, 113] width 192 height 167
click at [1354, 22] on span "Available | 12:11" at bounding box center [1336, 20] width 57 height 9
click at [1253, 86] on button "Unavailable" at bounding box center [1311, 90] width 136 height 18
click at [183, 230] on span "COMPLETE" at bounding box center [178, 233] width 47 height 9
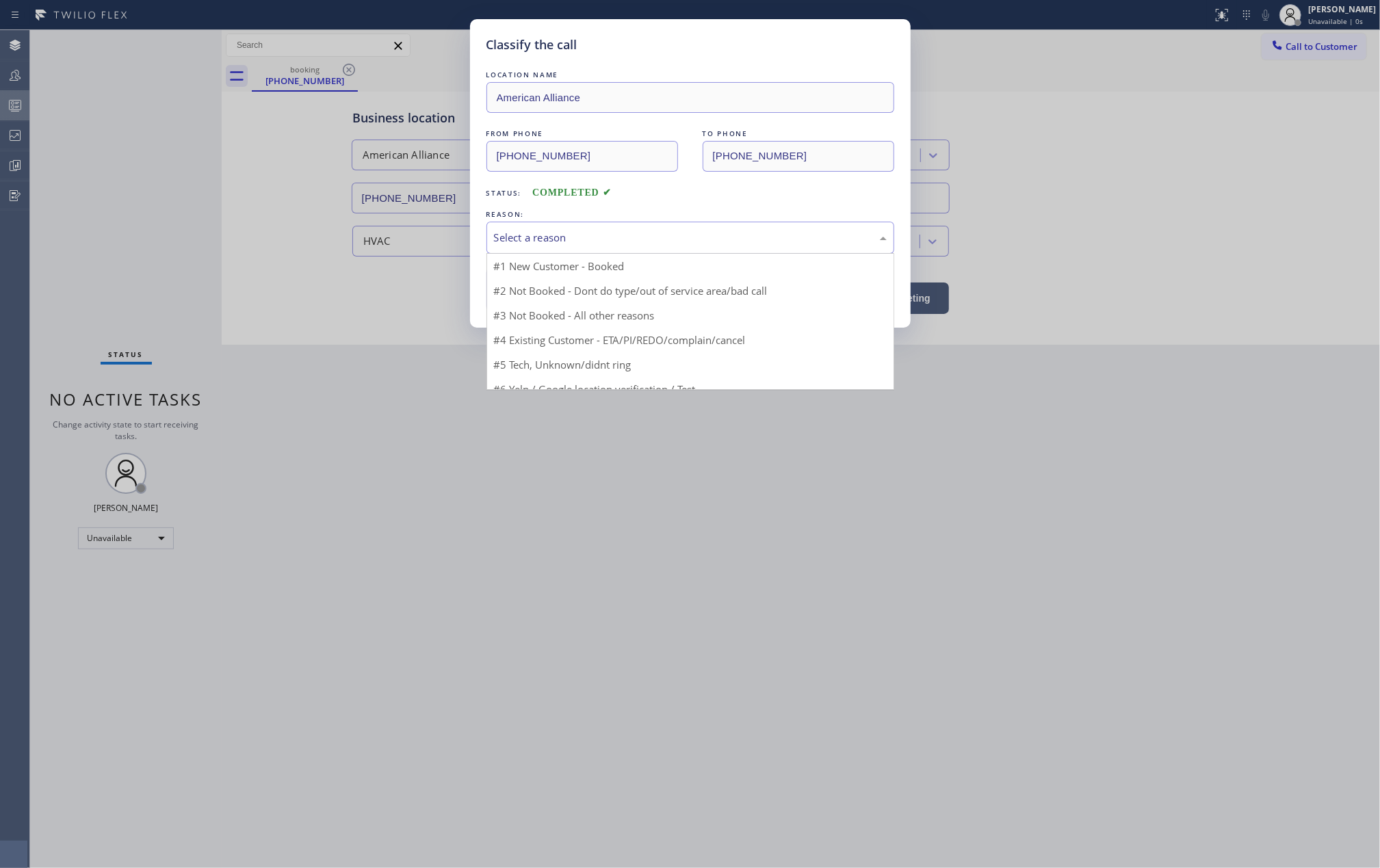
click at [718, 239] on div "Select a reason" at bounding box center [690, 237] width 392 height 15
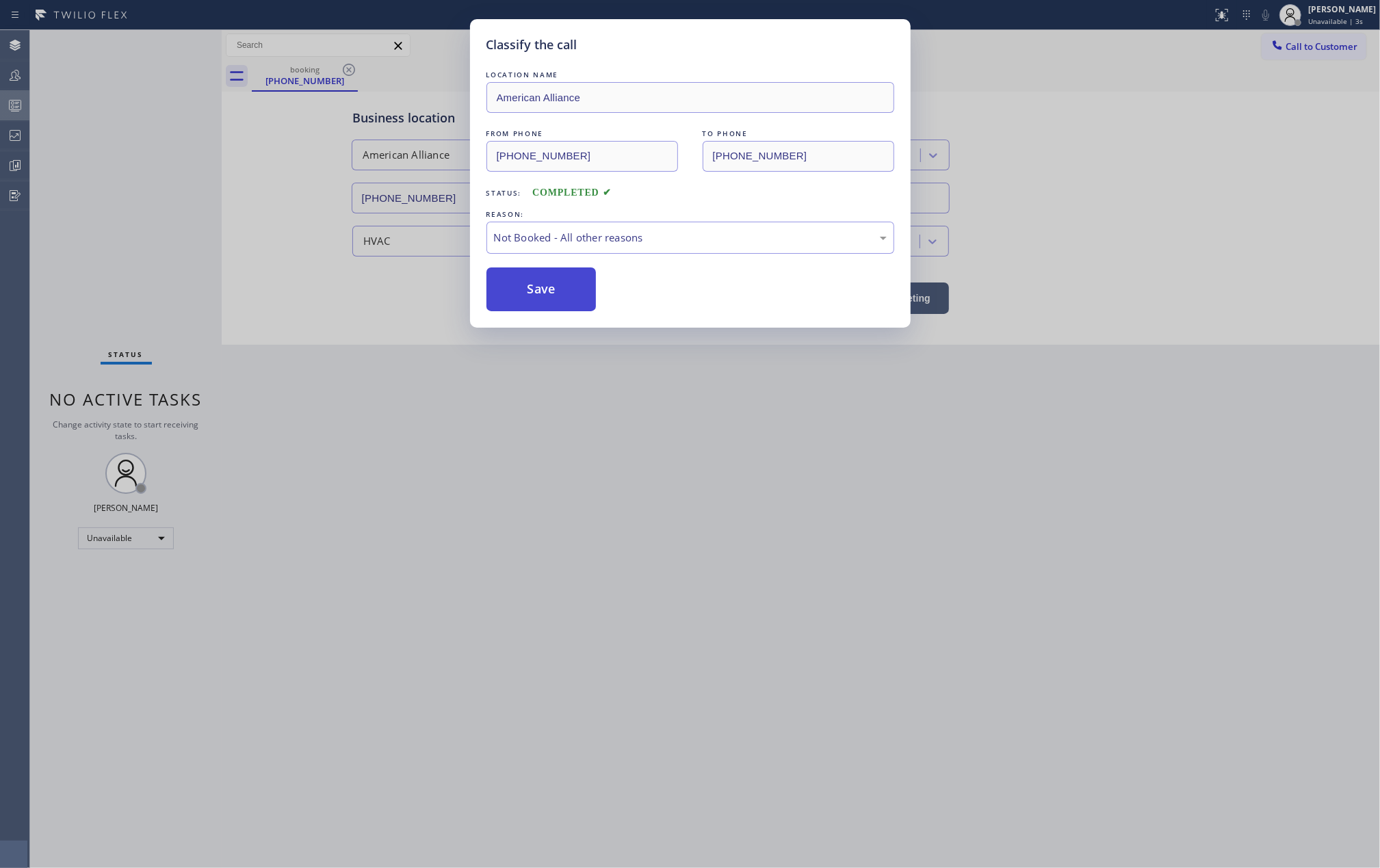
click at [568, 285] on button "Save" at bounding box center [541, 289] width 110 height 43
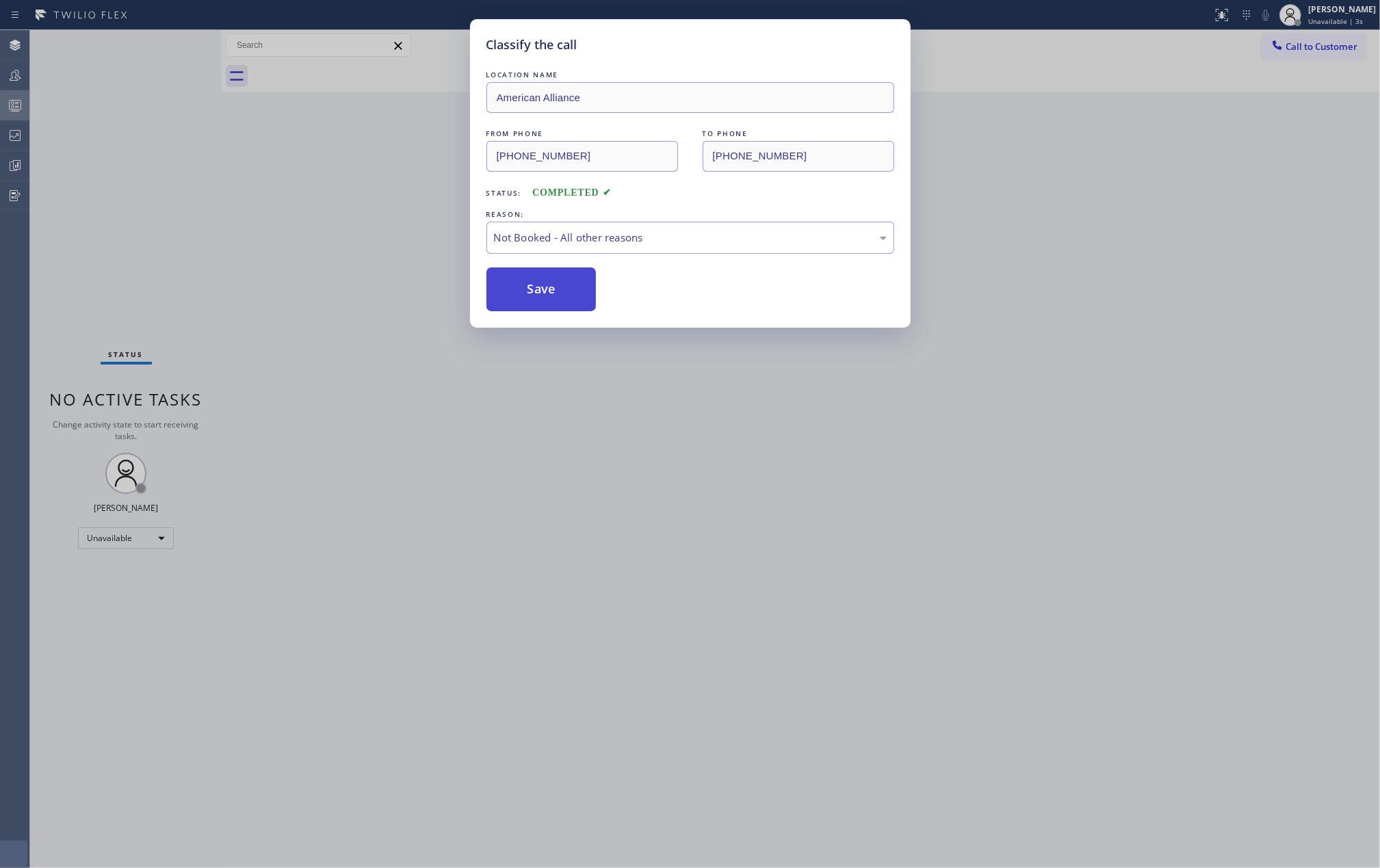
click at [568, 285] on button "Save" at bounding box center [541, 289] width 110 height 43
click at [391, 220] on div "Classify the call LOCATION NAME American Alliance FROM PHONE (310) 775-7582 TO …" at bounding box center [690, 434] width 1380 height 868
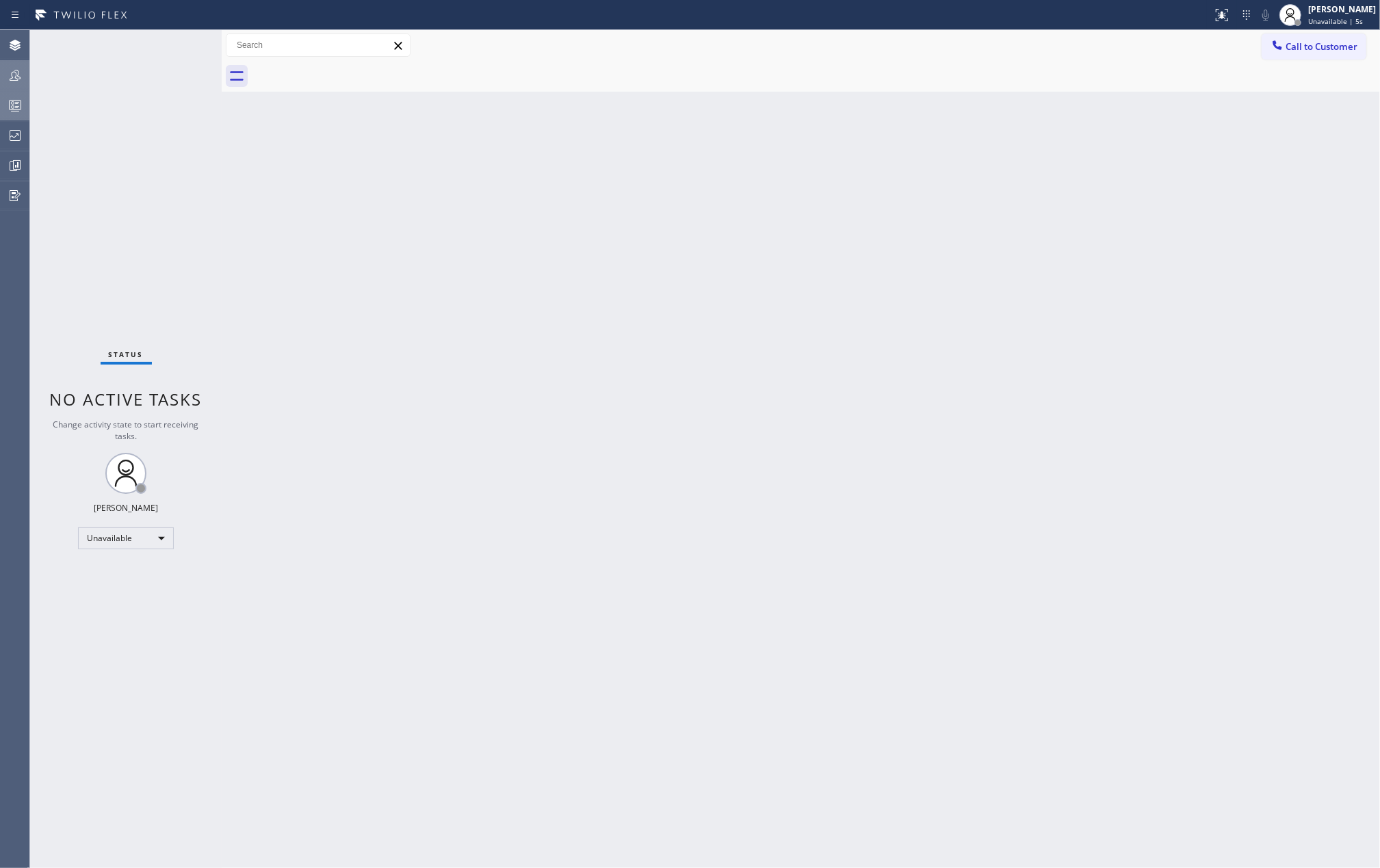
click at [3, 74] on div at bounding box center [14, 75] width 30 height 16
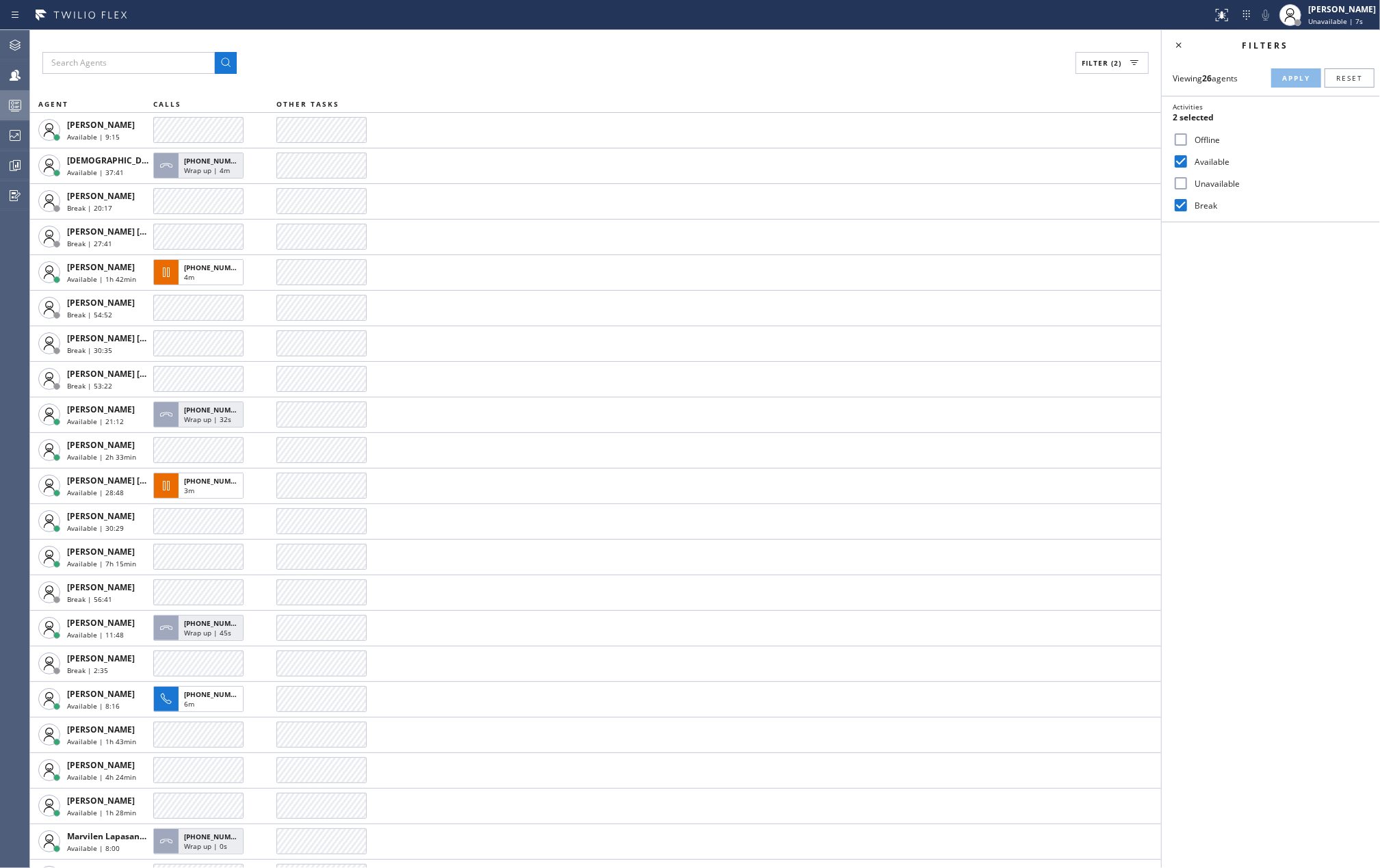
click at [1184, 159] on input "Available" at bounding box center [1180, 161] width 16 height 16
checkbox input "false"
click at [1302, 78] on span "Apply" at bounding box center [1296, 78] width 28 height 9
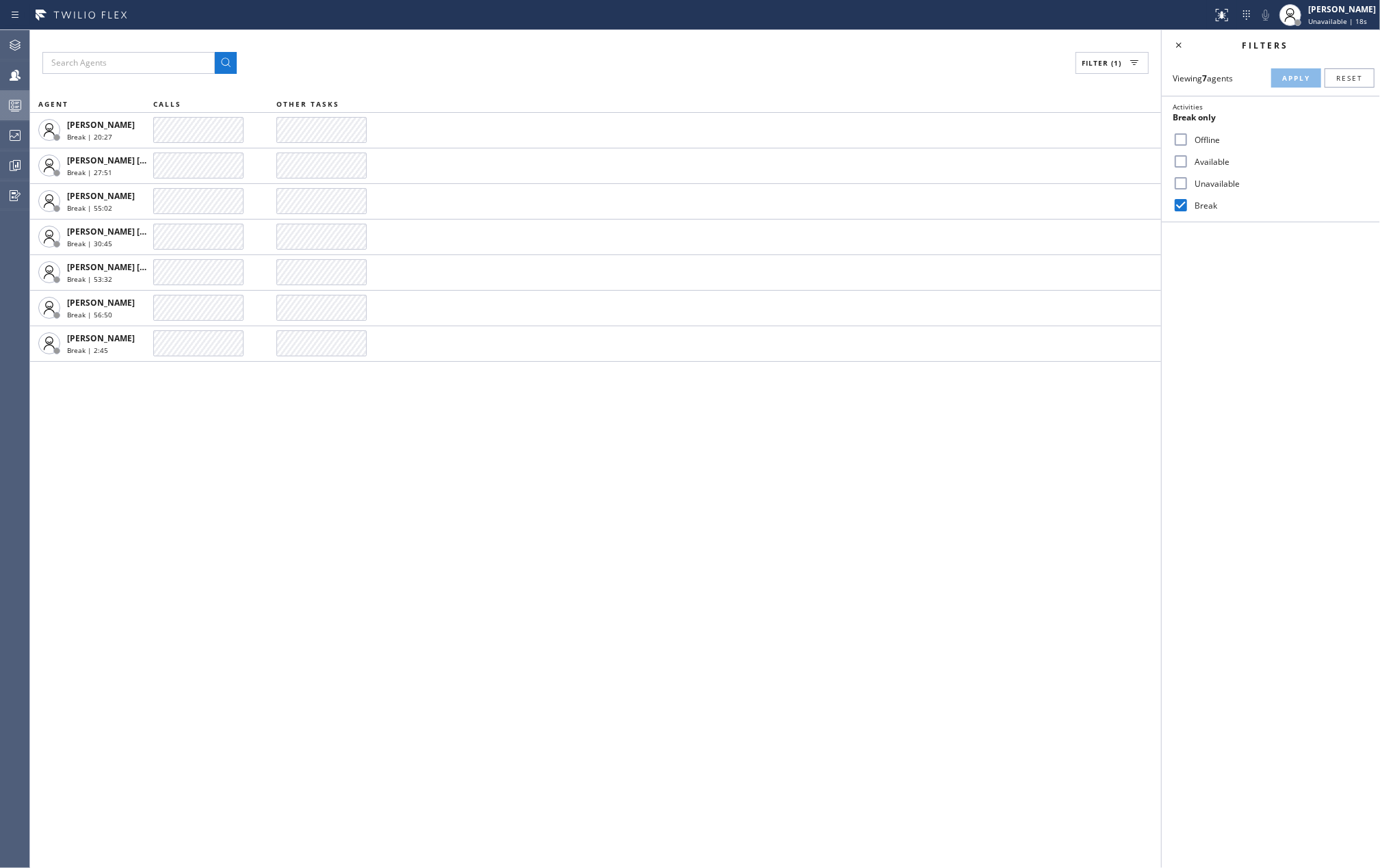
click at [1183, 201] on input "Break" at bounding box center [1180, 205] width 16 height 16
checkbox input "false"
click at [1184, 162] on input "Available" at bounding box center [1180, 161] width 16 height 16
checkbox input "true"
click at [1183, 200] on input "Break" at bounding box center [1180, 205] width 16 height 16
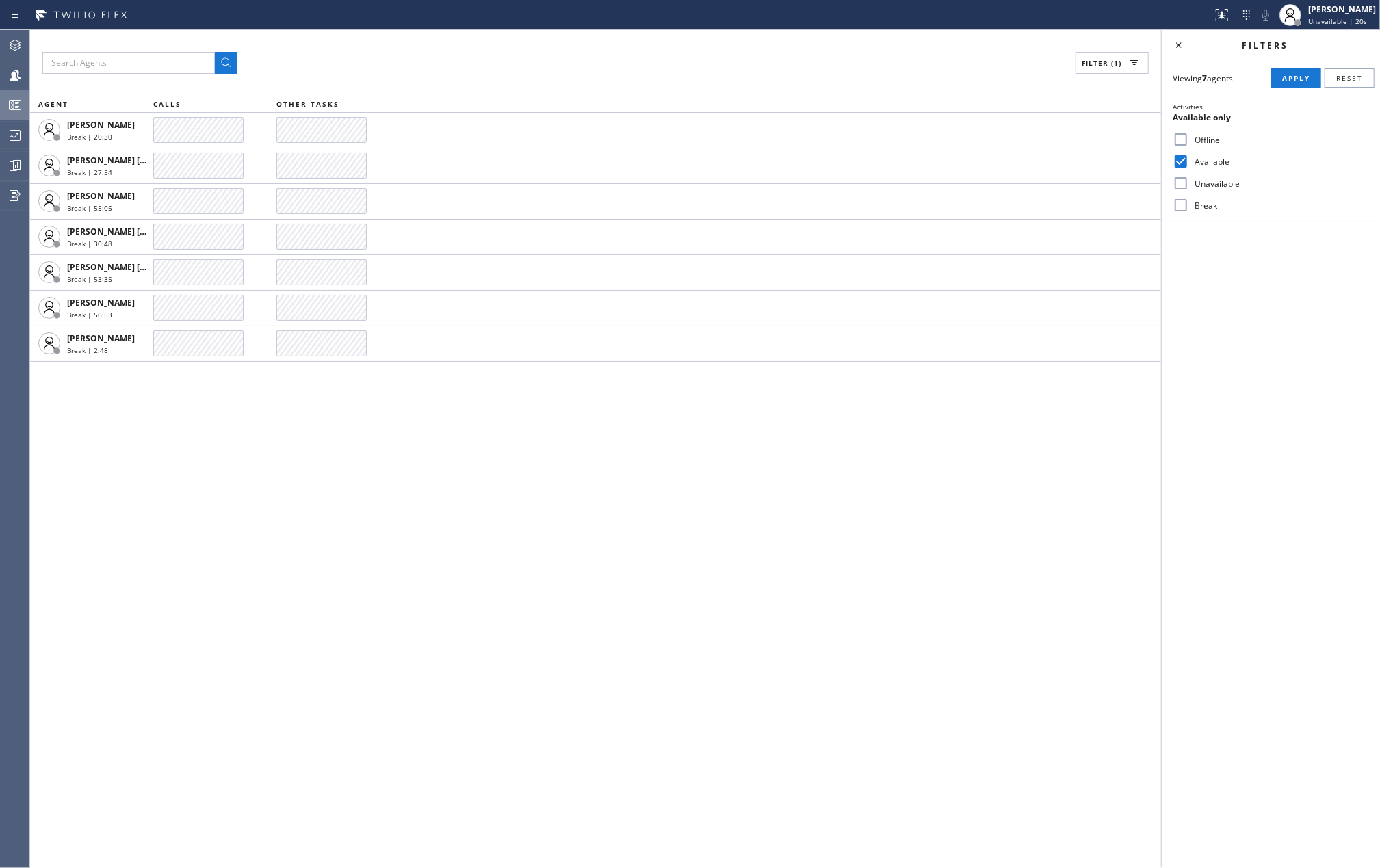
checkbox input "true"
click at [1290, 73] on span "Apply" at bounding box center [1296, 78] width 28 height 9
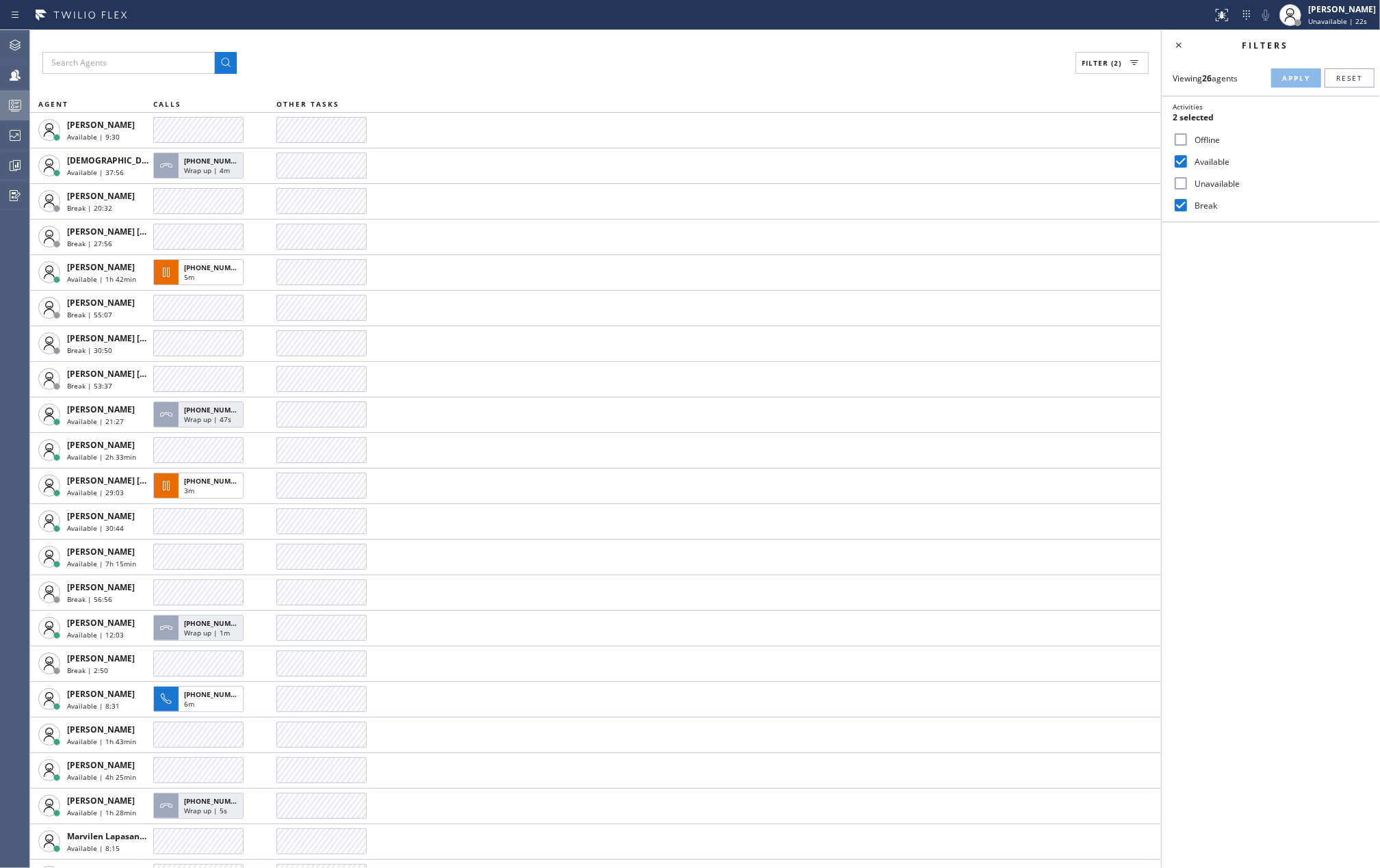
click at [7, 108] on icon at bounding box center [14, 105] width 16 height 16
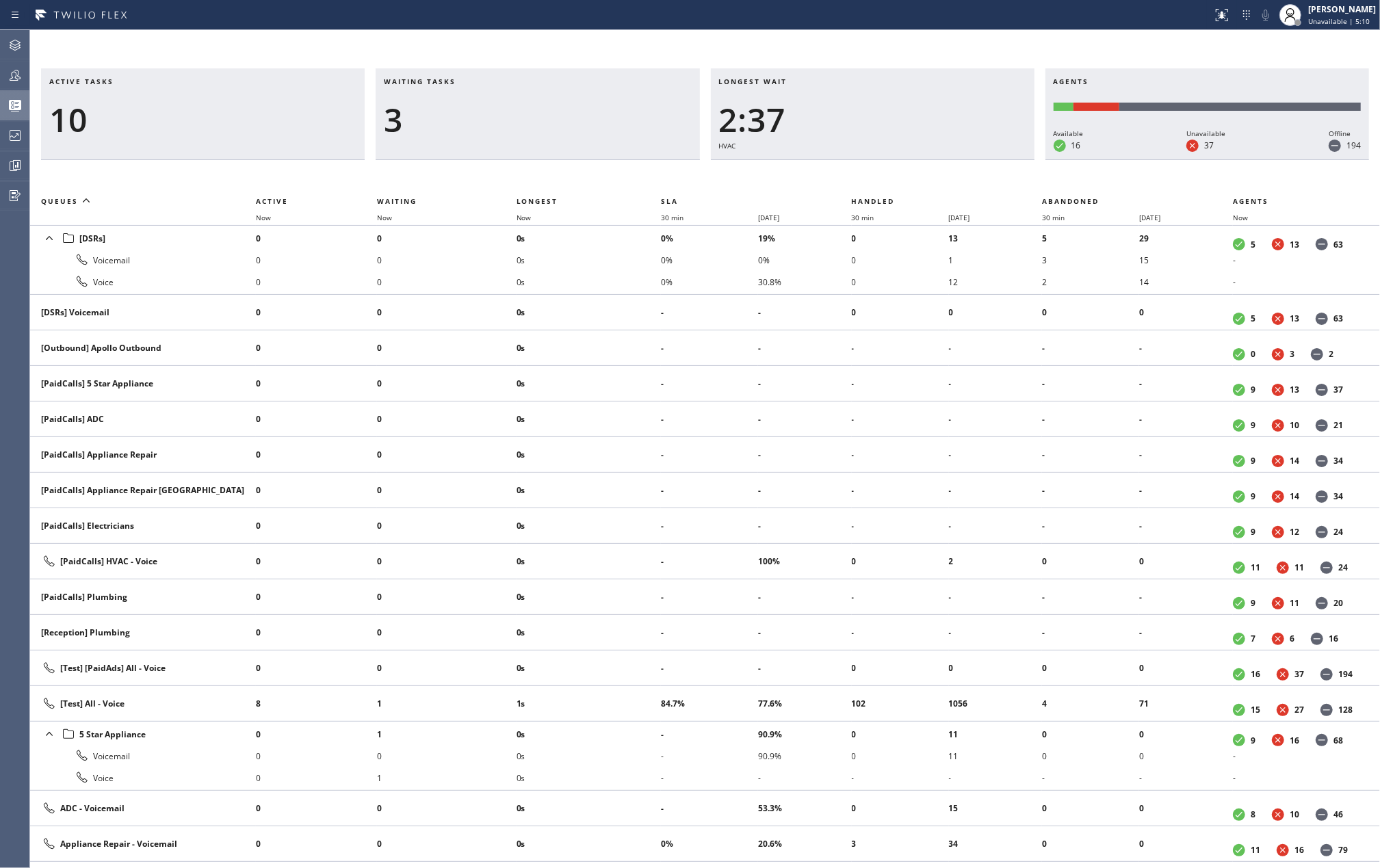
click at [321, 14] on div at bounding box center [606, 15] width 1201 height 22
click at [16, 78] on icon at bounding box center [14, 75] width 11 height 11
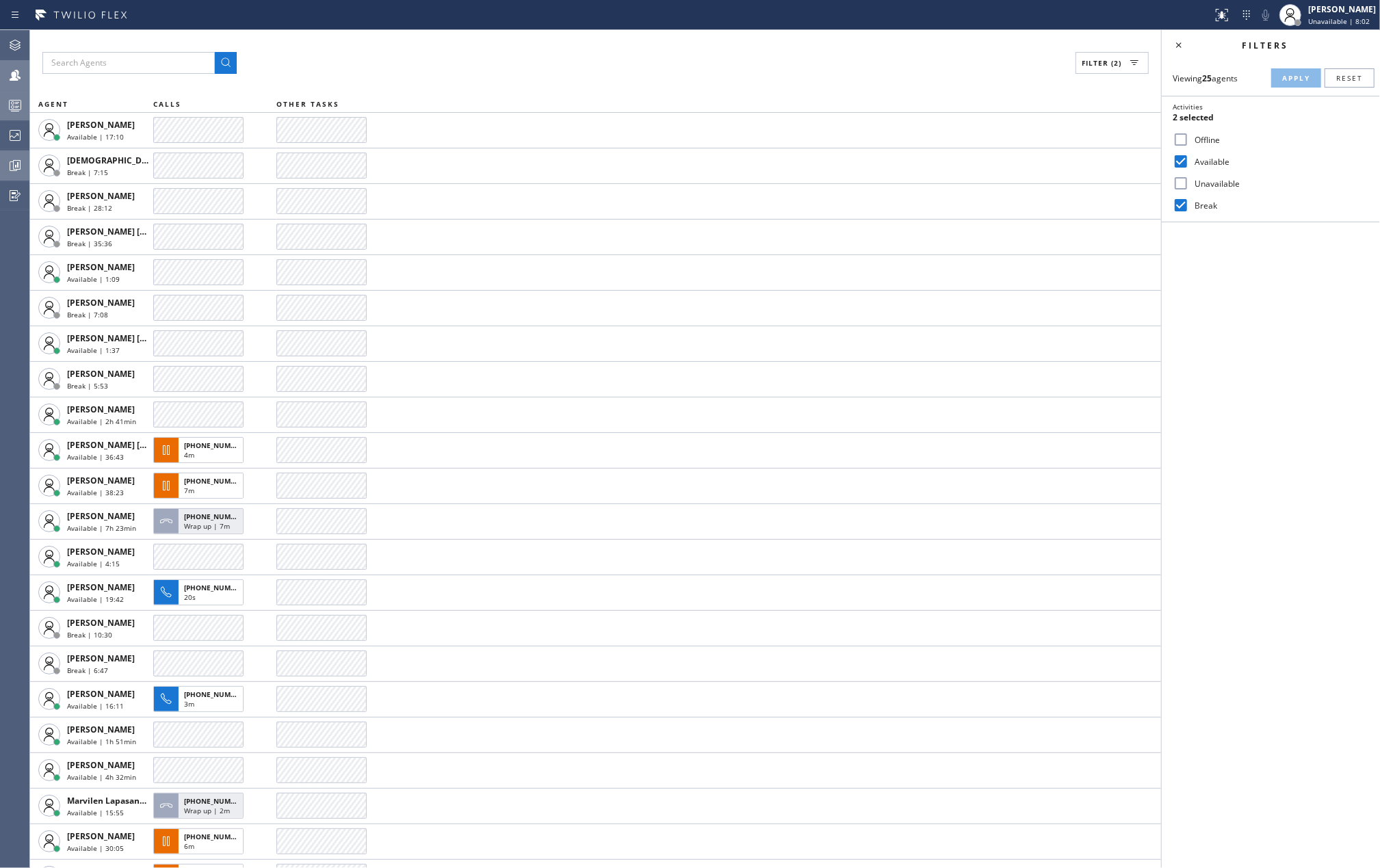
click at [14, 162] on icon at bounding box center [14, 165] width 16 height 16
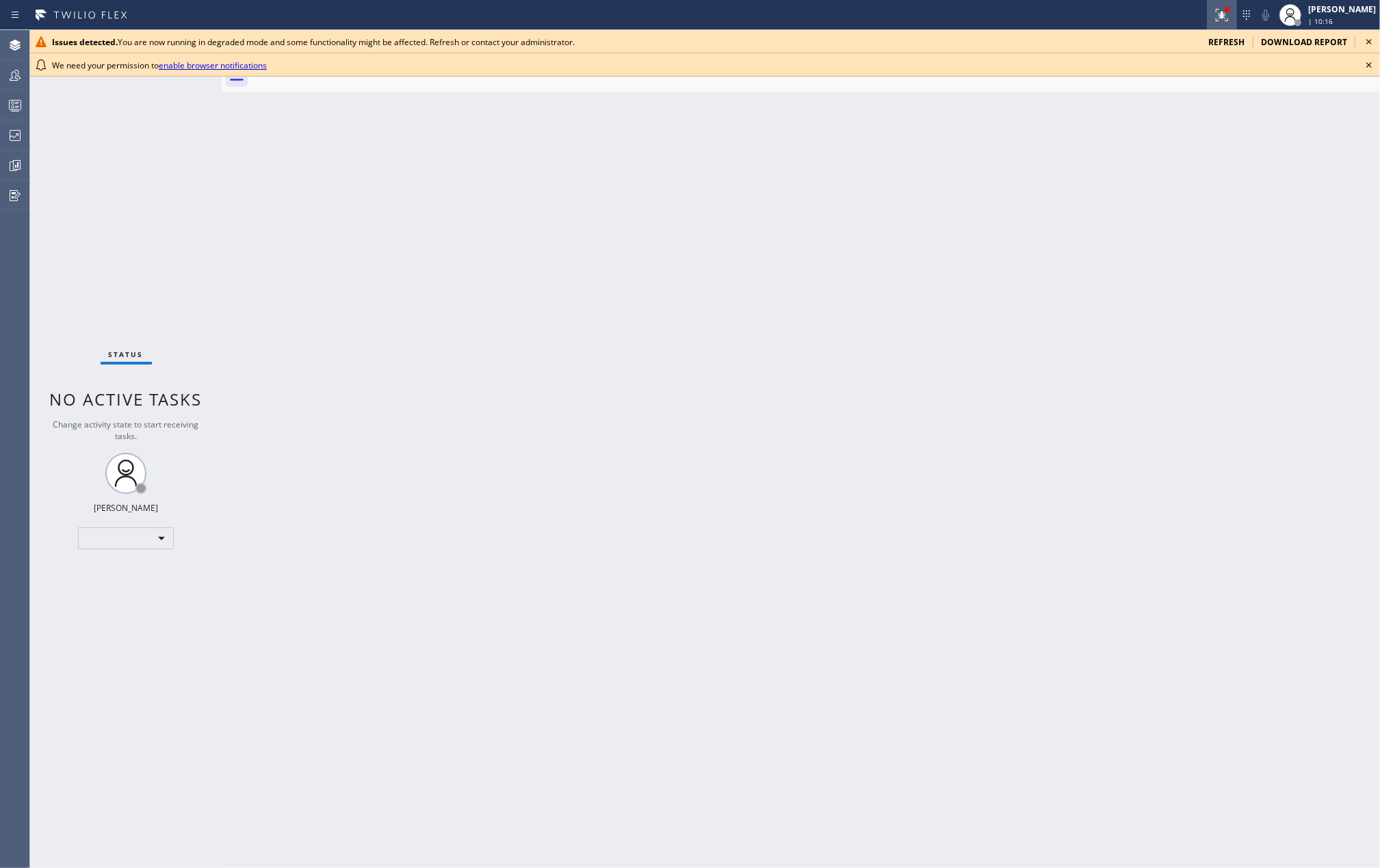
click at [1230, 16] on icon at bounding box center [1221, 14] width 16 height 16
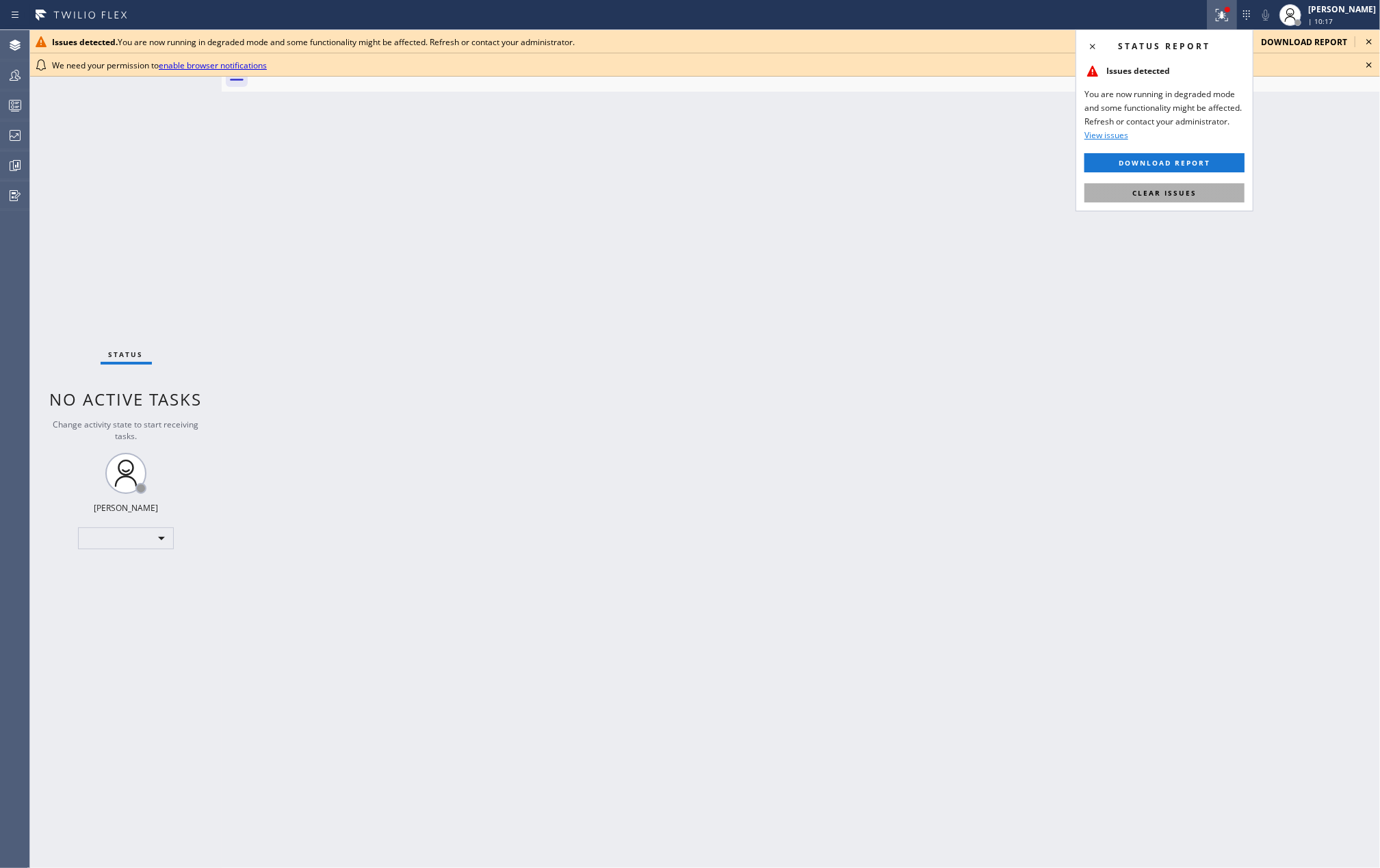
click at [1183, 195] on span "Clear issues" at bounding box center [1163, 193] width 64 height 9
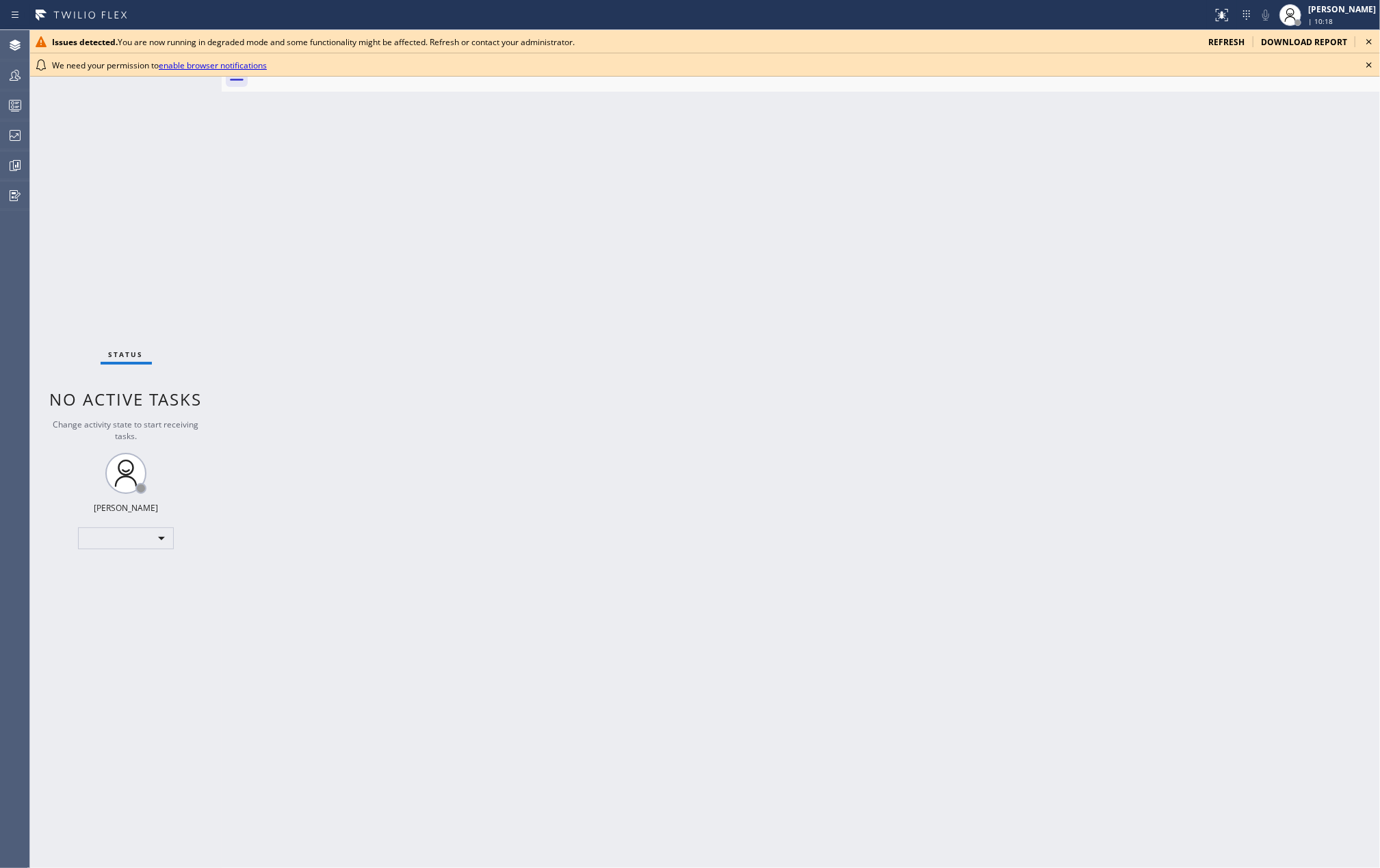
click at [1366, 64] on icon at bounding box center [1368, 65] width 16 height 16
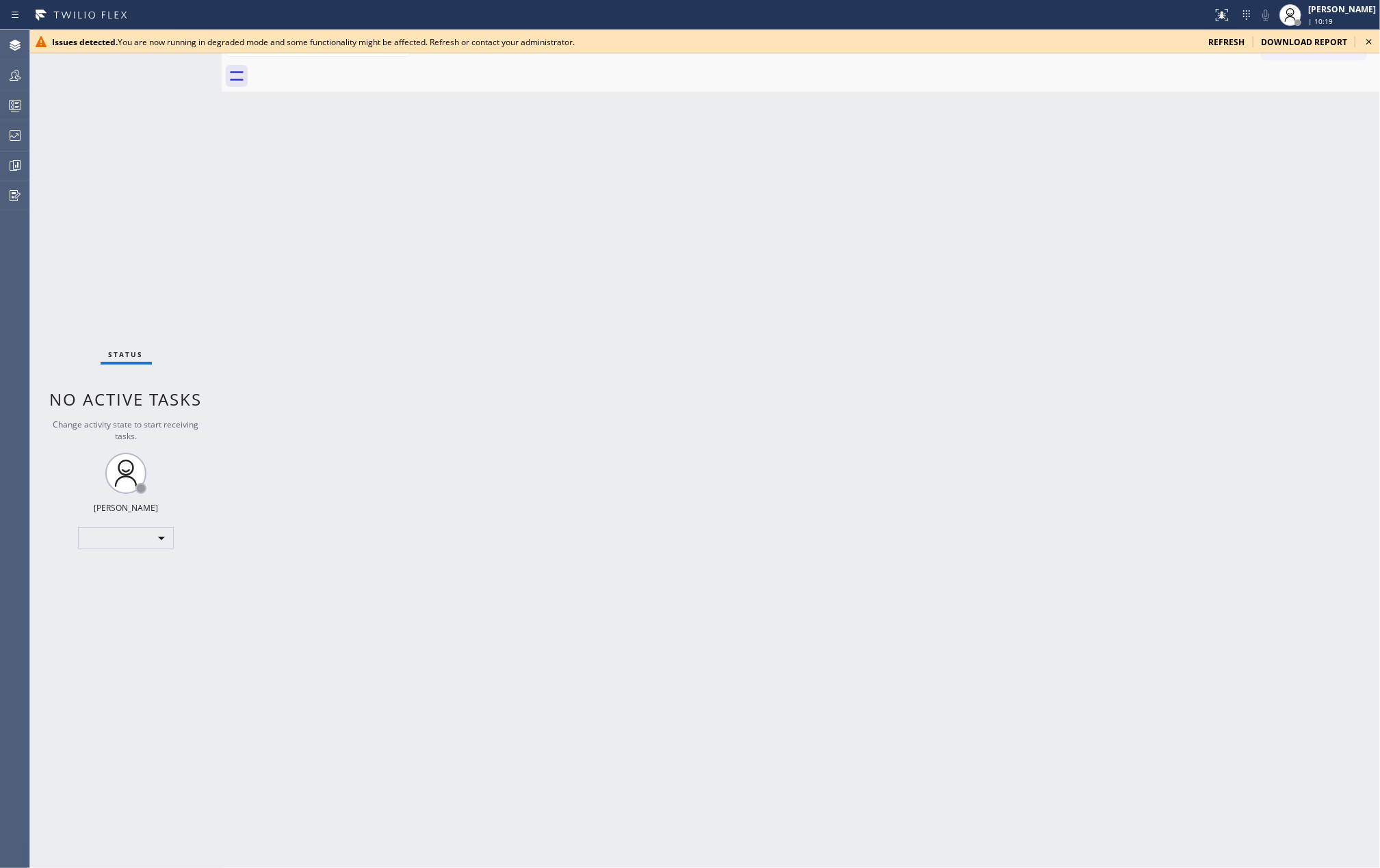
click at [1369, 43] on icon at bounding box center [1368, 41] width 16 height 16
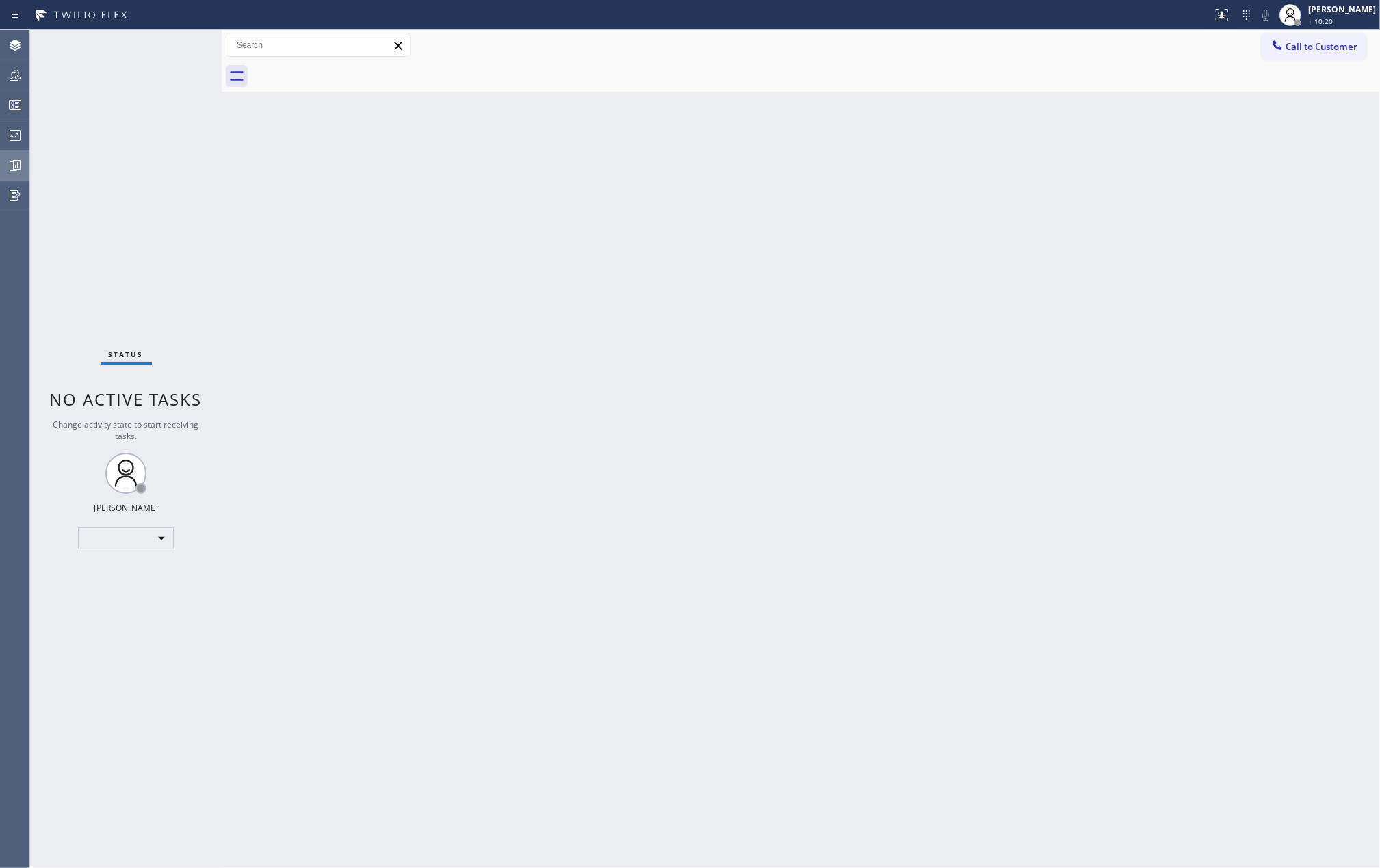
click at [9, 161] on icon at bounding box center [14, 165] width 16 height 16
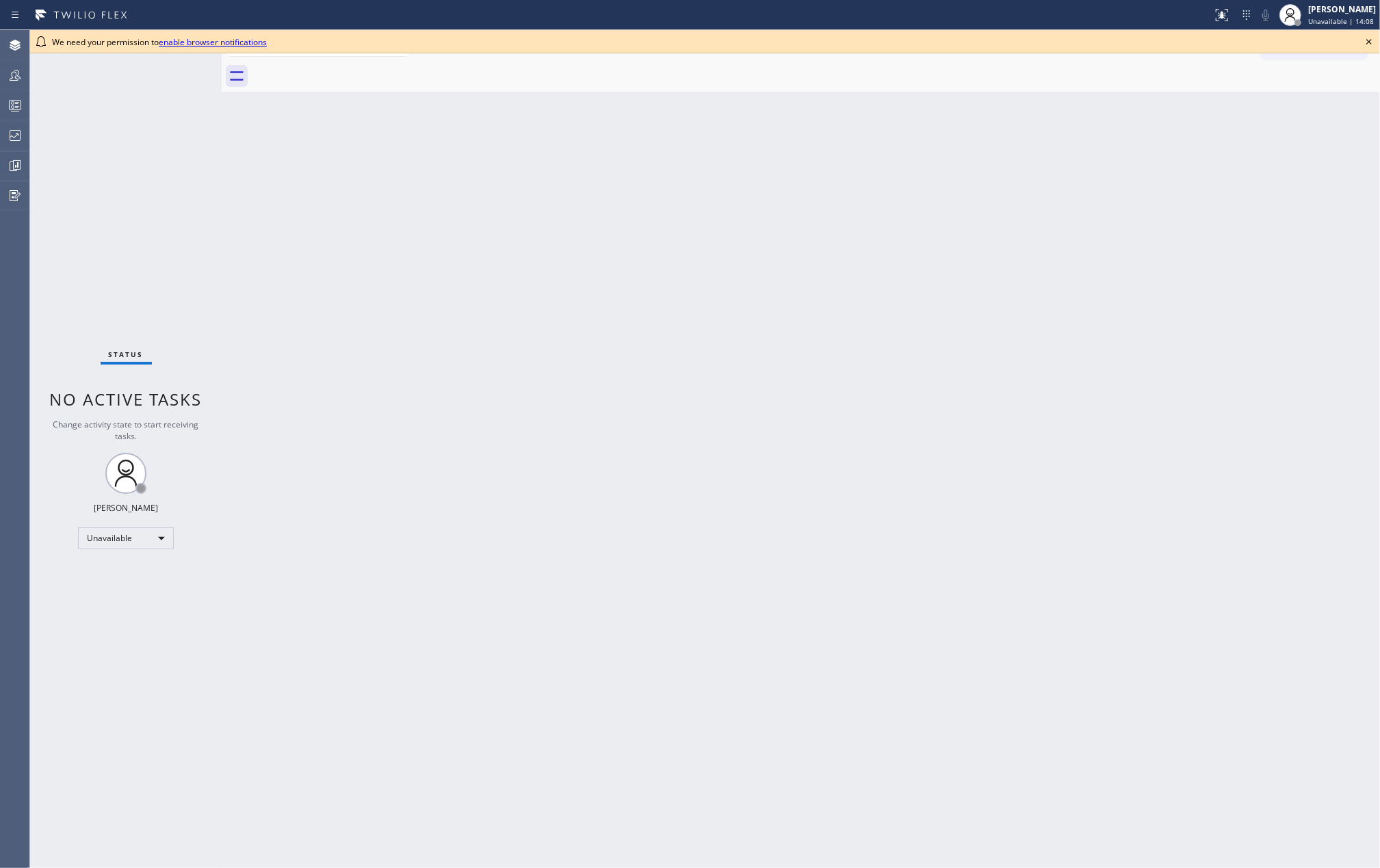
drag, startPoint x: 426, startPoint y: 216, endPoint x: 462, endPoint y: 203, distance: 38.3
click at [426, 216] on div "Back to Dashboard Change Sender ID Customers Technicians Select a contact Outbo…" at bounding box center [801, 448] width 1158 height 837
click at [1370, 37] on icon at bounding box center [1368, 41] width 16 height 16
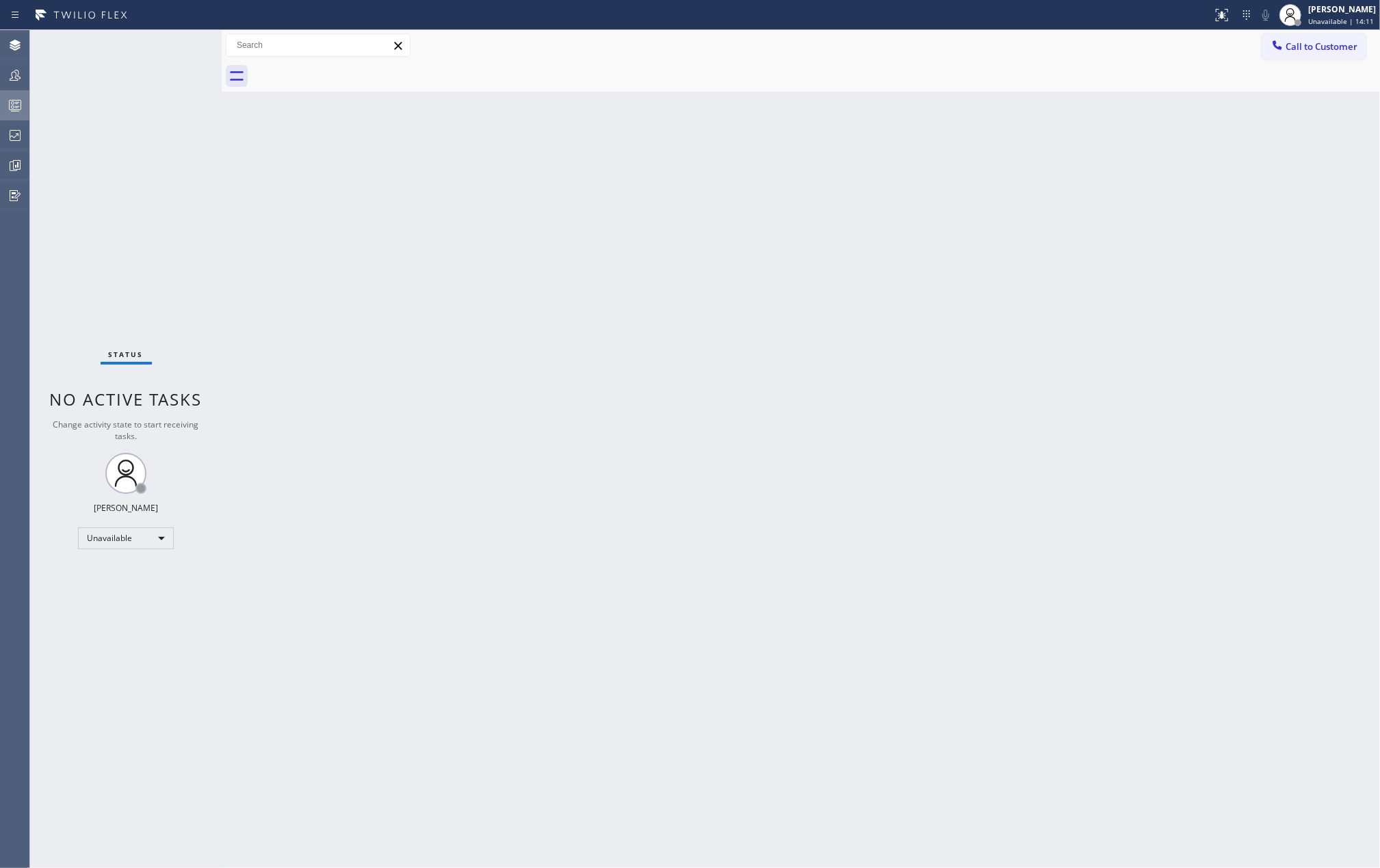
click at [22, 102] on icon at bounding box center [14, 105] width 16 height 16
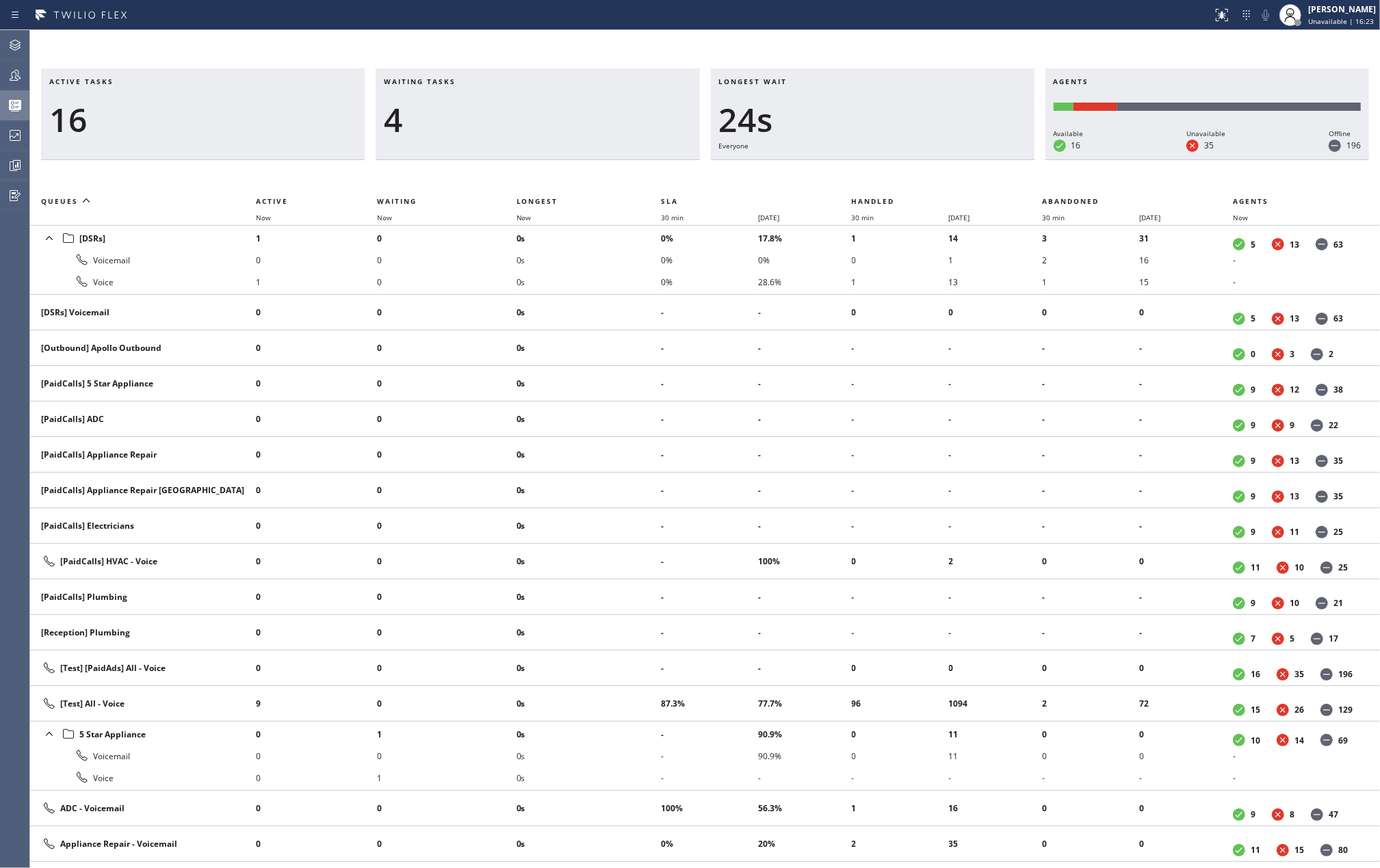
click at [292, 50] on div "Active tasks 16 Waiting tasks 4 Longest wait 24s Everyone Agents Available 16 U…" at bounding box center [704, 448] width 1349 height 837
click at [528, 217] on span "Now" at bounding box center [525, 217] width 15 height 9
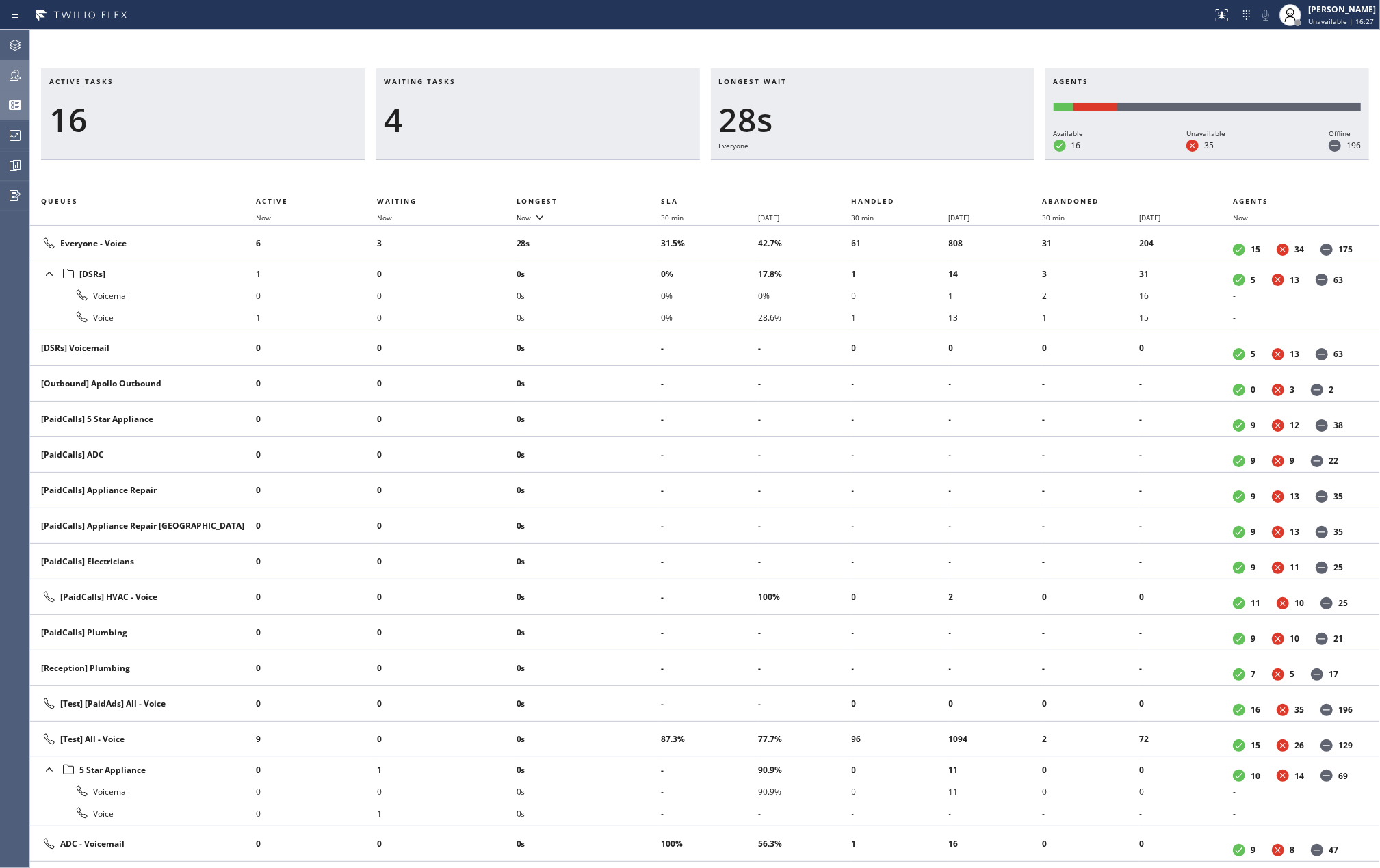
click at [11, 70] on icon at bounding box center [14, 75] width 16 height 16
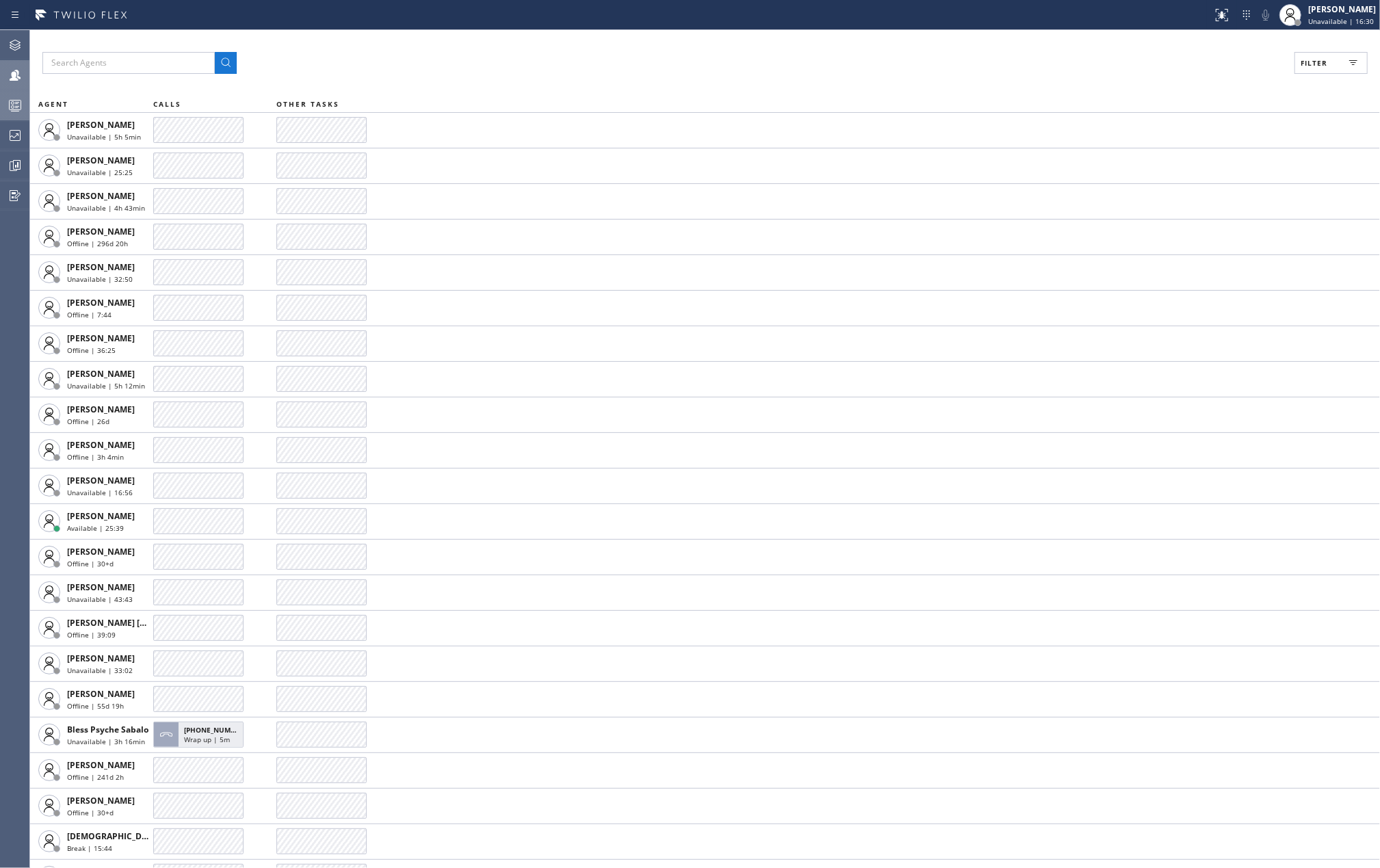
click at [1309, 64] on span "Filter" at bounding box center [1313, 62] width 26 height 9
click at [1184, 159] on input "Available" at bounding box center [1180, 161] width 16 height 16
checkbox input "true"
click at [1286, 83] on button "Apply" at bounding box center [1296, 78] width 50 height 19
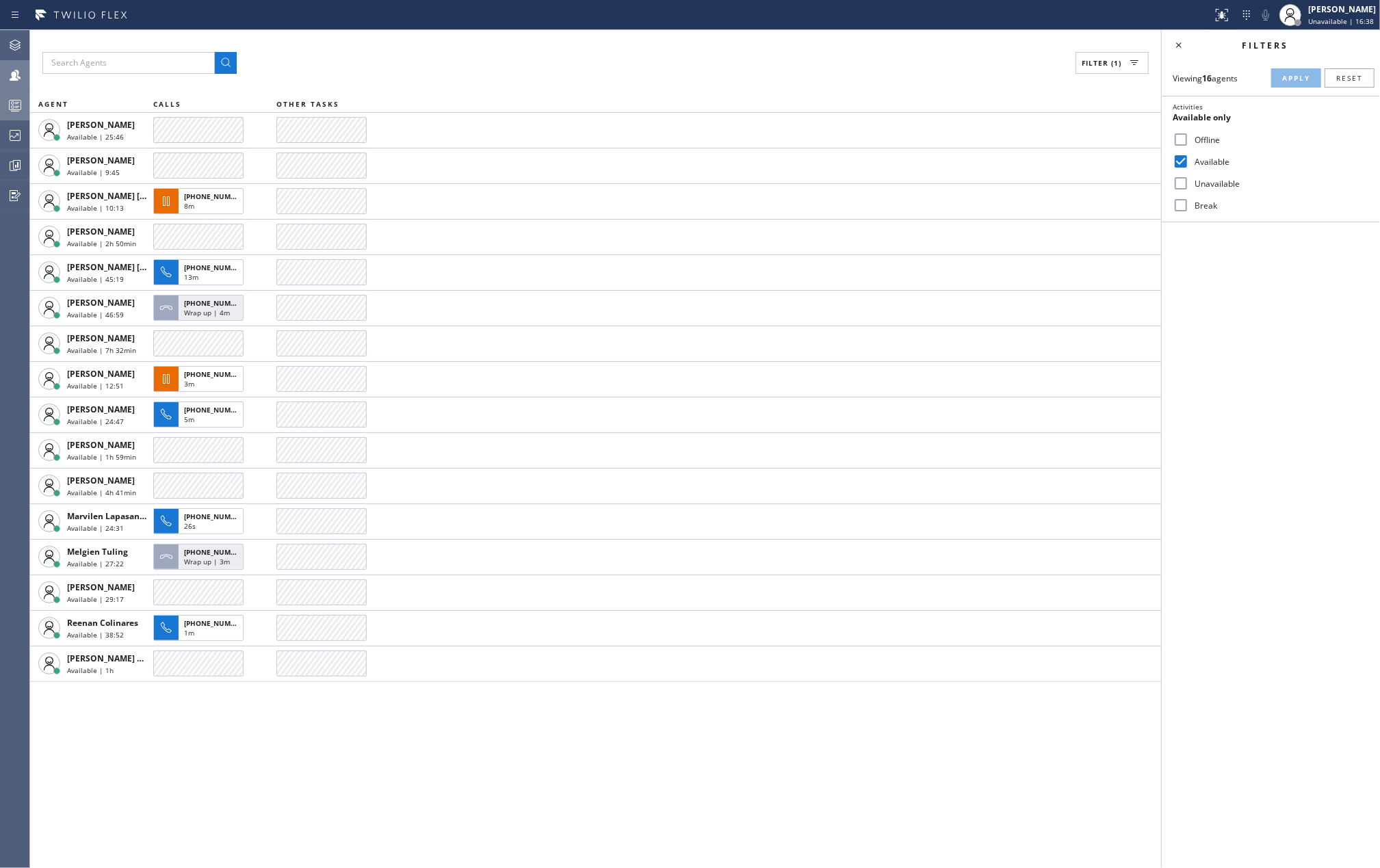
click at [1187, 200] on input "Break" at bounding box center [1180, 205] width 16 height 16
checkbox input "true"
click at [1289, 79] on span "Apply" at bounding box center [1296, 78] width 28 height 9
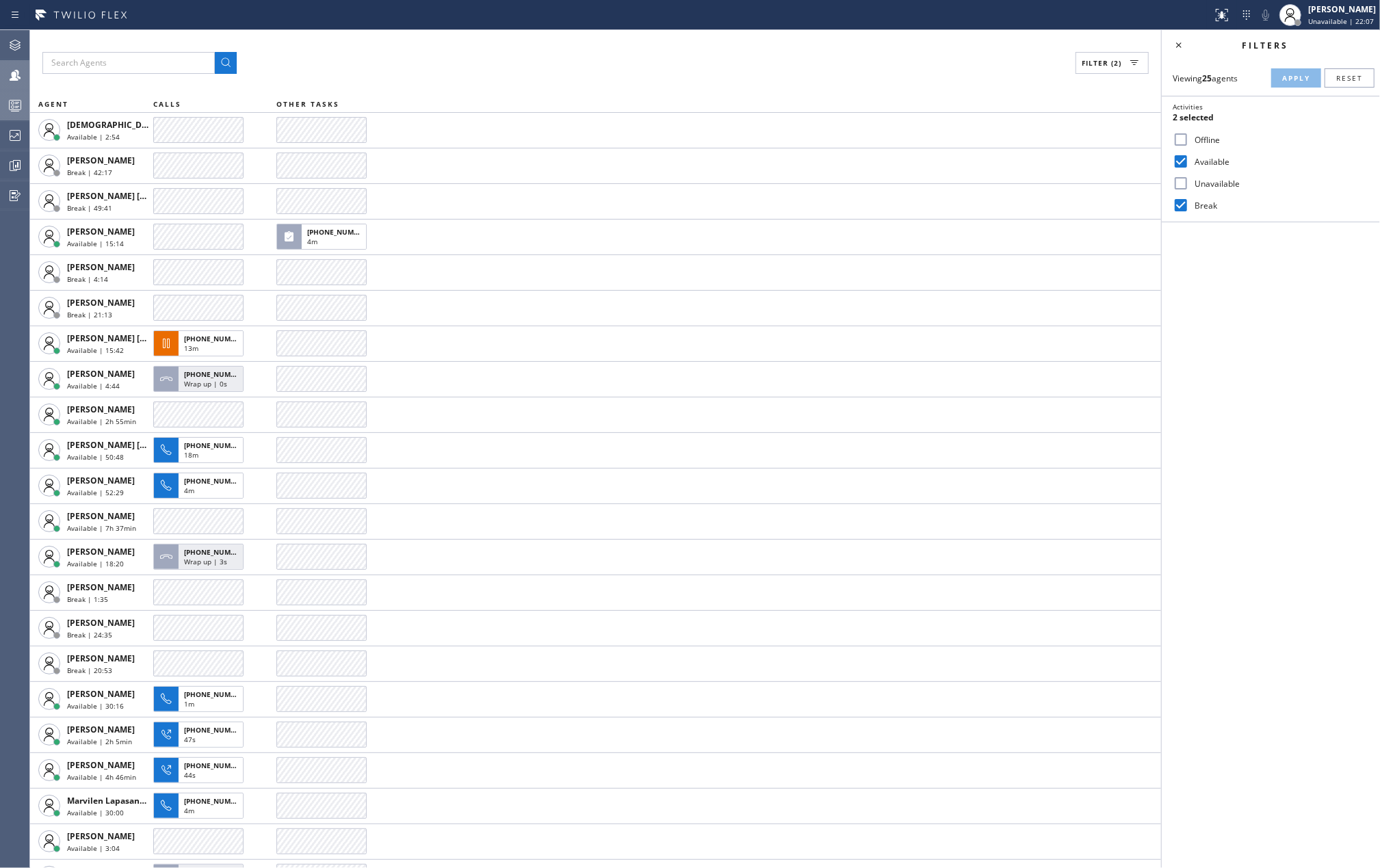
click at [400, 50] on div "Filter (2) AGENT CALLS OTHER TASKS [DEMOGRAPHIC_DATA][PERSON_NAME] Available | …" at bounding box center [595, 448] width 1131 height 837
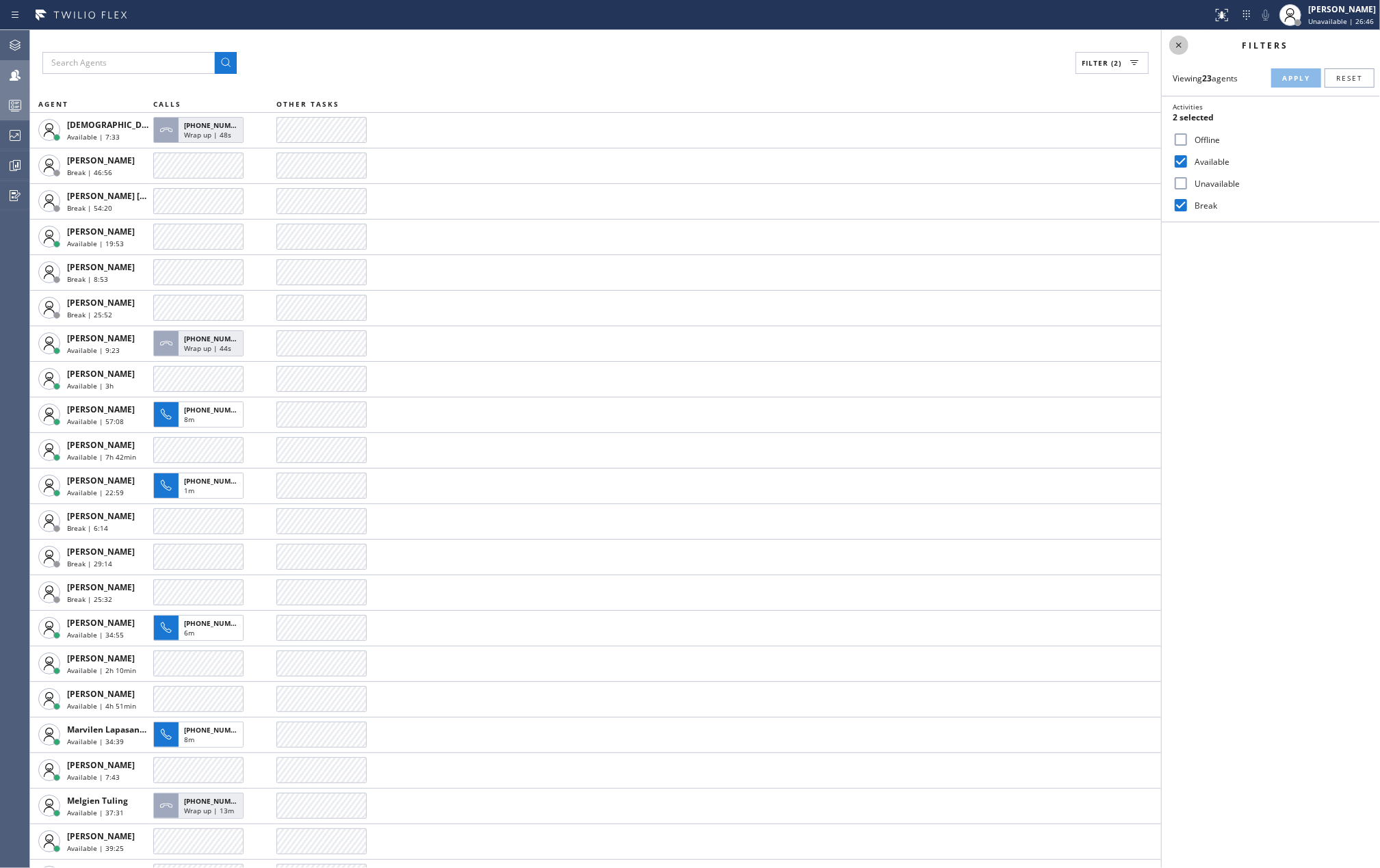
click at [1178, 48] on icon at bounding box center [1178, 44] width 16 height 16
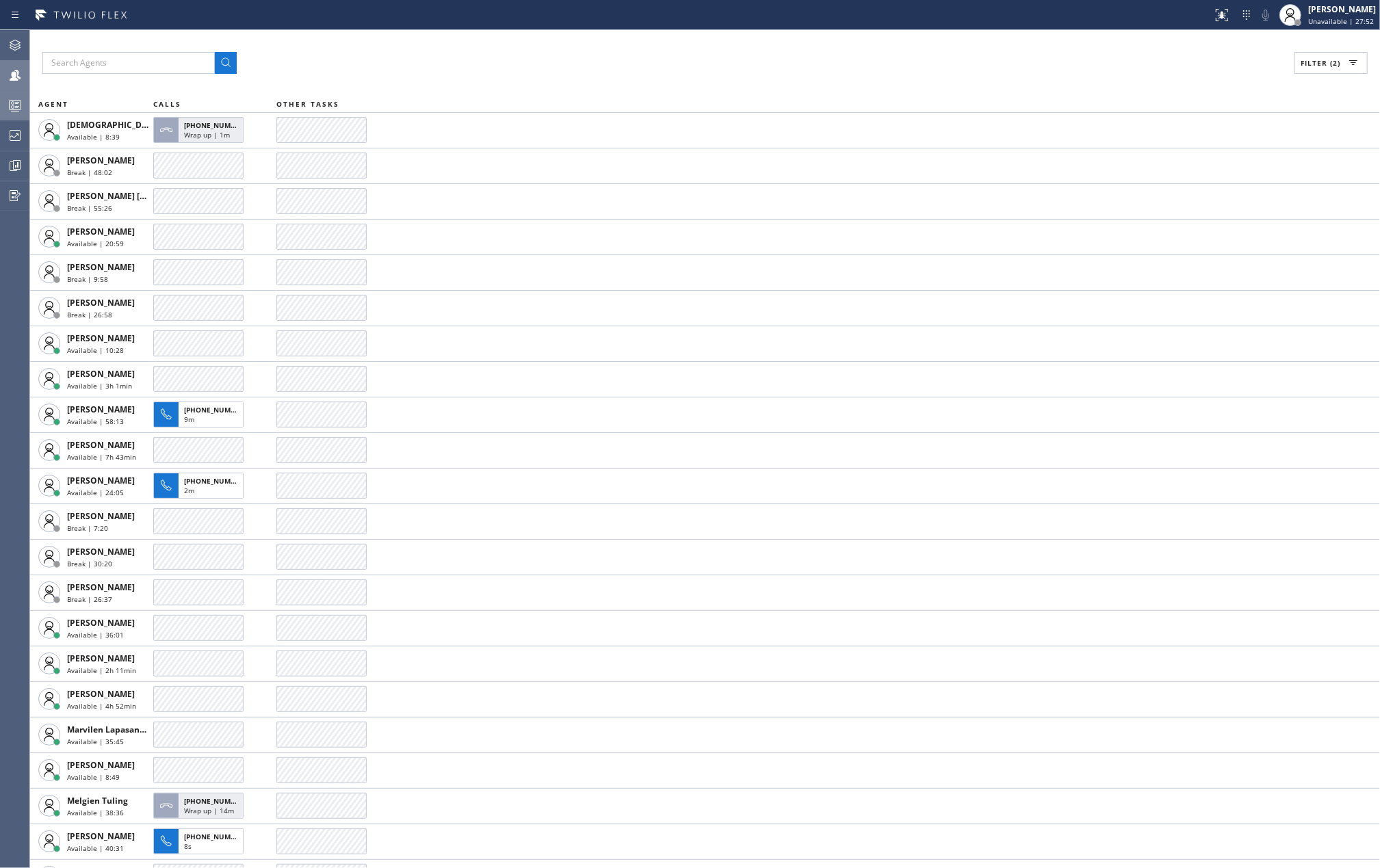
click at [22, 101] on icon at bounding box center [14, 105] width 16 height 16
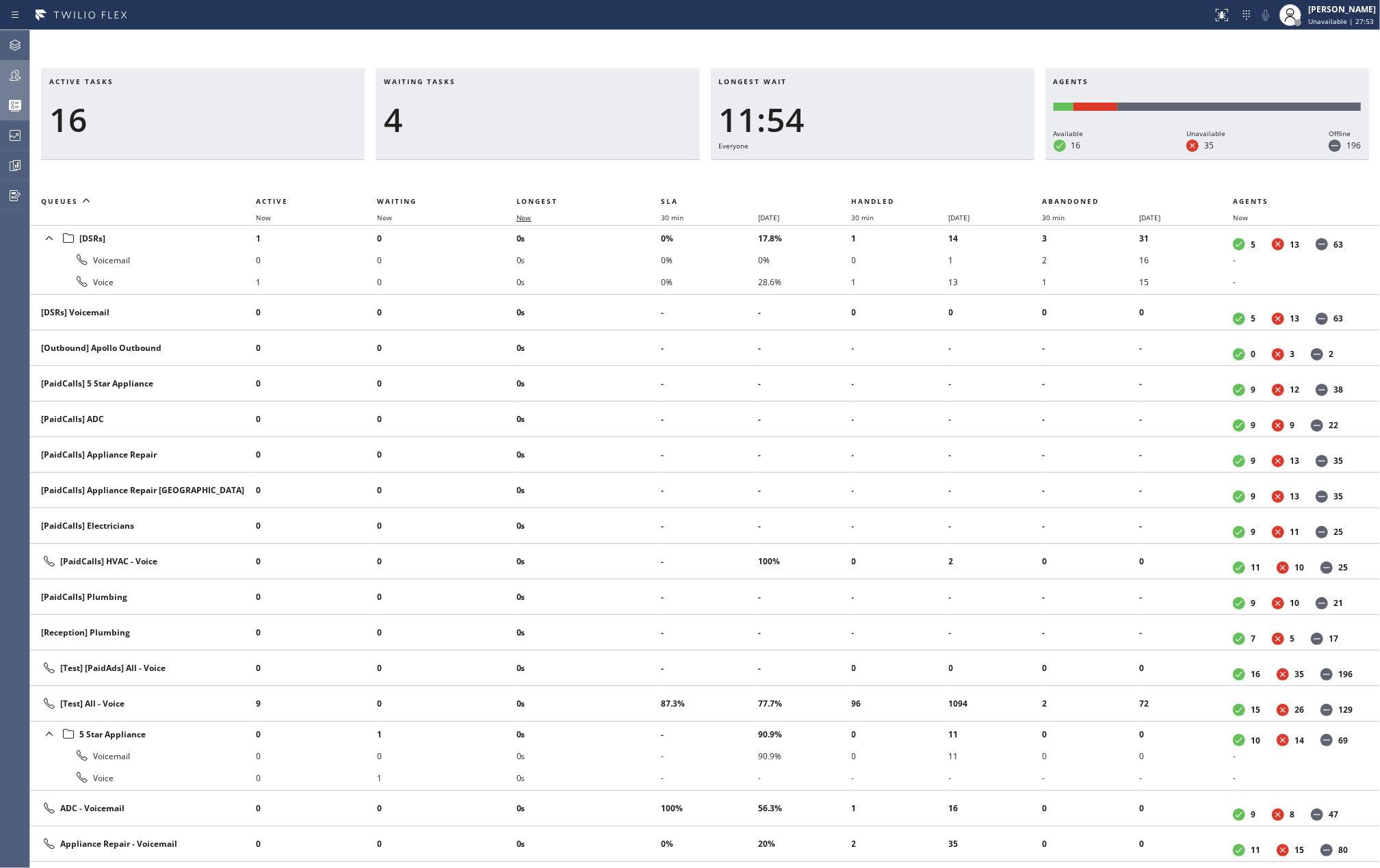
click at [539, 219] on span "Now" at bounding box center [532, 217] width 32 height 9
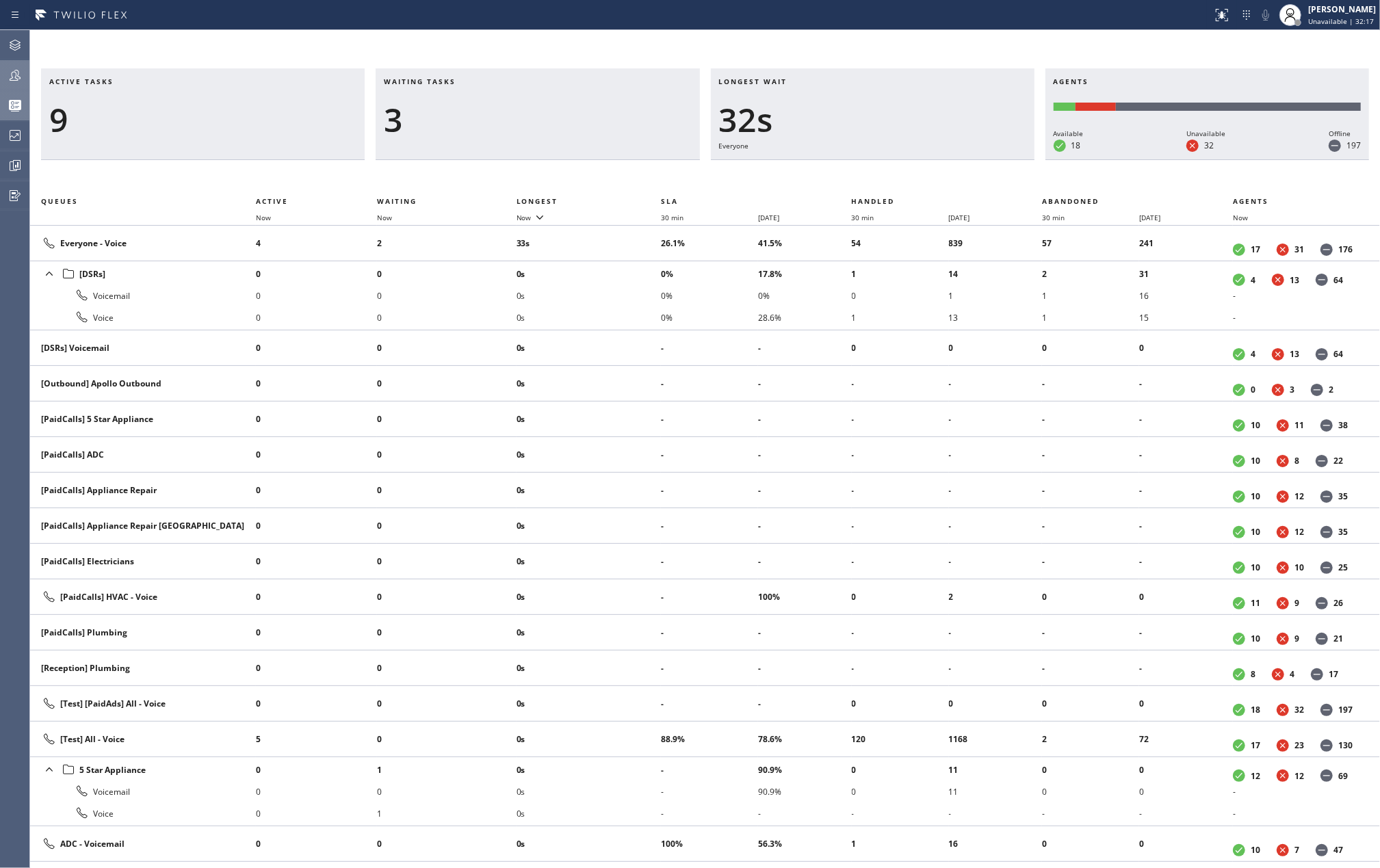
click at [449, 42] on div "Active tasks 9 Waiting tasks 3 Longest wait 32s Everyone Agents Available 18 Un…" at bounding box center [704, 448] width 1349 height 837
click at [528, 213] on span "Now" at bounding box center [525, 217] width 15 height 9
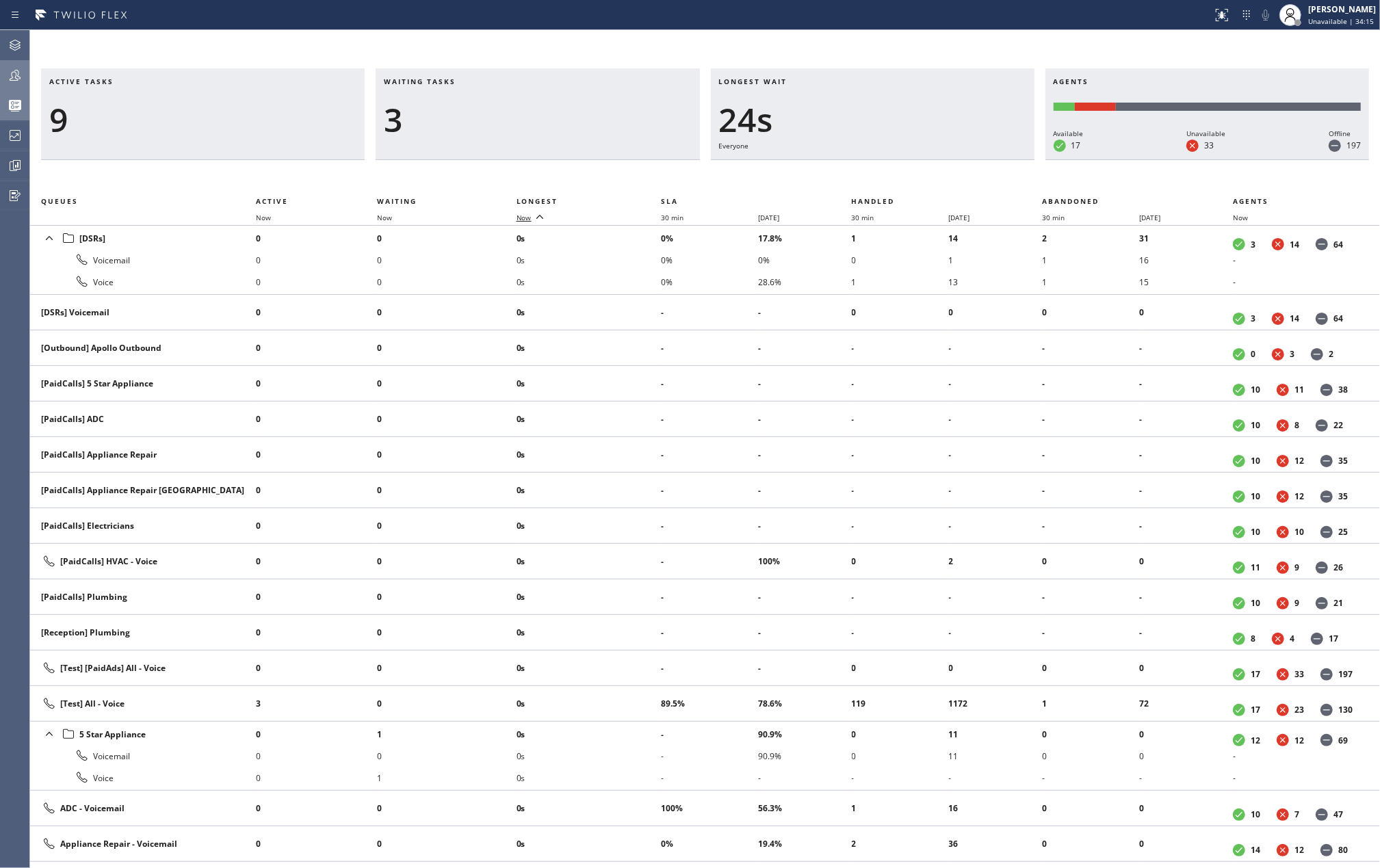
click at [528, 213] on span "Now" at bounding box center [525, 217] width 15 height 9
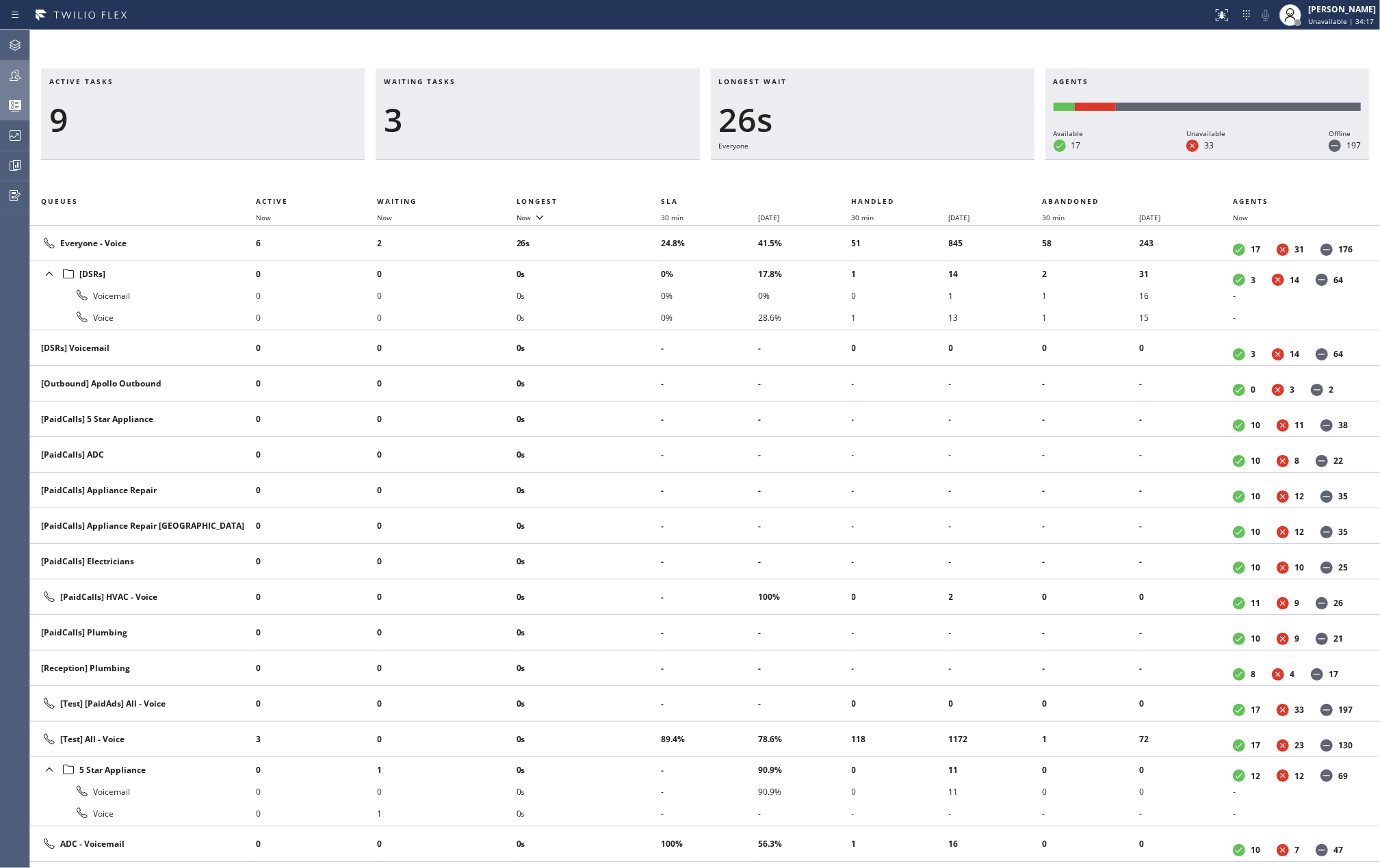
click at [22, 78] on icon at bounding box center [14, 75] width 16 height 16
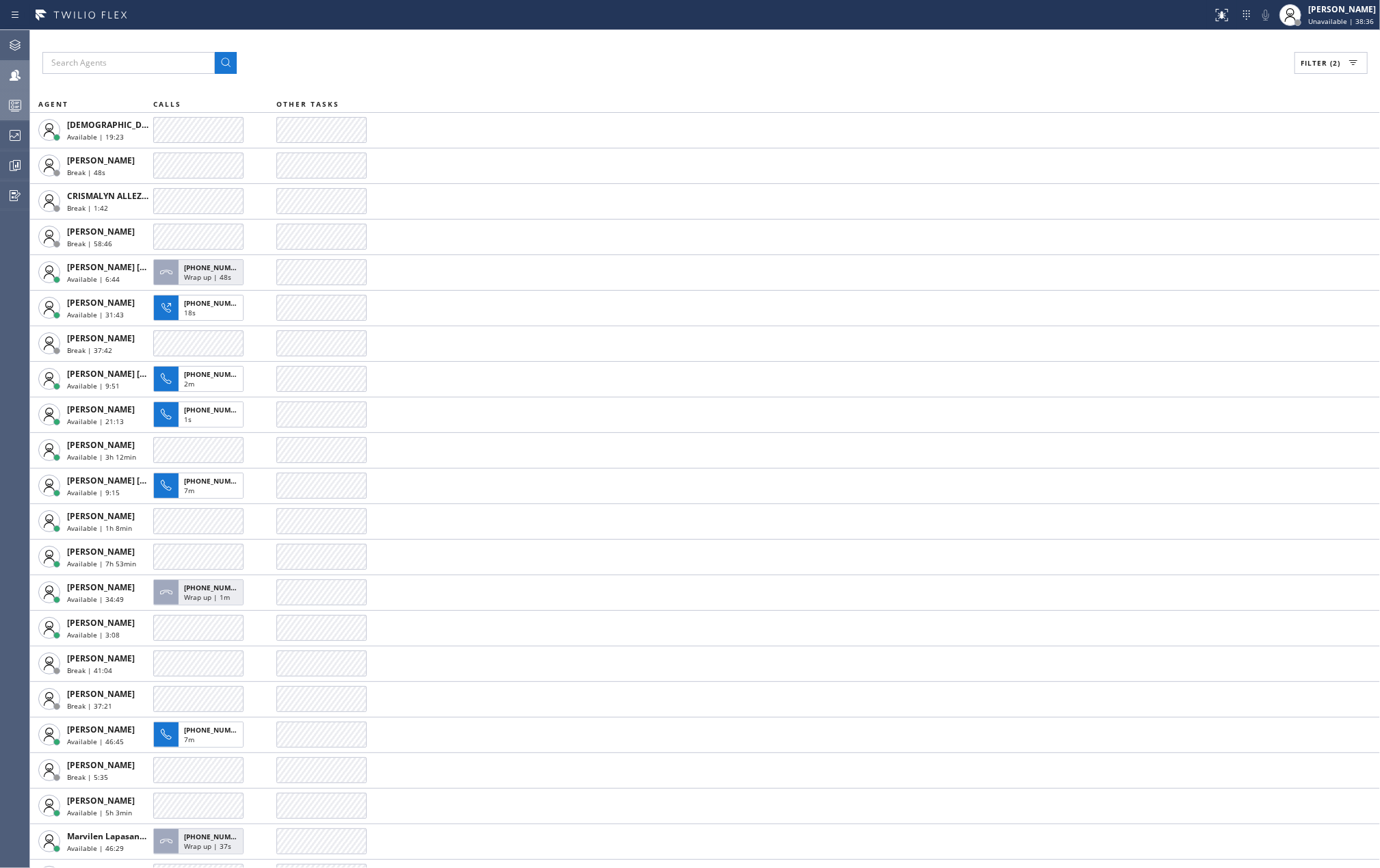
drag, startPoint x: 365, startPoint y: 43, endPoint x: 182, endPoint y: 80, distance: 186.7
click at [365, 43] on div "Filter (2) AGENT CALLS OTHER TASKS [DEMOGRAPHIC_DATA][PERSON_NAME] Available | …" at bounding box center [704, 448] width 1349 height 837
click at [7, 102] on icon at bounding box center [14, 105] width 16 height 16
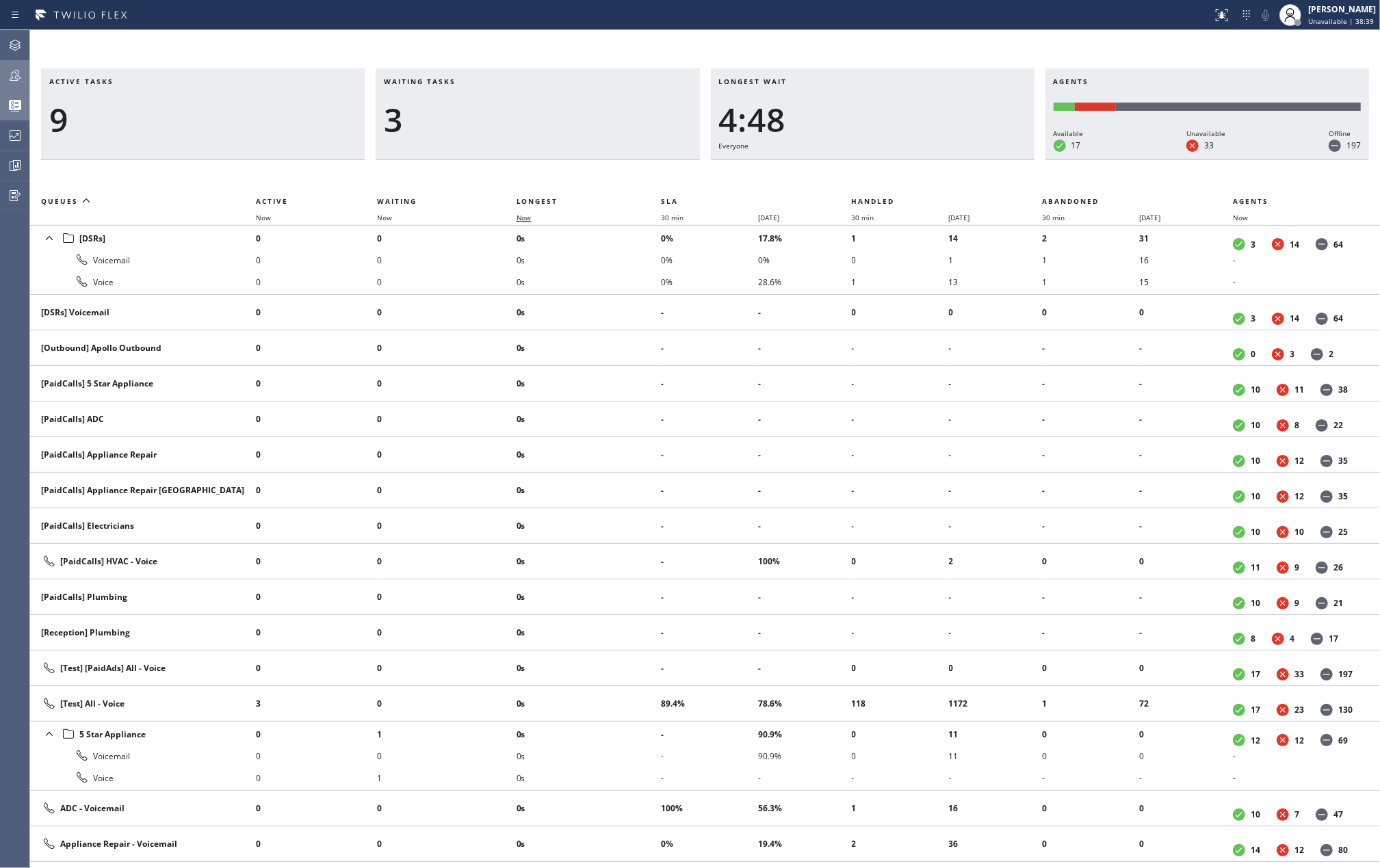
click at [519, 215] on span "Now" at bounding box center [525, 217] width 15 height 9
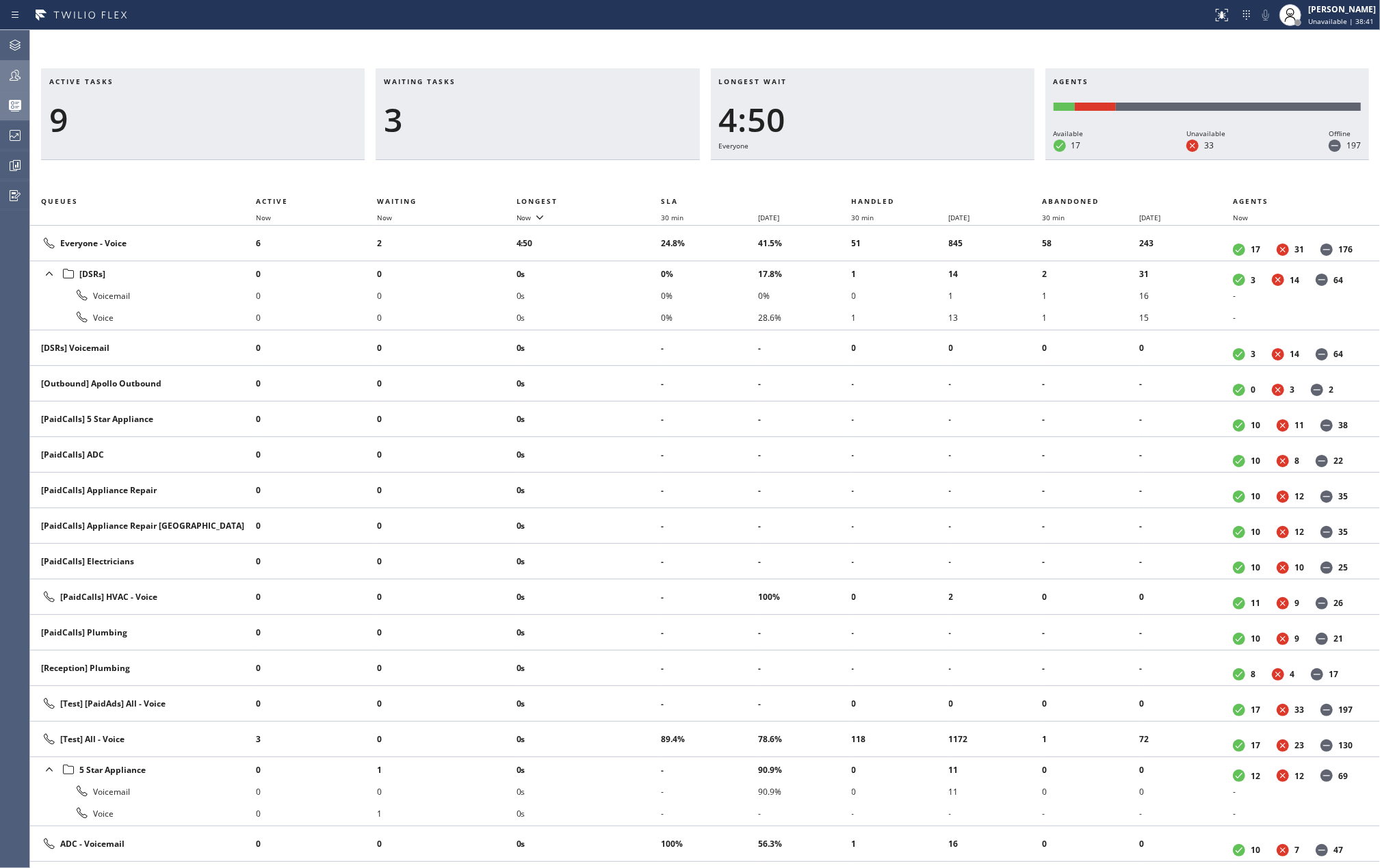
click at [541, 61] on div "Active tasks 9 Waiting tasks 3 Longest wait 4:50 Everyone Agents Available 17 U…" at bounding box center [704, 448] width 1349 height 837
click at [532, 52] on div "Active tasks 10 Waiting tasks 2 Longest wait 12s Everyone Agents Available 20 U…" at bounding box center [704, 448] width 1349 height 837
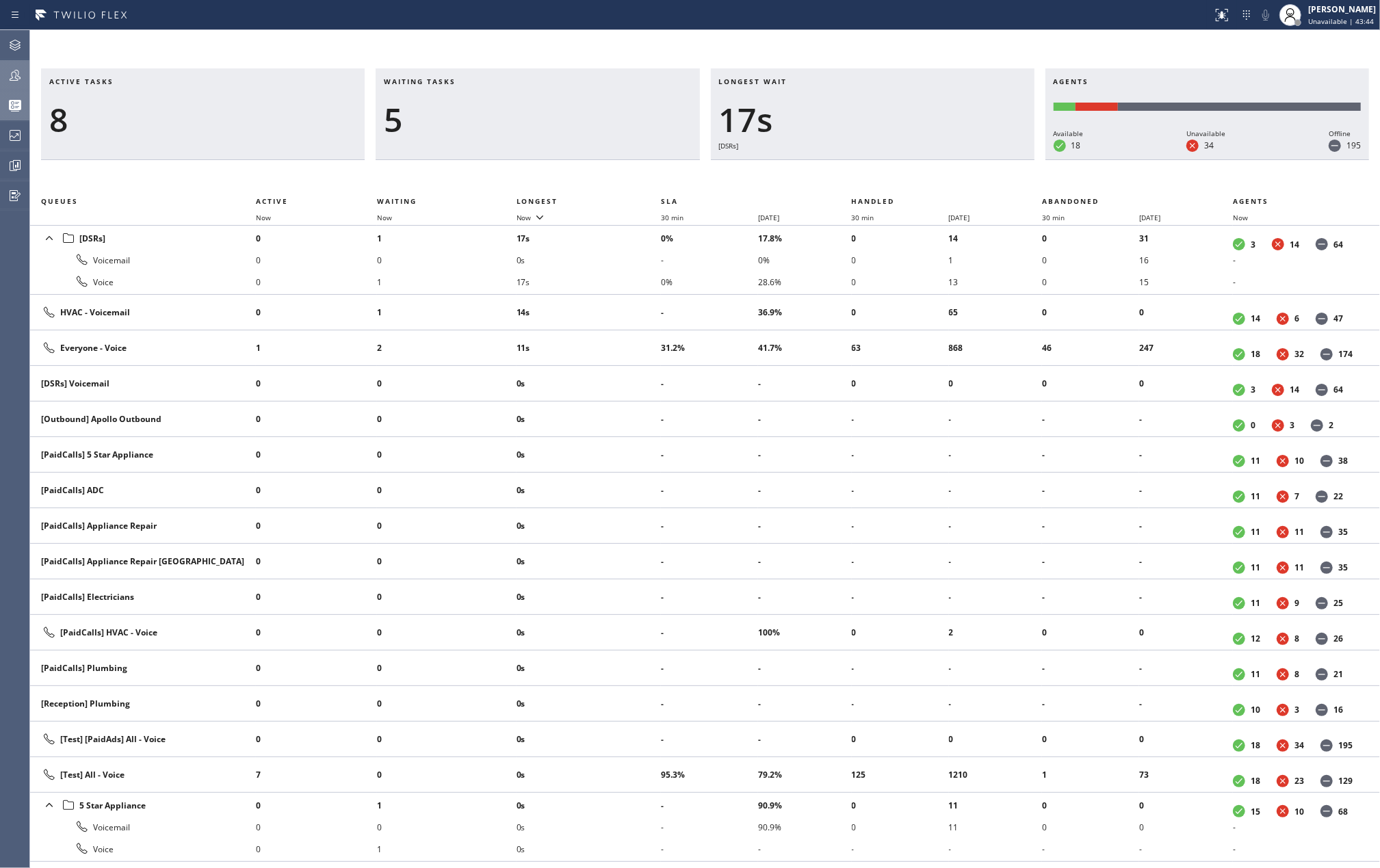
click at [356, 58] on div "Active tasks 8 Waiting tasks 5 Longest wait 17s [DSRs] Agents Available 18 Unav…" at bounding box center [704, 448] width 1349 height 837
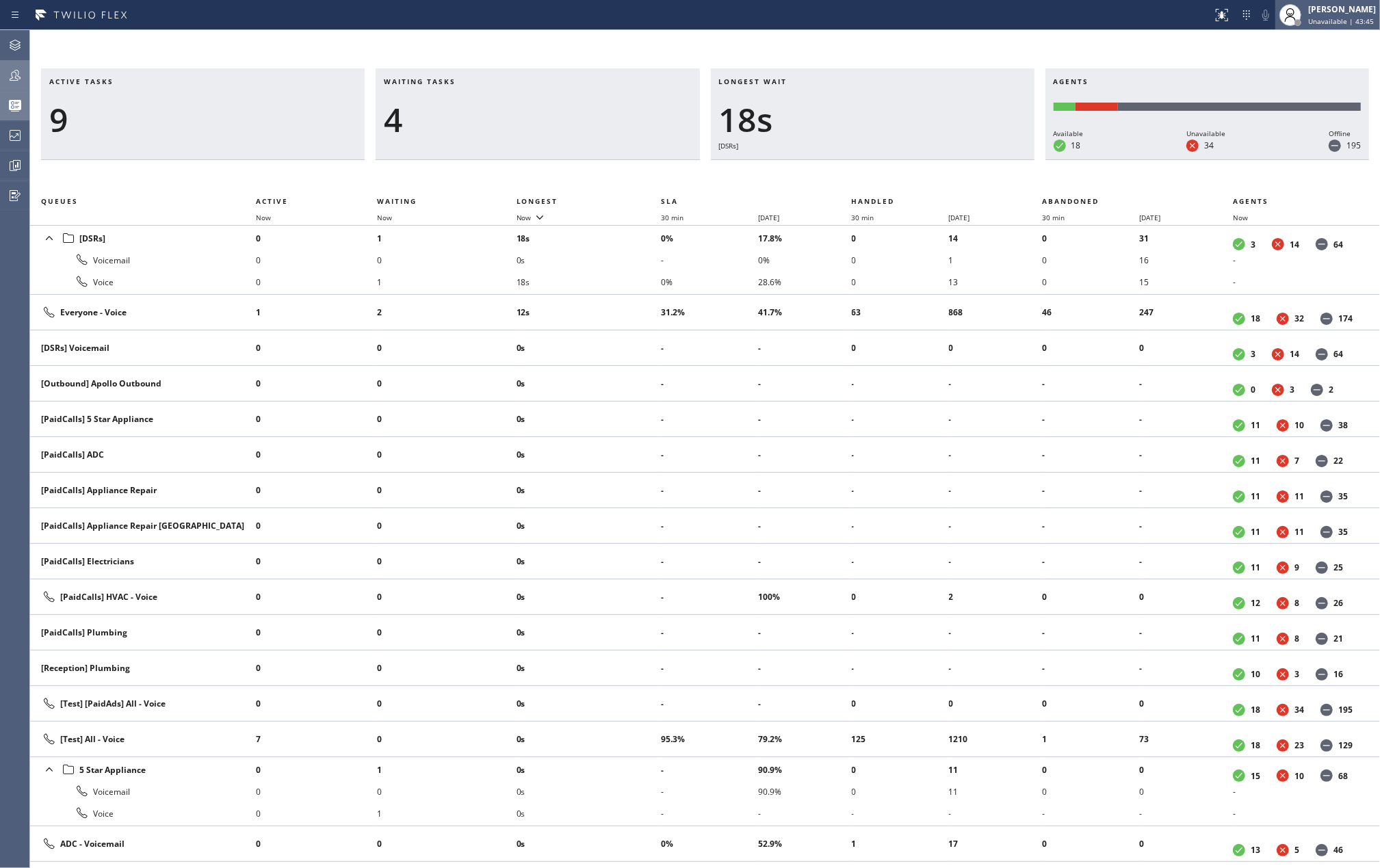
click at [1316, 9] on div "[PERSON_NAME]" at bounding box center [1341, 9] width 67 height 12
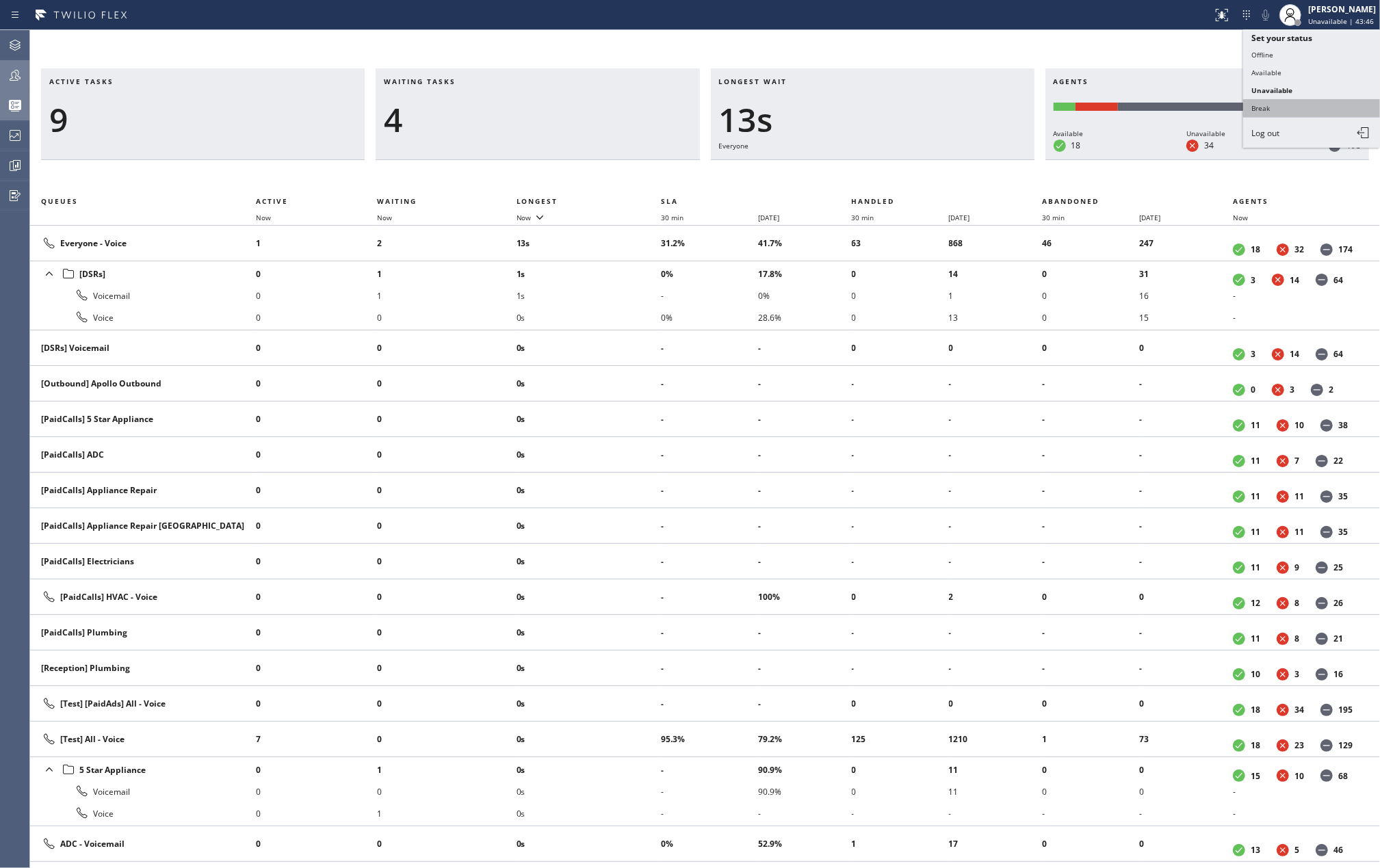
click at [1284, 101] on button "Break" at bounding box center [1311, 107] width 136 height 18
